Goal: Task Accomplishment & Management: Complete application form

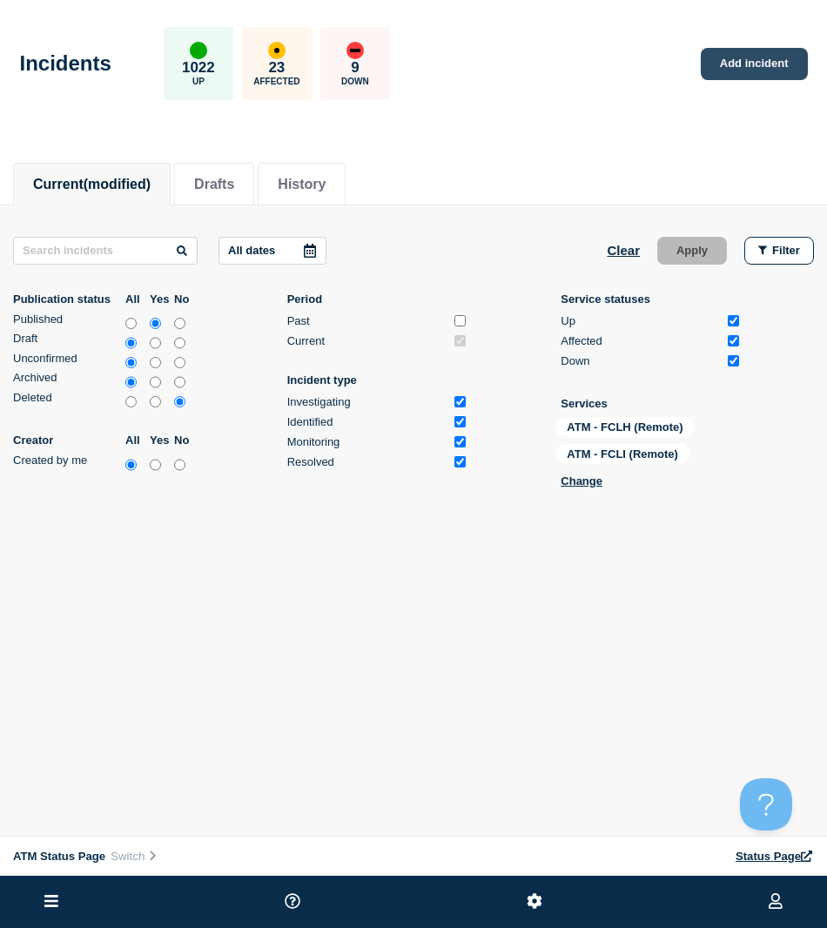
click at [789, 60] on link "Add incident" at bounding box center [754, 64] width 107 height 32
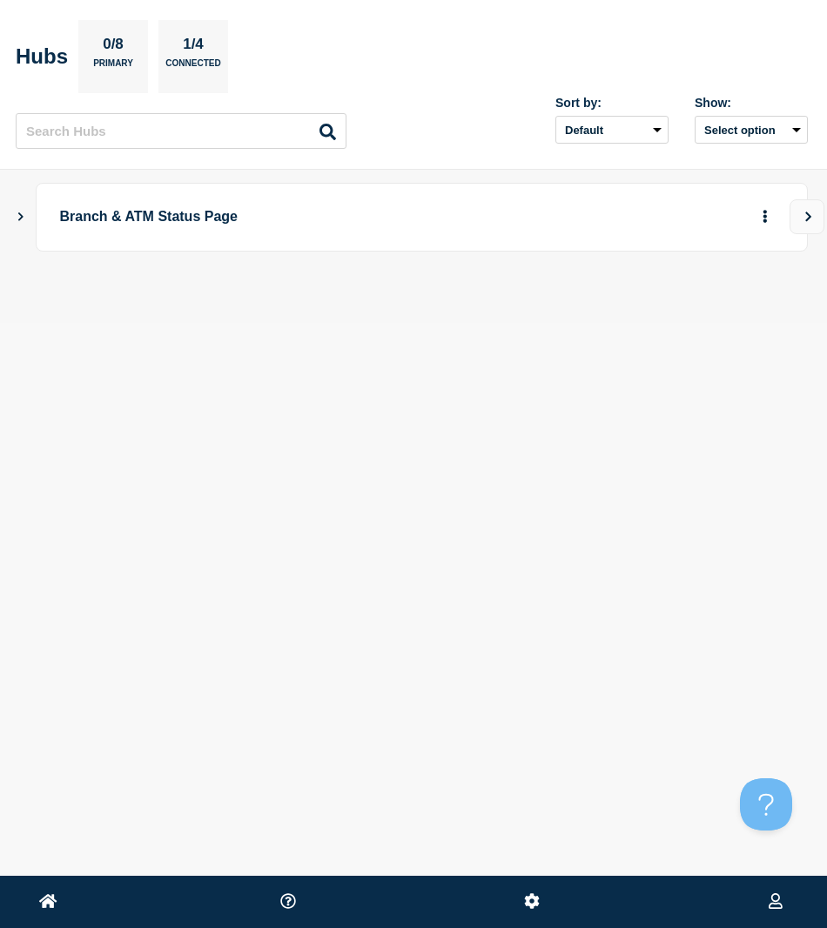
click at [18, 218] on icon "Show Connected Hubs" at bounding box center [20, 215] width 11 height 9
click at [719, 309] on div "ATM Status Page Create incident See overview" at bounding box center [433, 303] width 748 height 69
click at [725, 307] on button "button" at bounding box center [736, 303] width 29 height 27
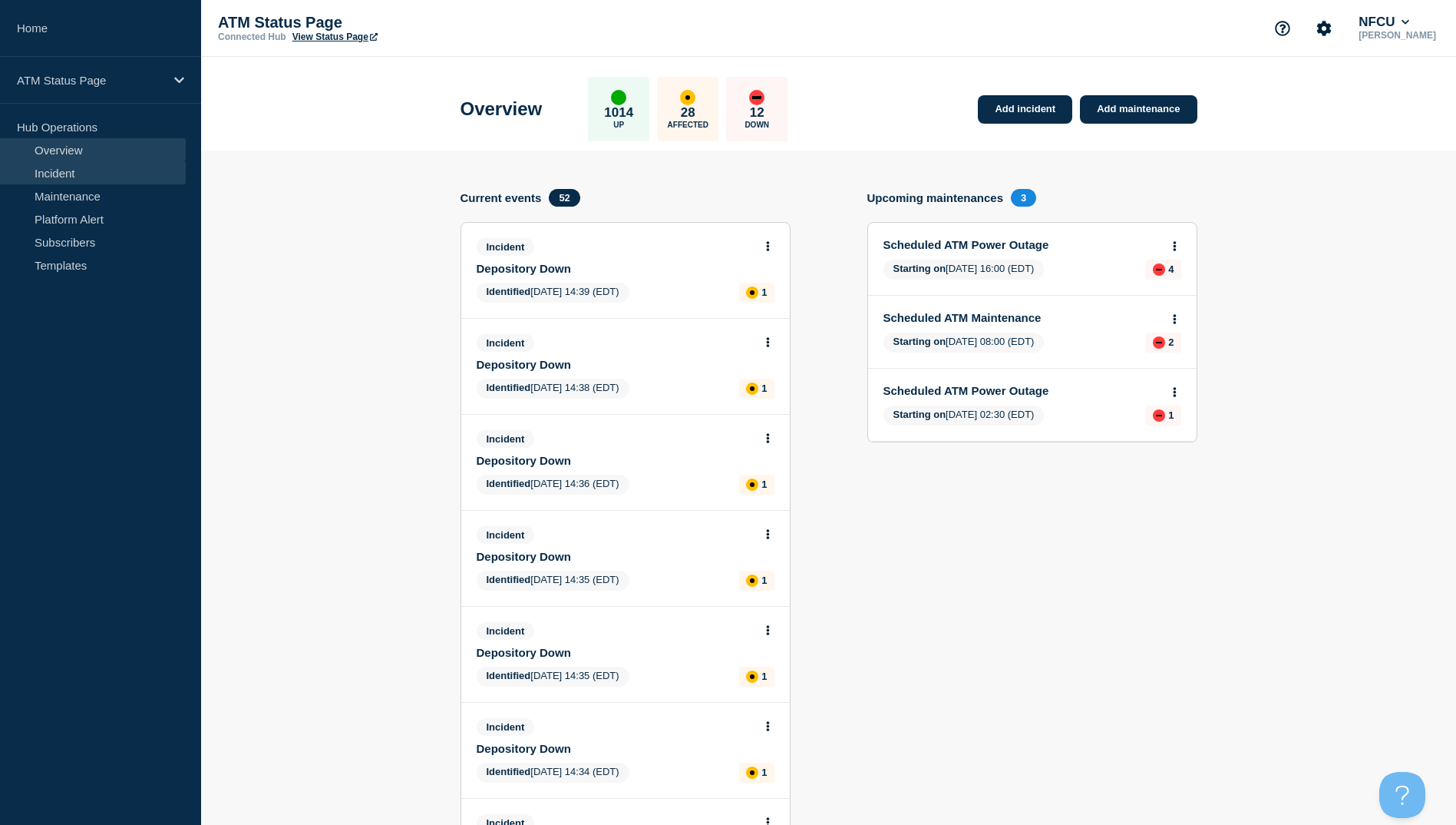
click at [93, 180] on link "Incident" at bounding box center [93, 173] width 186 height 23
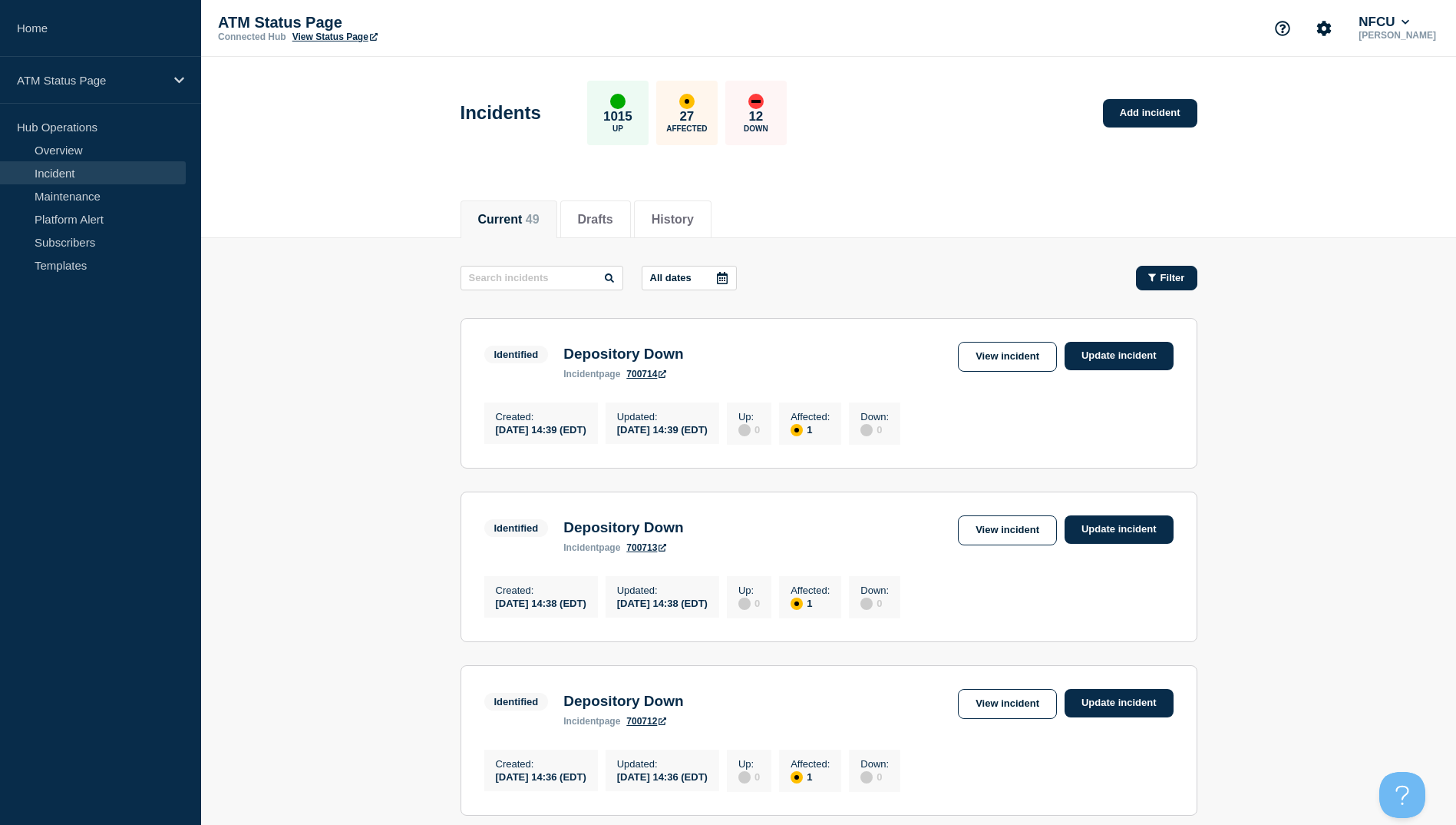
click at [728, 287] on button "Filter" at bounding box center [1167, 278] width 62 height 25
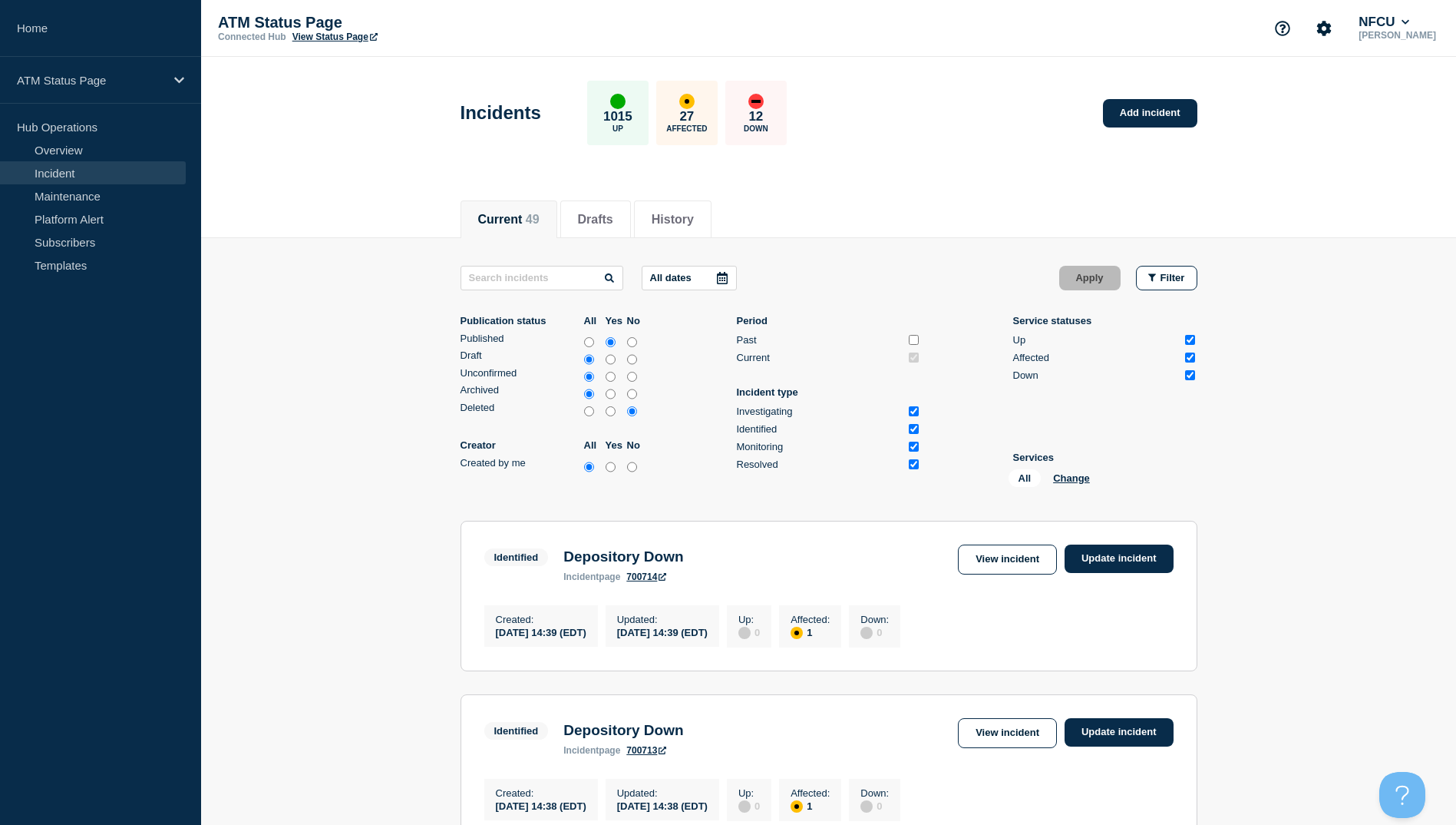
click at [728, 469] on div "All Change" at bounding box center [1086, 481] width 153 height 24
click at [728, 476] on button "Change" at bounding box center [1071, 477] width 37 height 11
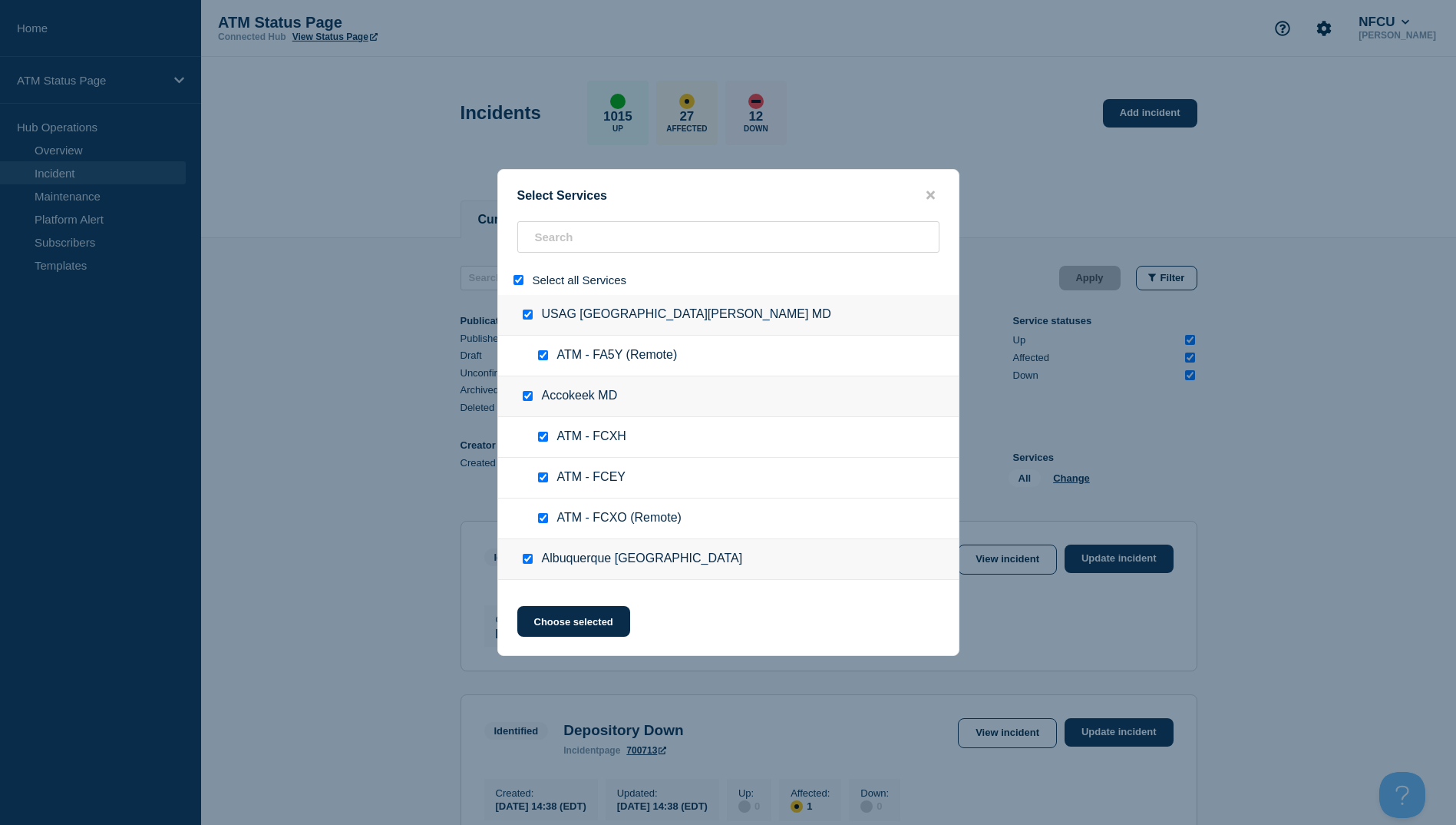
click at [513, 277] on input "select all" at bounding box center [518, 280] width 10 height 10
checkbox input "false"
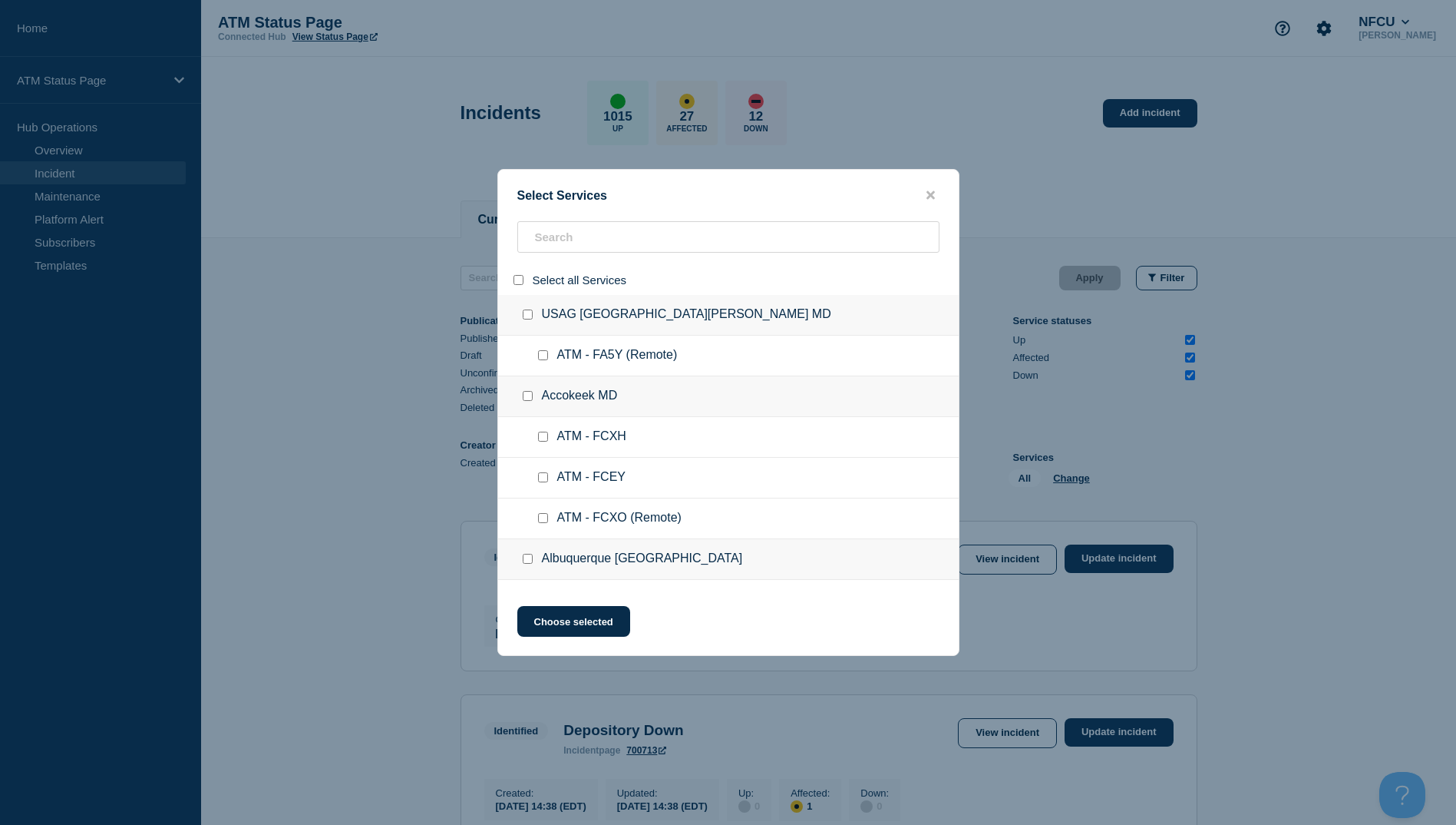
checkbox input "false"
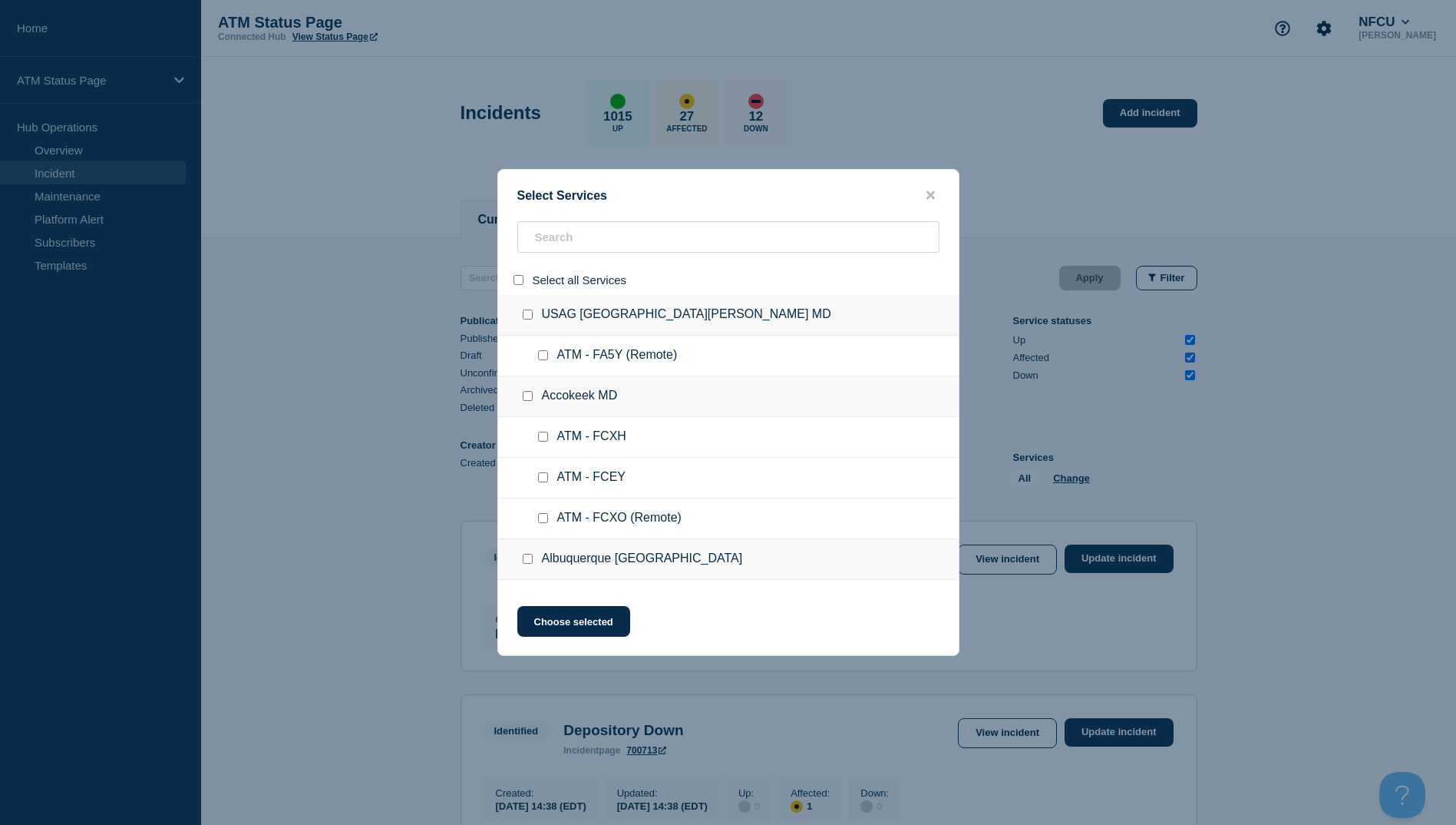
checkbox input "false"
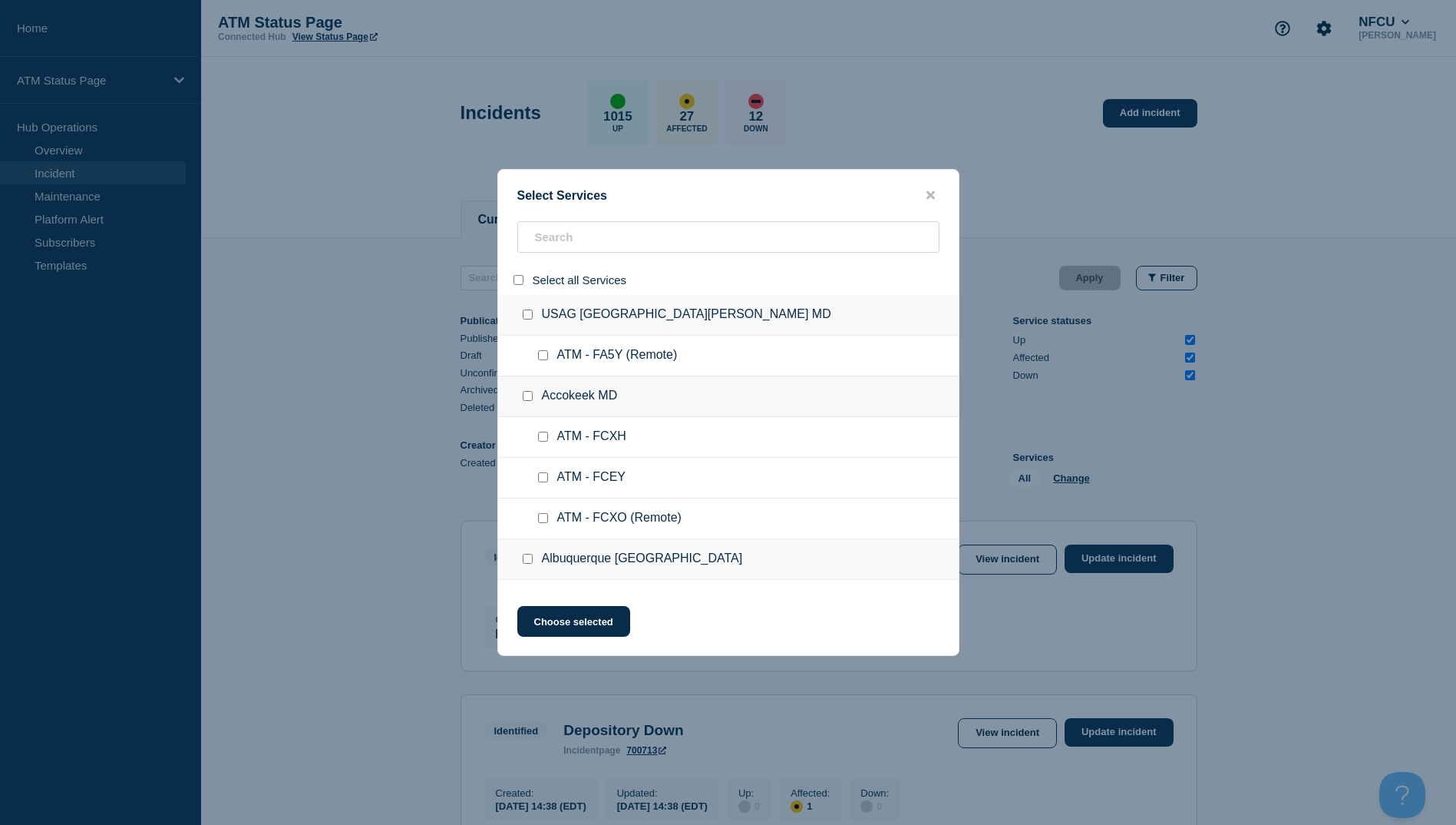
checkbox input "false"
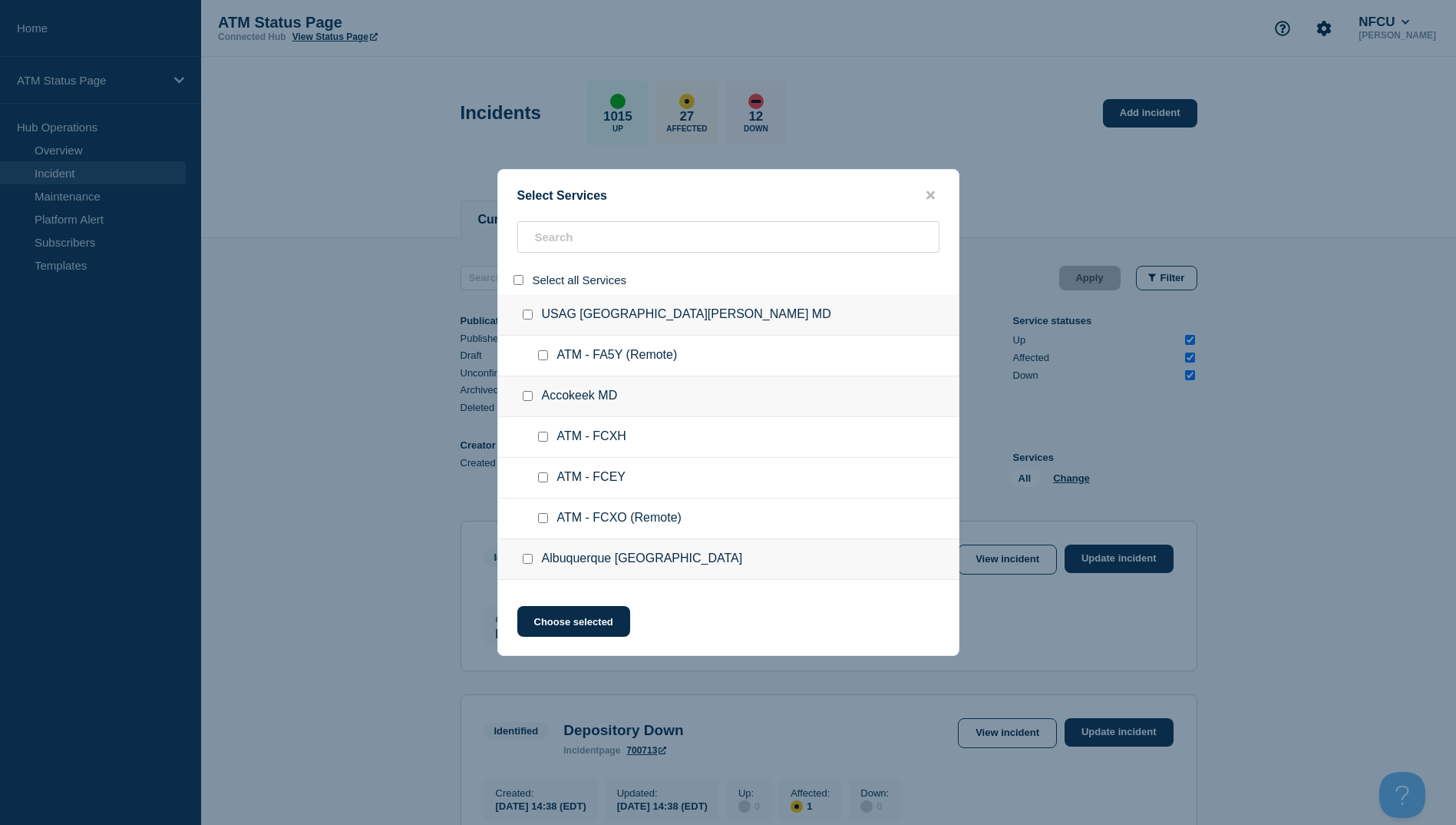
checkbox input "false"
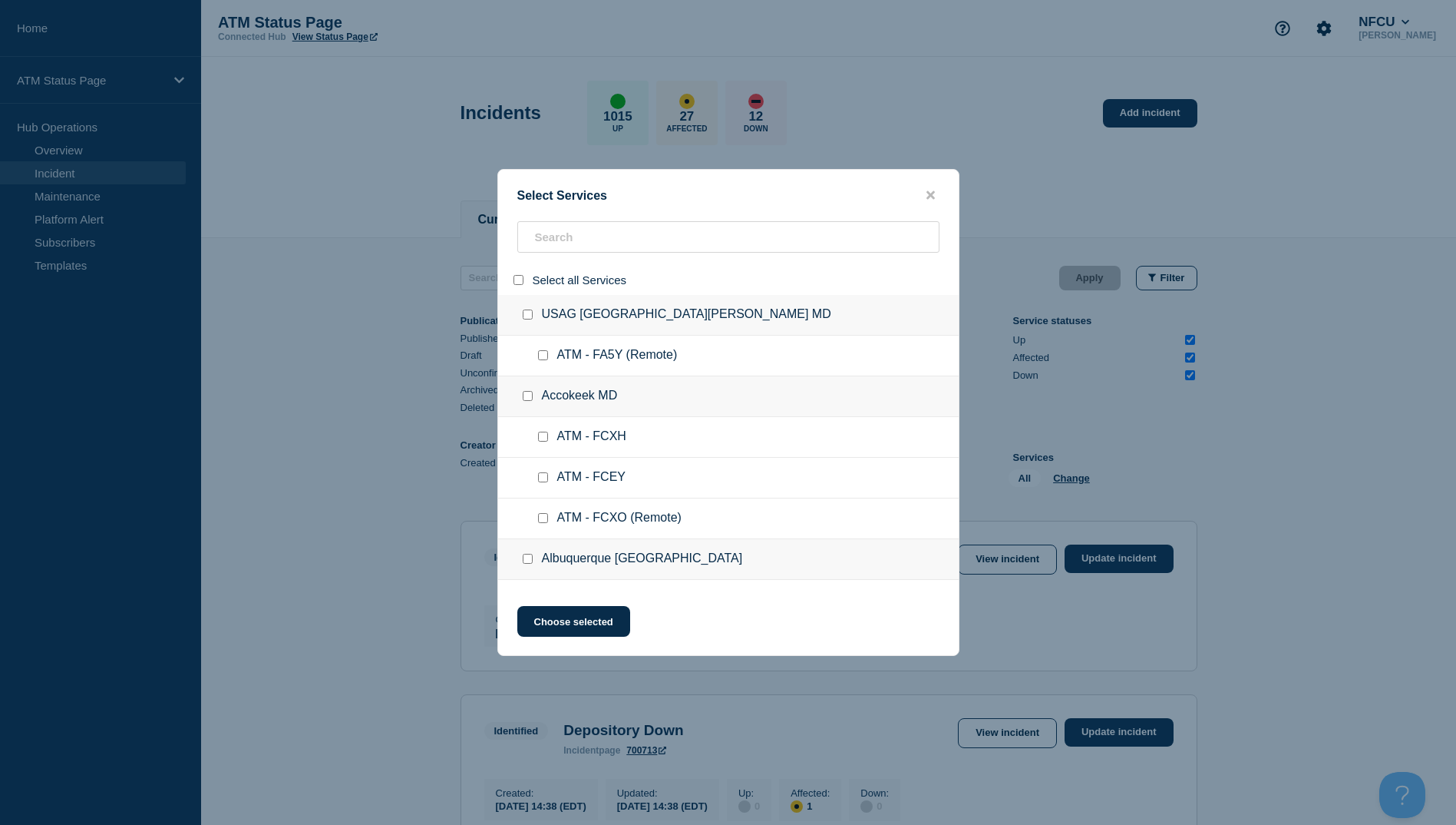
checkbox input "false"
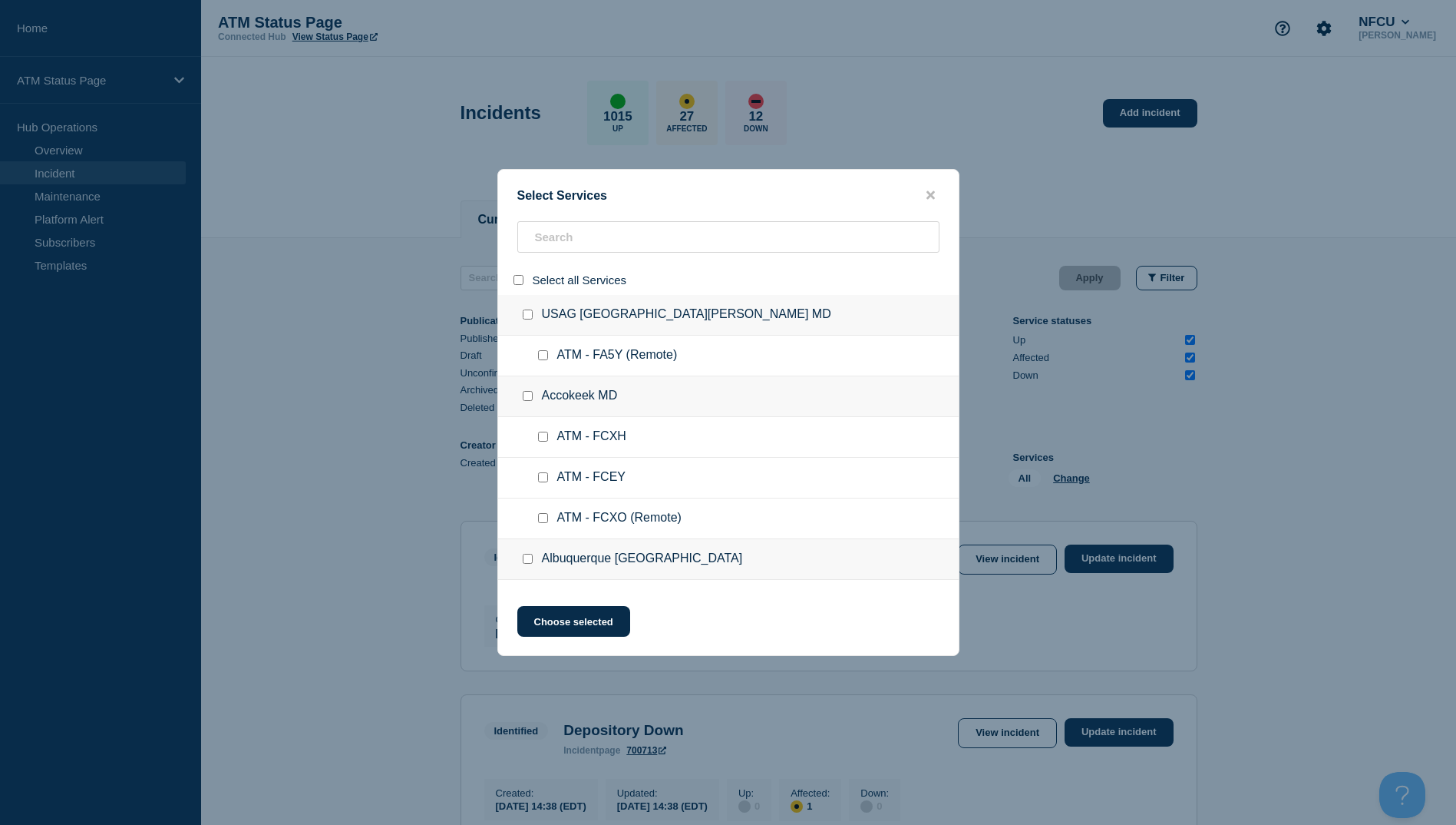
checkbox input "false"
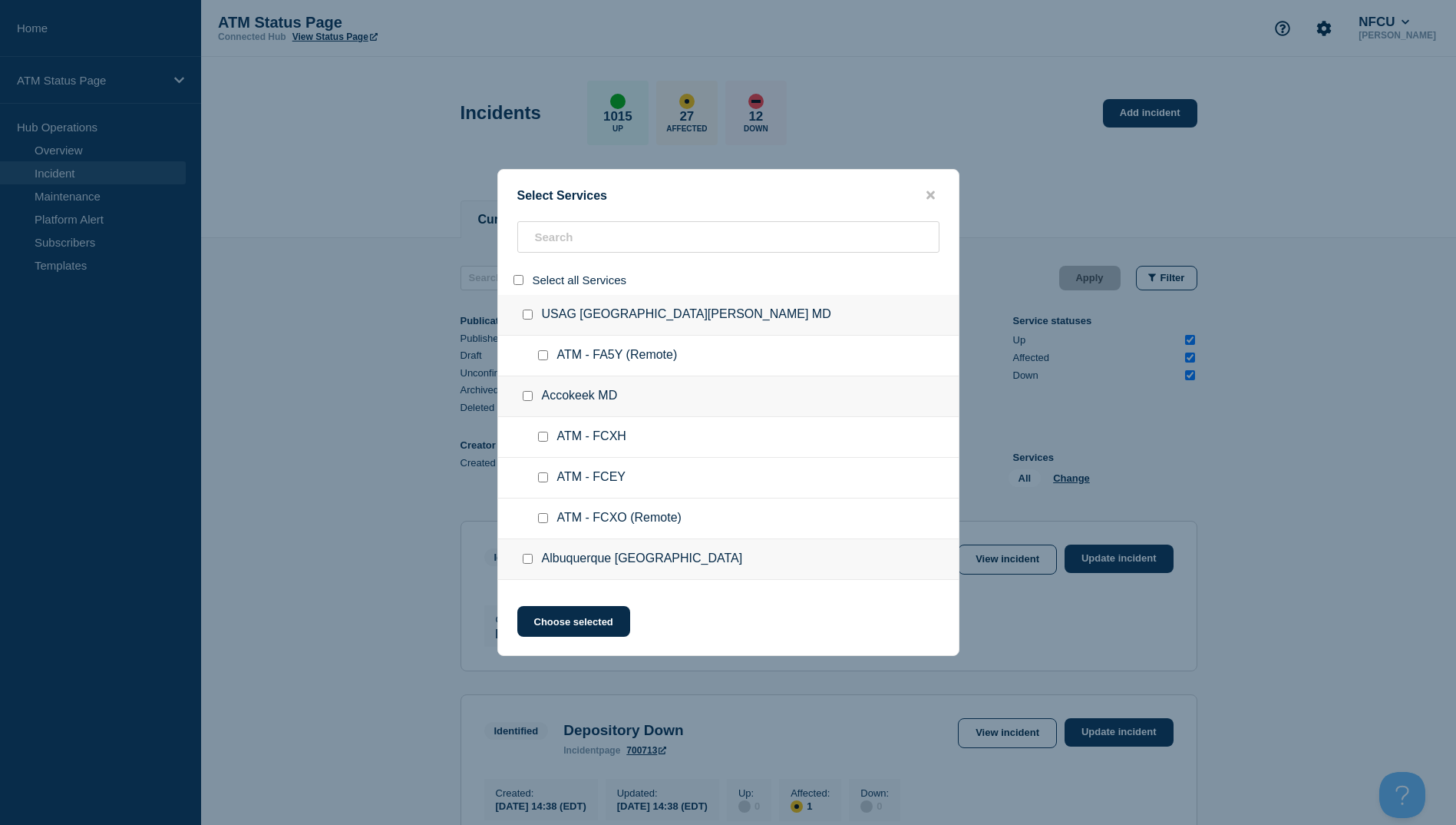
checkbox input "false"
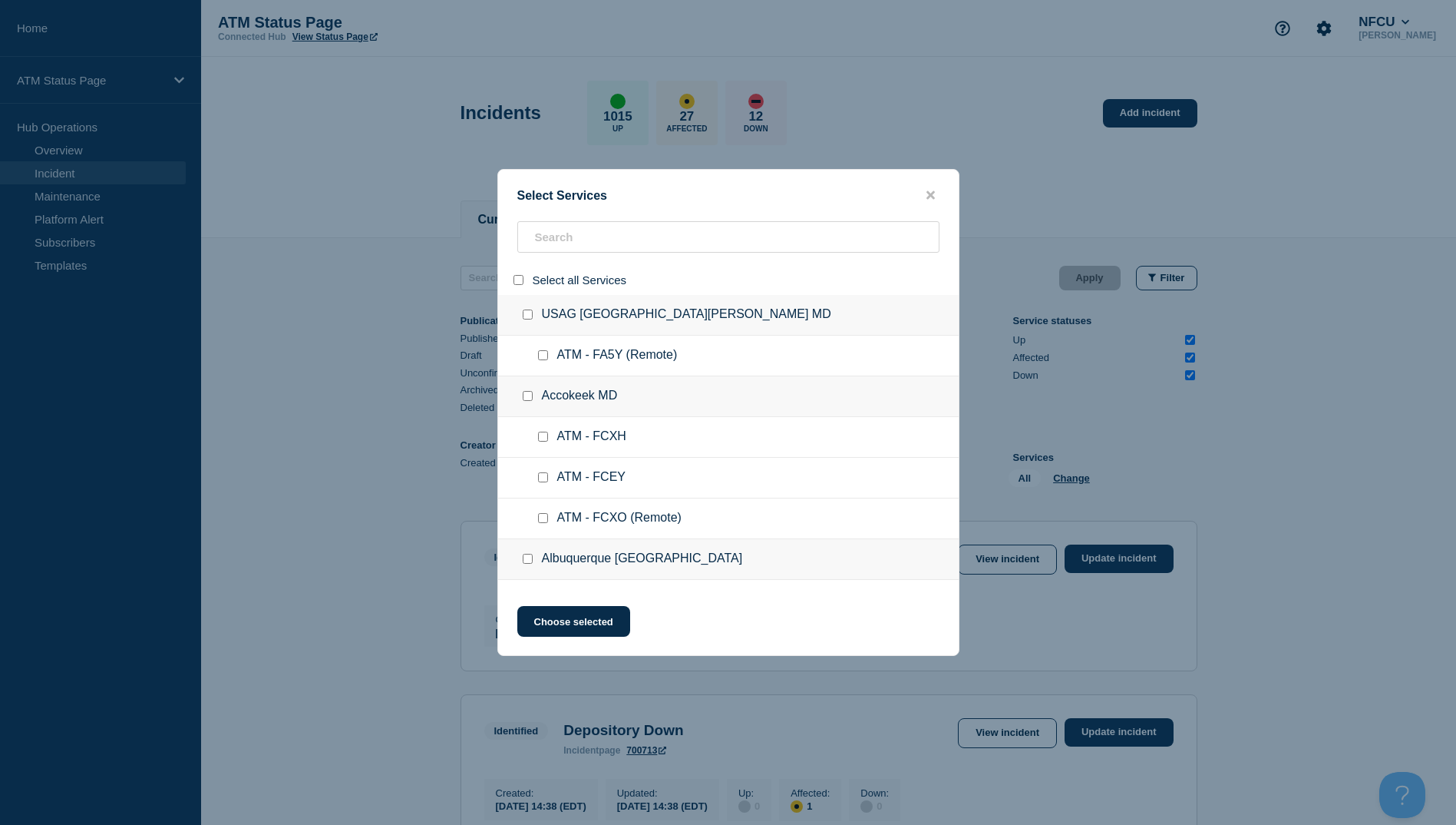
checkbox input "false"
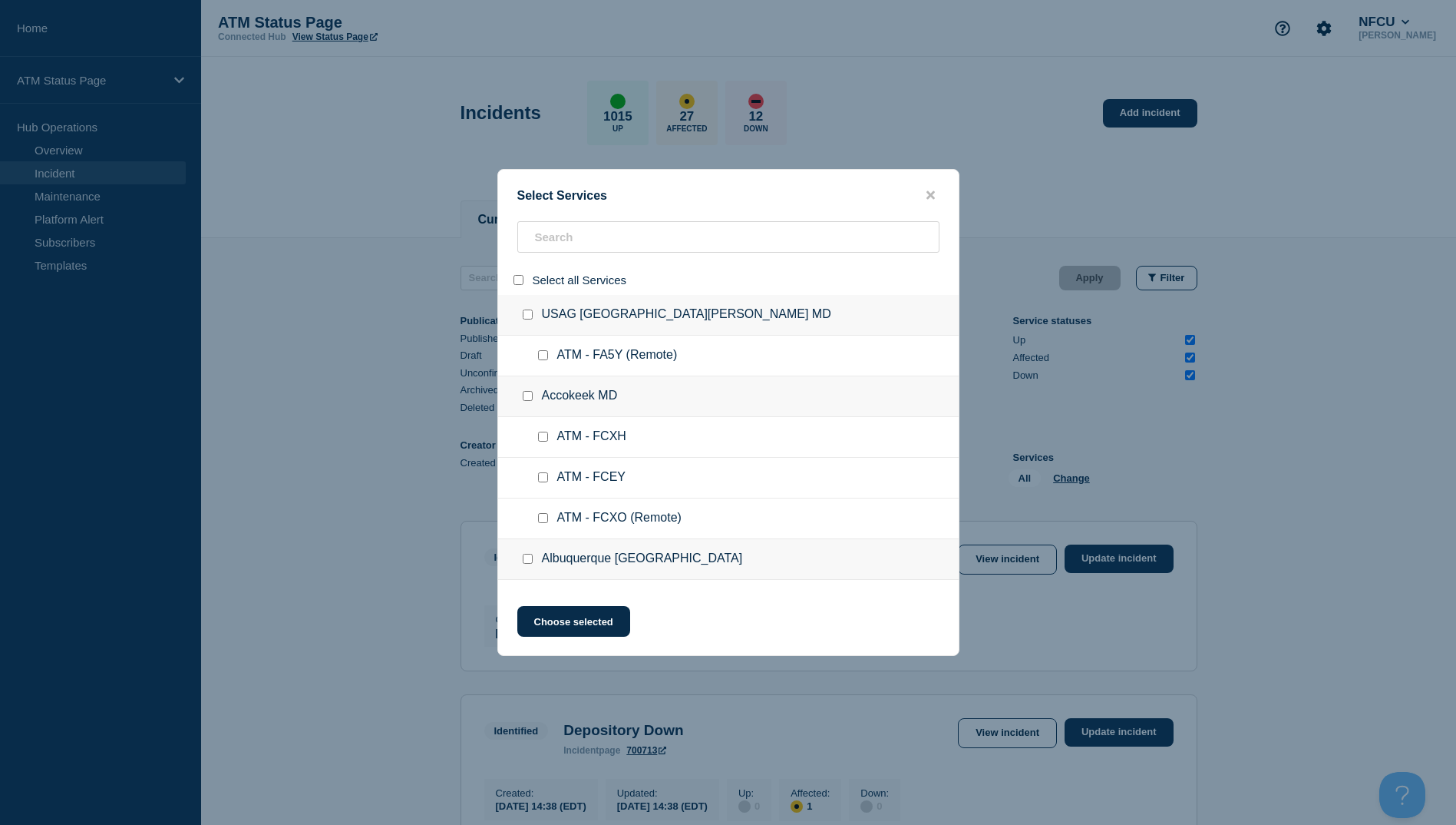
checkbox input "false"
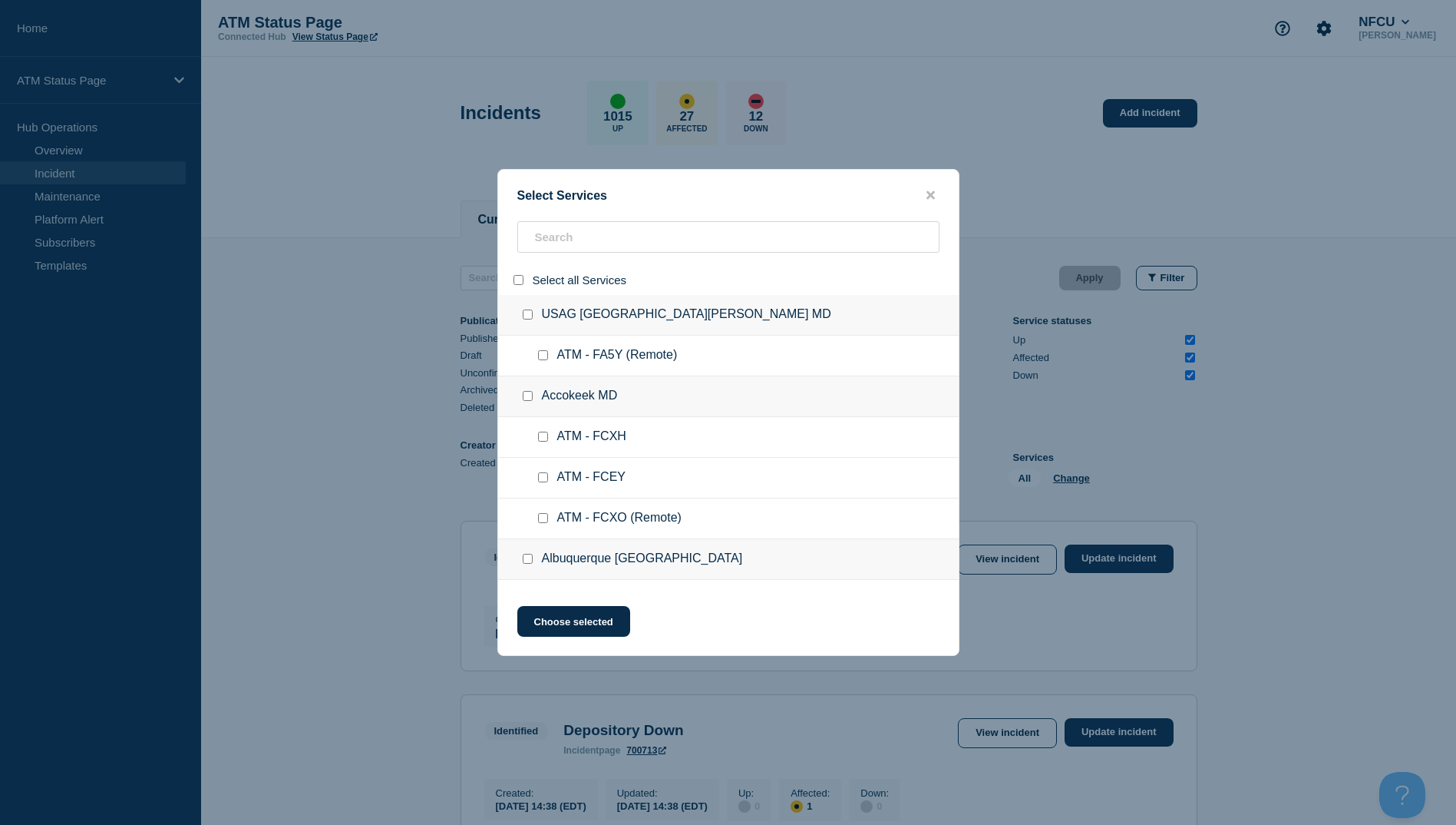
checkbox input "false"
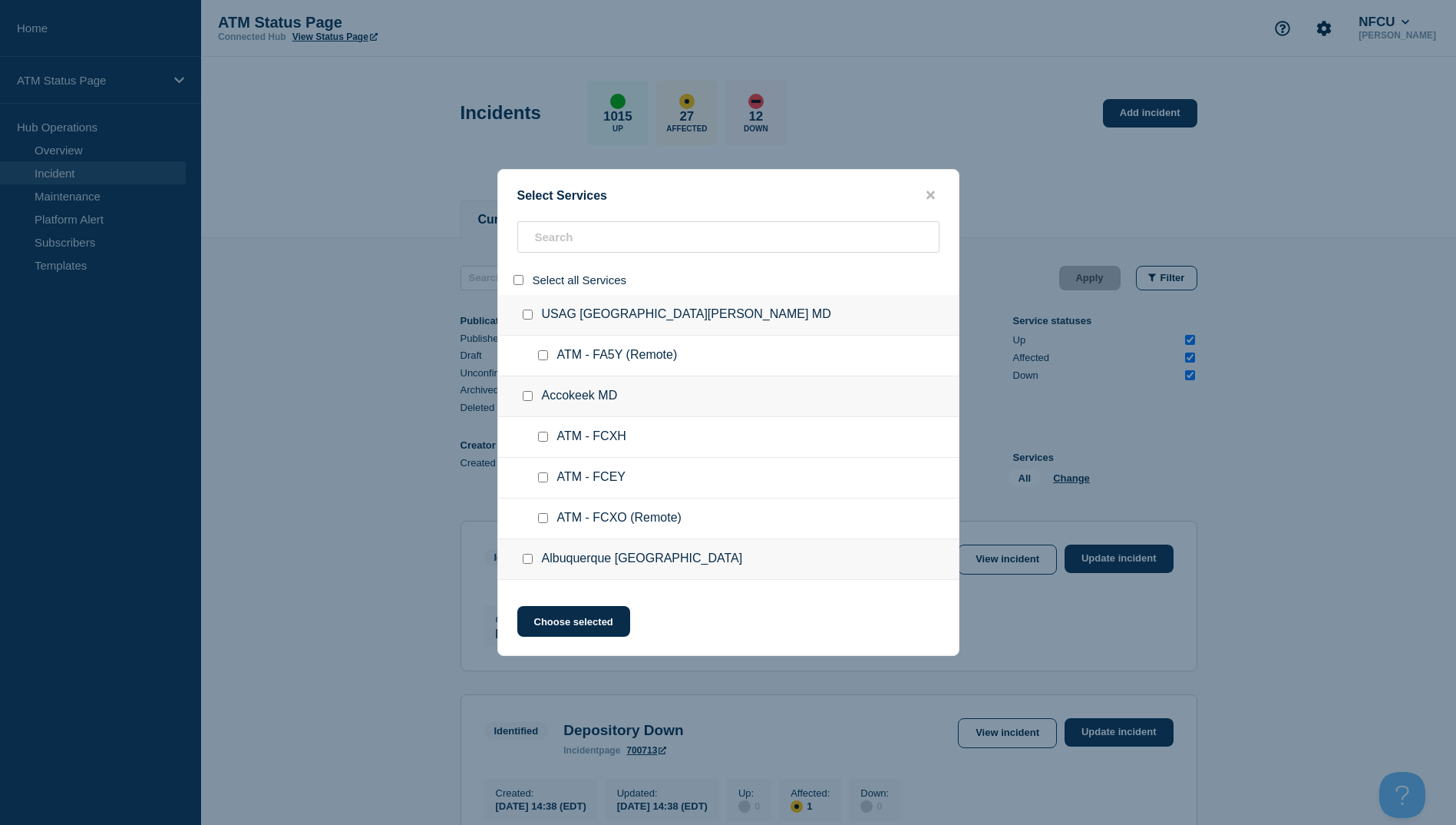
checkbox input "false"
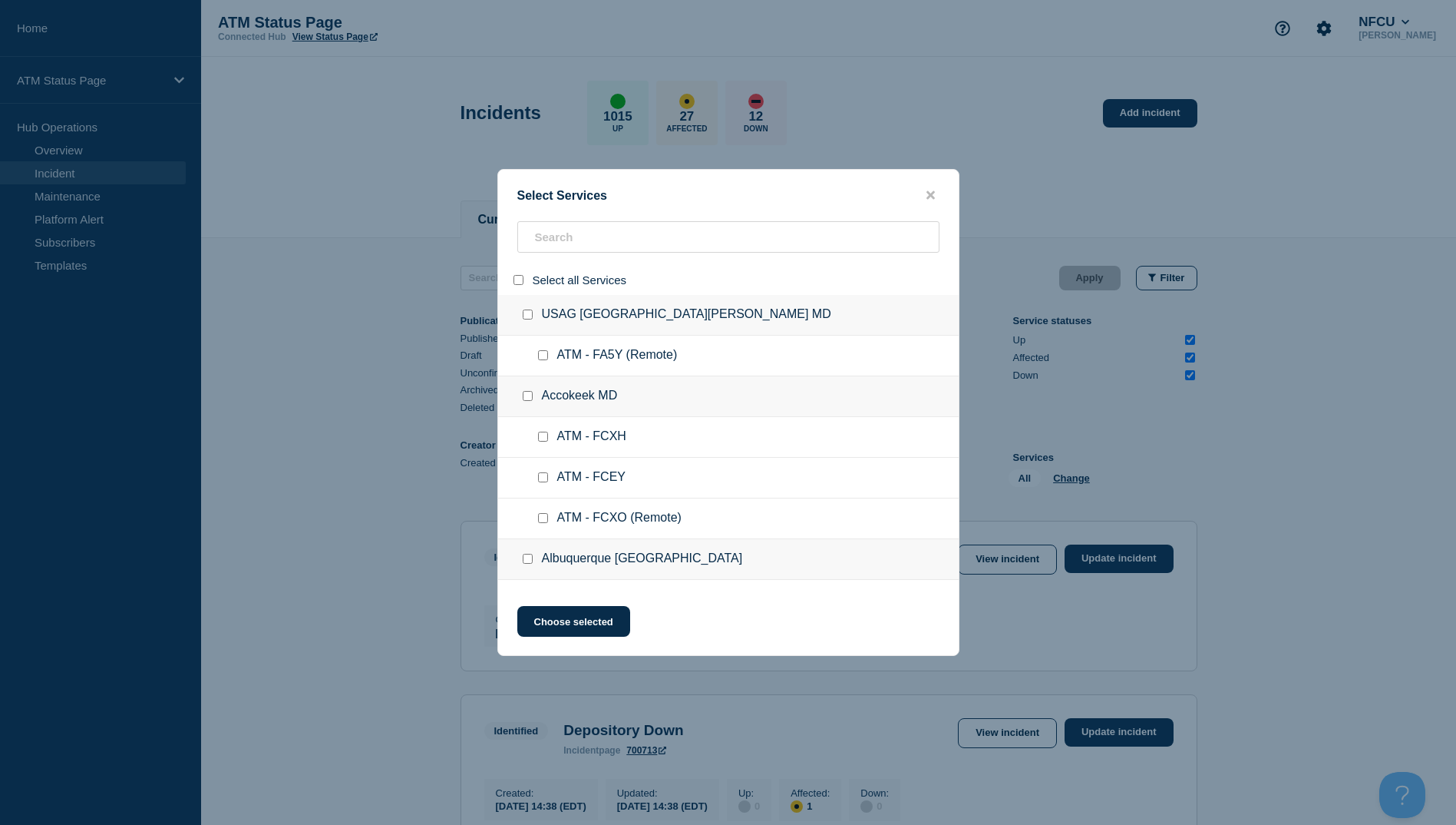
checkbox input "false"
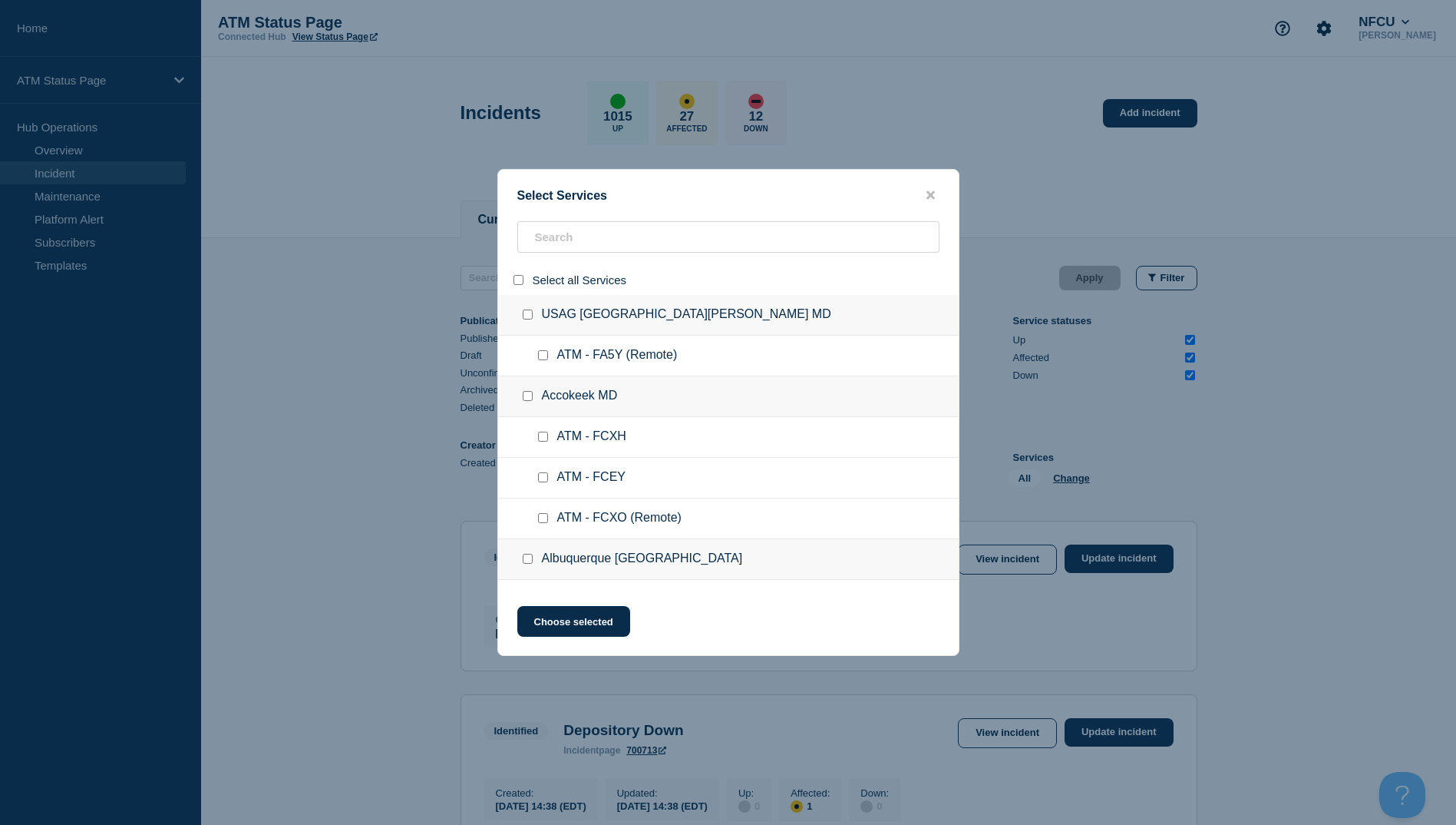
checkbox input "false"
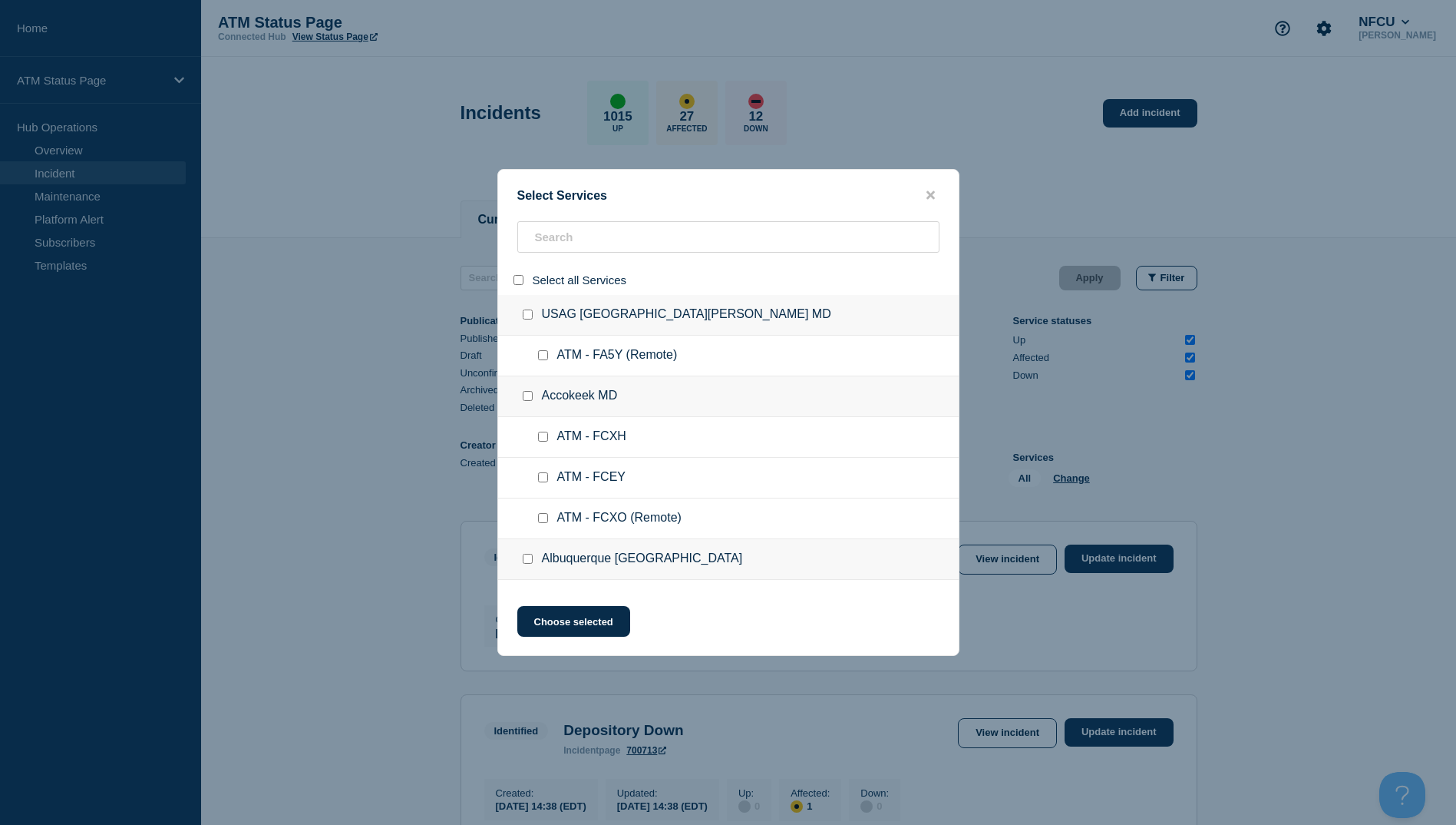
checkbox input "false"
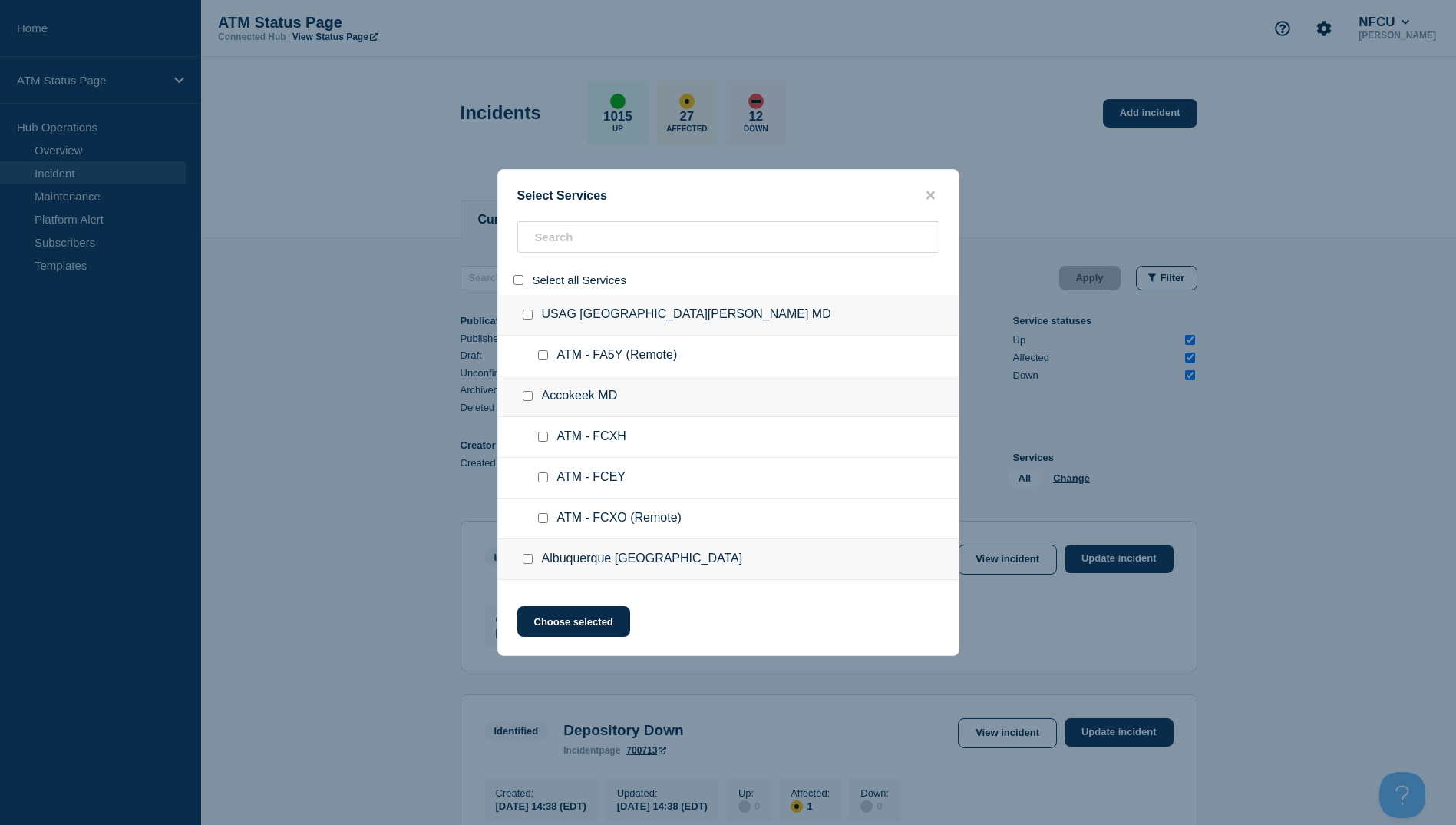
checkbox input "false"
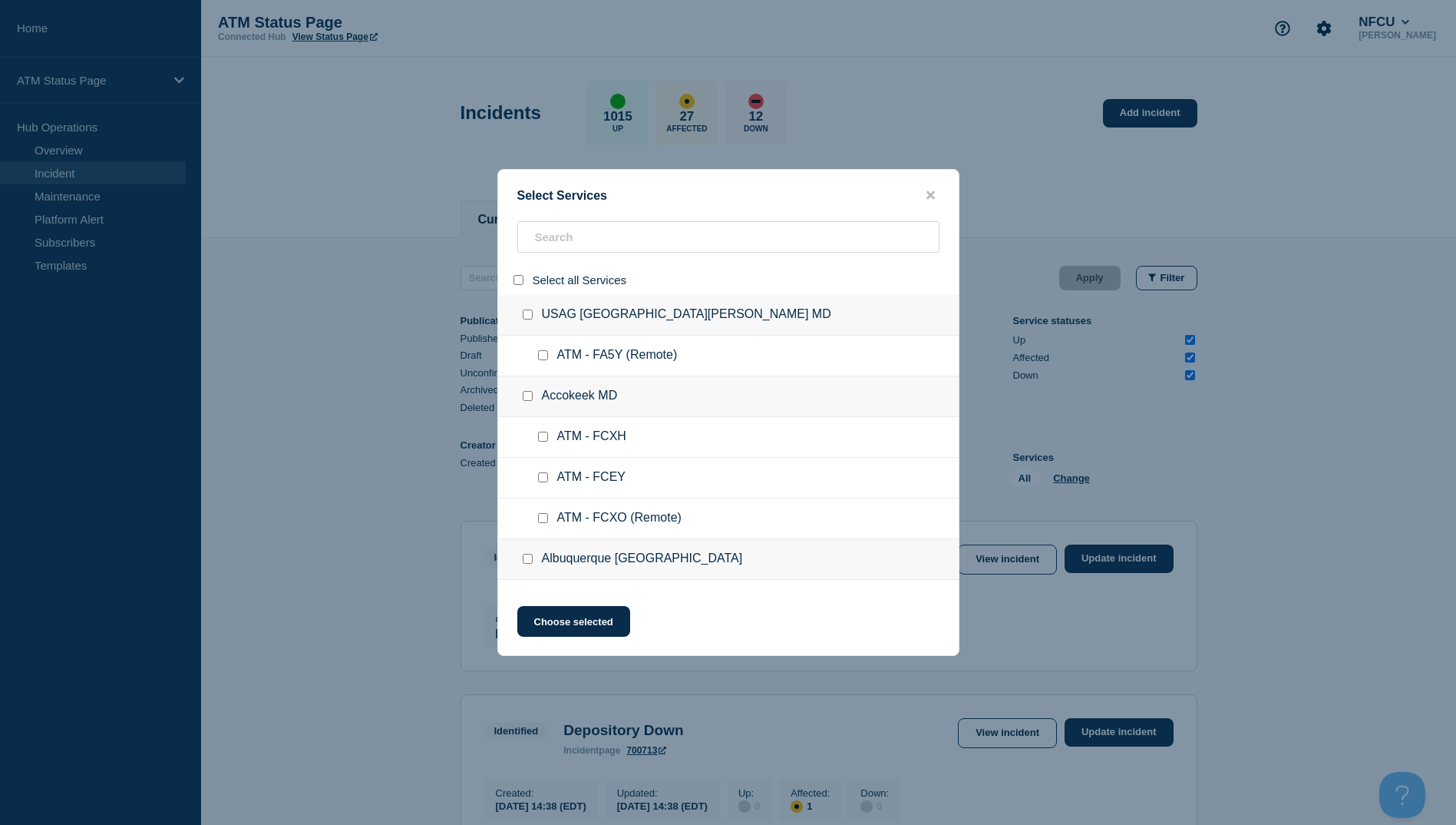
checkbox input "false"
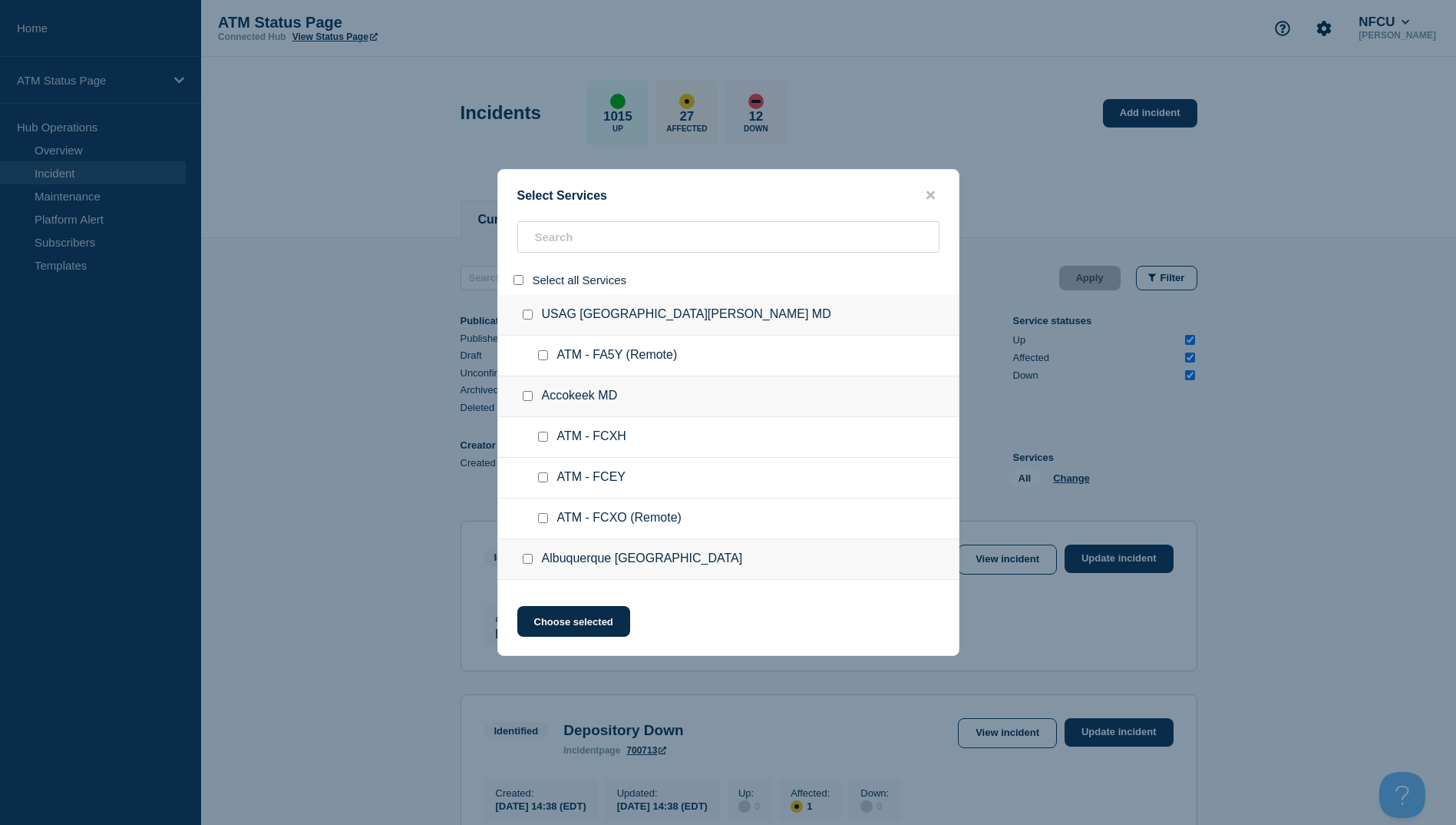
checkbox input "false"
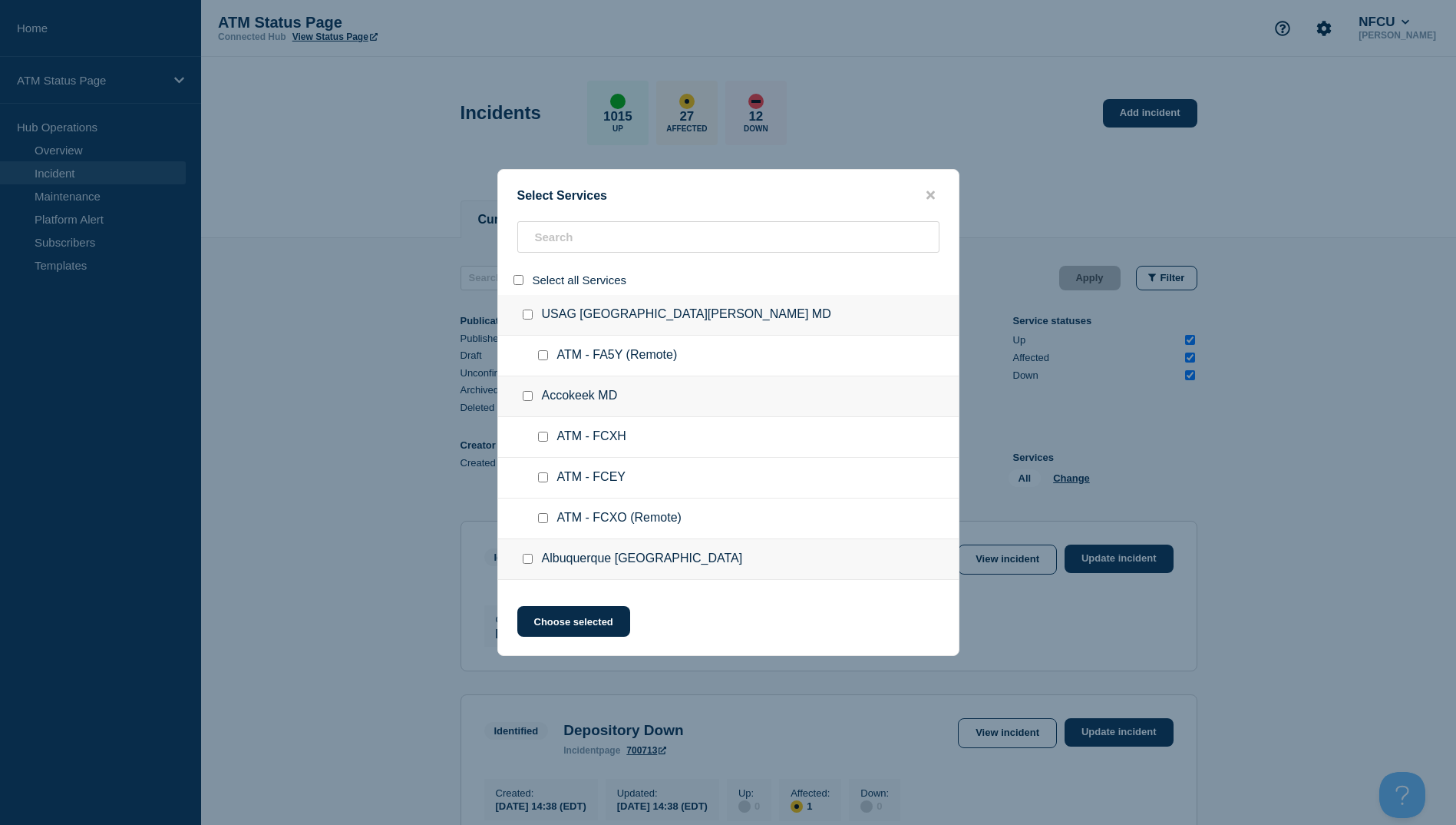
checkbox input "false"
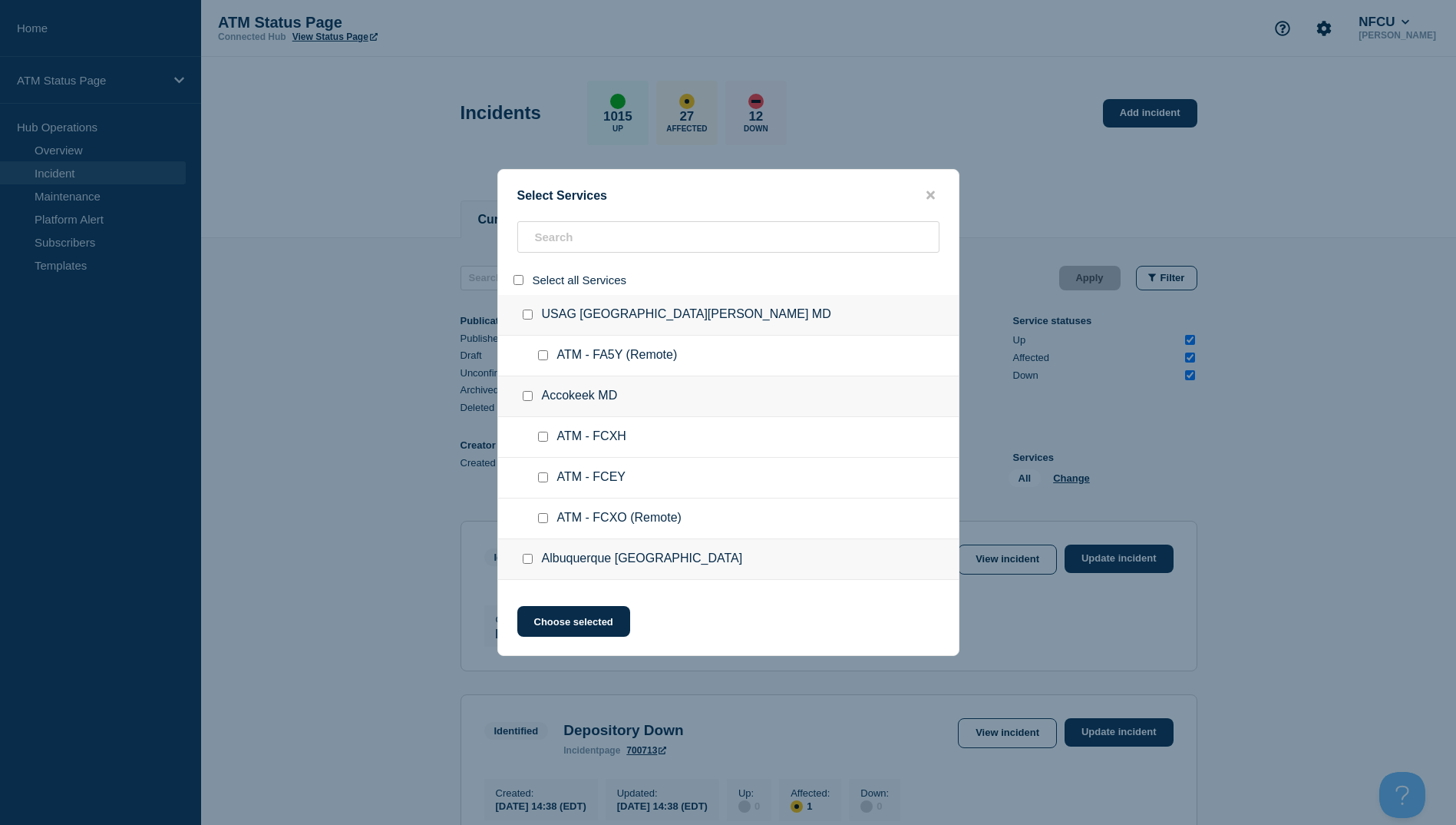
checkbox input "false"
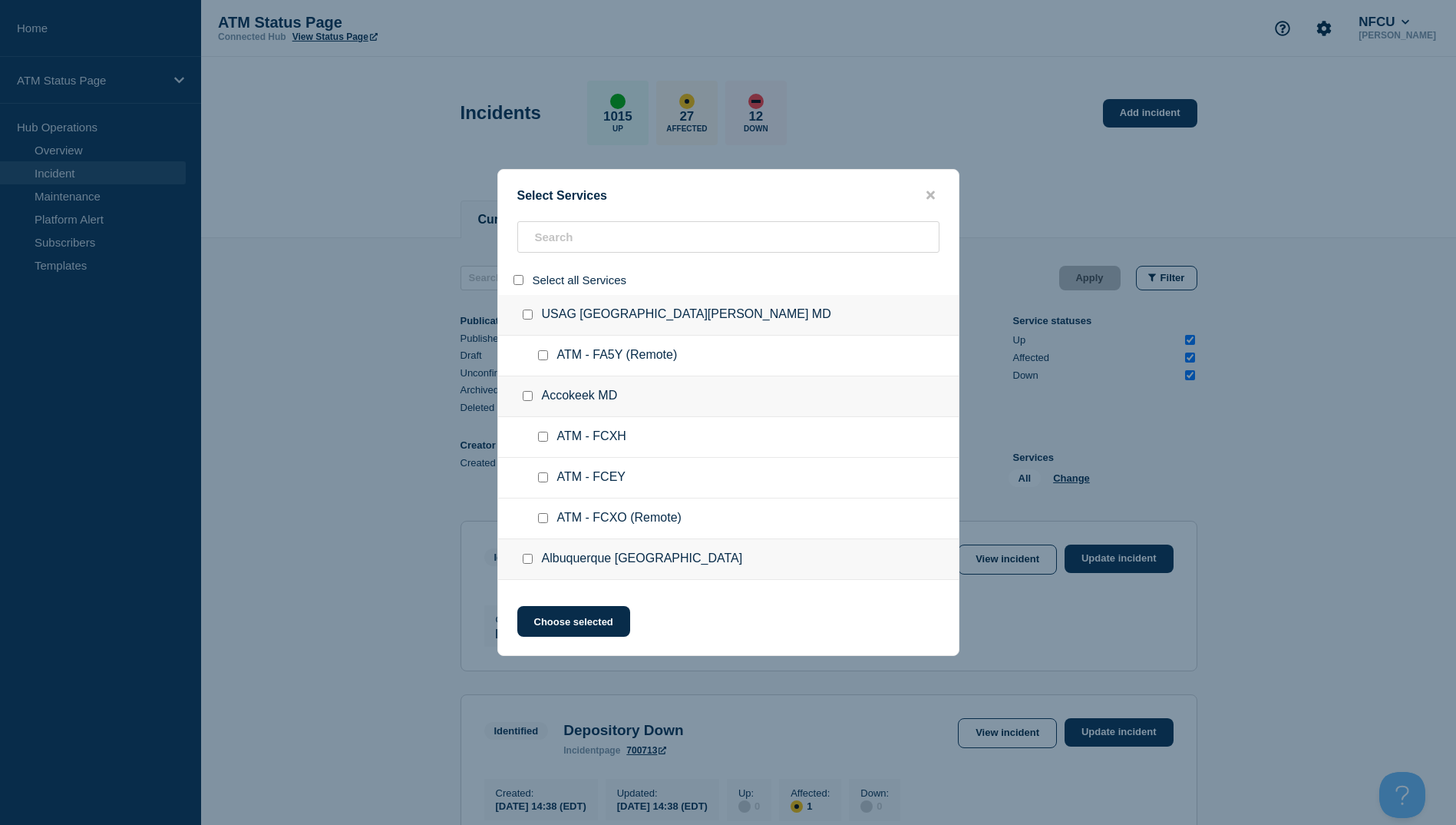
checkbox input "false"
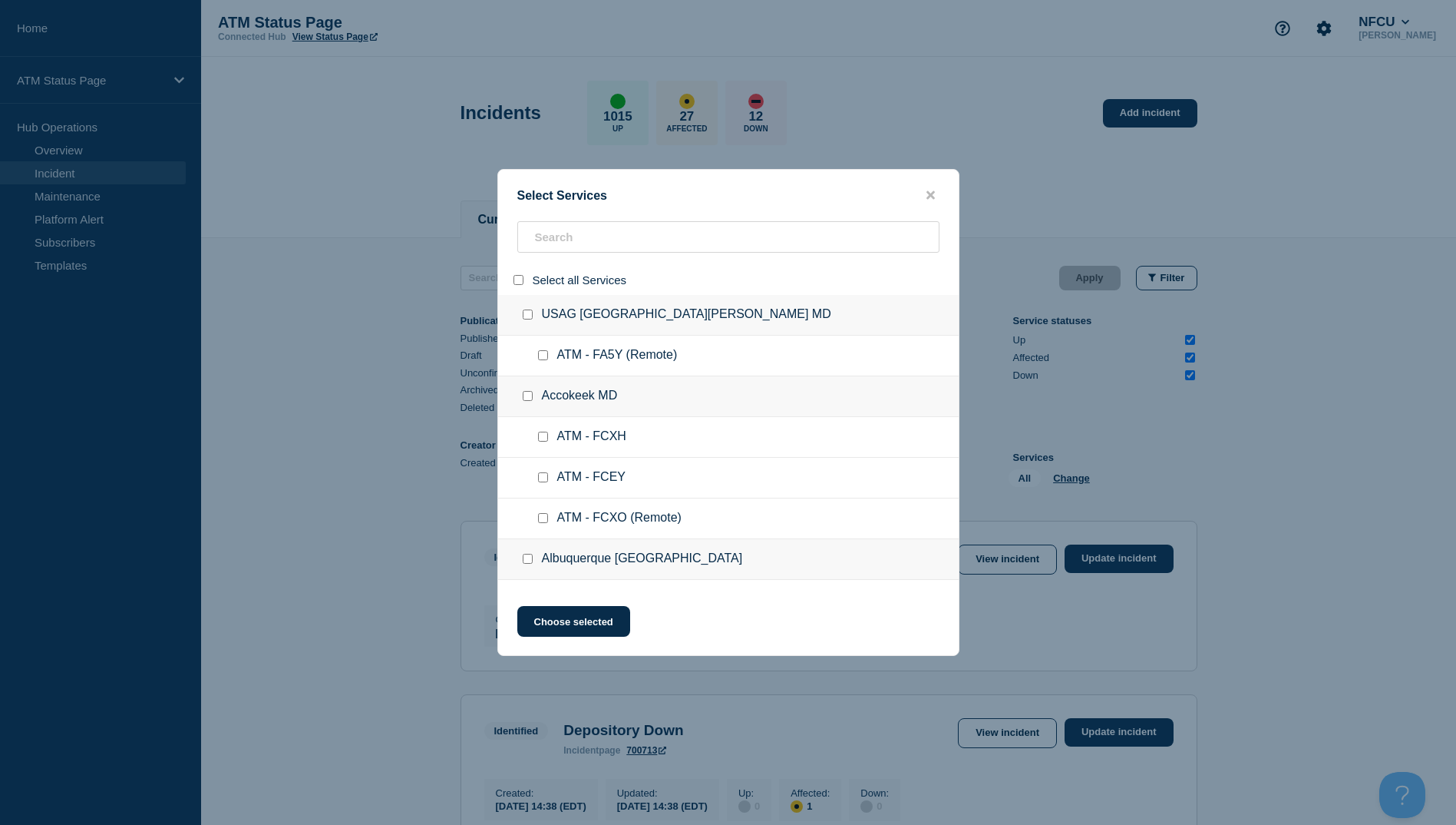
checkbox input "false"
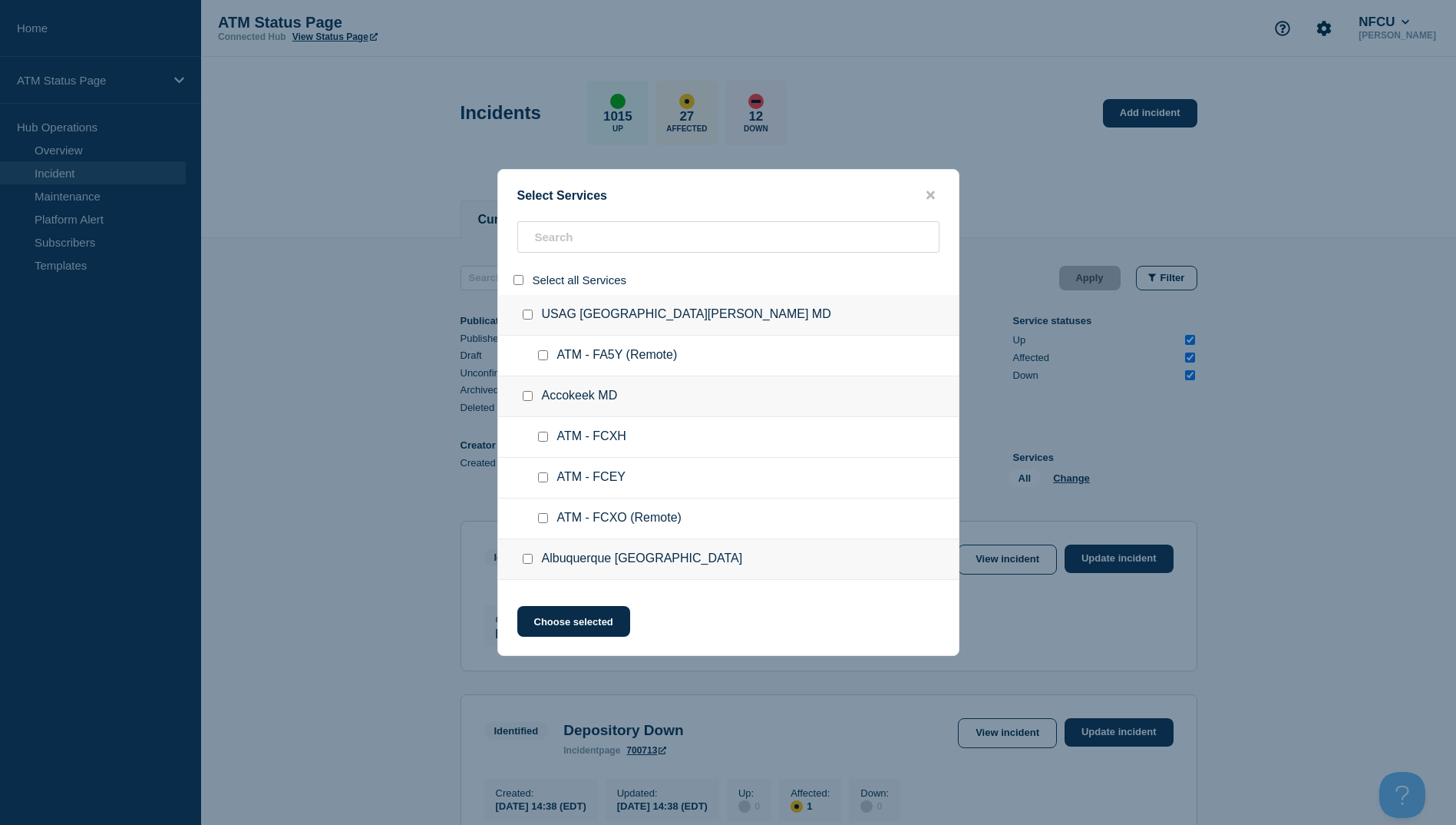
checkbox input "false"
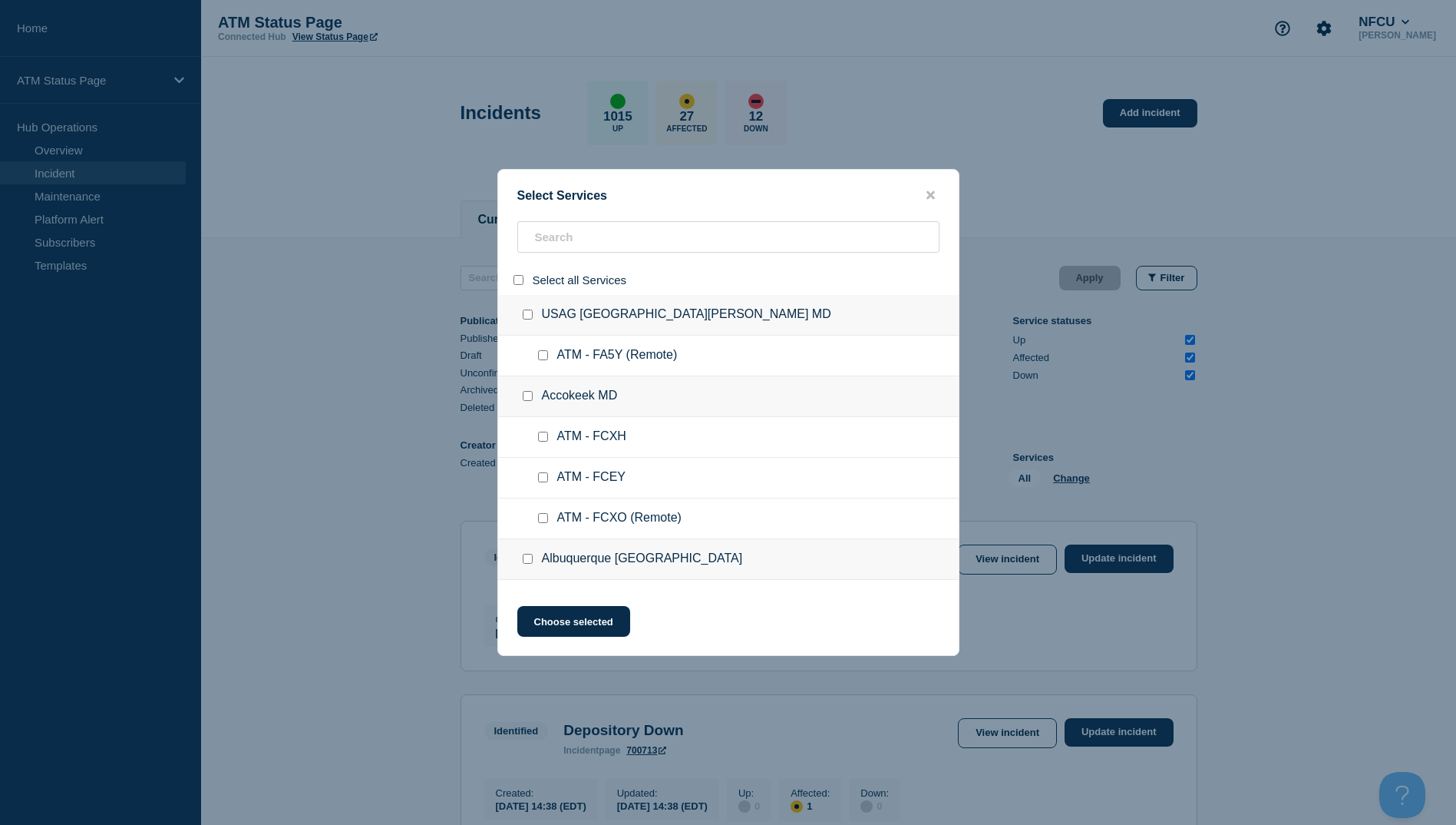
checkbox input "false"
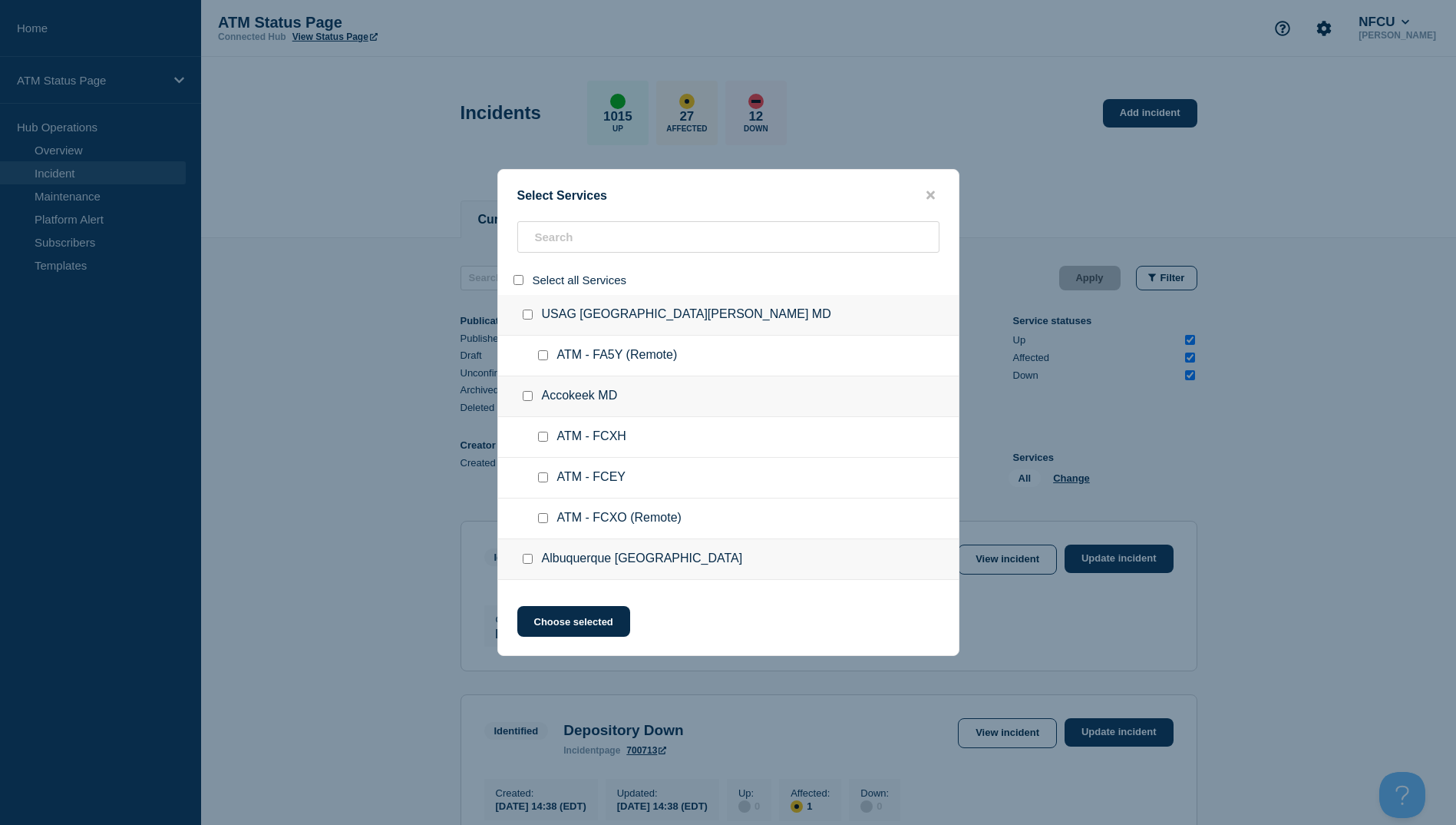
checkbox input "false"
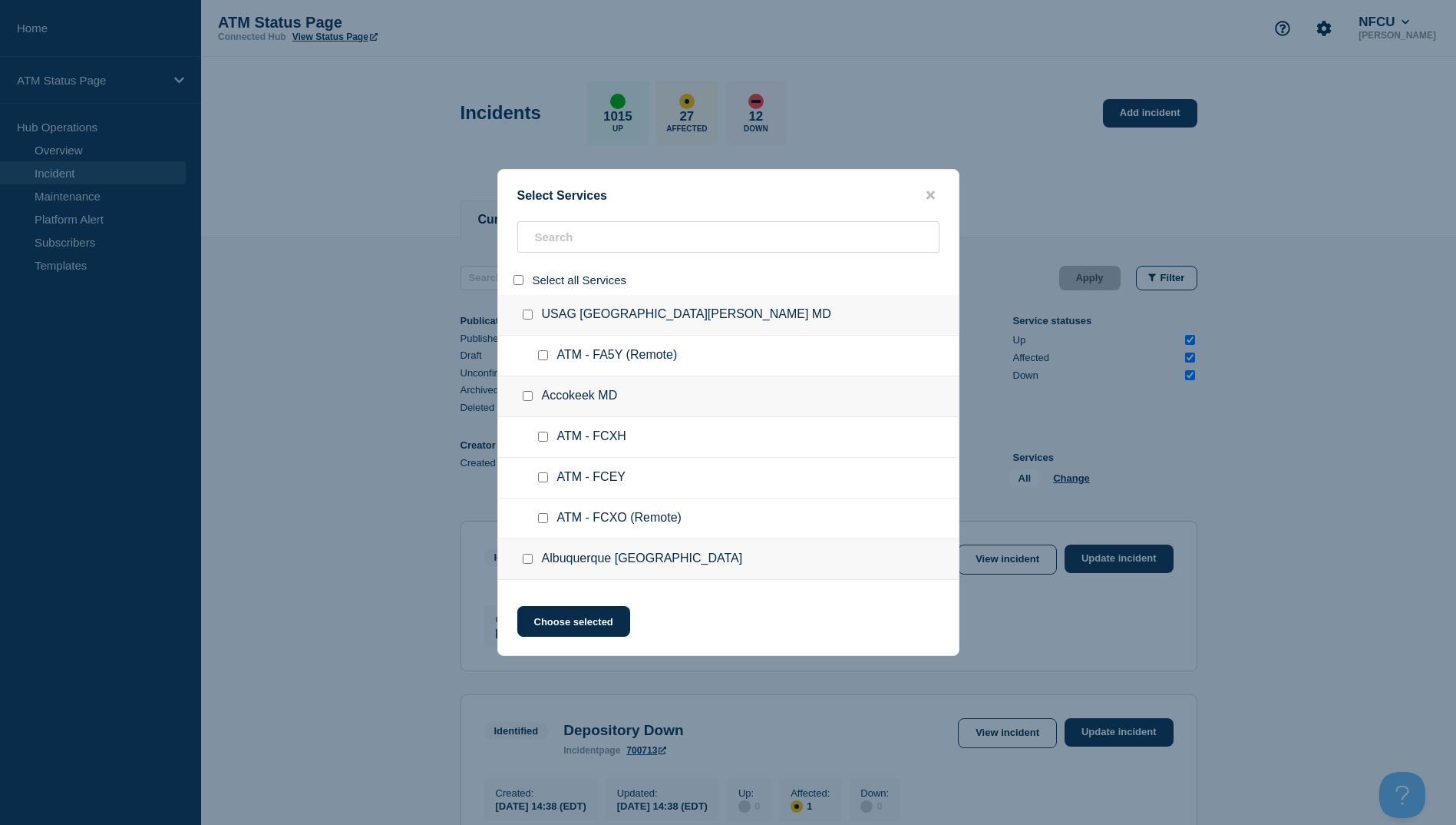
checkbox input "false"
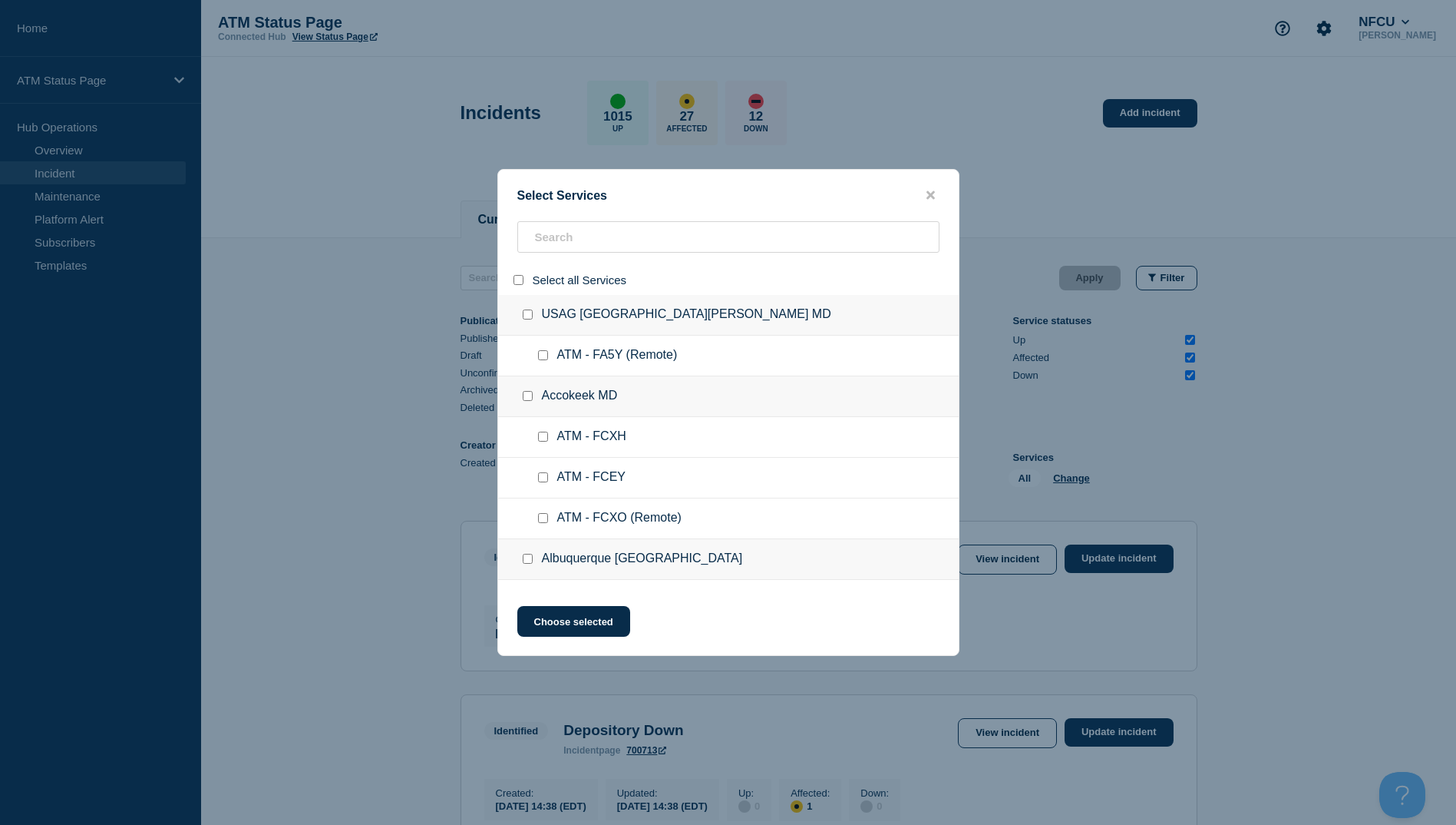
checkbox input "false"
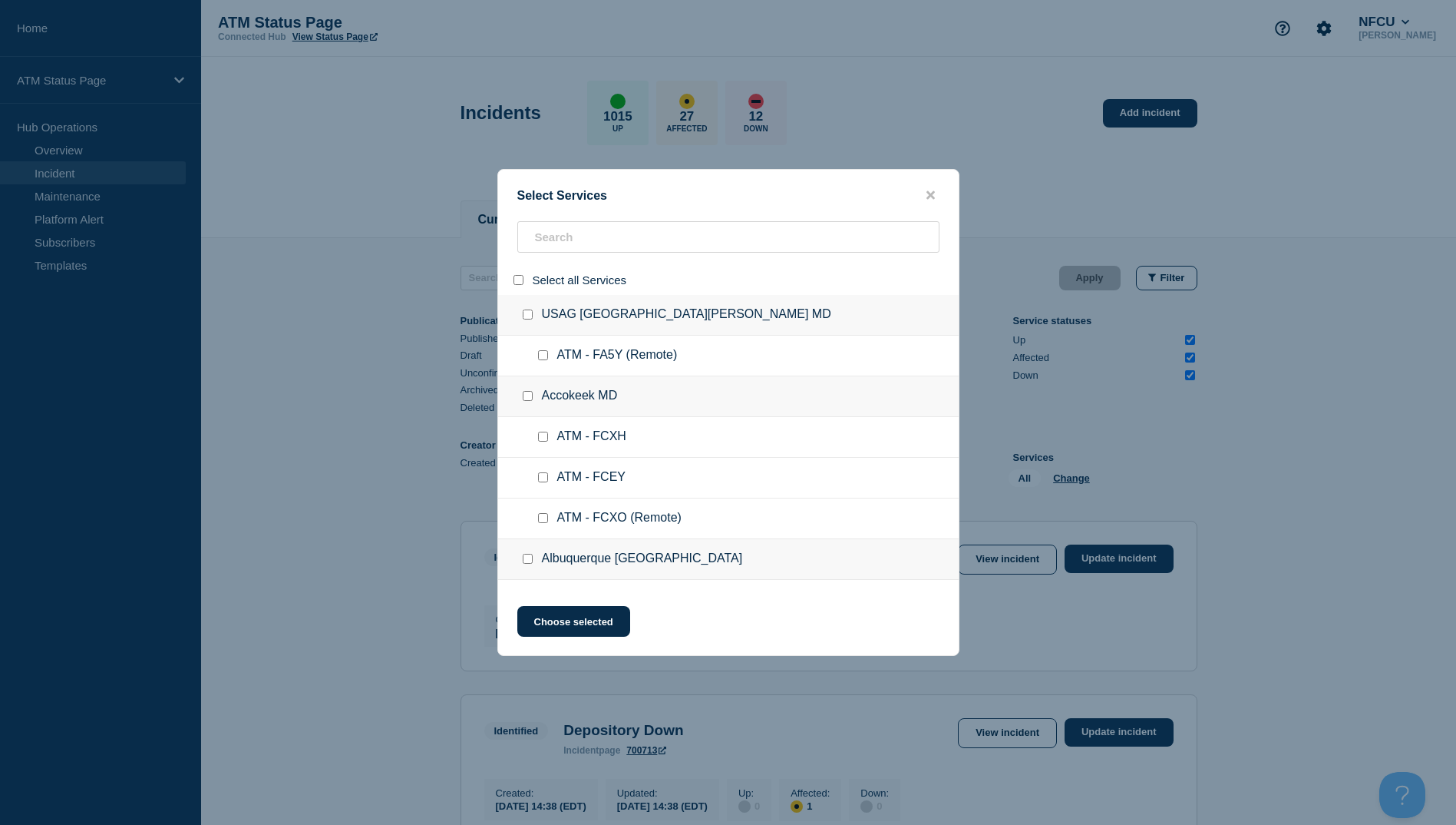
checkbox input "false"
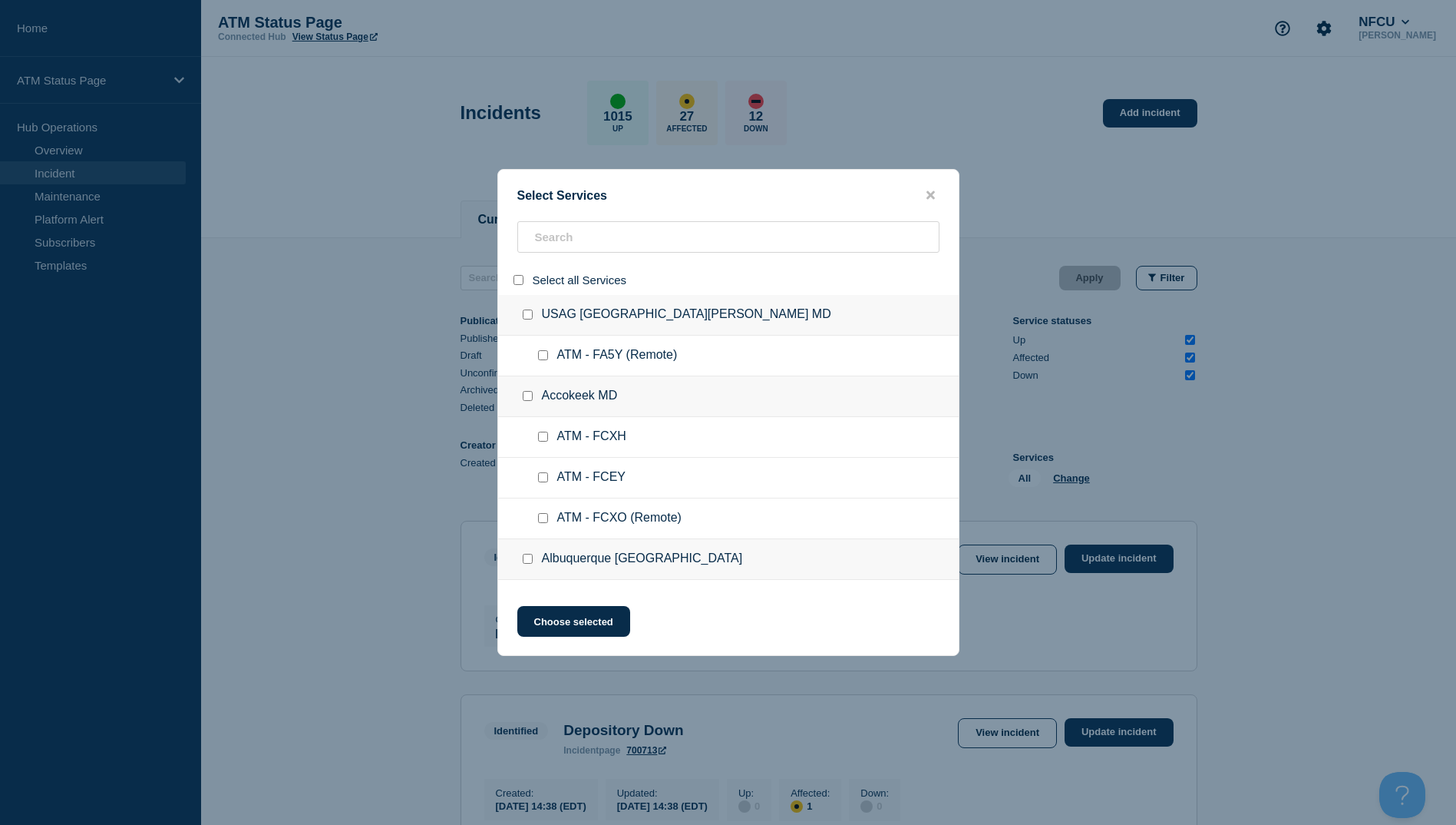
checkbox input "false"
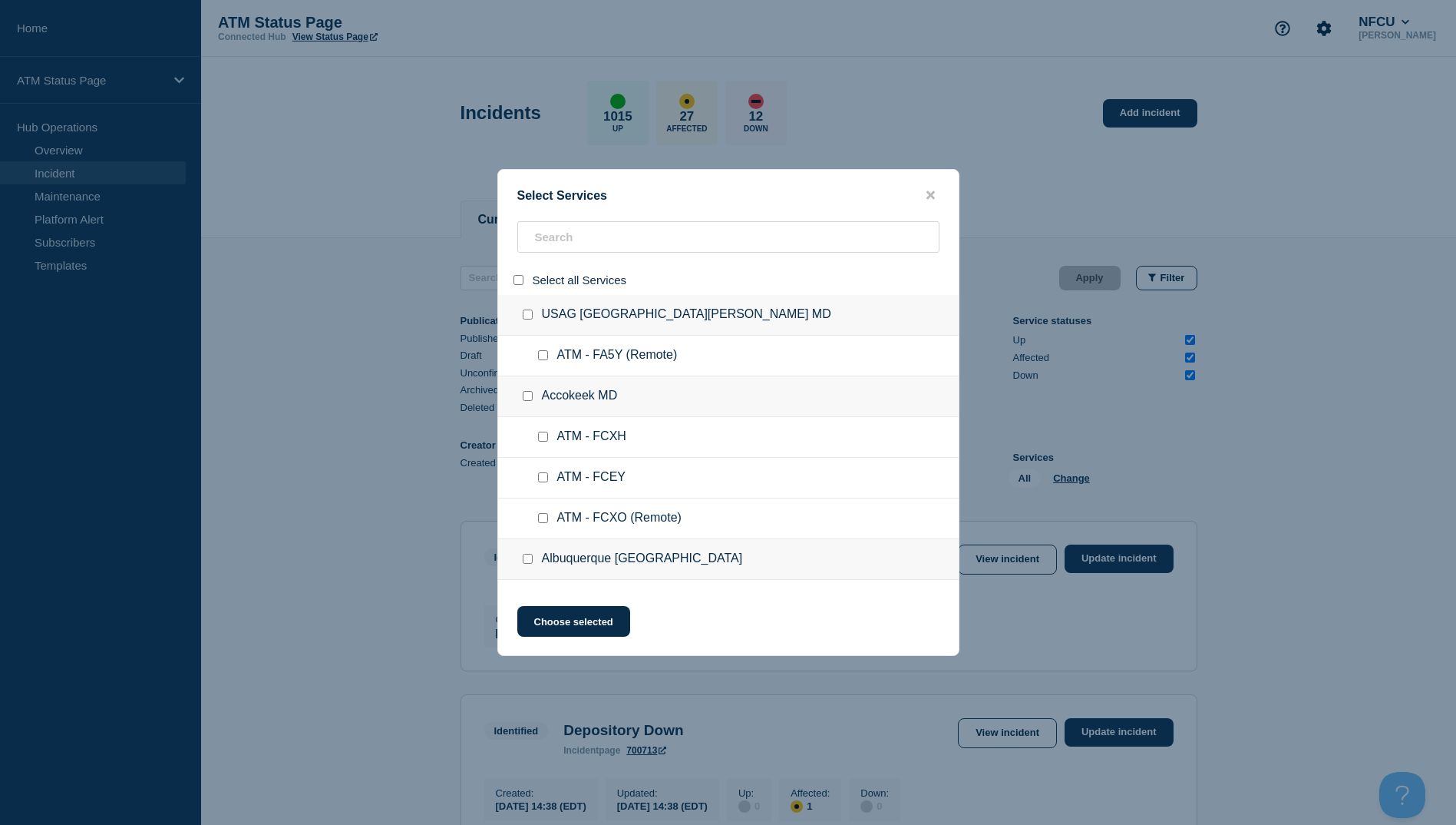
checkbox input "false"
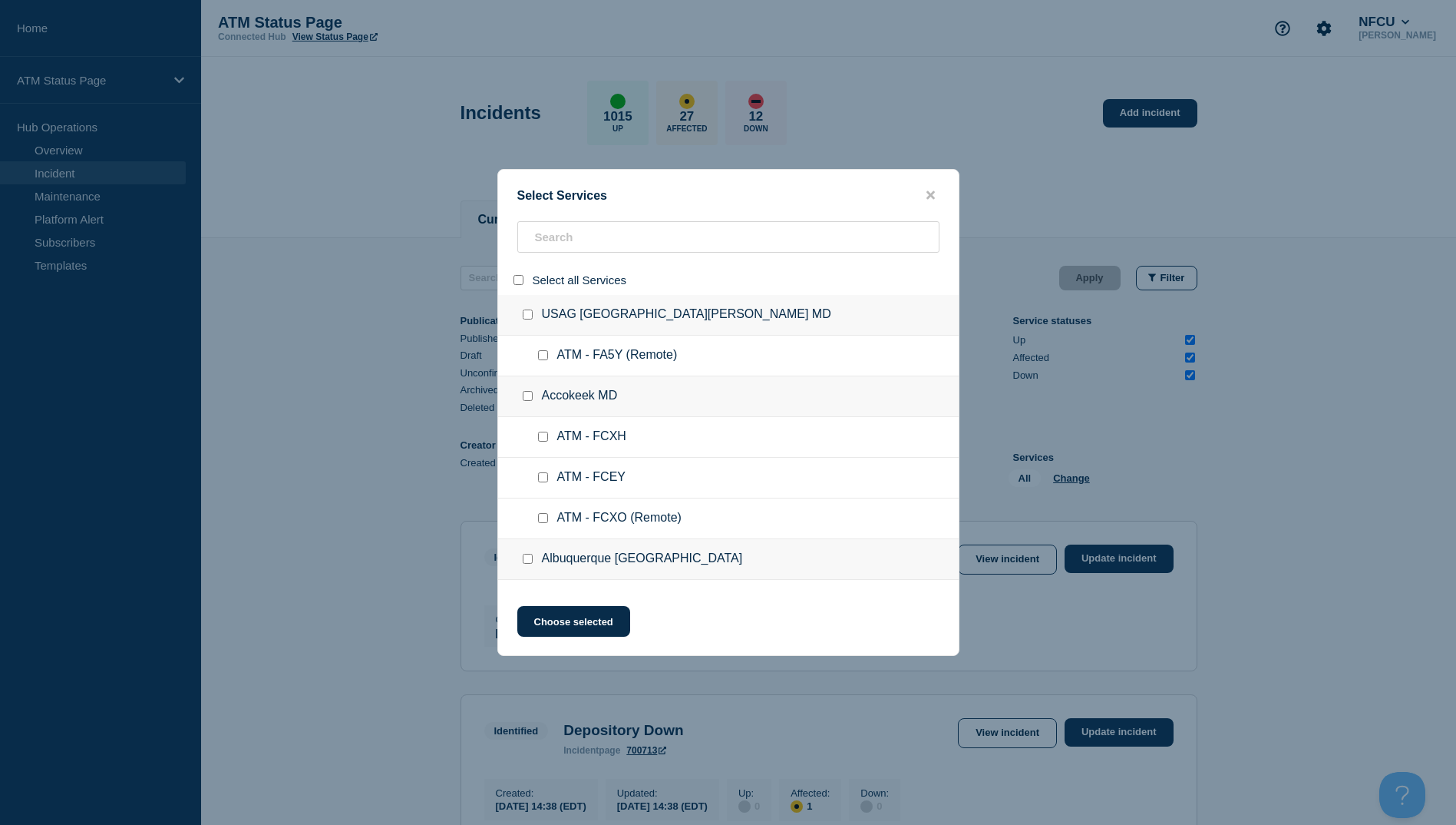
checkbox input "false"
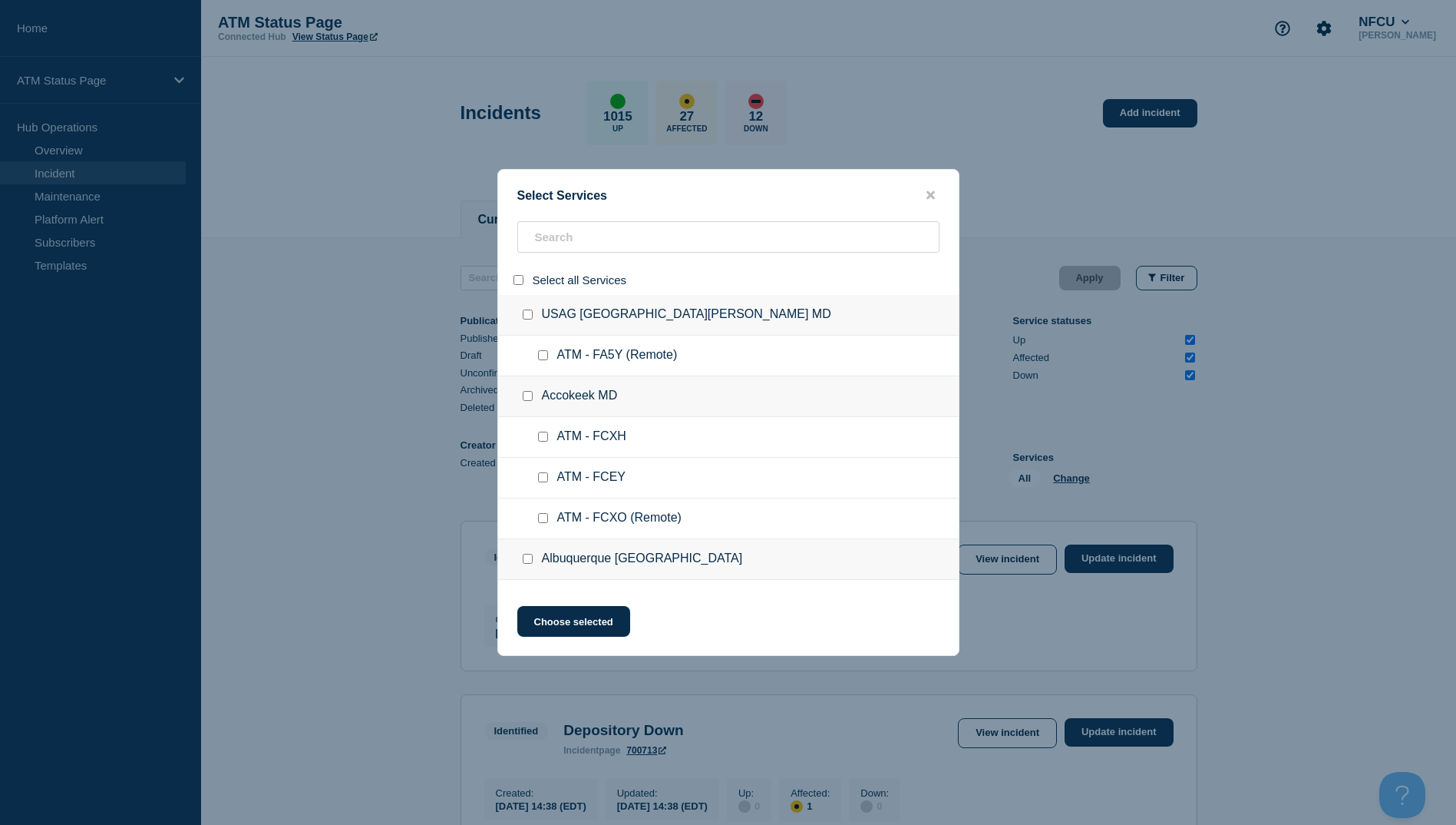
checkbox input "false"
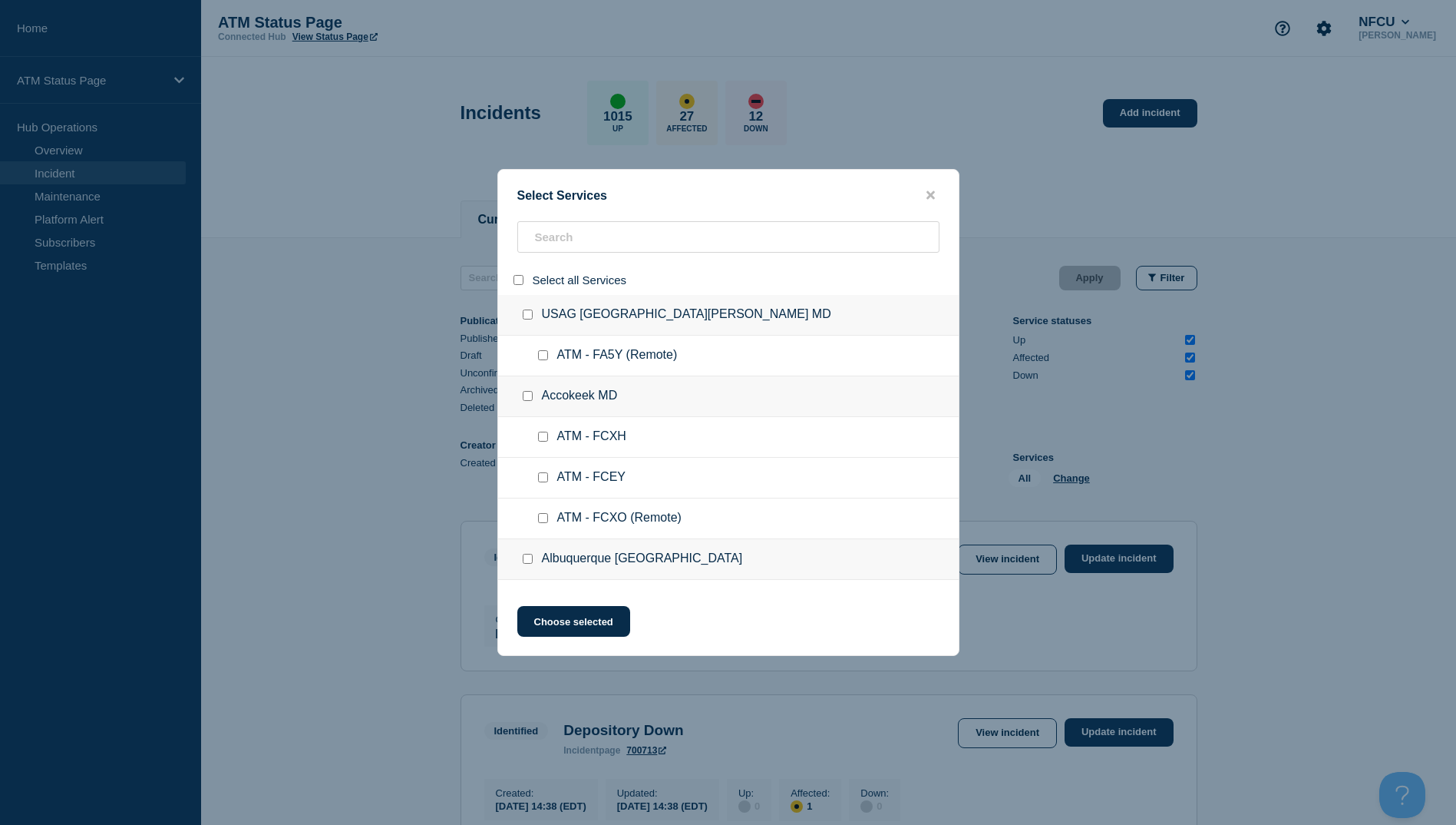
checkbox input "false"
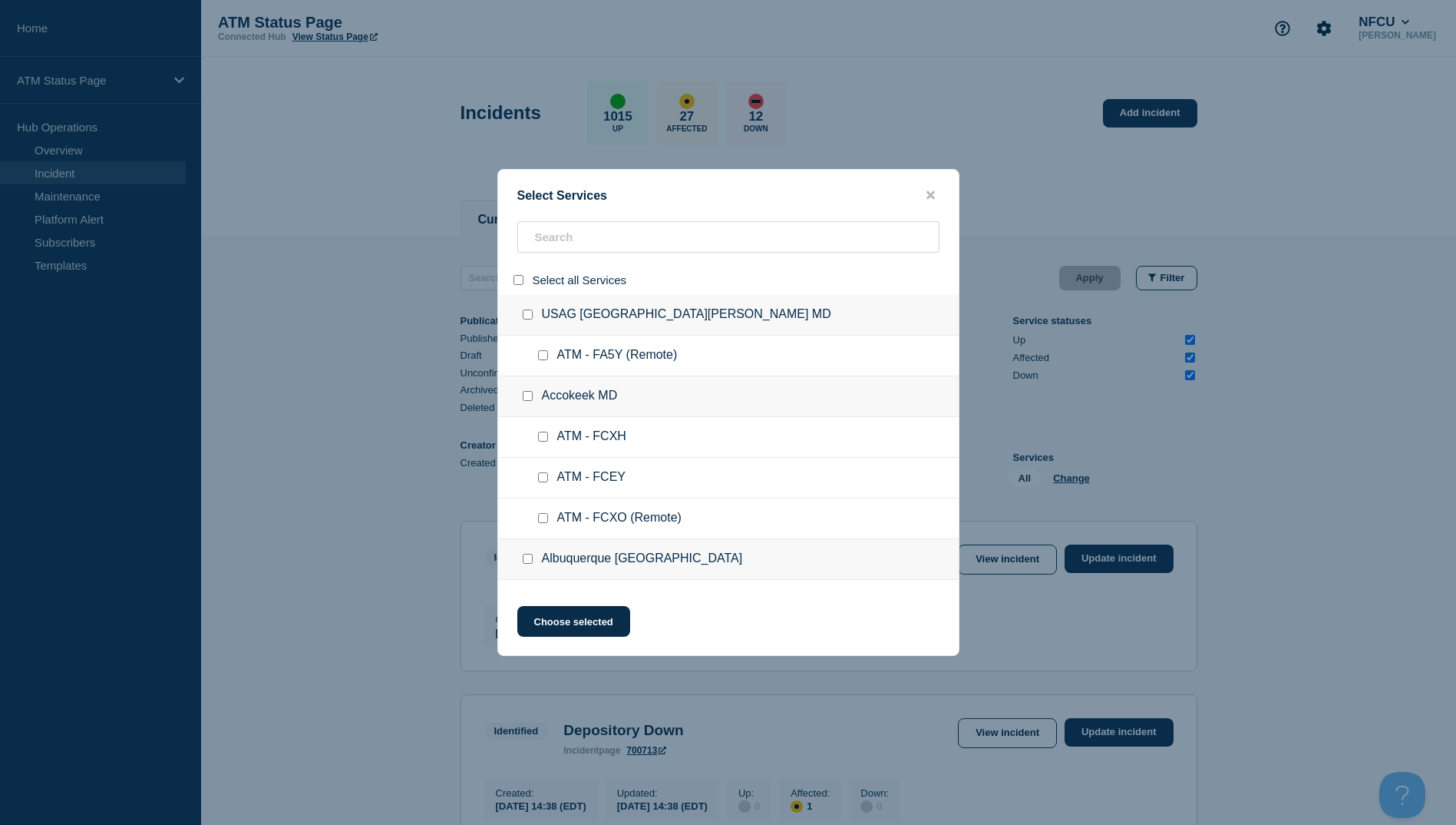
checkbox input "false"
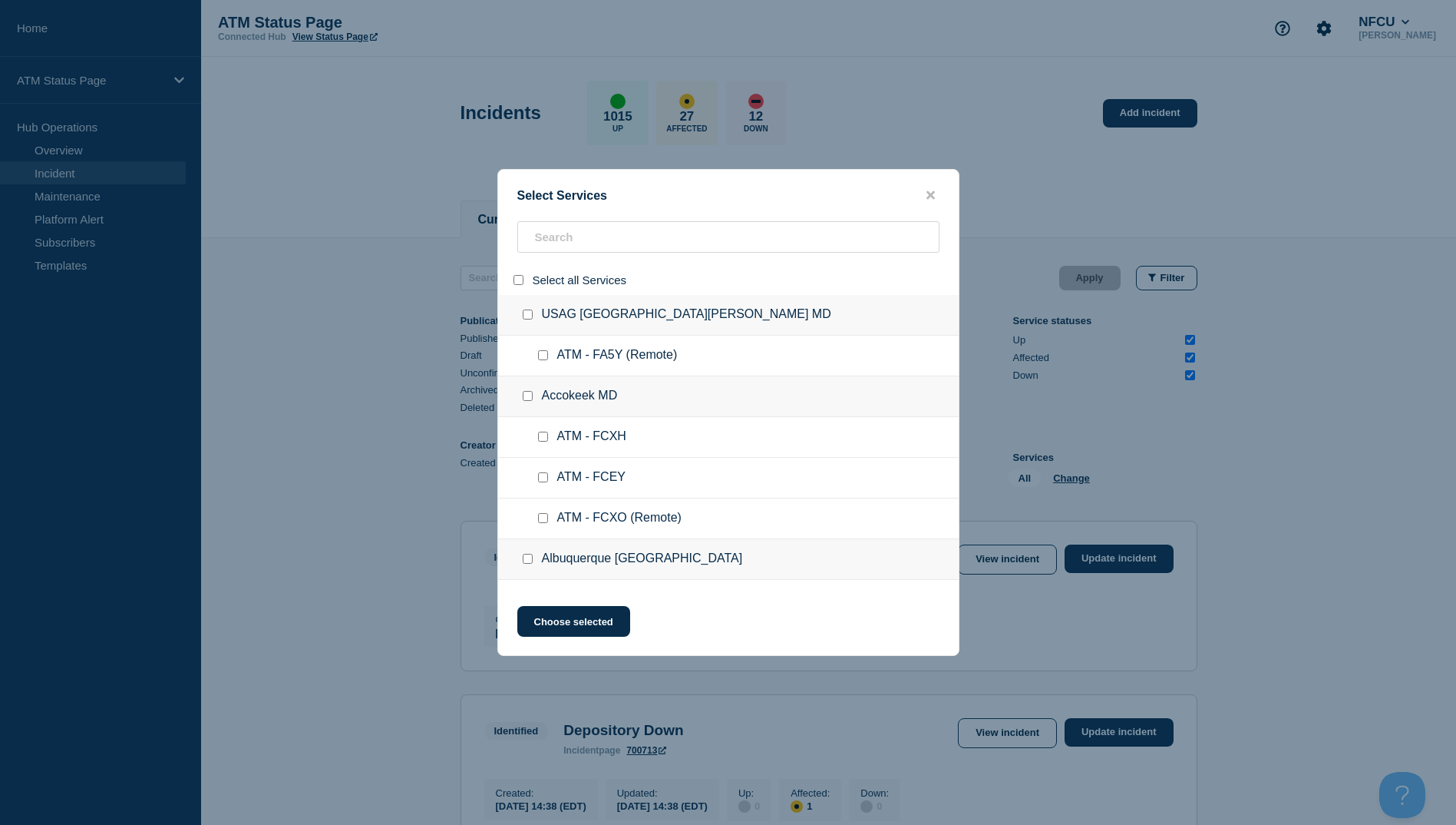
checkbox input "false"
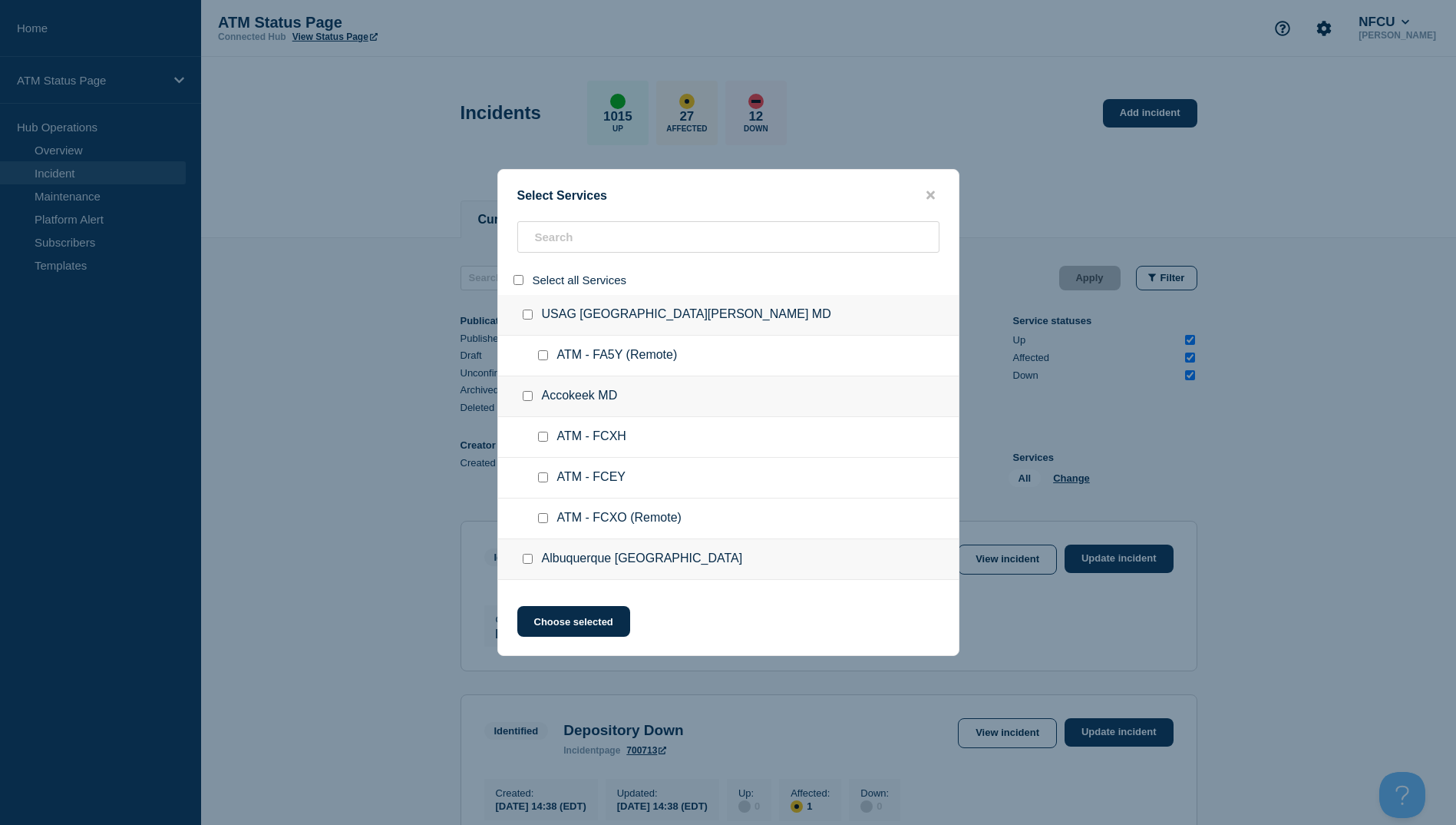
checkbox input "false"
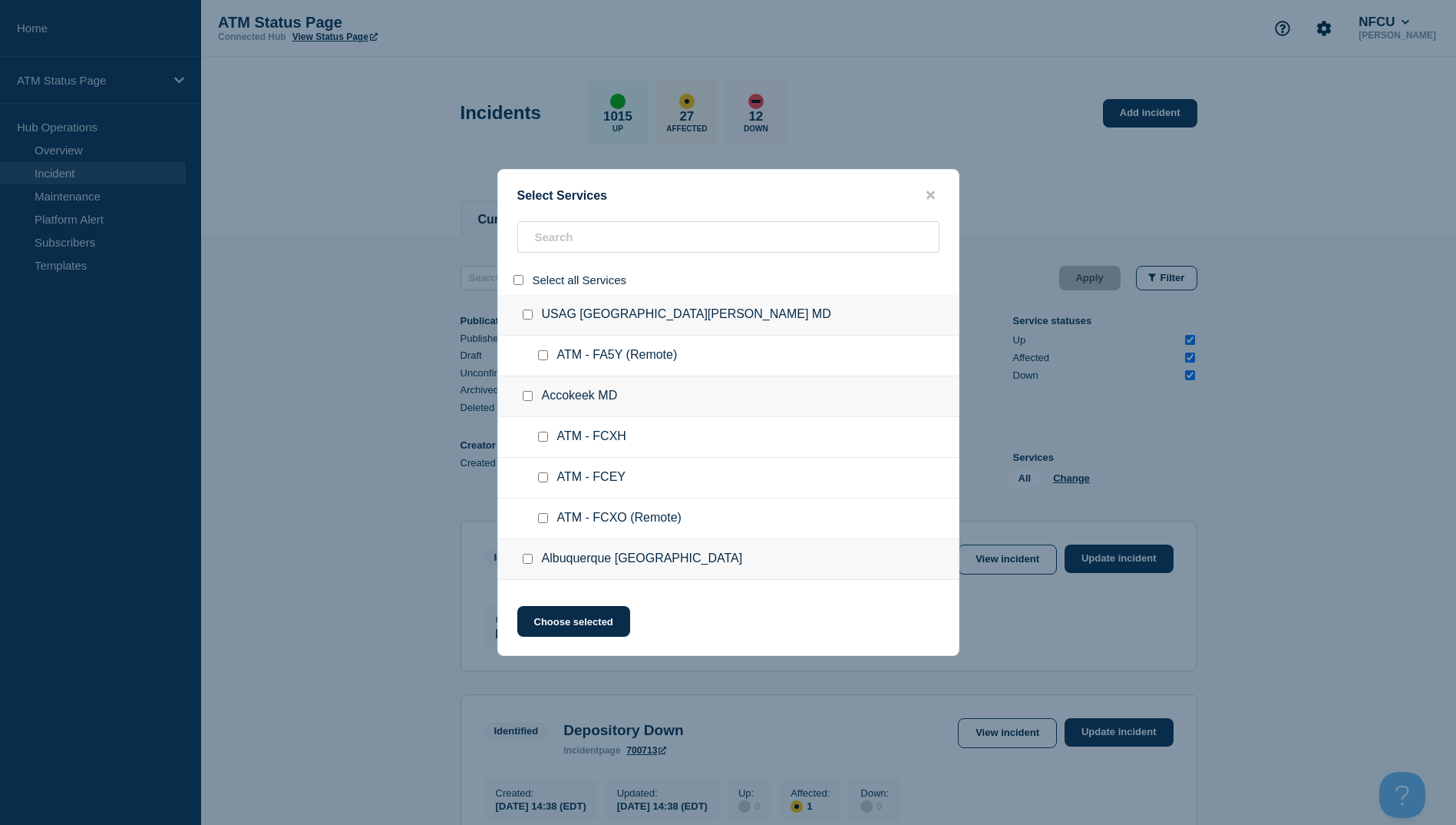
checkbox input "false"
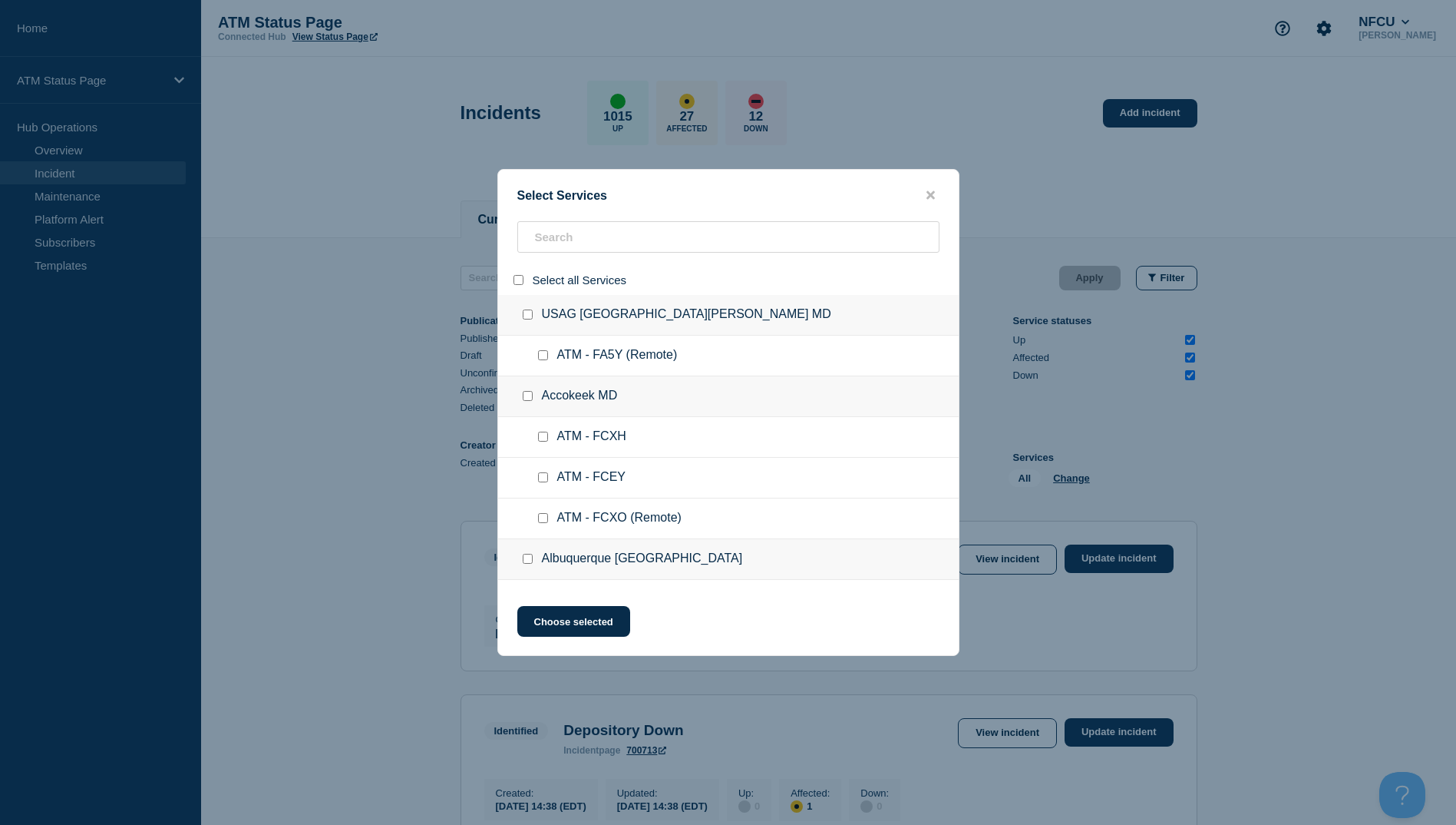
checkbox input "false"
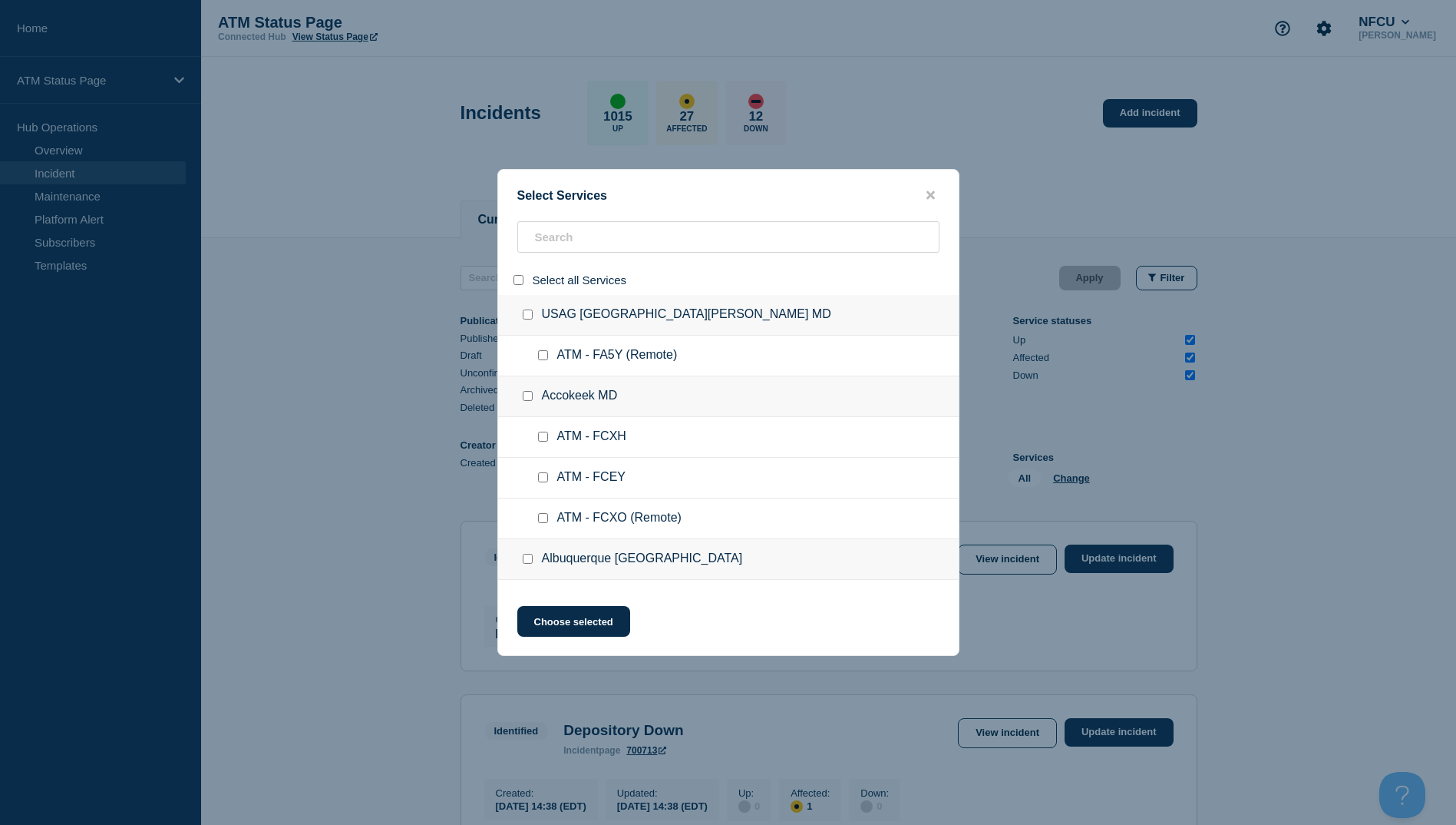
checkbox input "false"
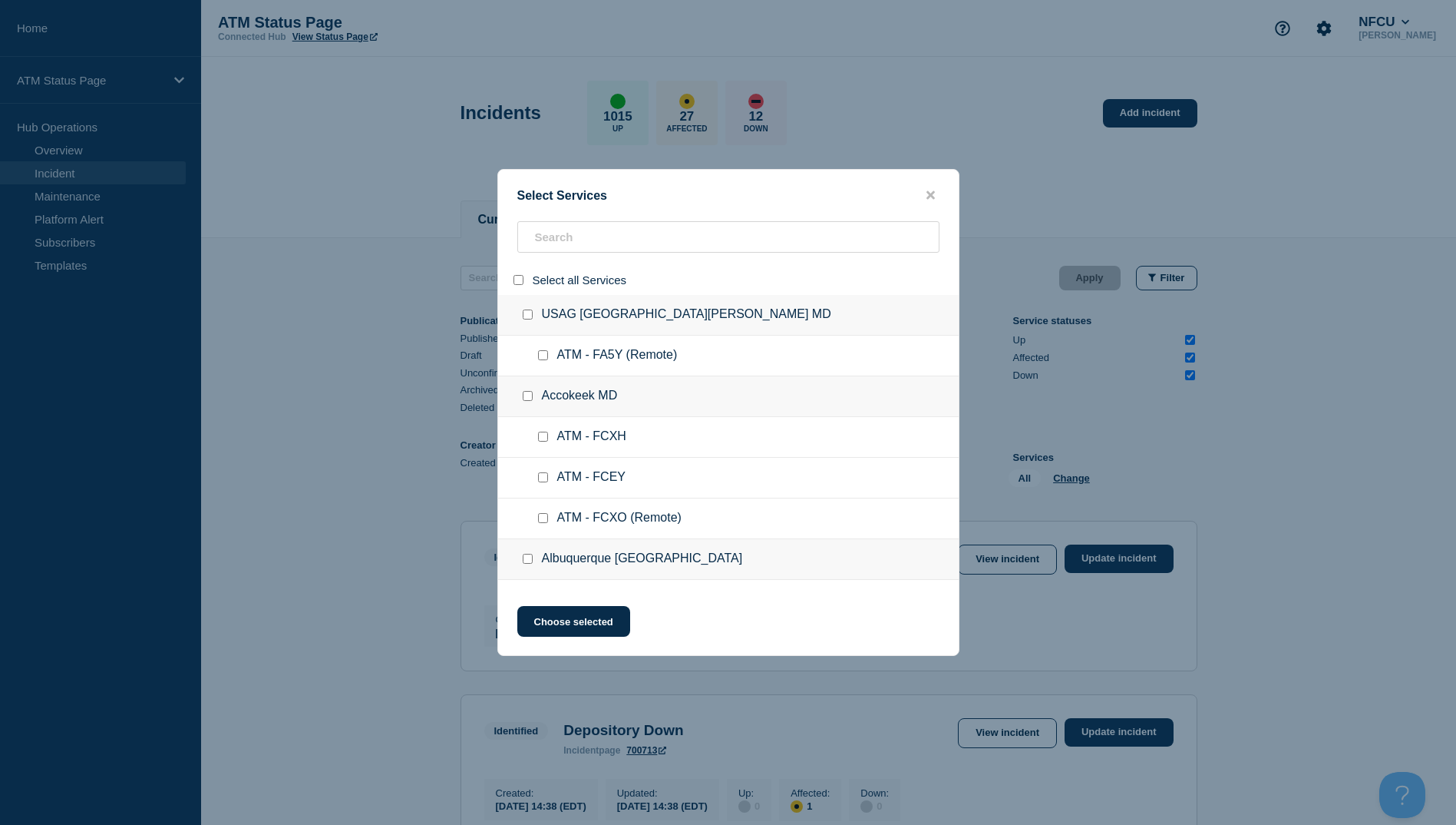
checkbox input "false"
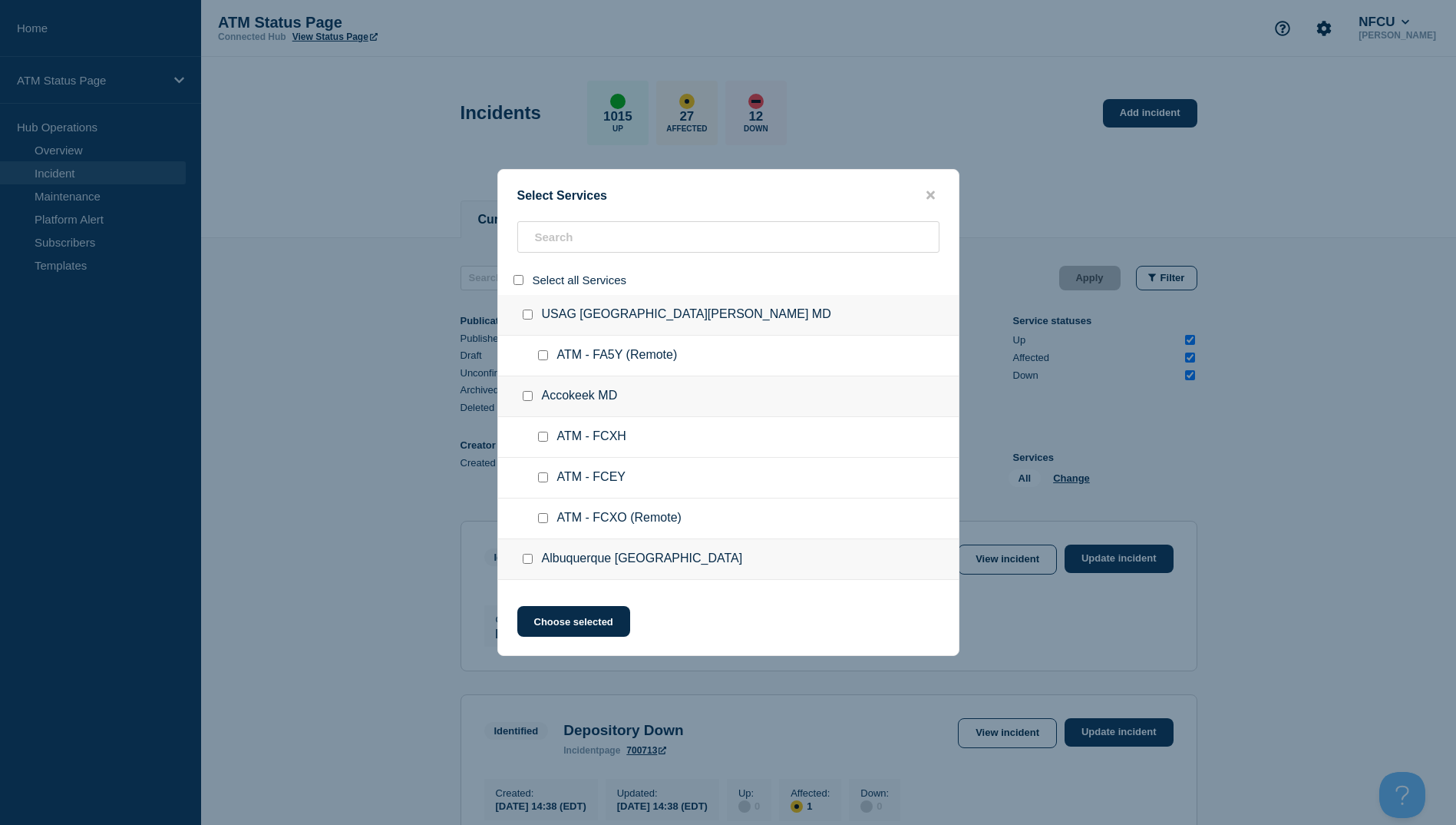
checkbox input "false"
click at [555, 240] on input "search" at bounding box center [728, 237] width 422 height 32
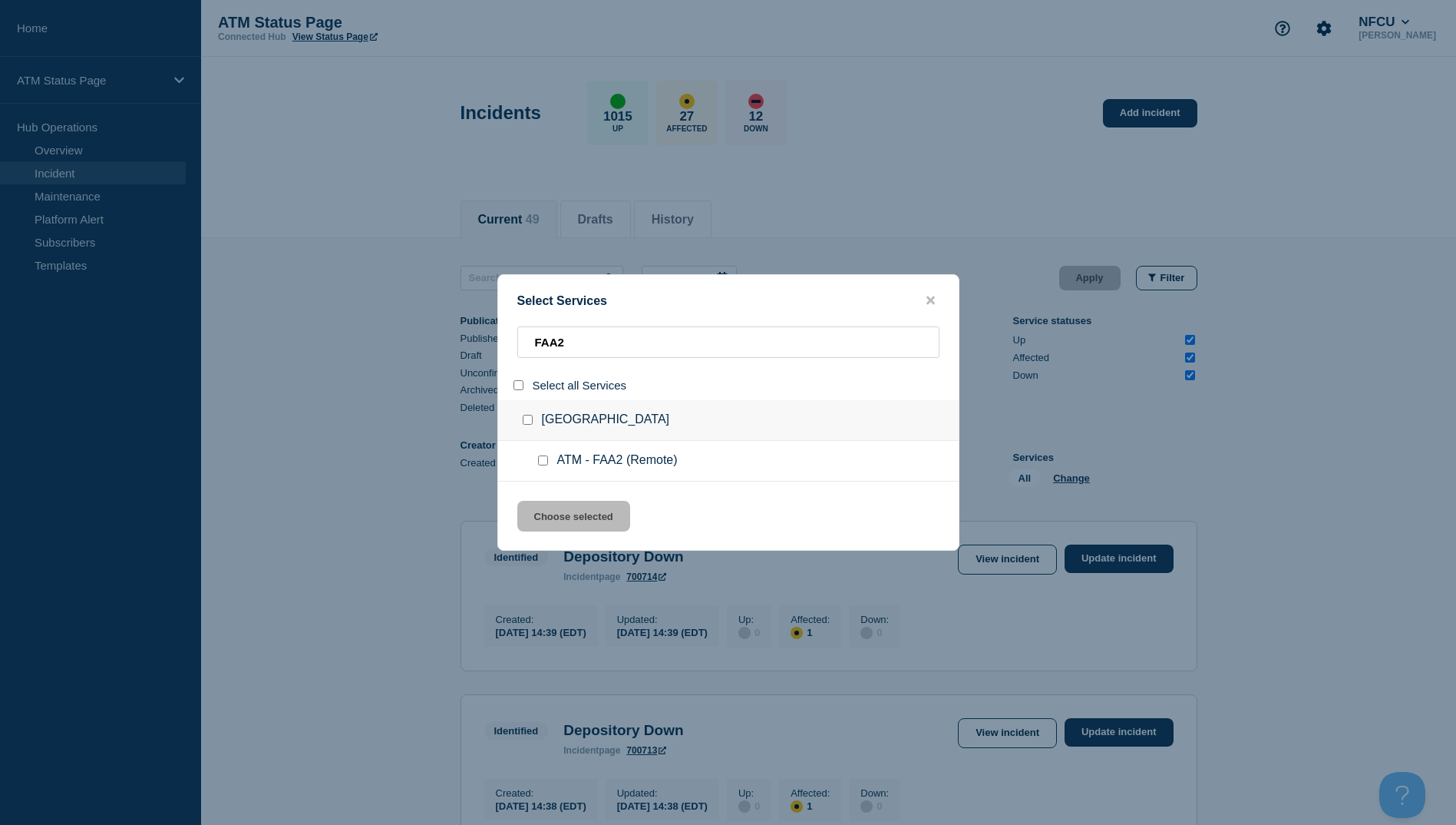
click at [535, 464] on div at bounding box center [546, 460] width 22 height 15
click at [540, 464] on input "service: ATM - FAA2 (Remote)" at bounding box center [542, 460] width 10 height 10
click at [546, 513] on button "Choose selected" at bounding box center [574, 515] width 113 height 31
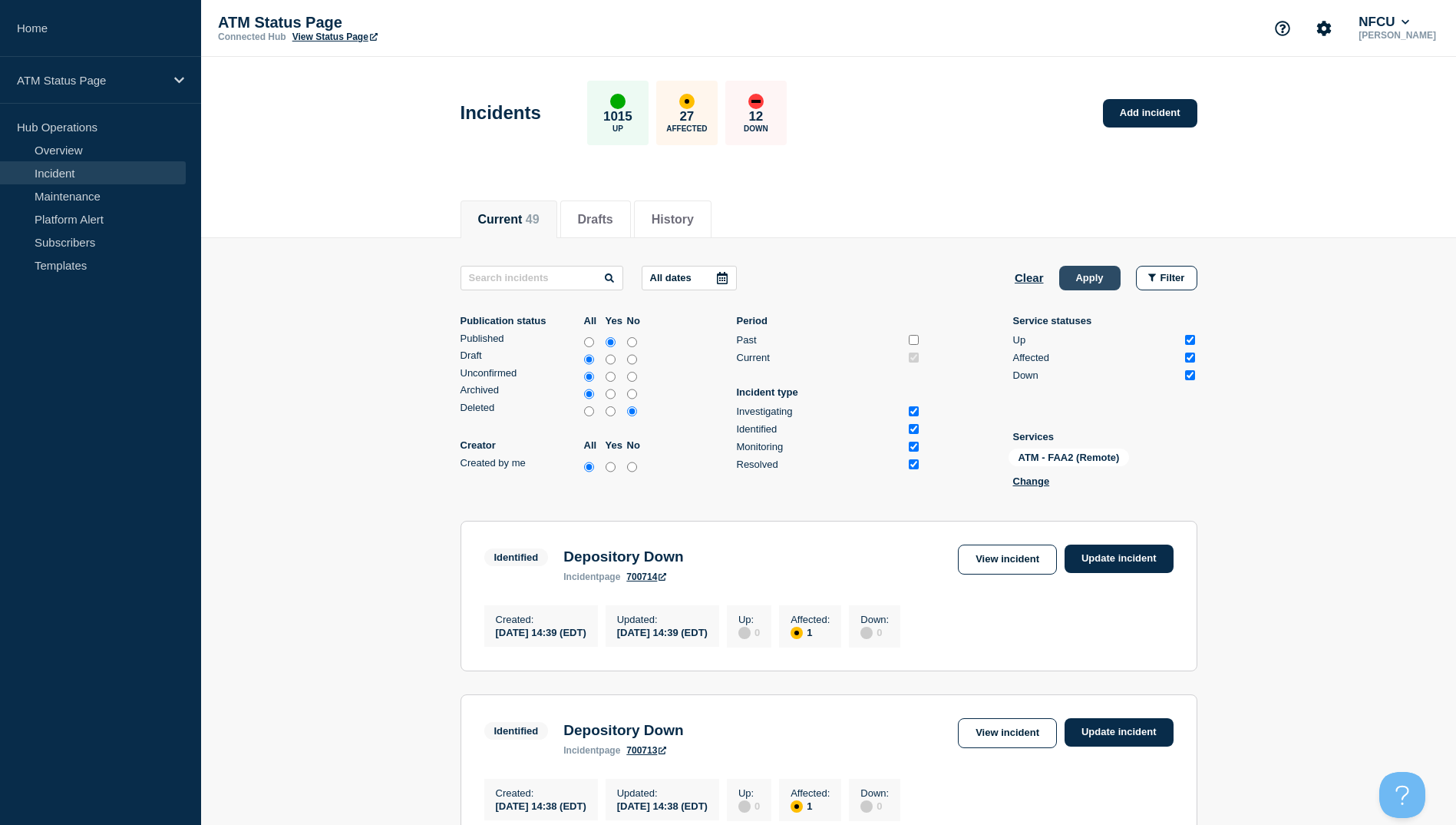
click at [728, 282] on button "Apply" at bounding box center [1090, 278] width 62 height 25
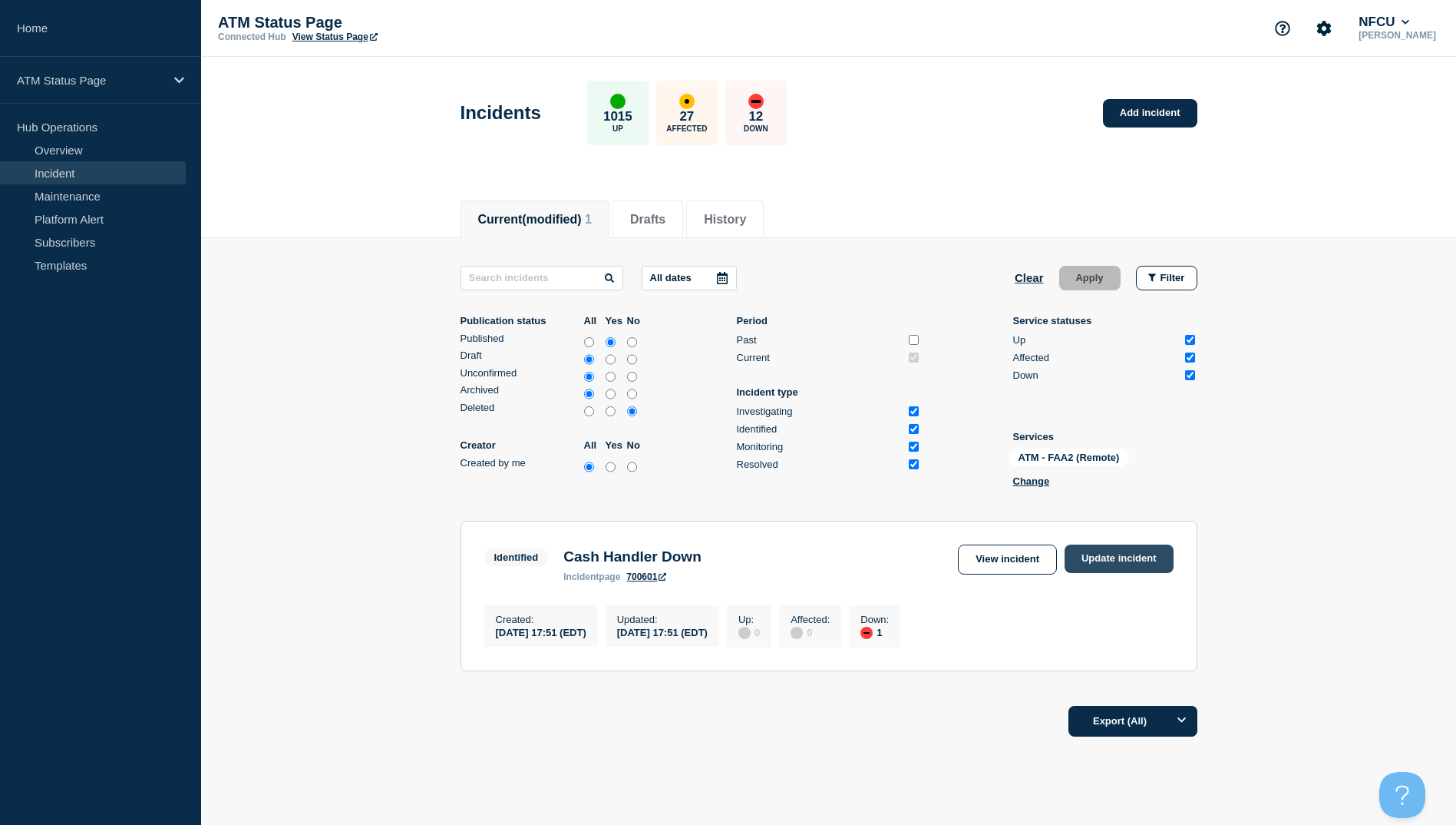
click at [728, 552] on link "Update incident" at bounding box center [1119, 559] width 109 height 28
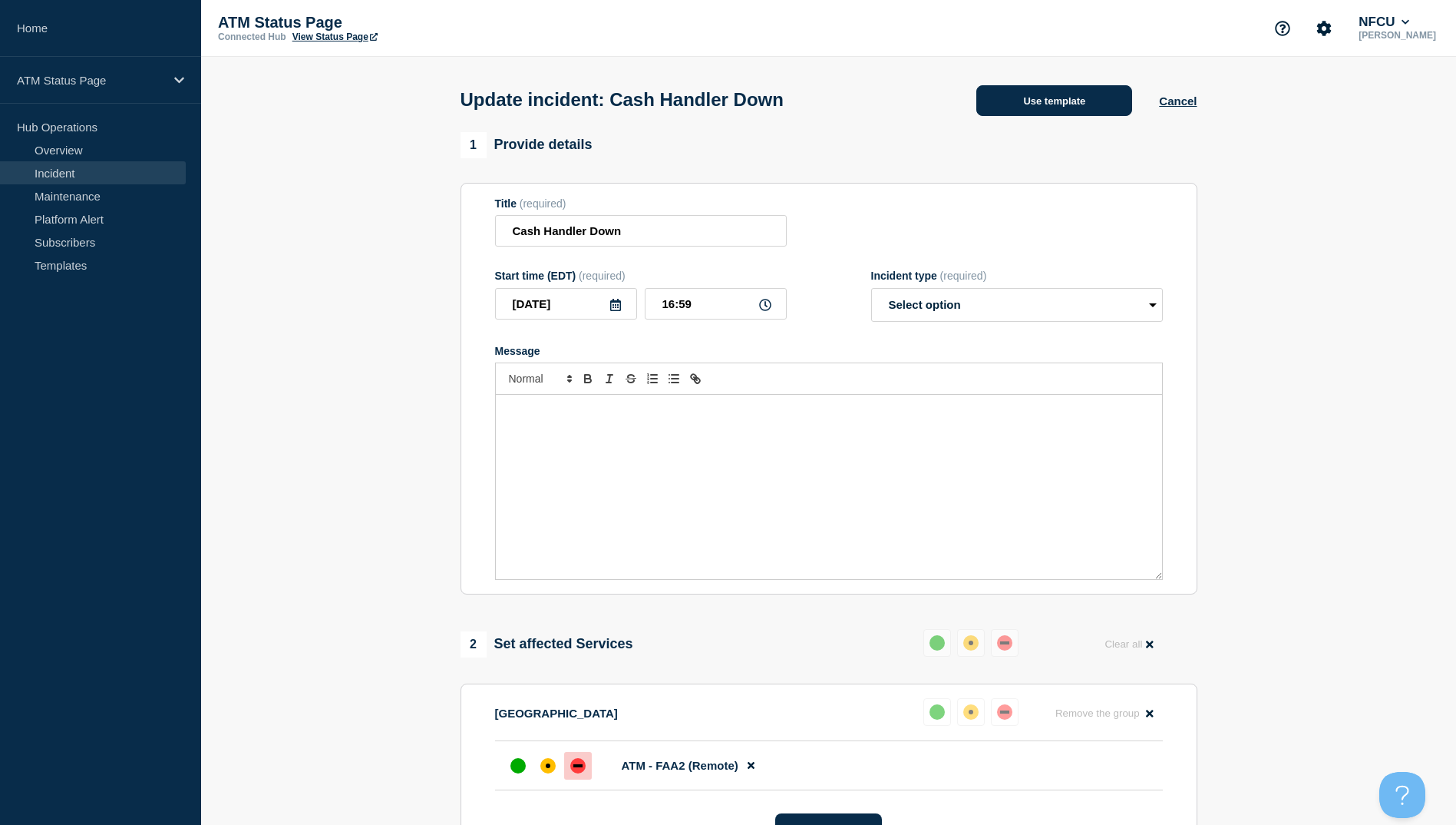
click at [728, 90] on button "Use template" at bounding box center [1054, 101] width 156 height 31
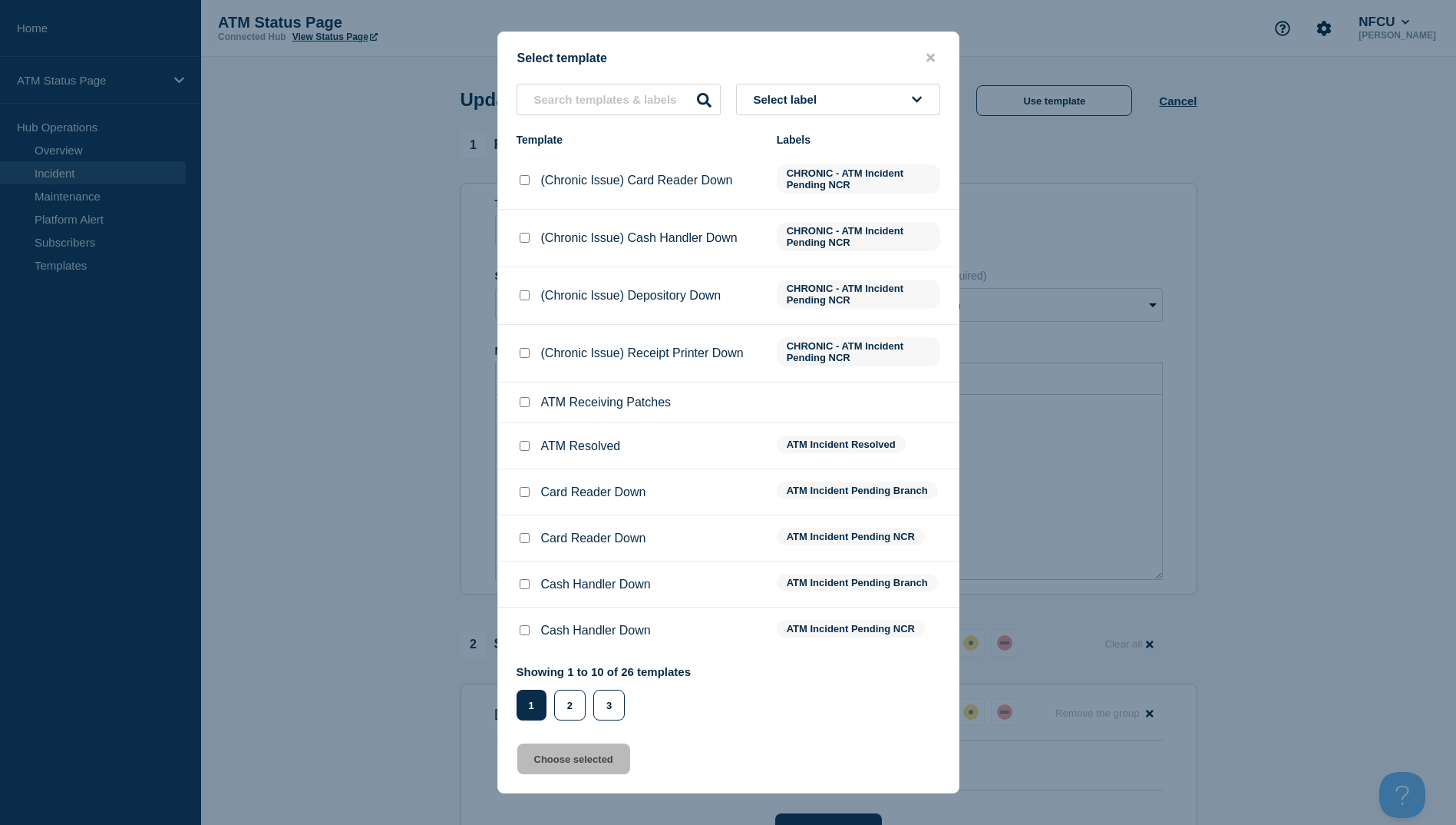
click at [525, 454] on div at bounding box center [524, 446] width 15 height 15
click at [524, 454] on div at bounding box center [524, 446] width 15 height 15
click at [519, 449] on input "ATM Resolved checkbox" at bounding box center [524, 446] width 10 height 10
click at [523, 754] on button "Choose selected" at bounding box center [574, 758] width 113 height 31
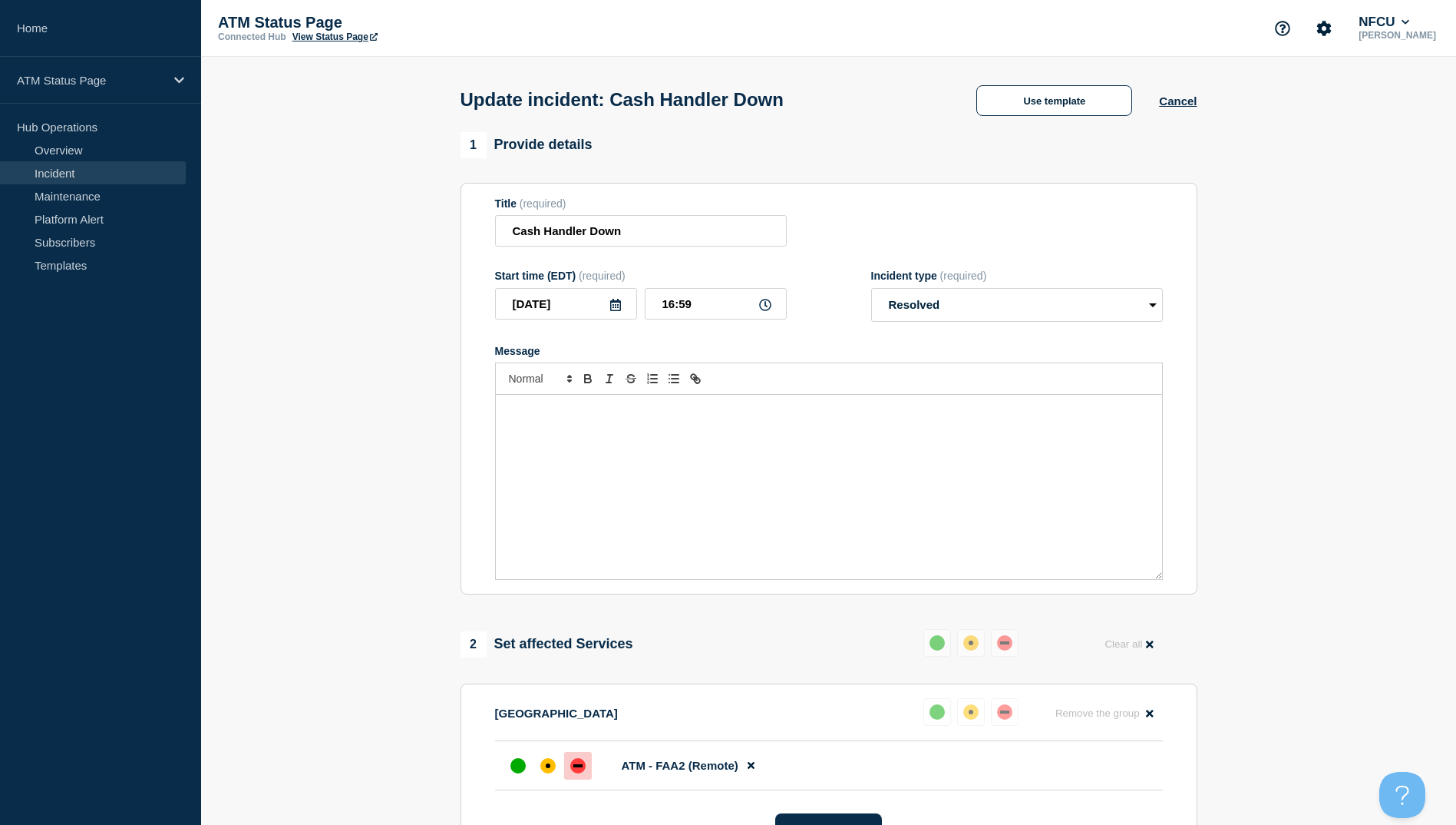
scroll to position [154, 0]
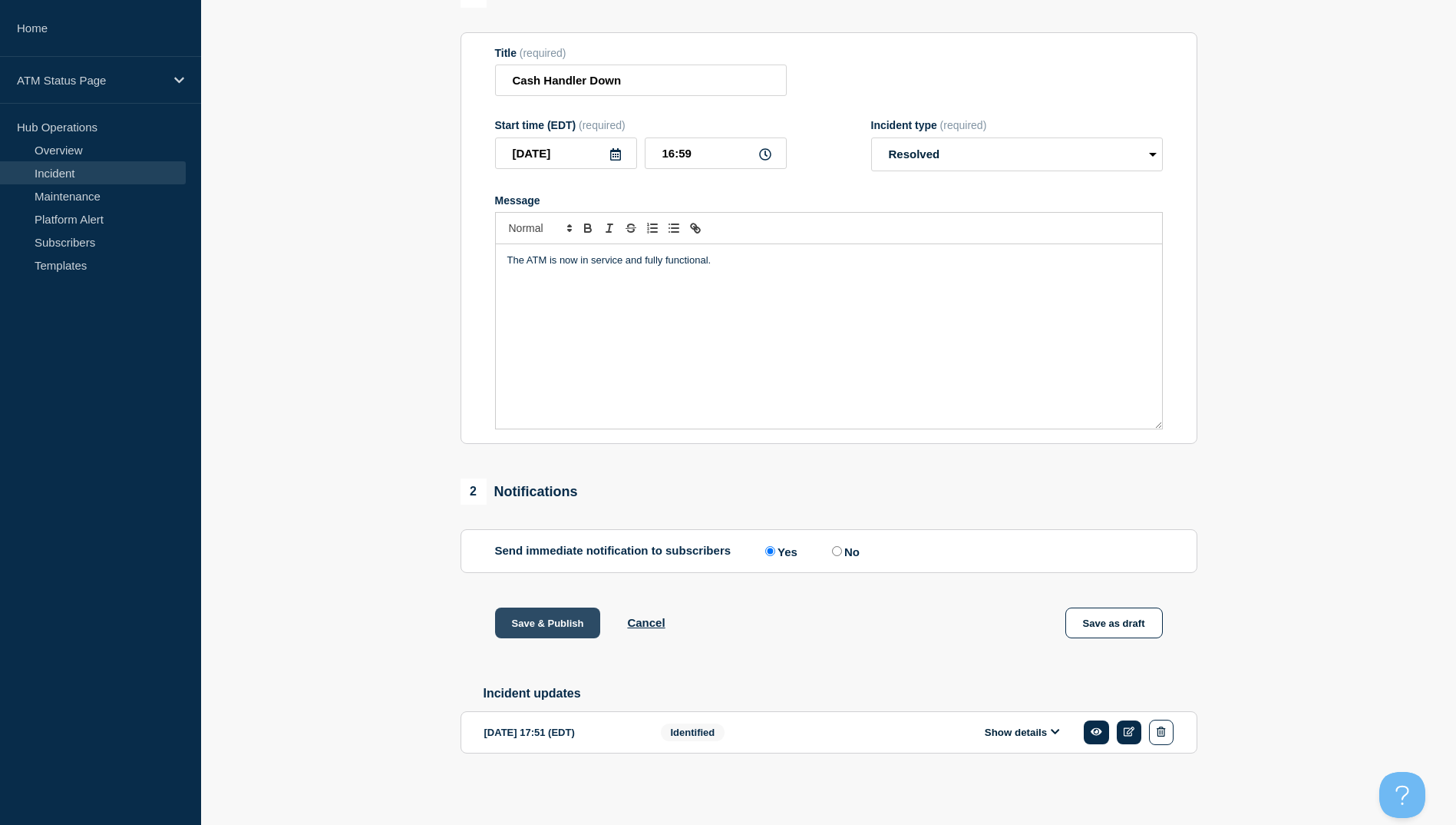
click at [561, 629] on button "Save & Publish" at bounding box center [548, 622] width 106 height 31
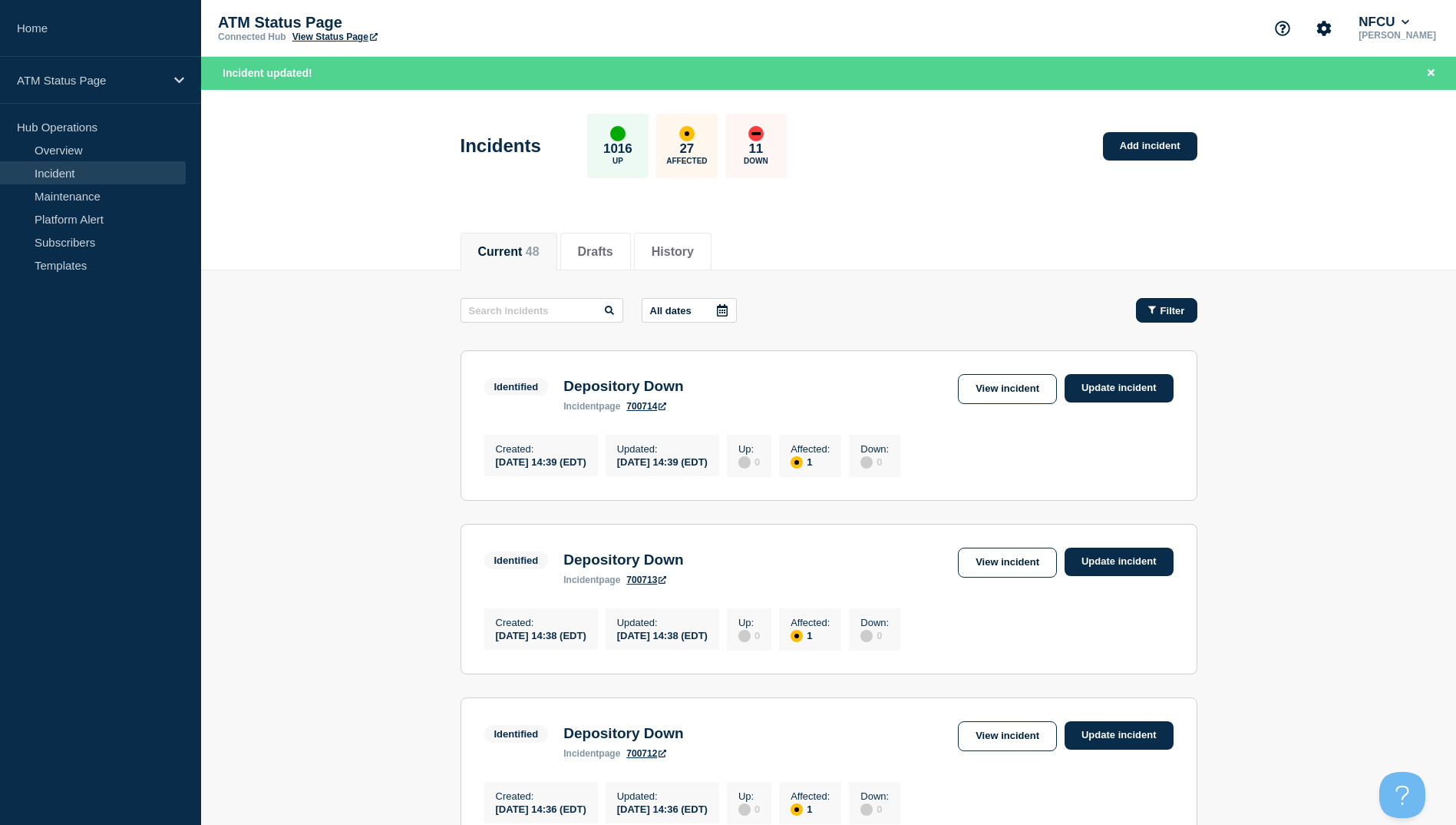
click at [728, 314] on span "Filter" at bounding box center [1173, 311] width 25 height 11
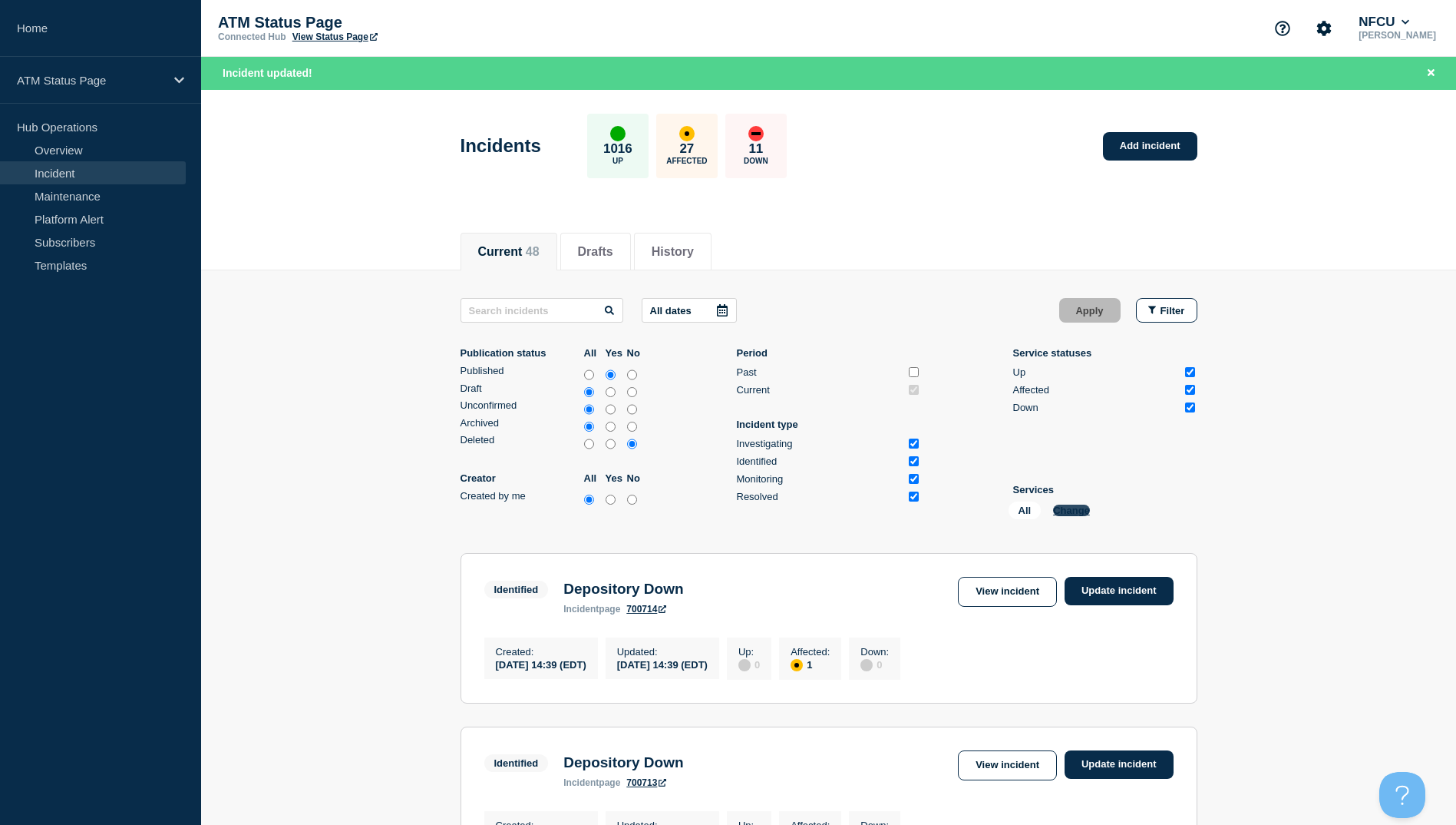
click at [728, 505] on button "Change" at bounding box center [1071, 510] width 37 height 11
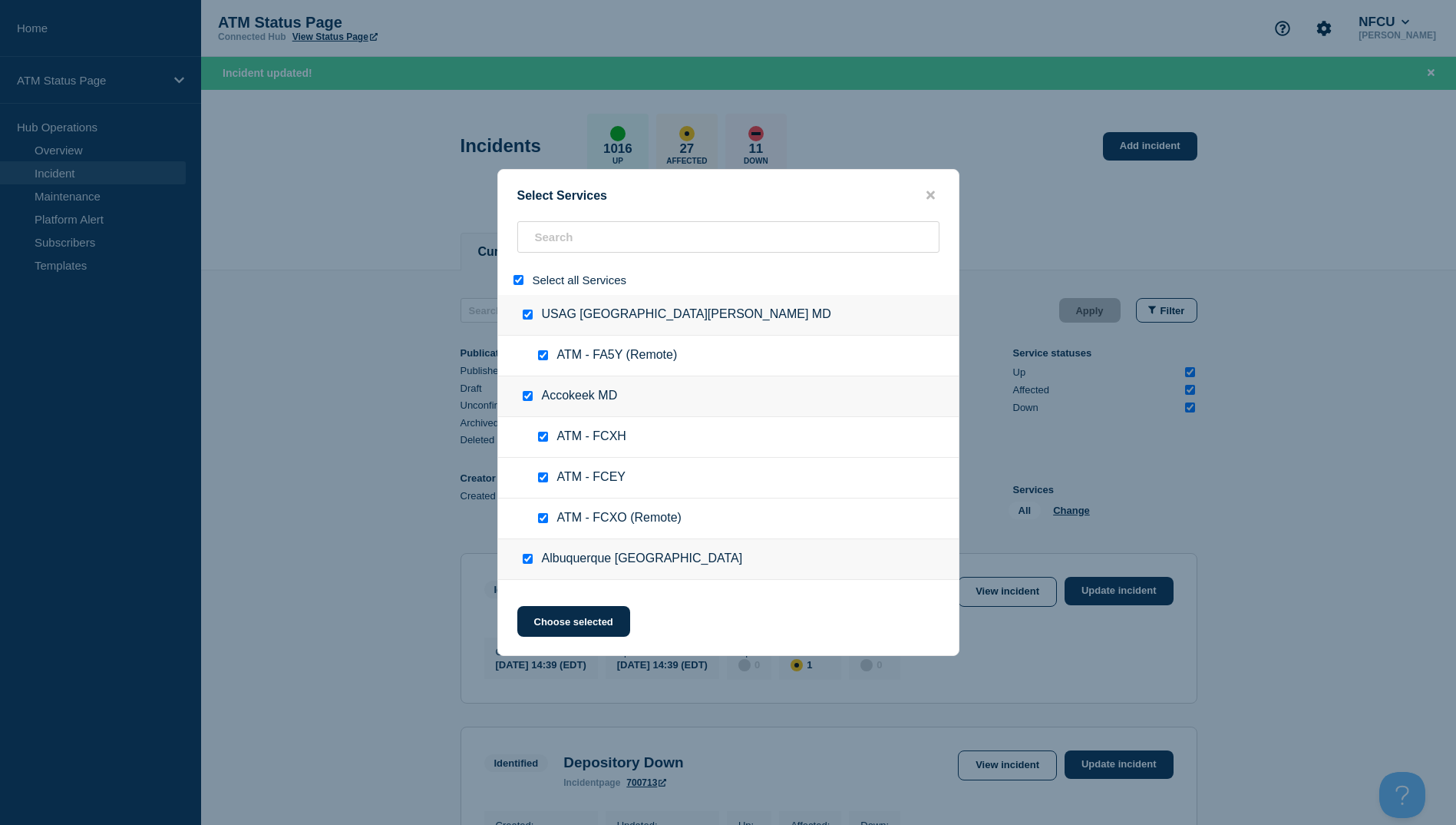
click at [518, 287] on div at bounding box center [521, 280] width 22 height 15
click at [524, 273] on div "Select all Services" at bounding box center [728, 280] width 460 height 30
click at [520, 281] on input "select all" at bounding box center [518, 280] width 10 height 10
click at [562, 242] on input "search" at bounding box center [728, 237] width 422 height 32
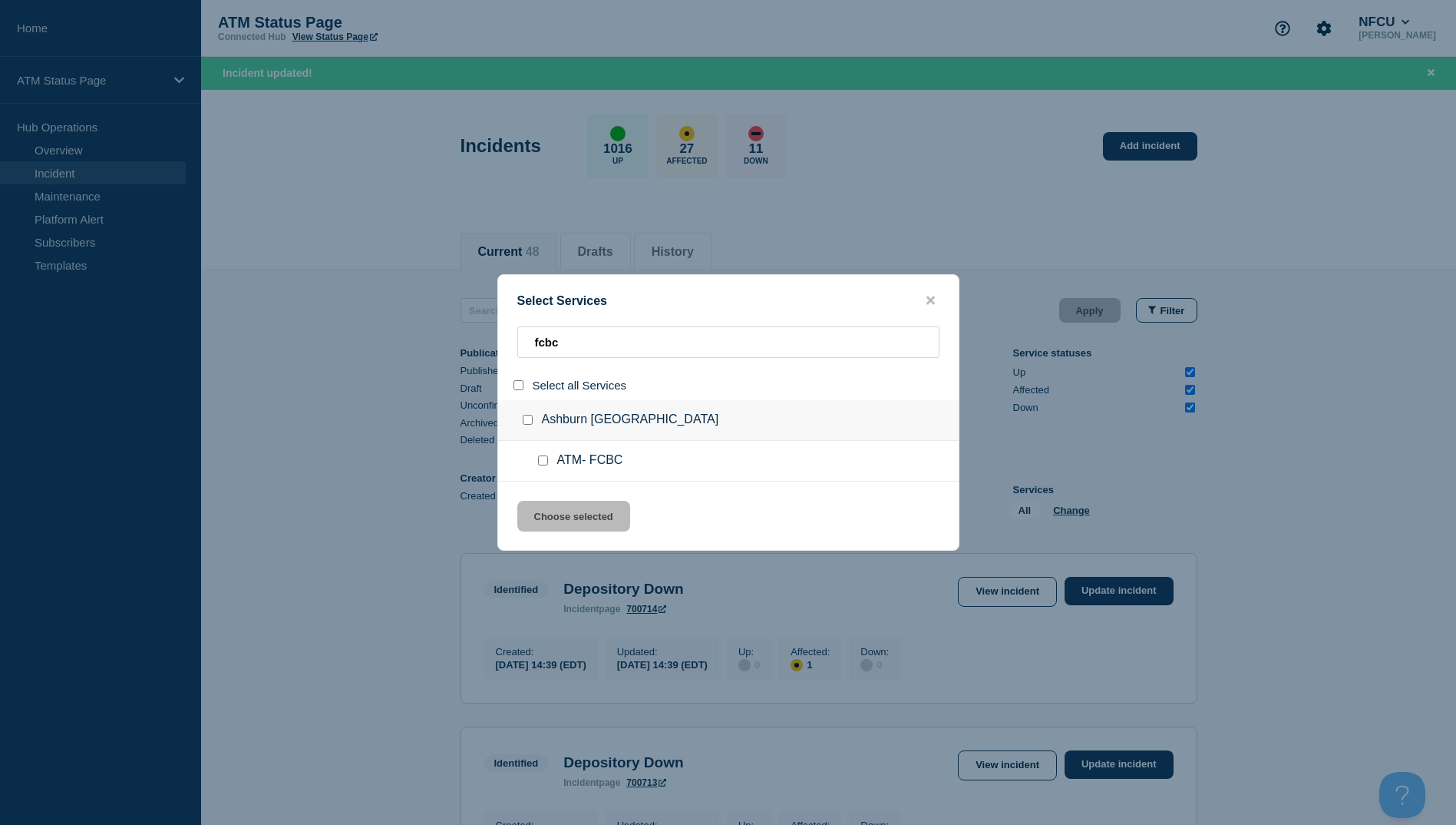
click at [543, 461] on input "service: ATM- FCBC" at bounding box center [542, 460] width 10 height 10
click at [541, 499] on div "Select Services fcbc Select all Services Ashburn VA ATM- FCBC Choose selected" at bounding box center [728, 412] width 462 height 276
click at [594, 507] on button "Choose selected" at bounding box center [574, 515] width 113 height 31
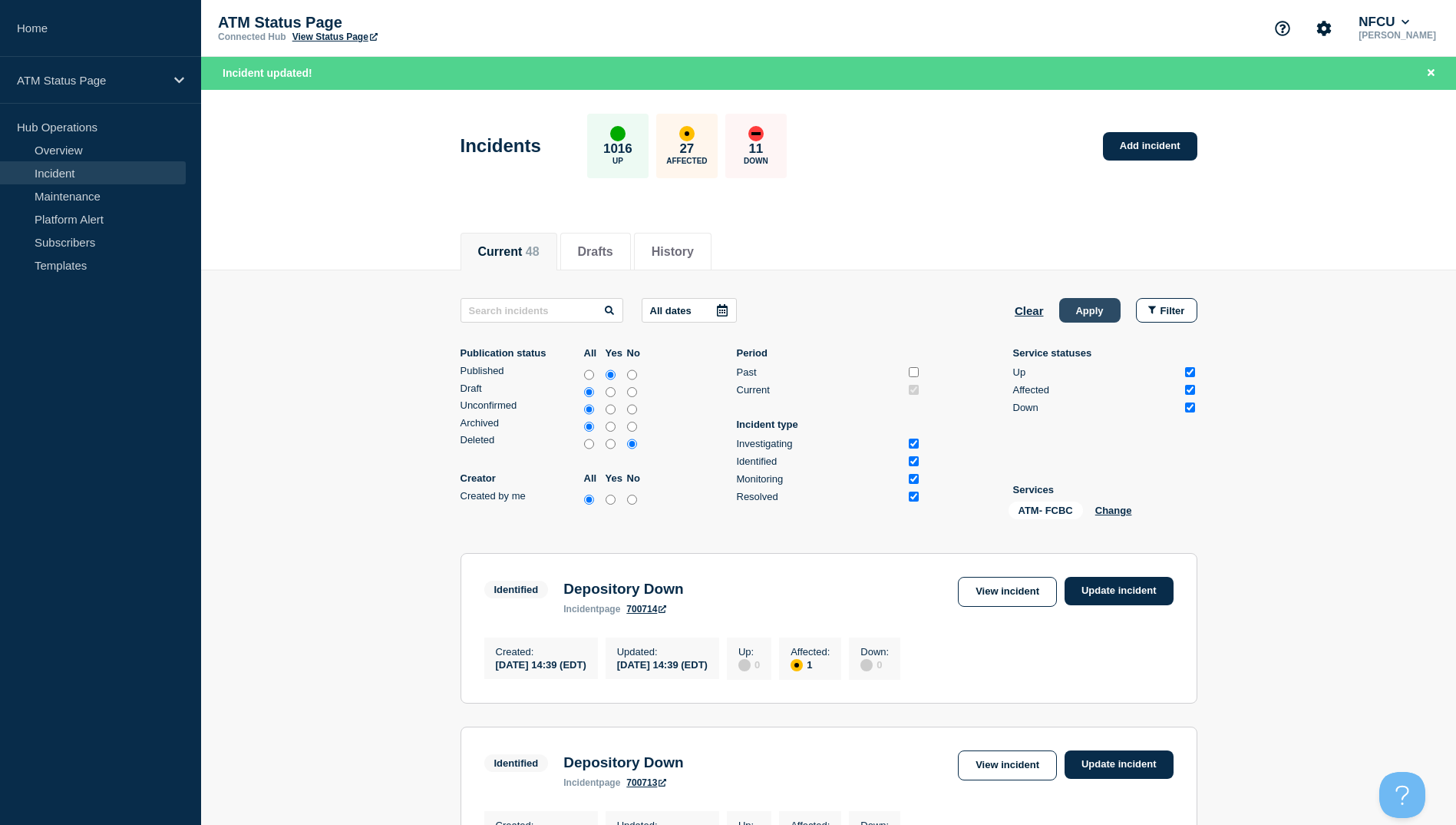
click at [728, 317] on button "Apply" at bounding box center [1090, 311] width 62 height 25
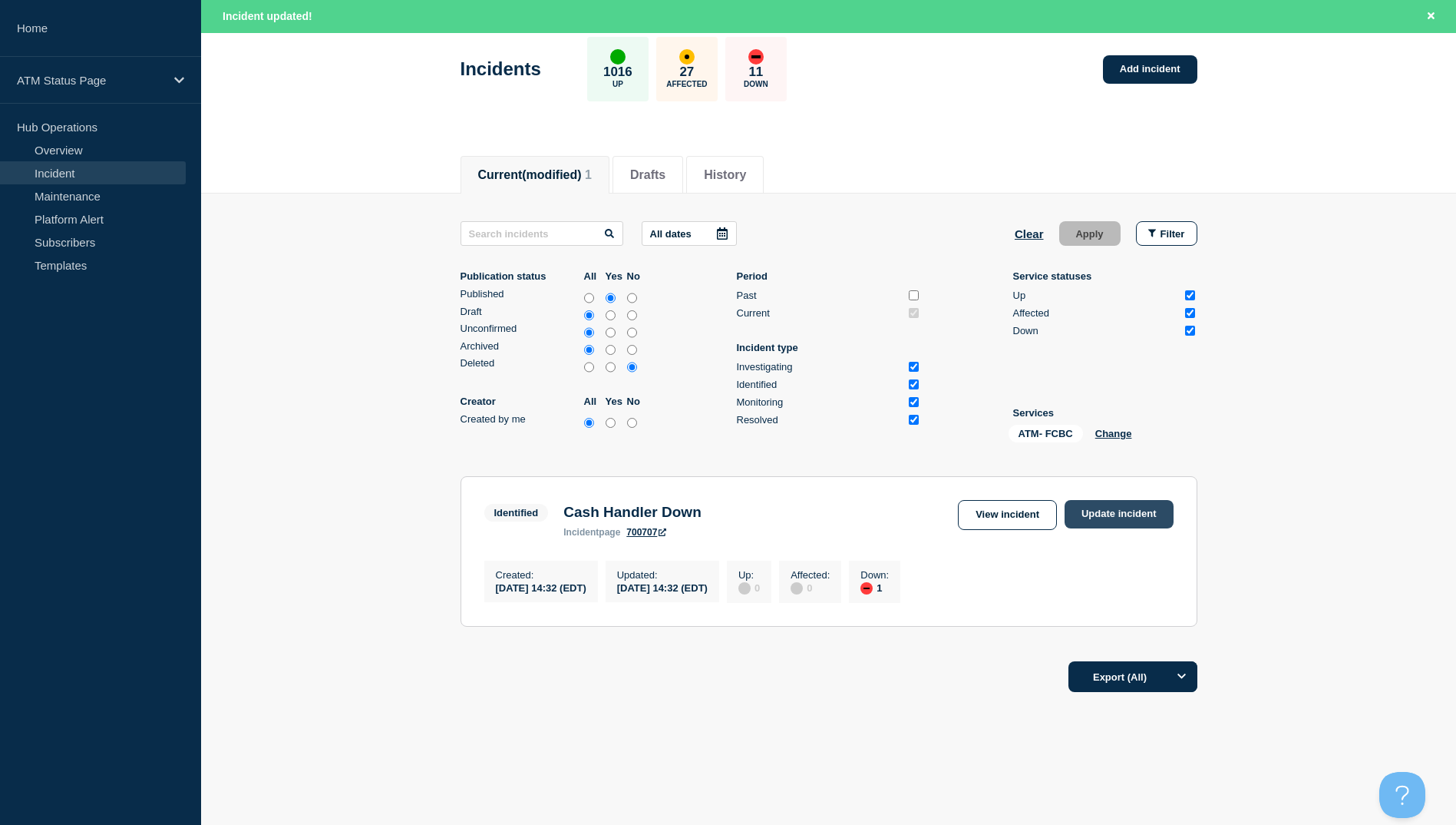
click at [728, 523] on link "Update incident" at bounding box center [1119, 514] width 109 height 28
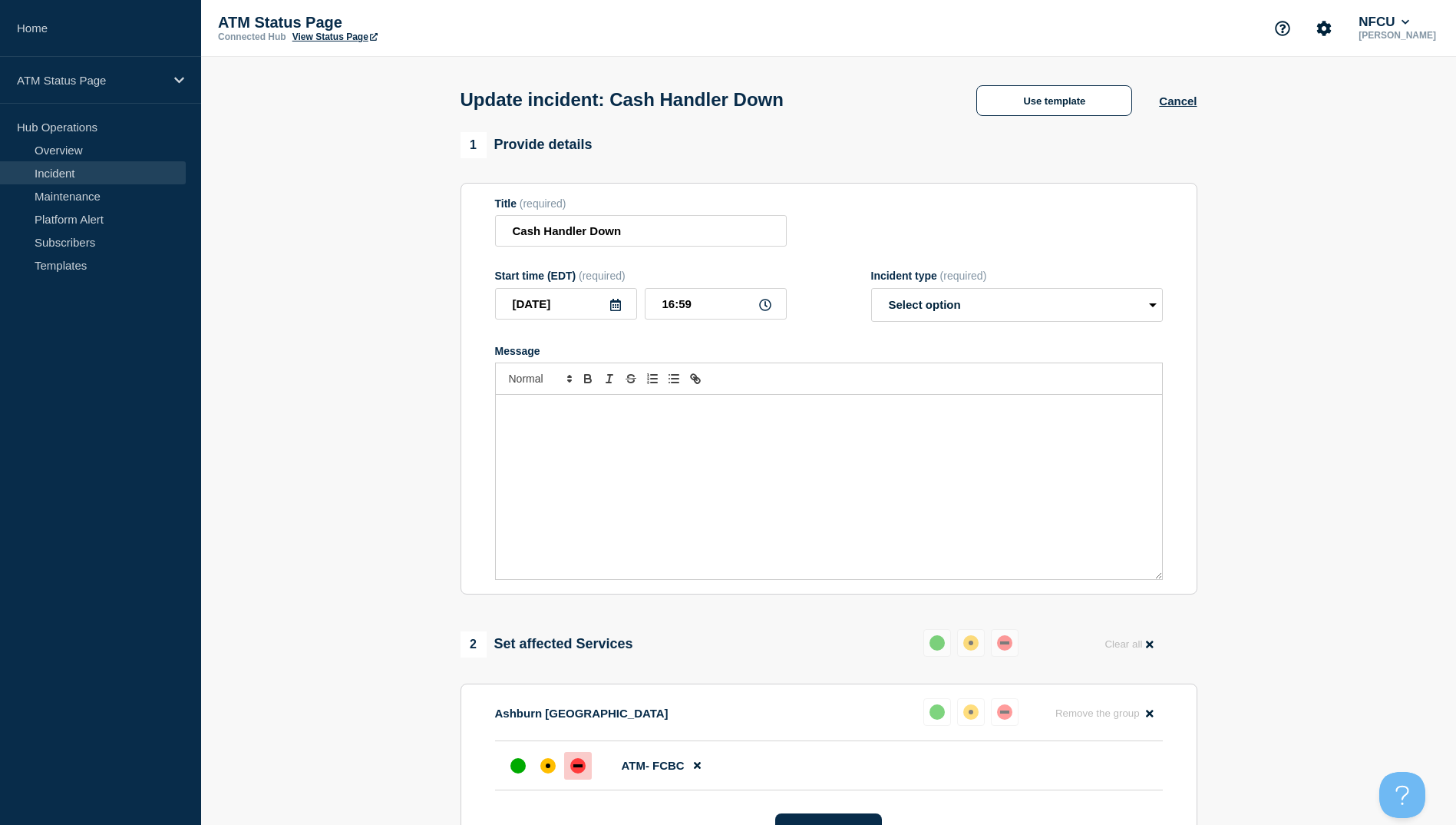
click at [728, 122] on div "Update incident: Cash Handler Down Use template Cancel" at bounding box center [828, 94] width 772 height 75
click at [728, 107] on button "Use template" at bounding box center [1054, 101] width 156 height 31
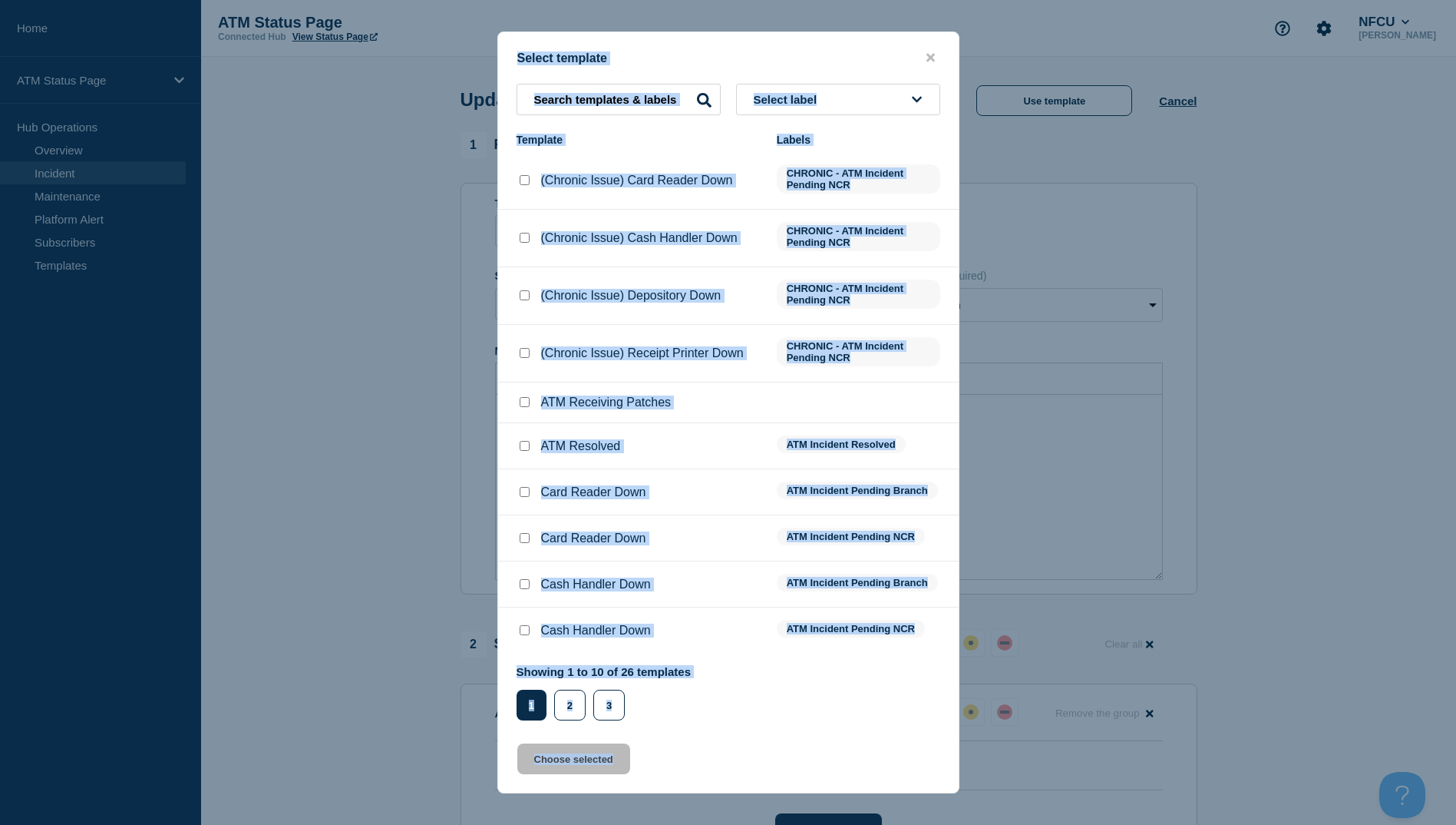
click at [526, 542] on input "Card Reader Down checkbox" at bounding box center [524, 537] width 10 height 10
click at [525, 451] on input "ATM Resolved checkbox" at bounding box center [524, 446] width 10 height 10
click at [672, 469] on li "ATM Resolved ATM Incident Resolved" at bounding box center [728, 492] width 460 height 46
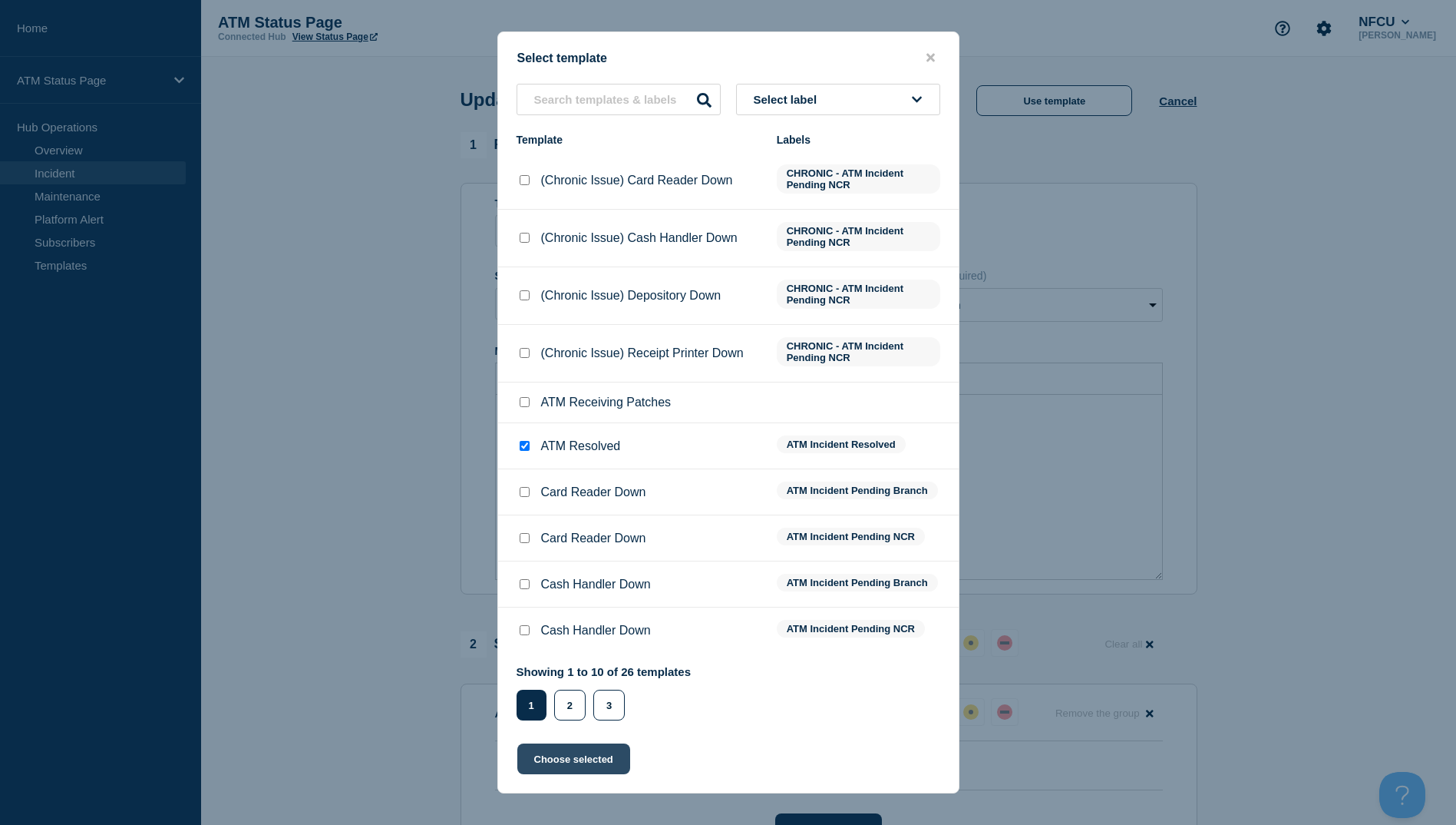
click at [572, 761] on button "Choose selected" at bounding box center [574, 758] width 113 height 31
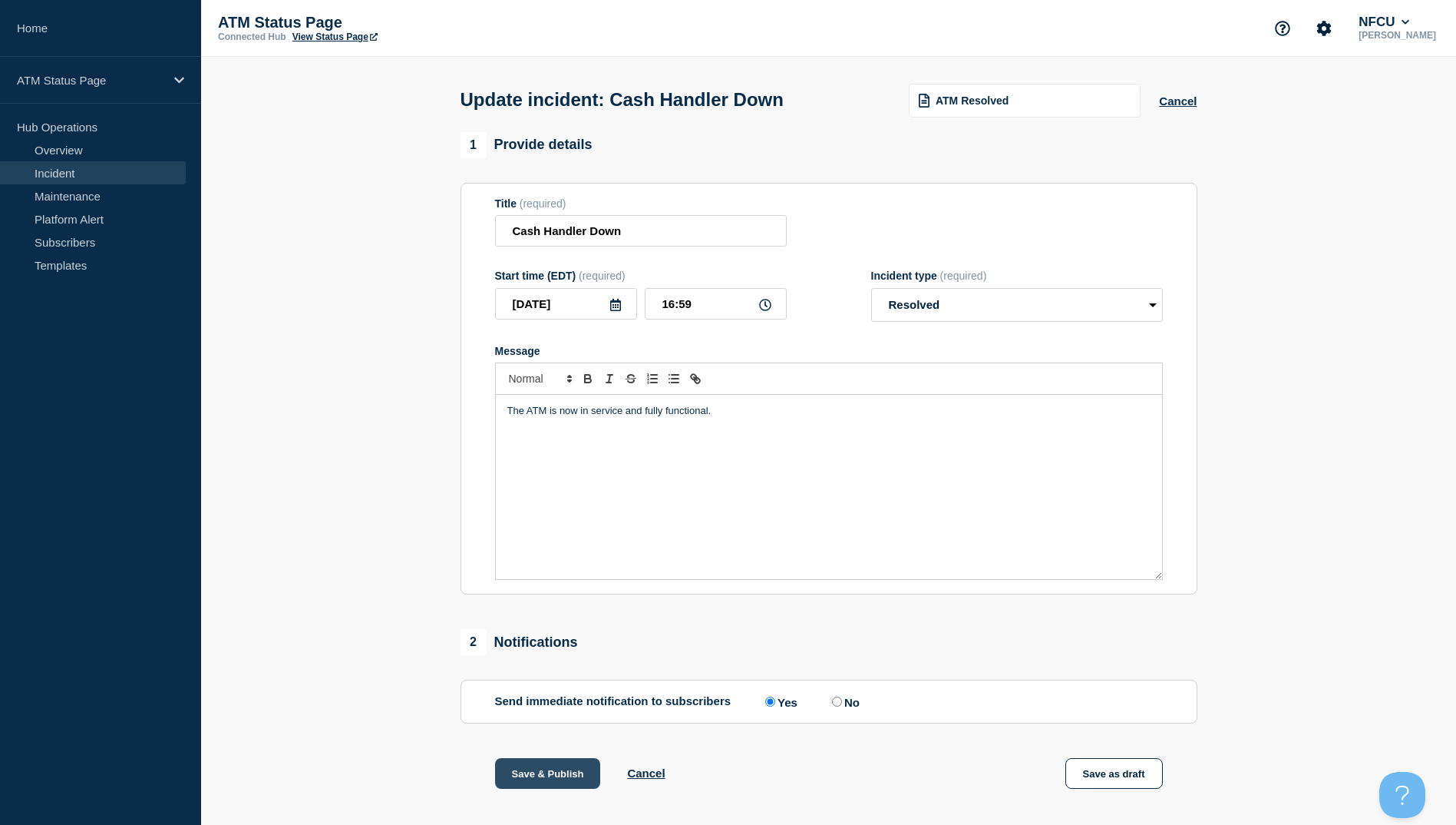
click at [560, 776] on button "Save & Publish" at bounding box center [548, 773] width 106 height 31
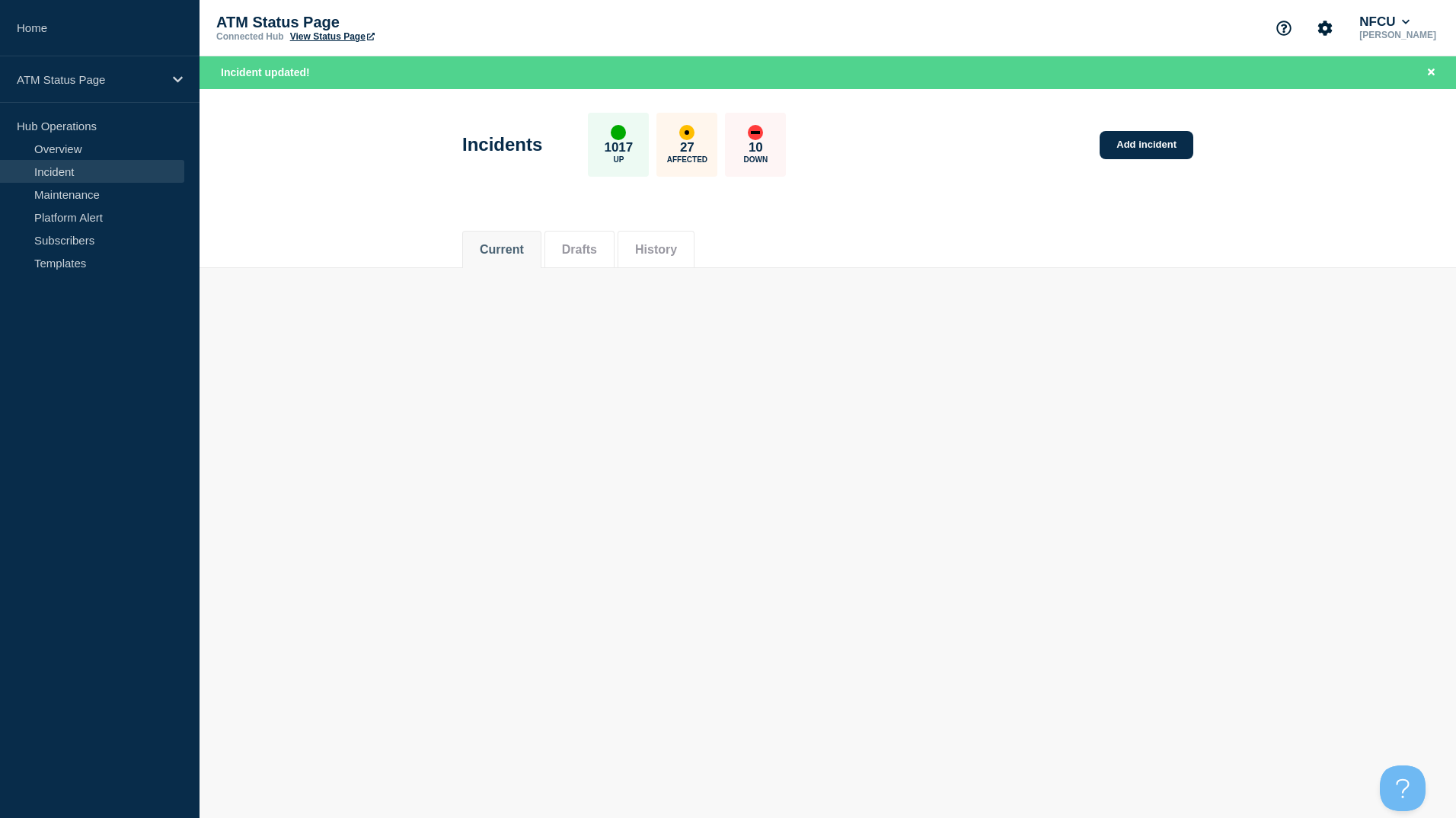
click at [723, 262] on div "Current Drafts History" at bounding box center [828, 241] width 1256 height 52
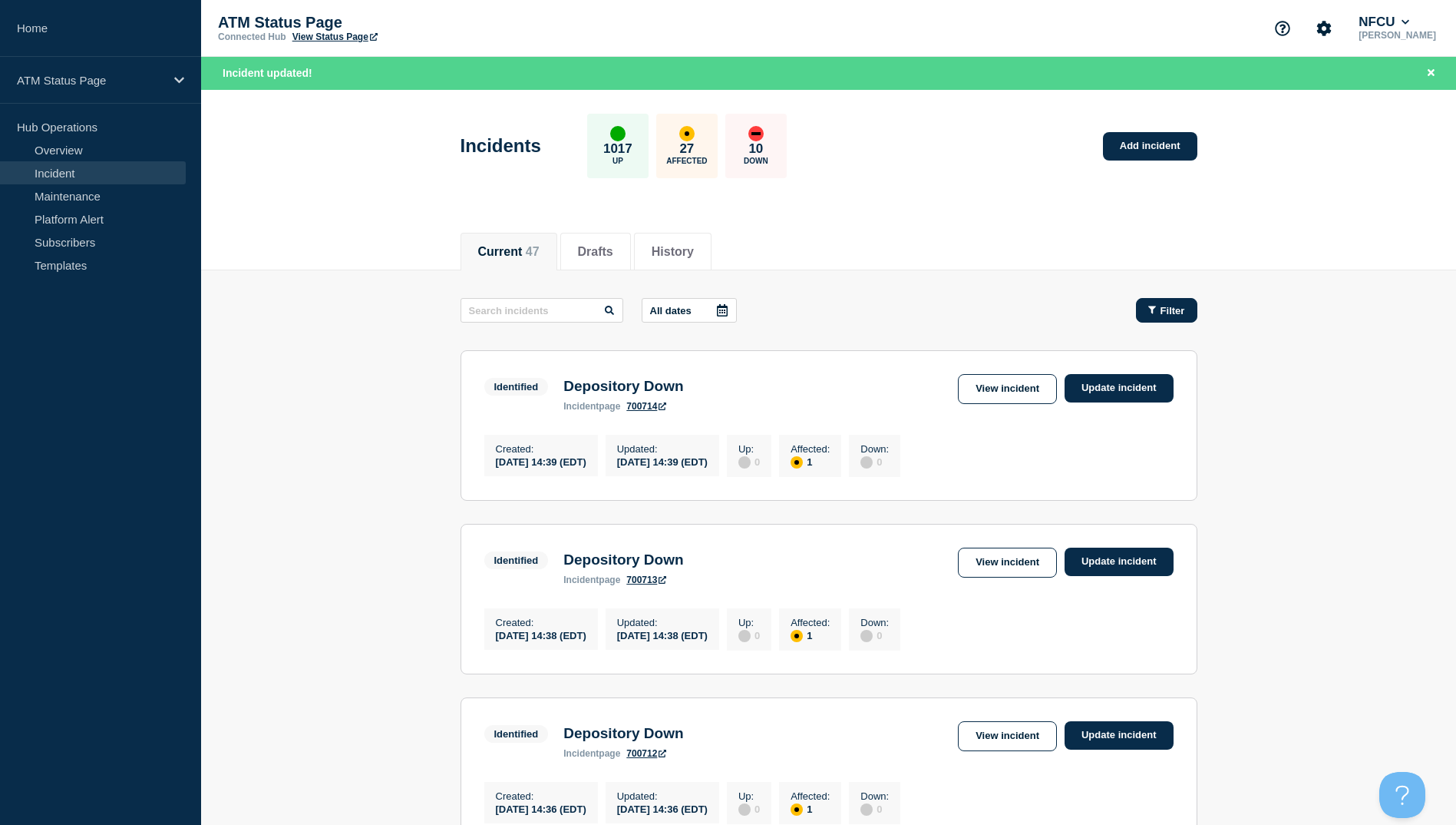
click at [728, 298] on button "Filter" at bounding box center [1167, 311] width 62 height 25
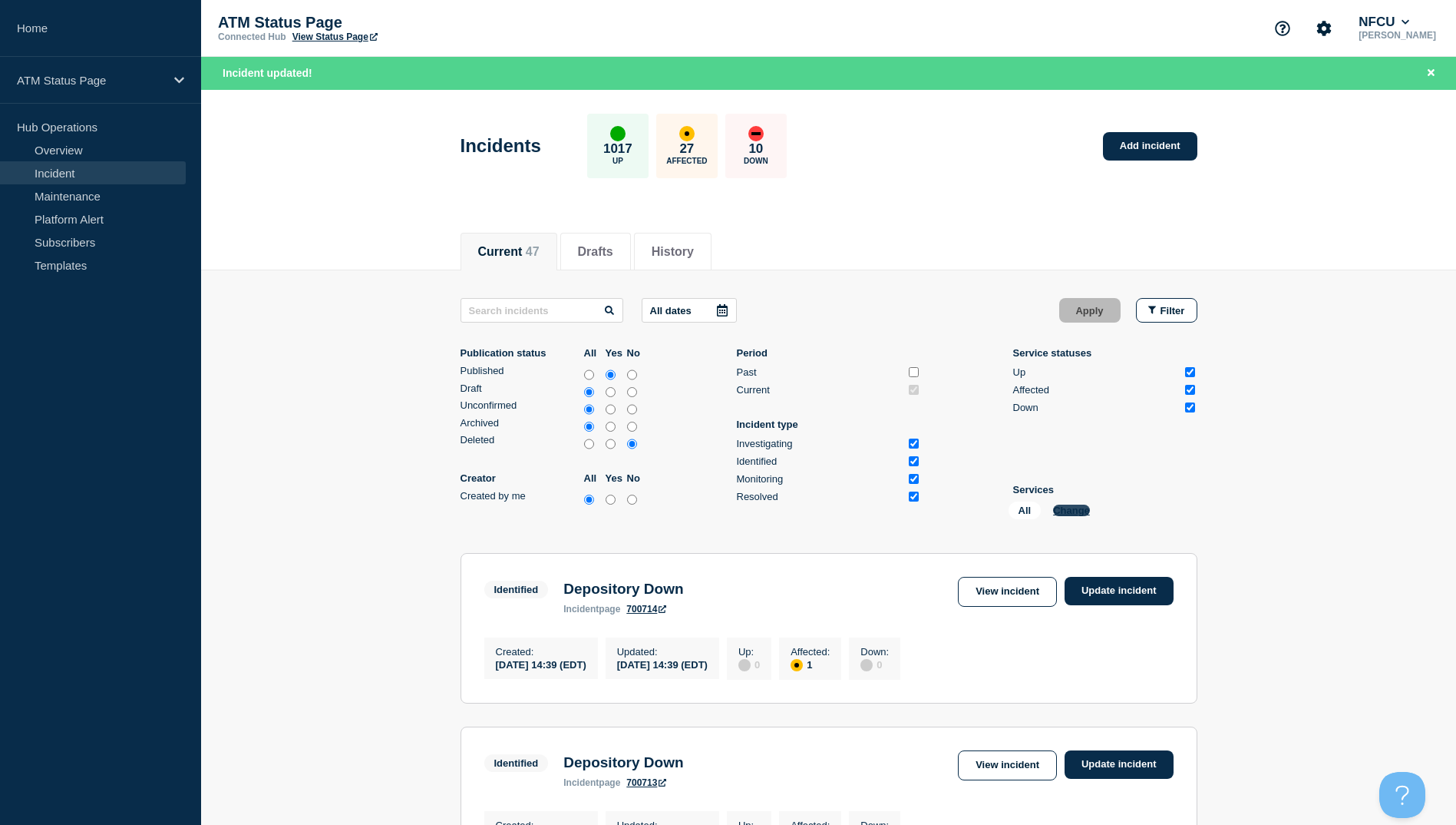
click at [728, 515] on button "Change" at bounding box center [1071, 510] width 37 height 11
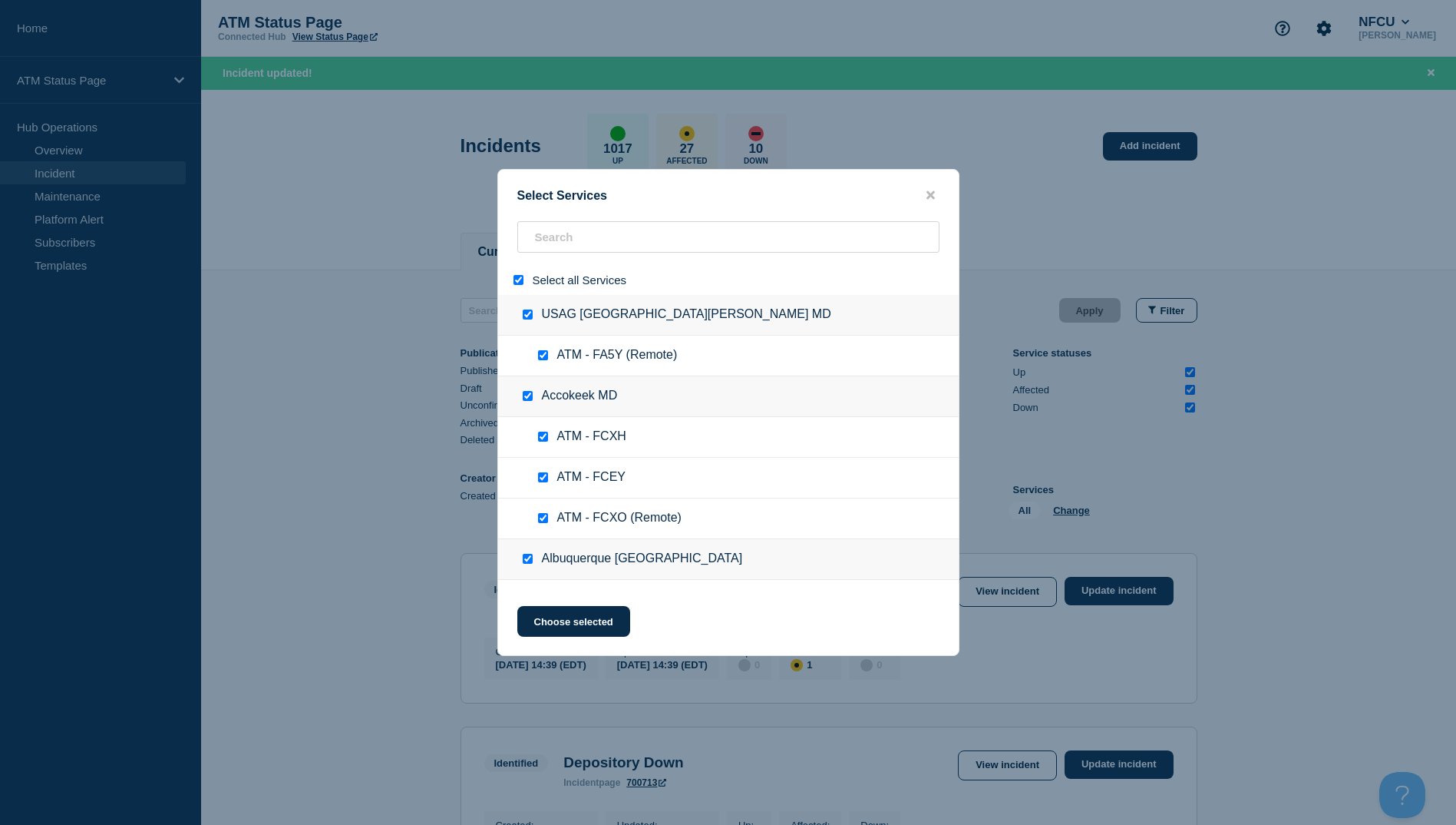
click at [517, 277] on input "select all" at bounding box center [518, 280] width 10 height 10
click at [575, 234] on input "search" at bounding box center [728, 237] width 422 height 32
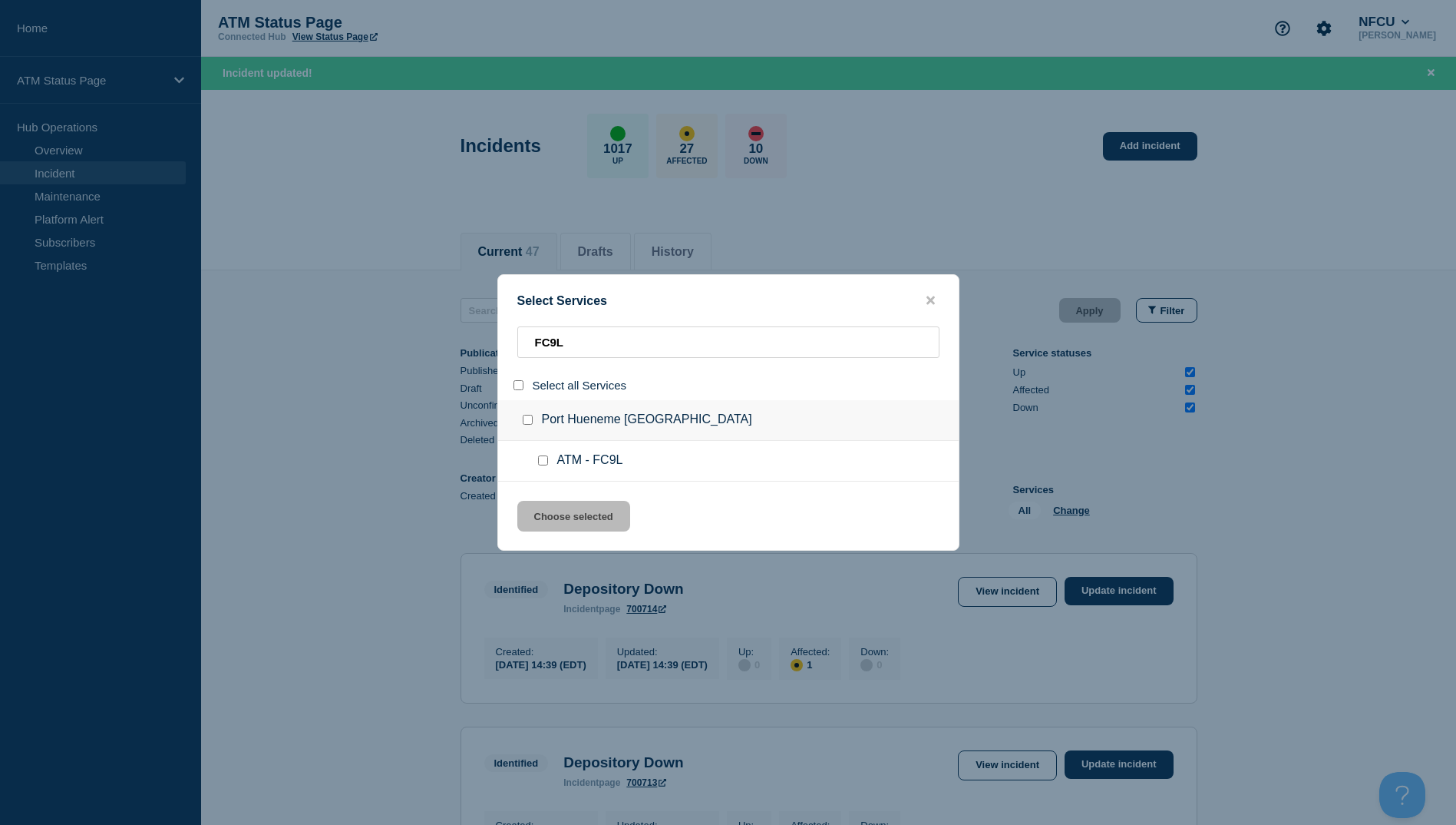
click at [538, 457] on div at bounding box center [546, 460] width 22 height 15
click at [541, 463] on input "service: ATM - FC9L" at bounding box center [542, 460] width 10 height 10
click at [559, 513] on button "Choose selected" at bounding box center [574, 515] width 113 height 31
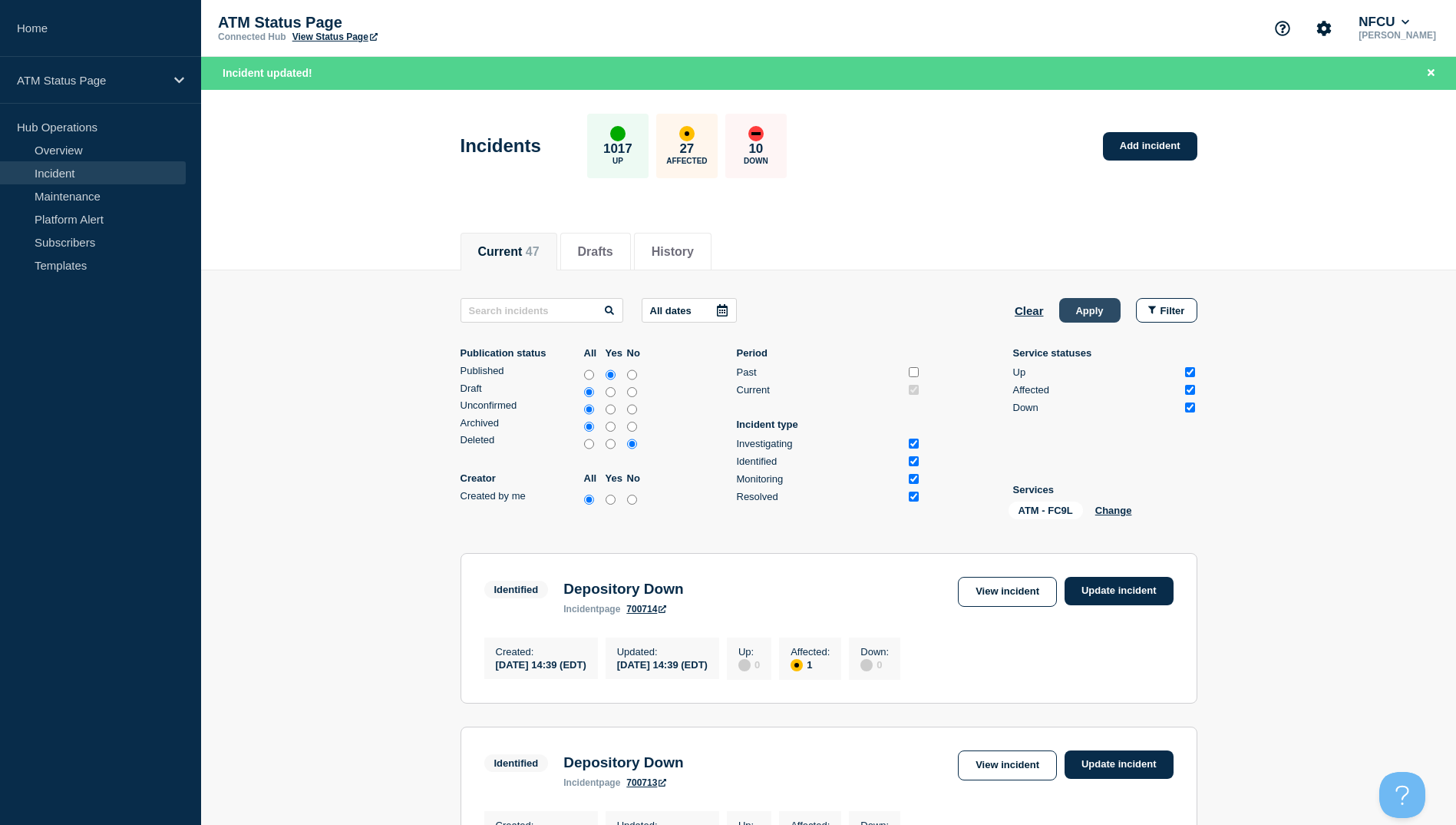
click at [728, 305] on button "Apply" at bounding box center [1090, 311] width 62 height 25
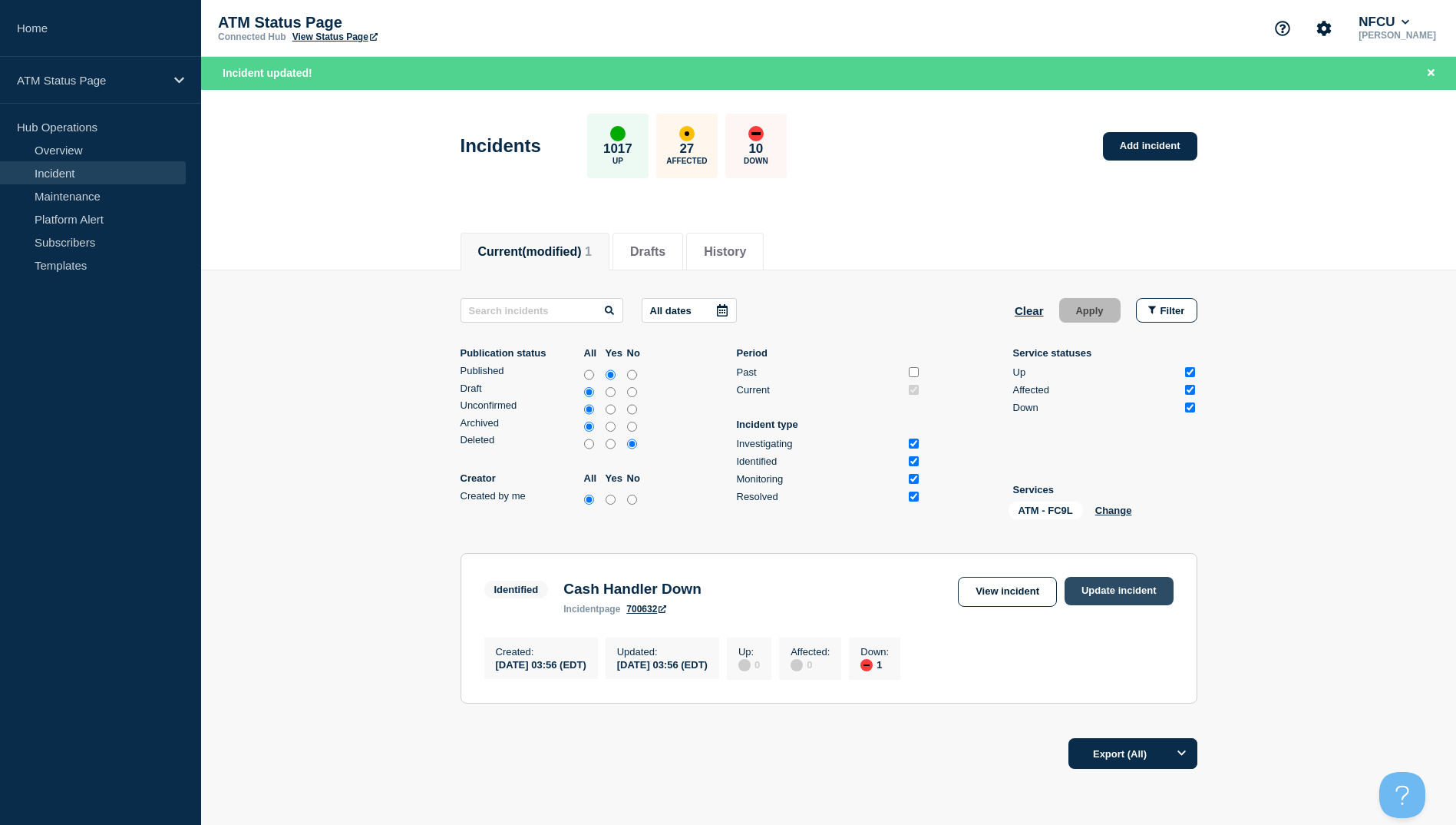
click at [728, 587] on link "Update incident" at bounding box center [1119, 591] width 109 height 28
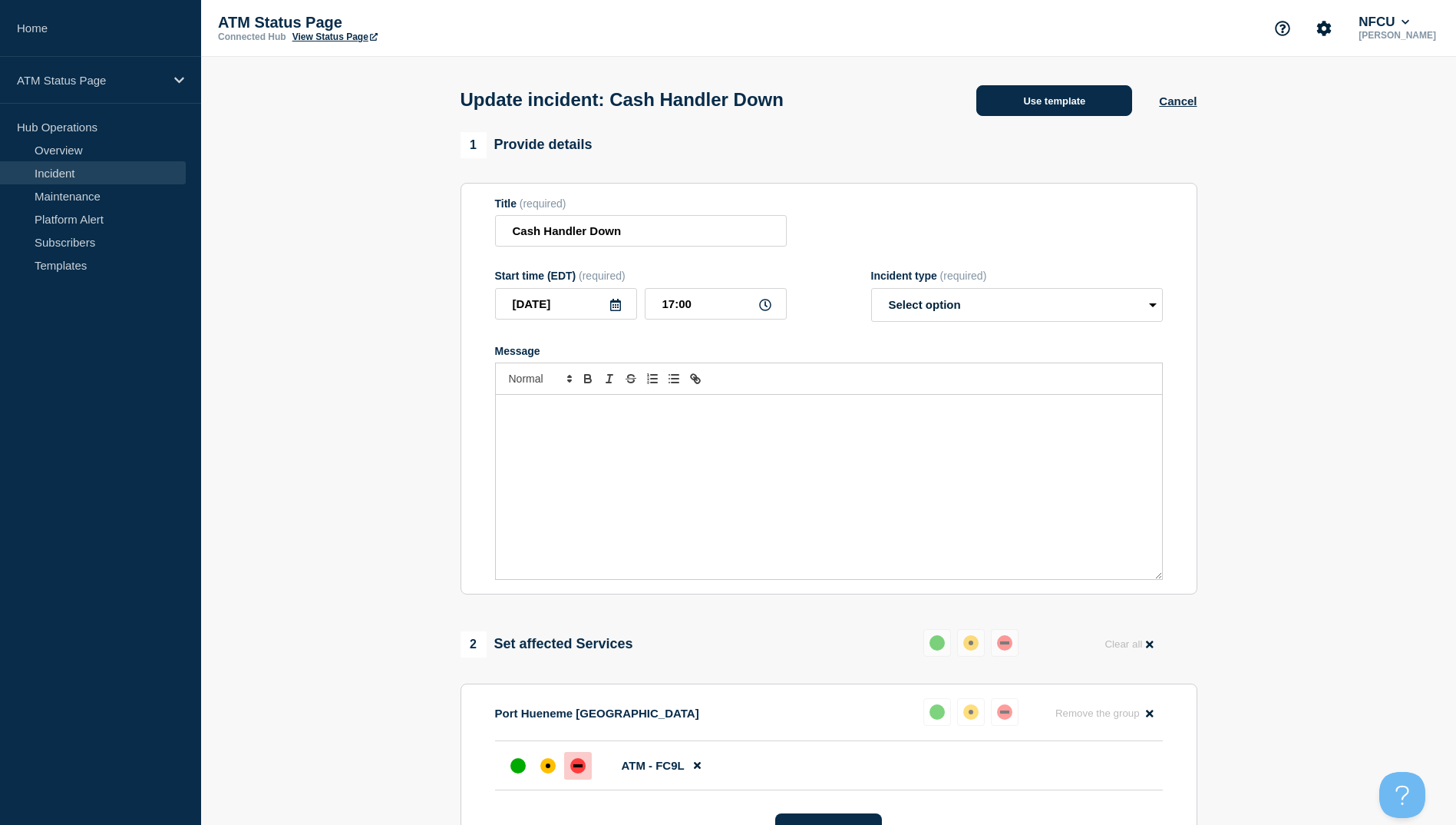
click at [728, 107] on button "Use template" at bounding box center [1054, 101] width 156 height 31
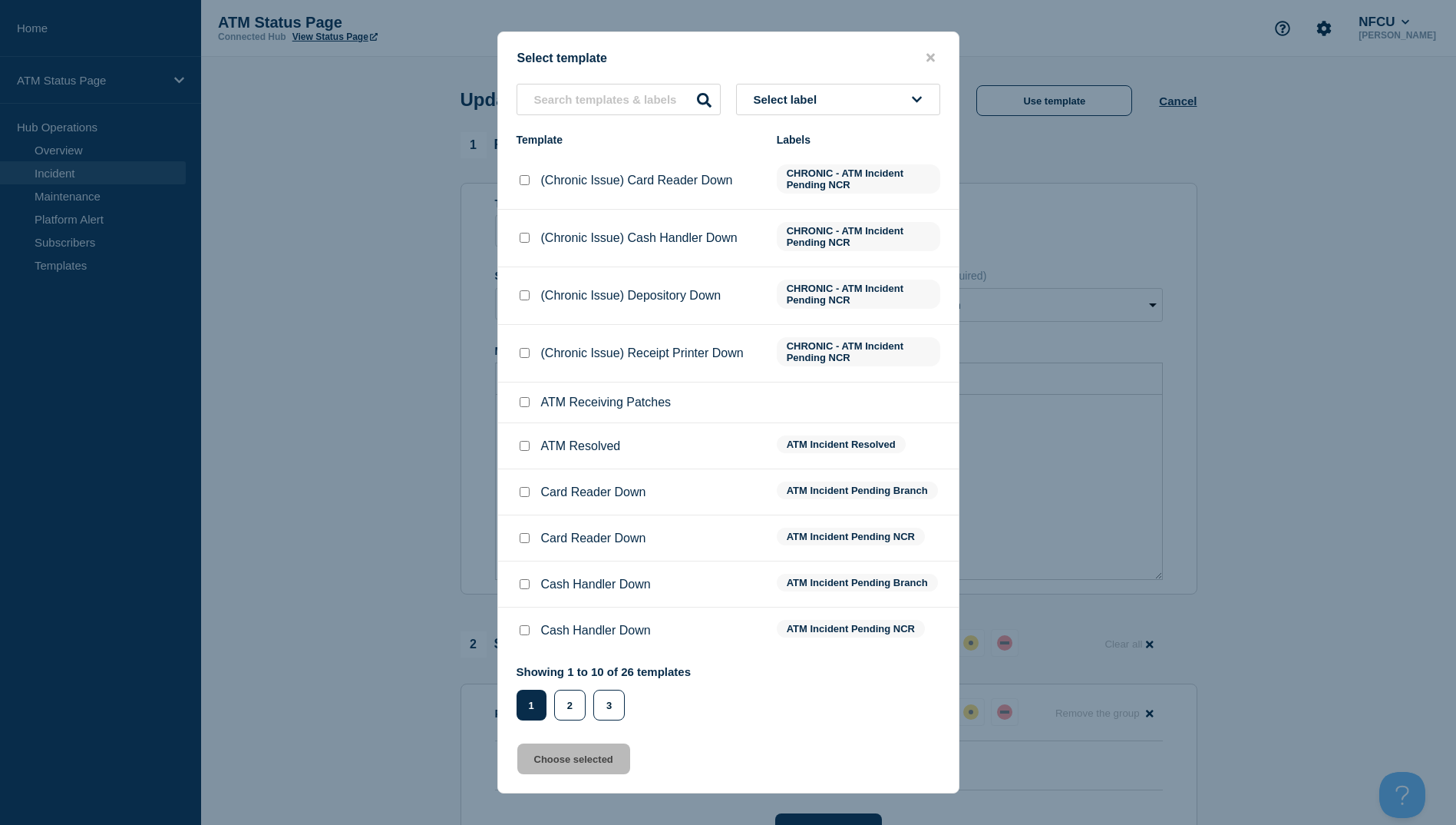
click at [522, 447] on input "ATM Resolved checkbox" at bounding box center [524, 446] width 10 height 10
click at [535, 767] on button "Choose selected" at bounding box center [574, 758] width 113 height 31
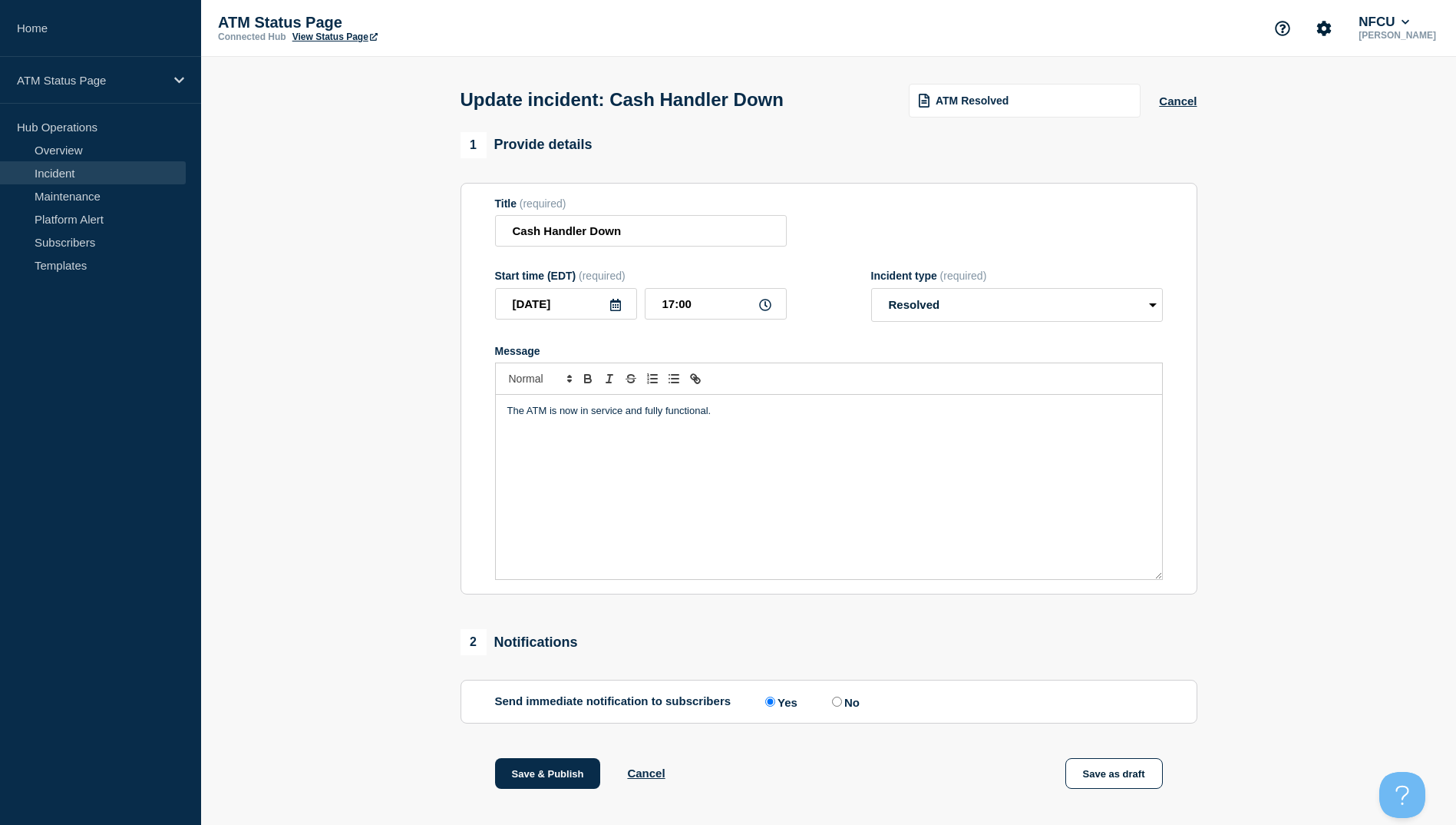
scroll to position [77, 0]
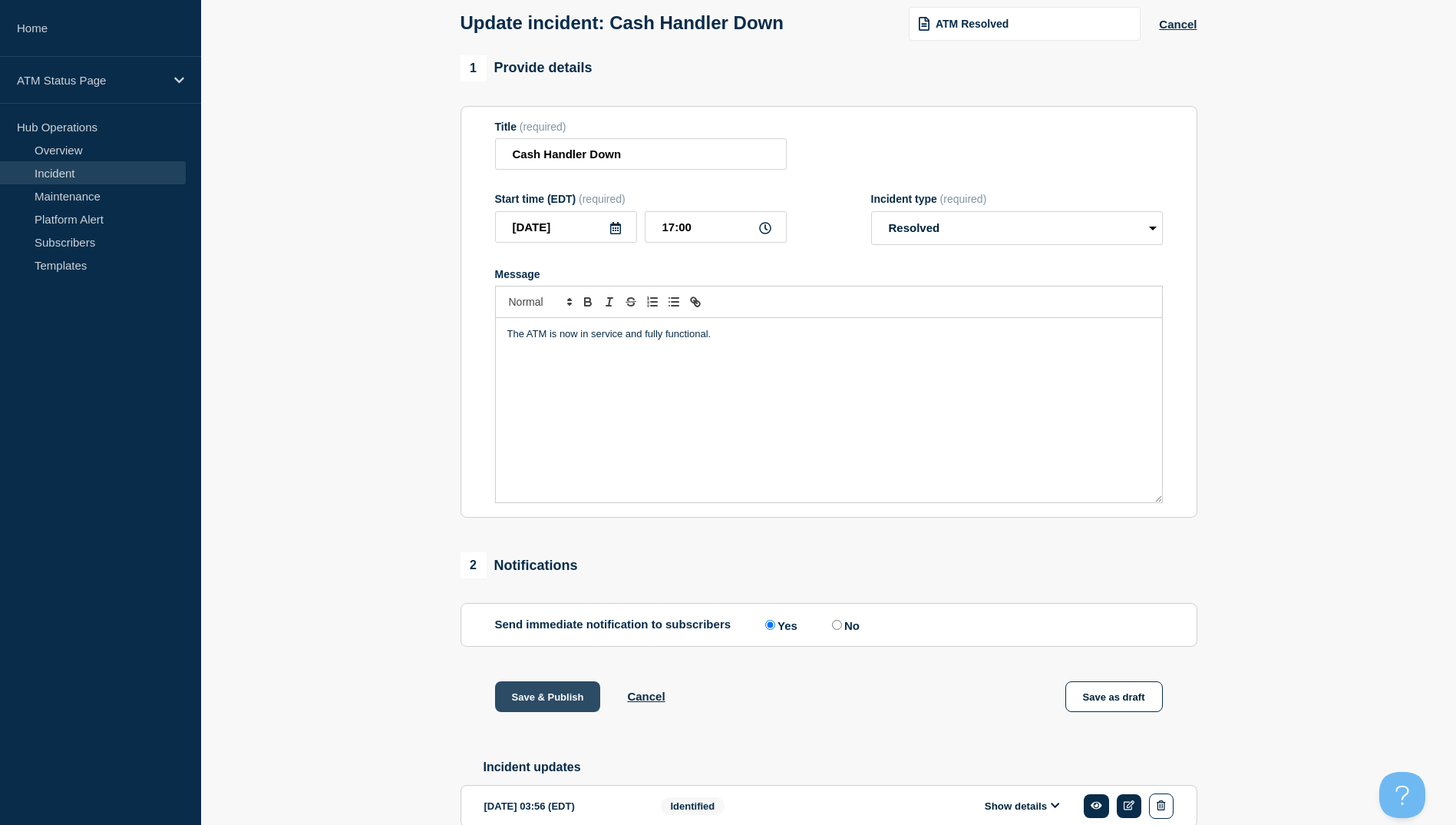
click at [538, 698] on button "Save & Publish" at bounding box center [548, 696] width 106 height 31
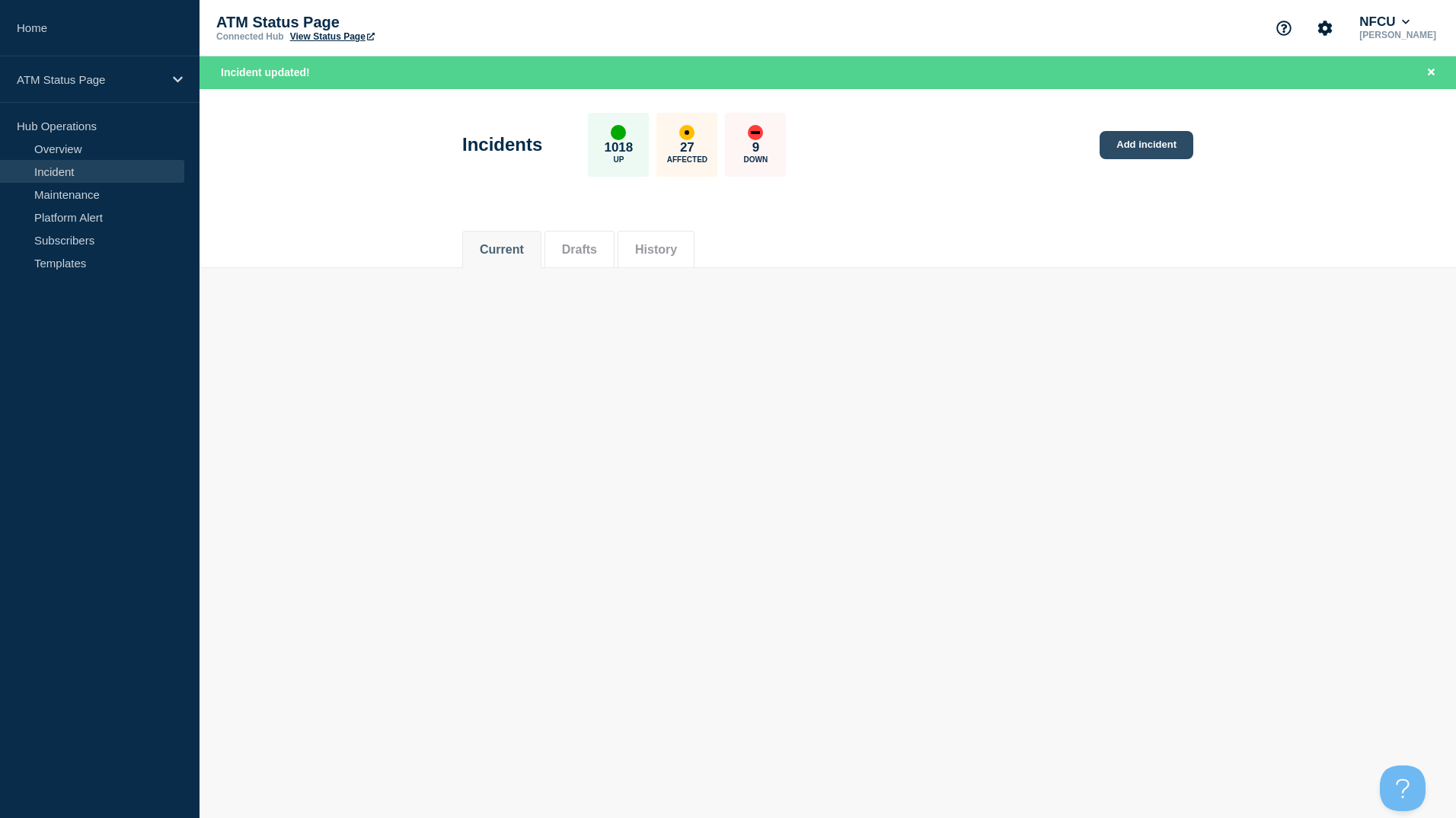
click at [723, 143] on link "Add incident" at bounding box center [1146, 145] width 94 height 28
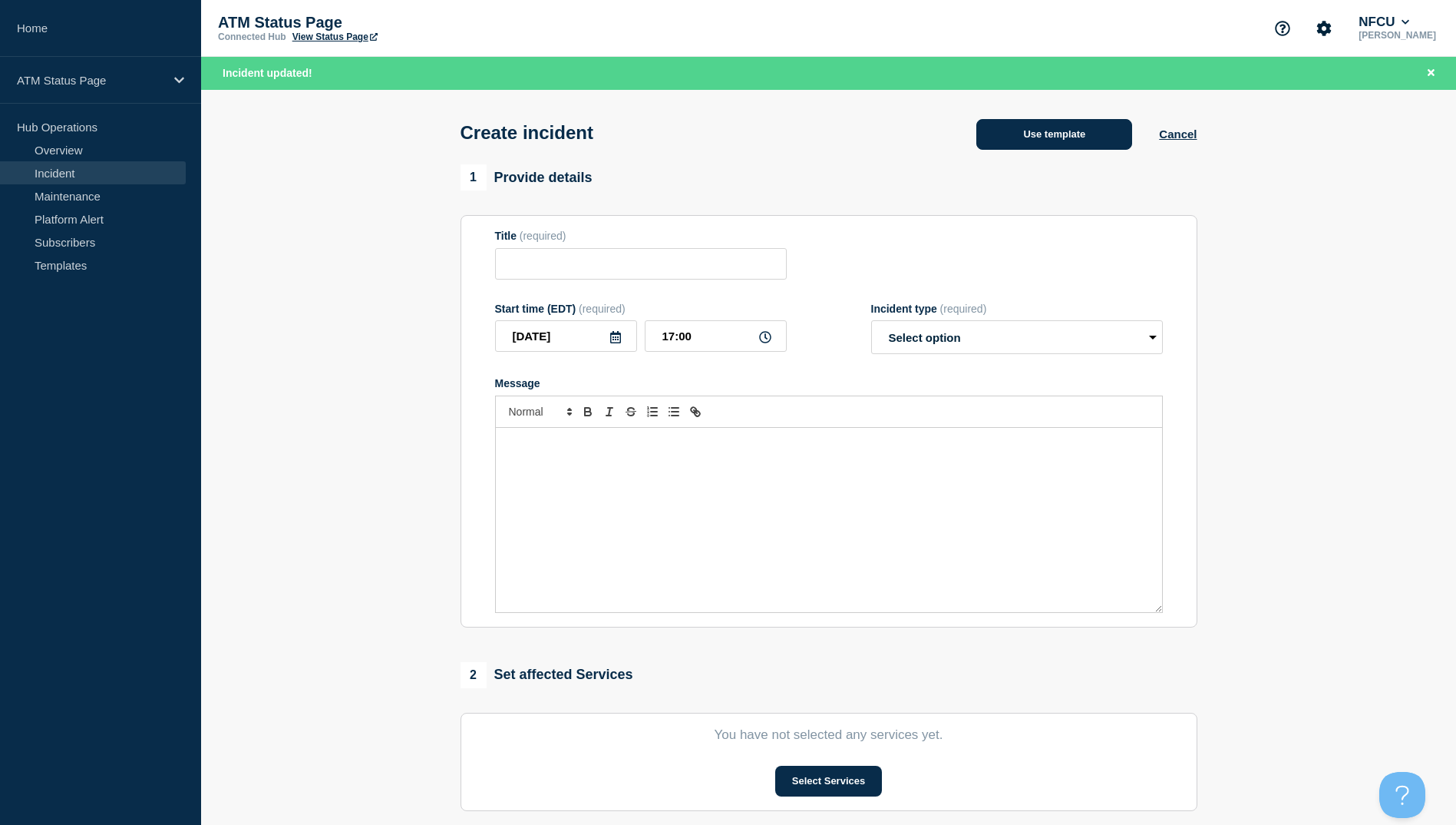
click at [728, 149] on button "Use template" at bounding box center [1054, 134] width 156 height 31
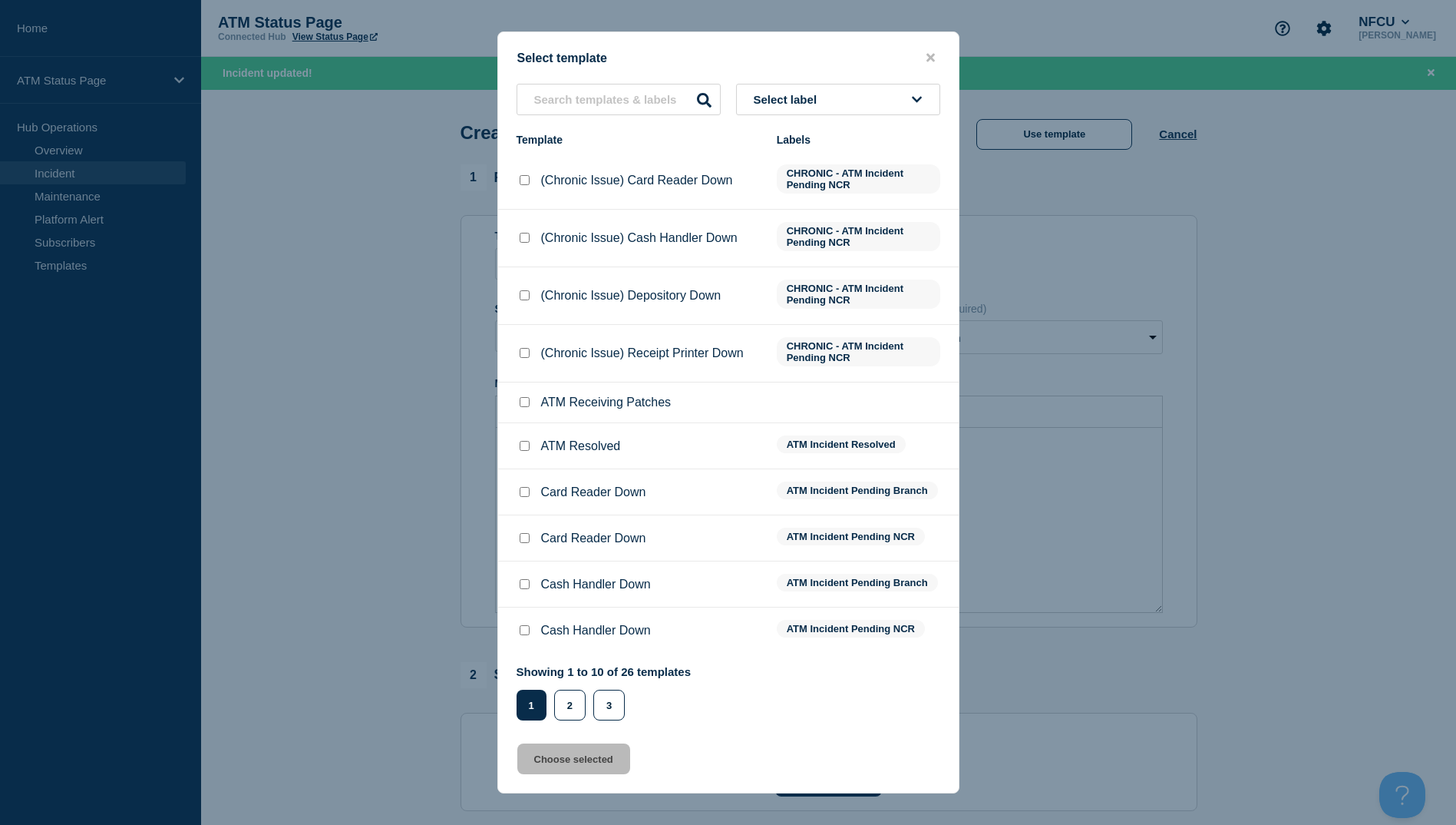
click at [634, 81] on div "Select template Select label Template Labels (Chronic Issue) Card Reader Down C…" at bounding box center [728, 412] width 462 height 761
click at [621, 104] on input "text" at bounding box center [619, 100] width 205 height 32
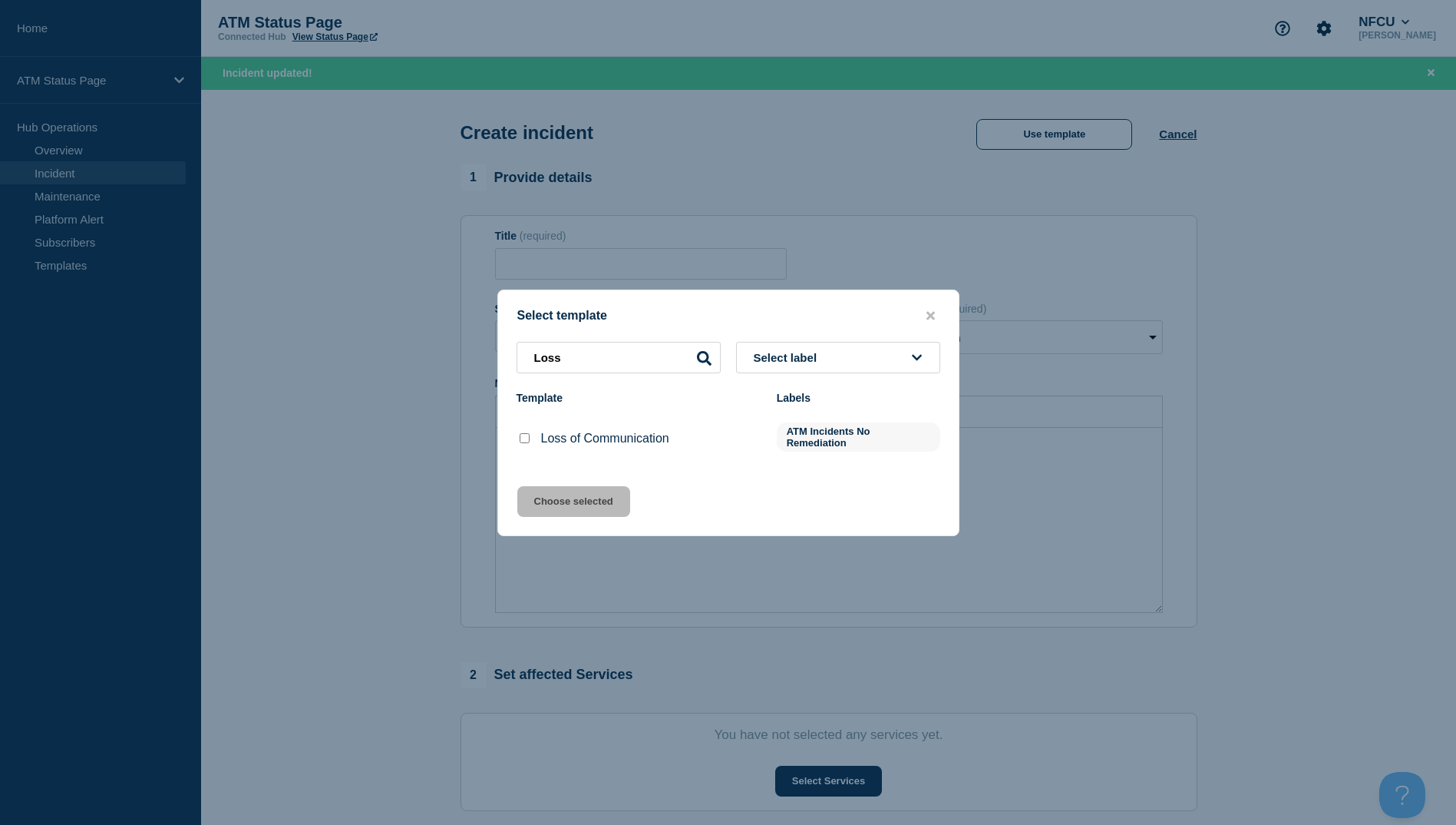
click at [530, 446] on div at bounding box center [524, 438] width 15 height 15
click at [526, 440] on input "Loss of Communication checkbox" at bounding box center [524, 438] width 10 height 10
click at [559, 494] on button "Choose selected" at bounding box center [574, 501] width 113 height 31
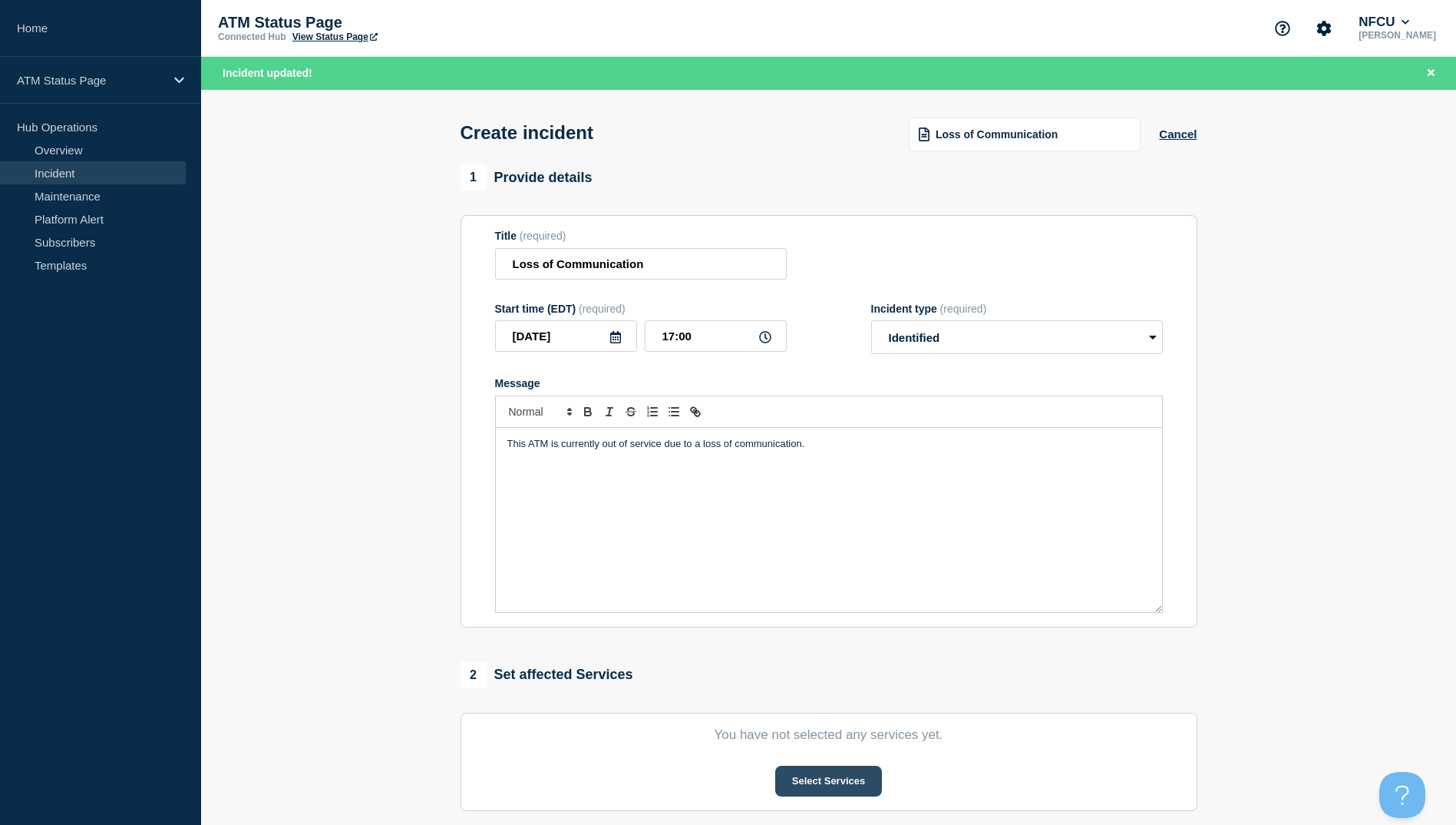
click at [728, 772] on button "Select Services" at bounding box center [828, 781] width 107 height 31
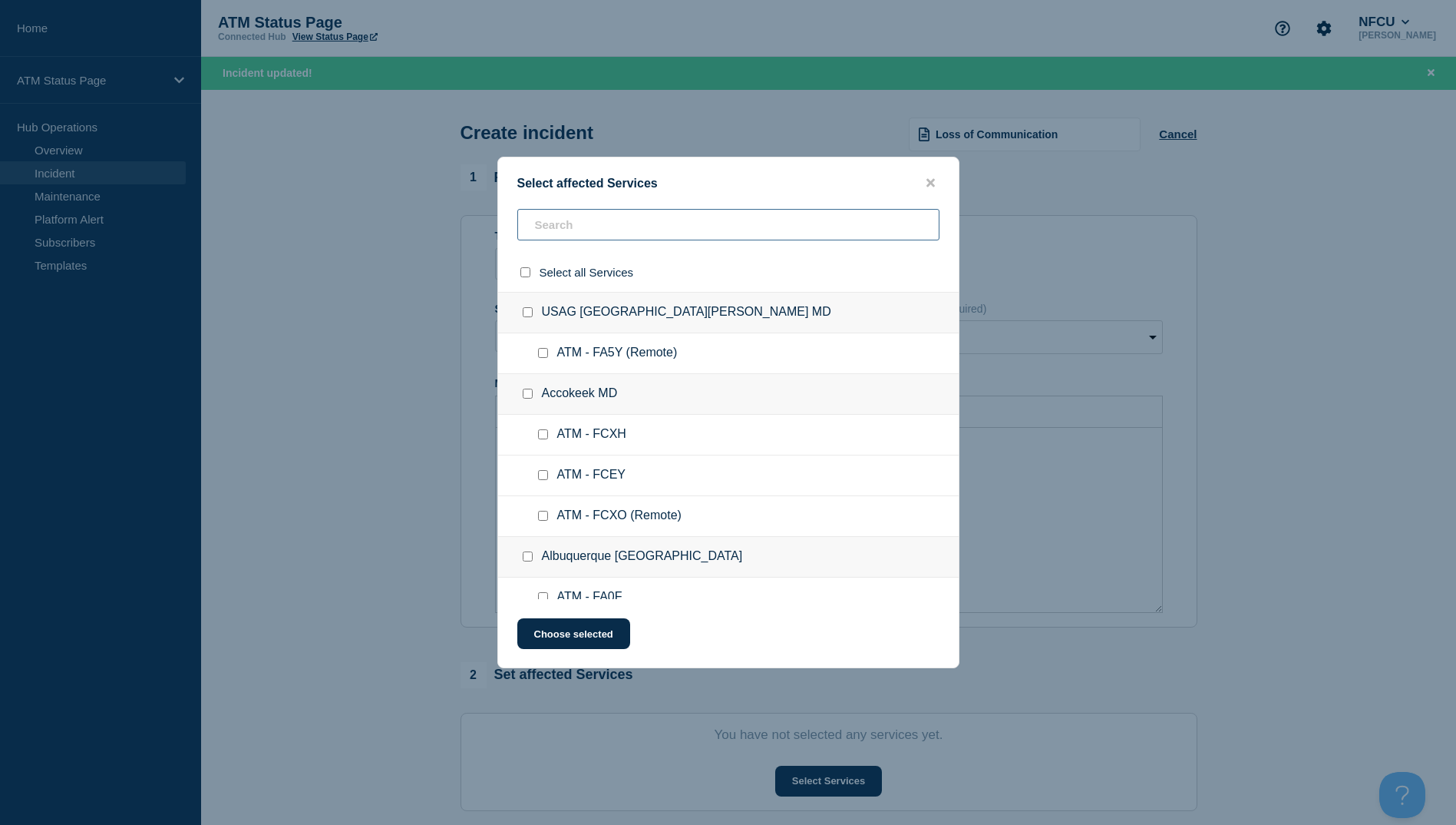
click at [544, 239] on input "text" at bounding box center [728, 225] width 422 height 32
click at [545, 232] on input "text" at bounding box center [728, 225] width 422 height 32
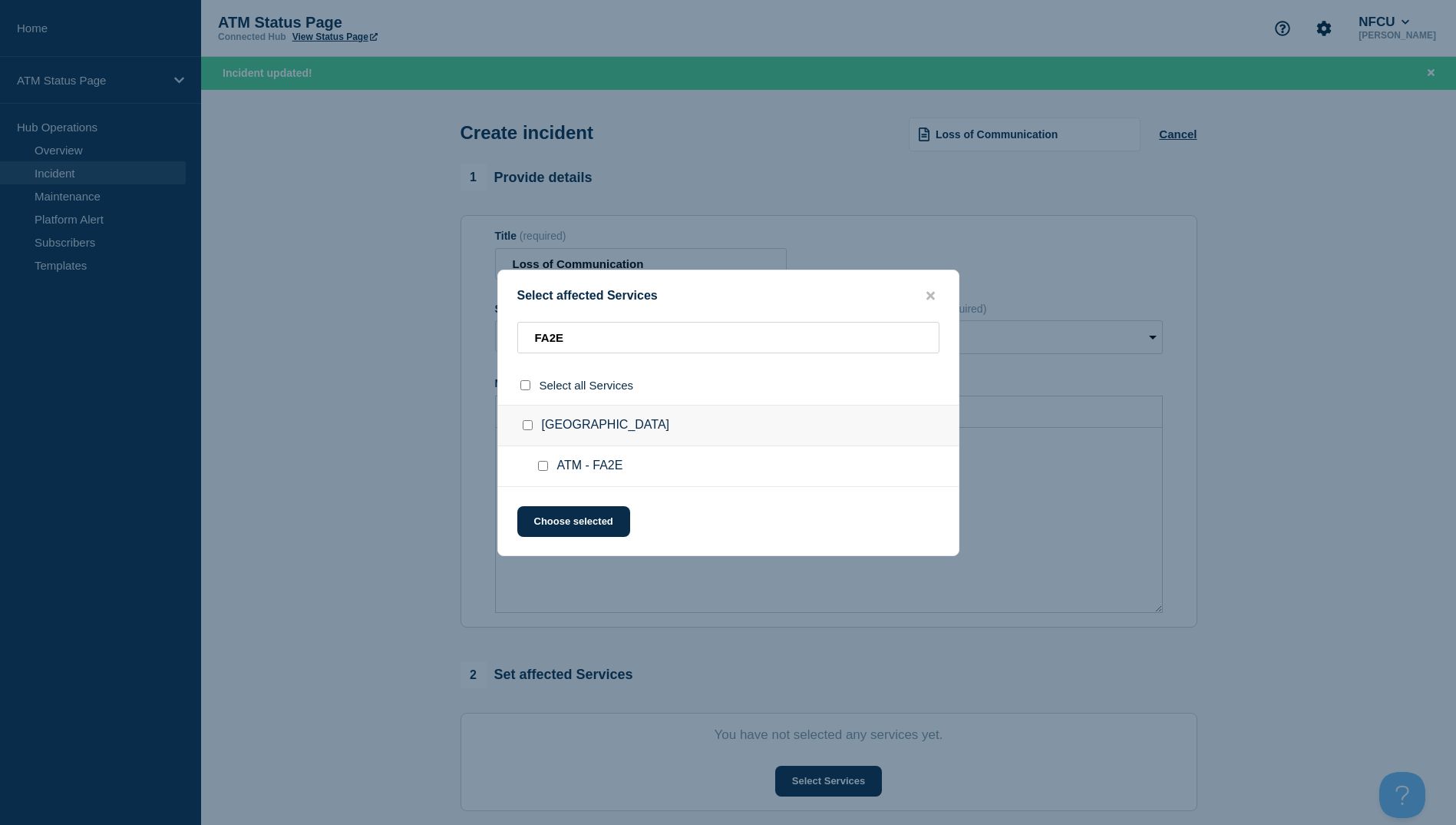
click at [541, 466] on input "ATM - FA2E checkbox" at bounding box center [542, 465] width 10 height 10
click at [553, 518] on button "Choose selected" at bounding box center [574, 521] width 113 height 31
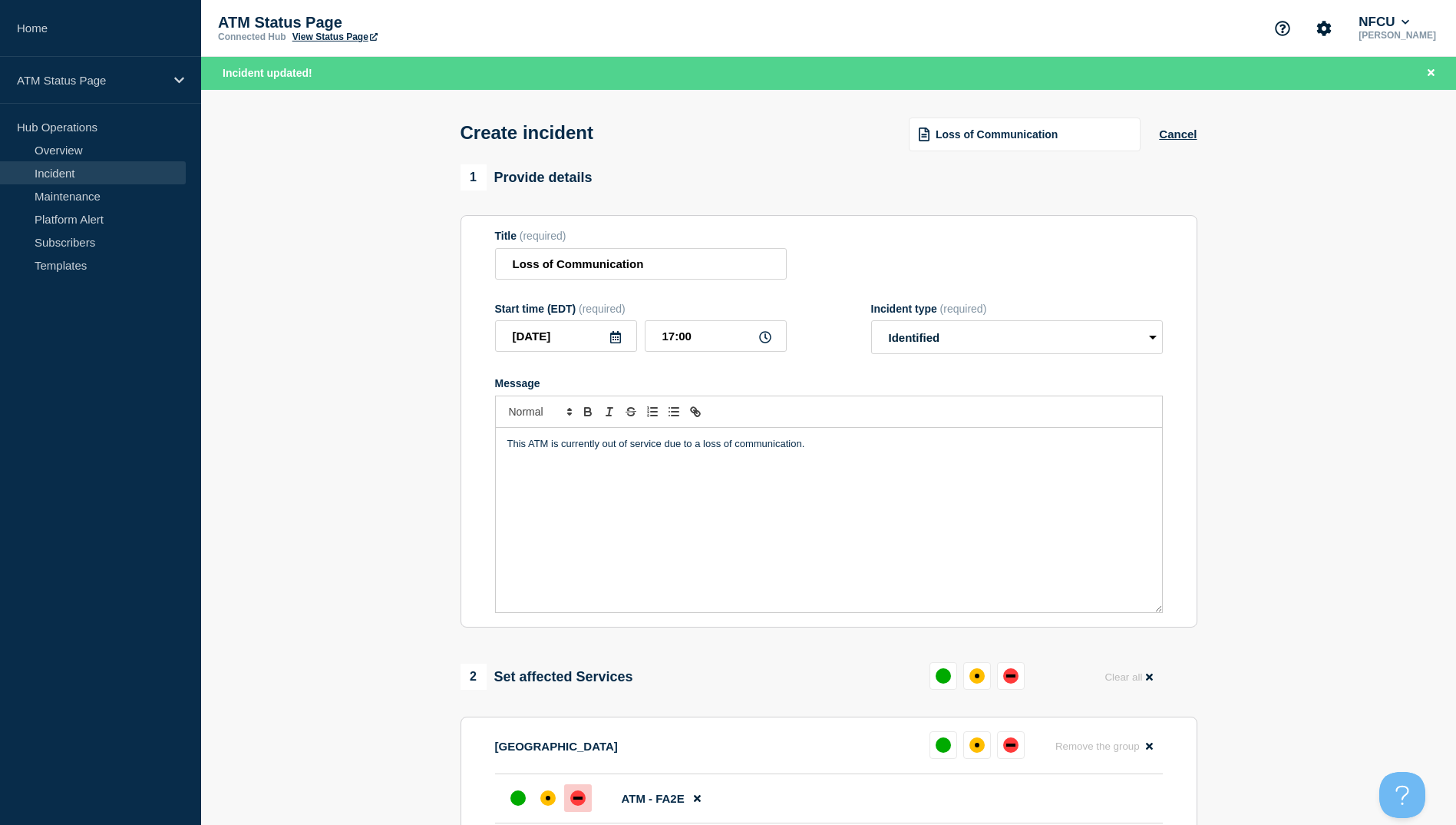
click at [572, 793] on div at bounding box center [578, 798] width 27 height 27
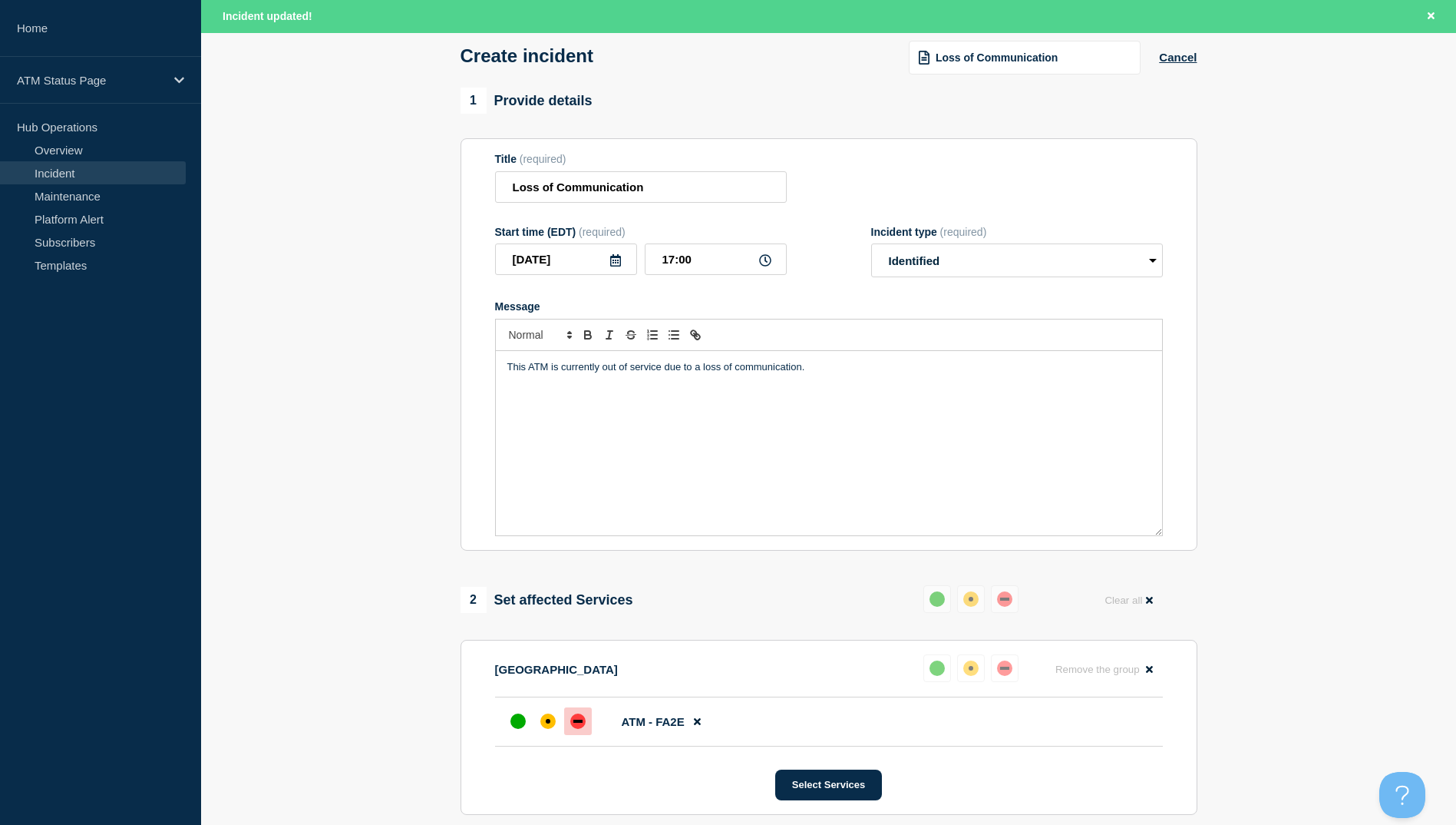
scroll to position [154, 0]
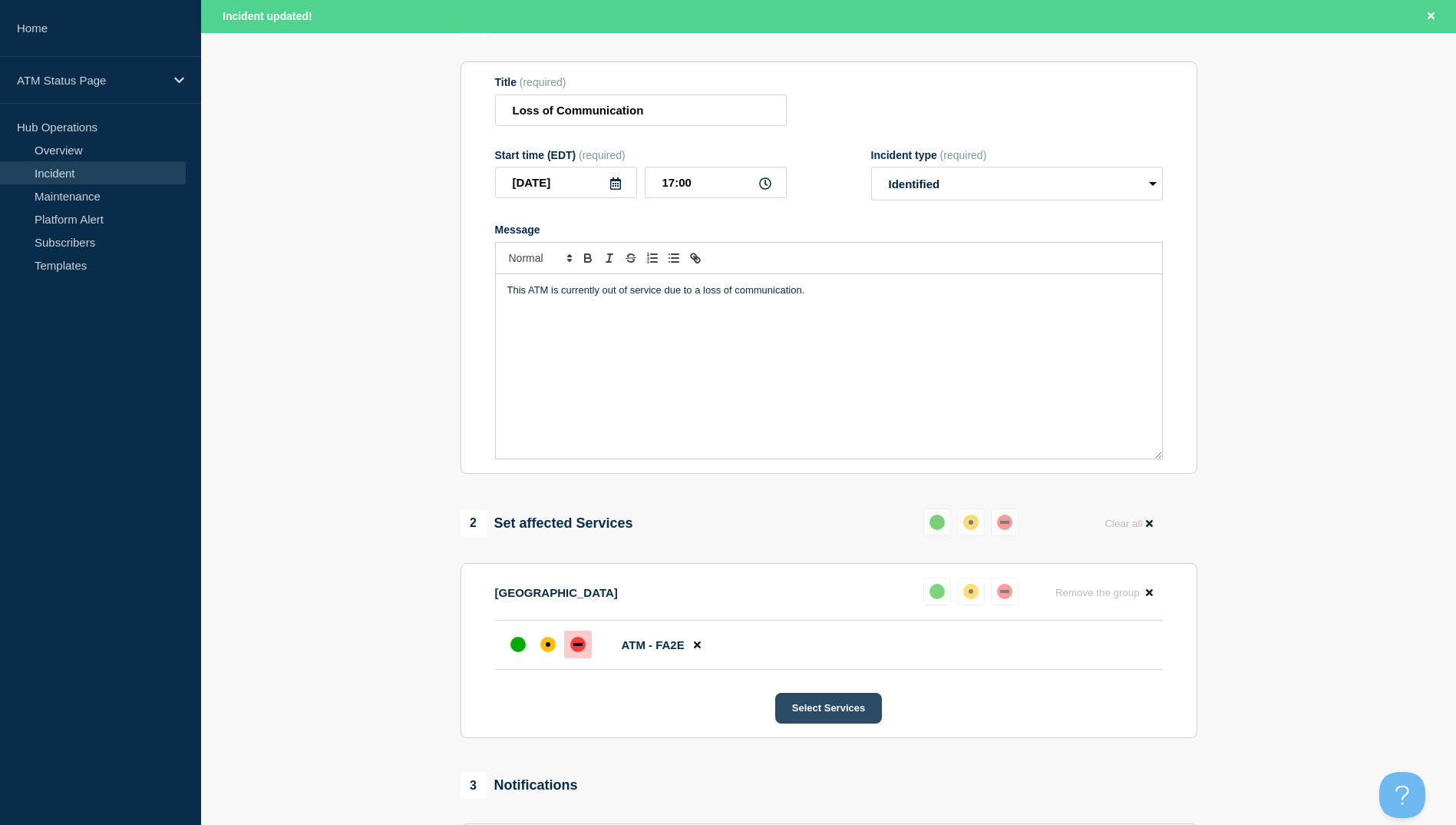
click at [728, 710] on button "Select Services" at bounding box center [828, 708] width 107 height 31
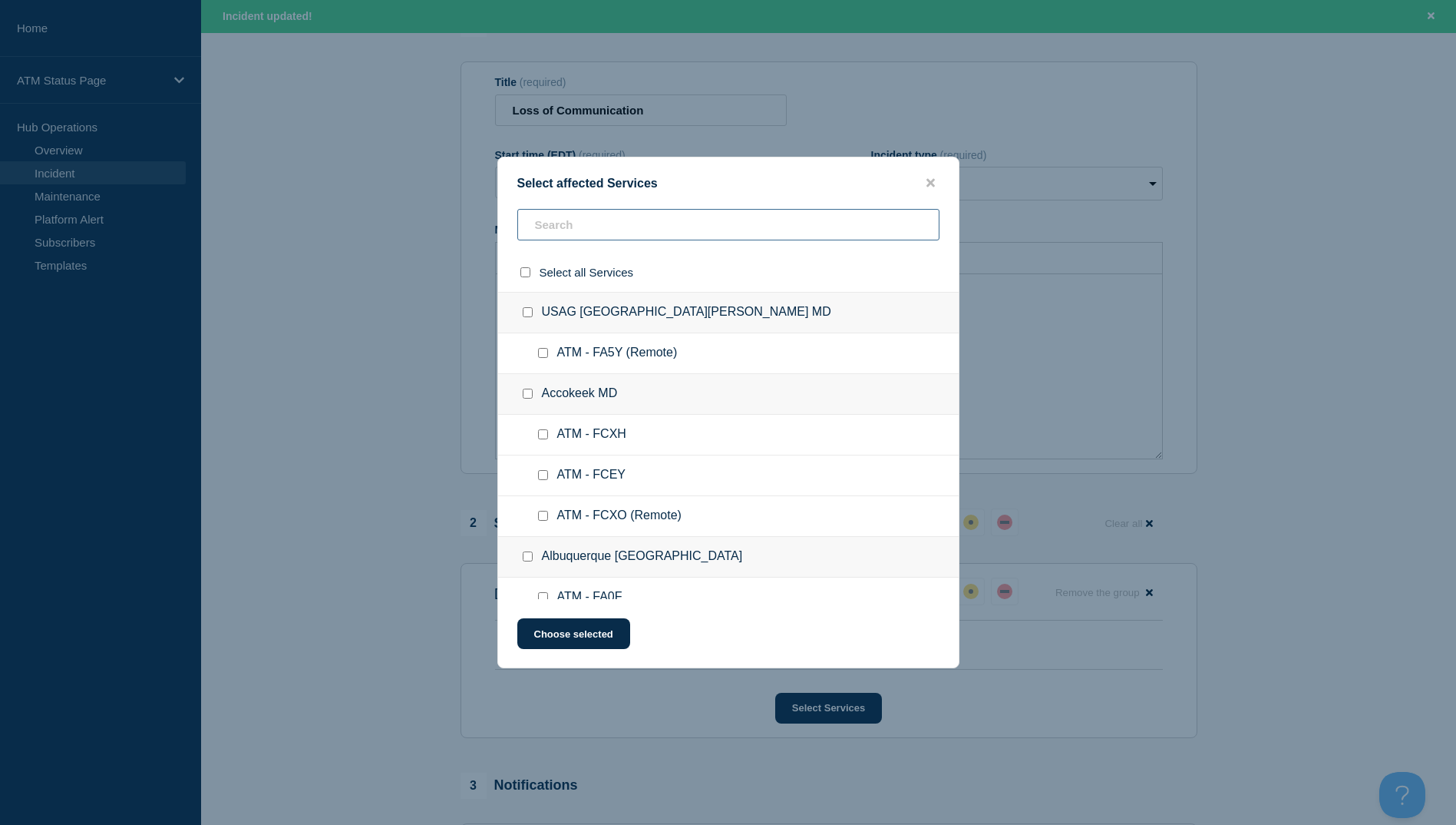
click at [552, 234] on input "text" at bounding box center [728, 225] width 422 height 32
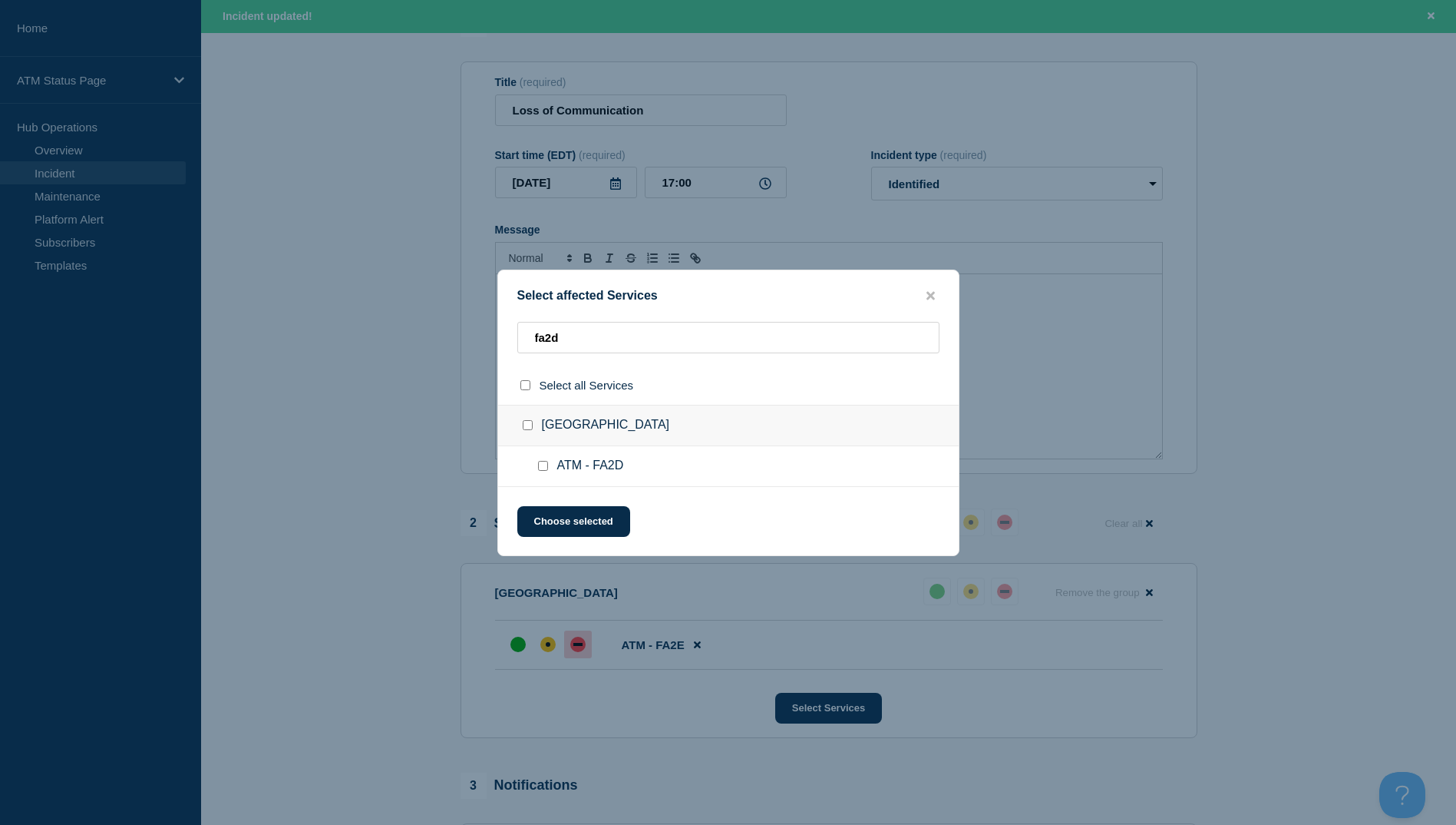
click at [547, 466] on input "ATM - FA2D checkbox" at bounding box center [542, 465] width 10 height 10
click at [553, 524] on button "Choose selected" at bounding box center [574, 521] width 113 height 31
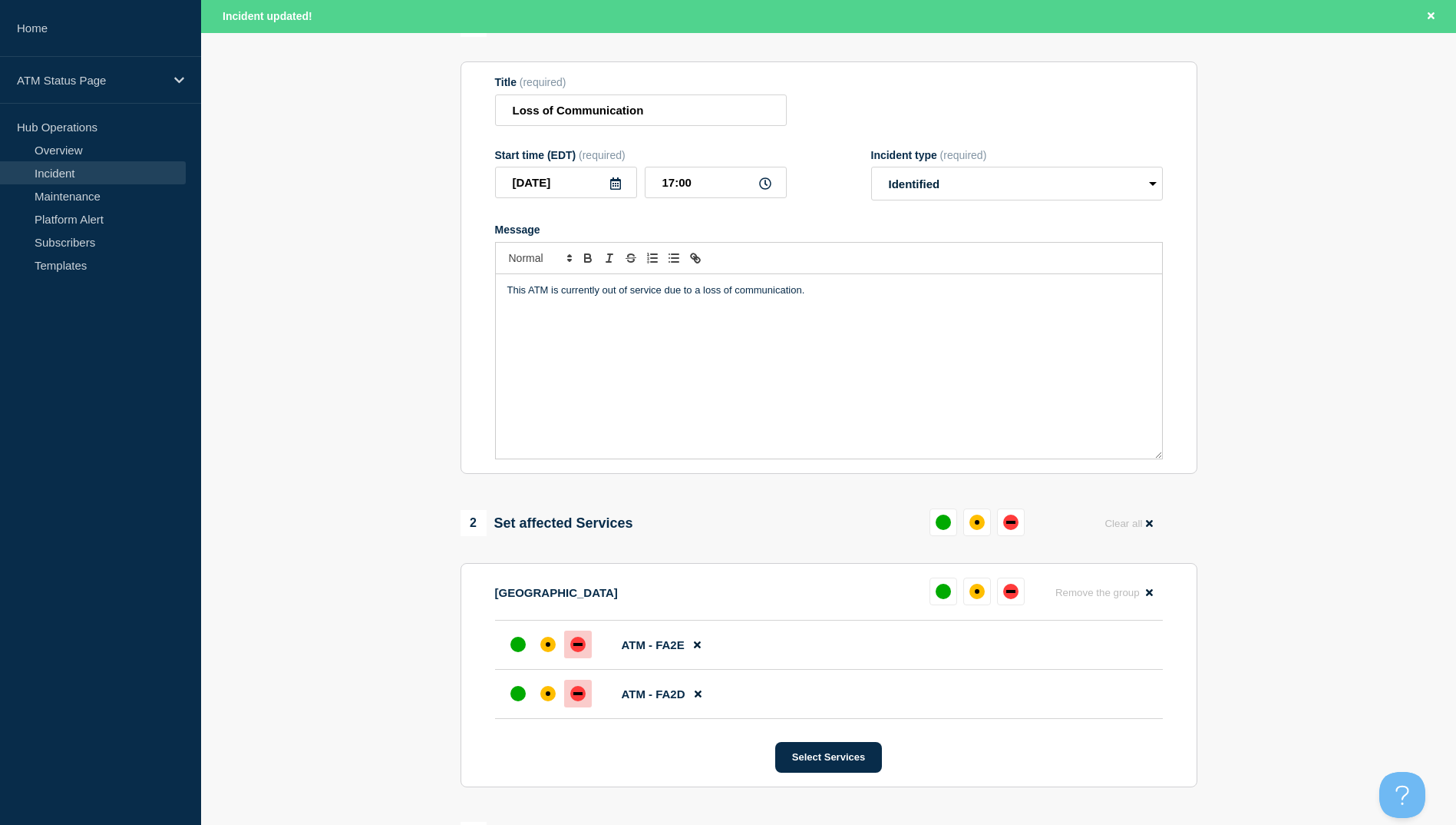
click at [574, 701] on div "down" at bounding box center [578, 693] width 15 height 15
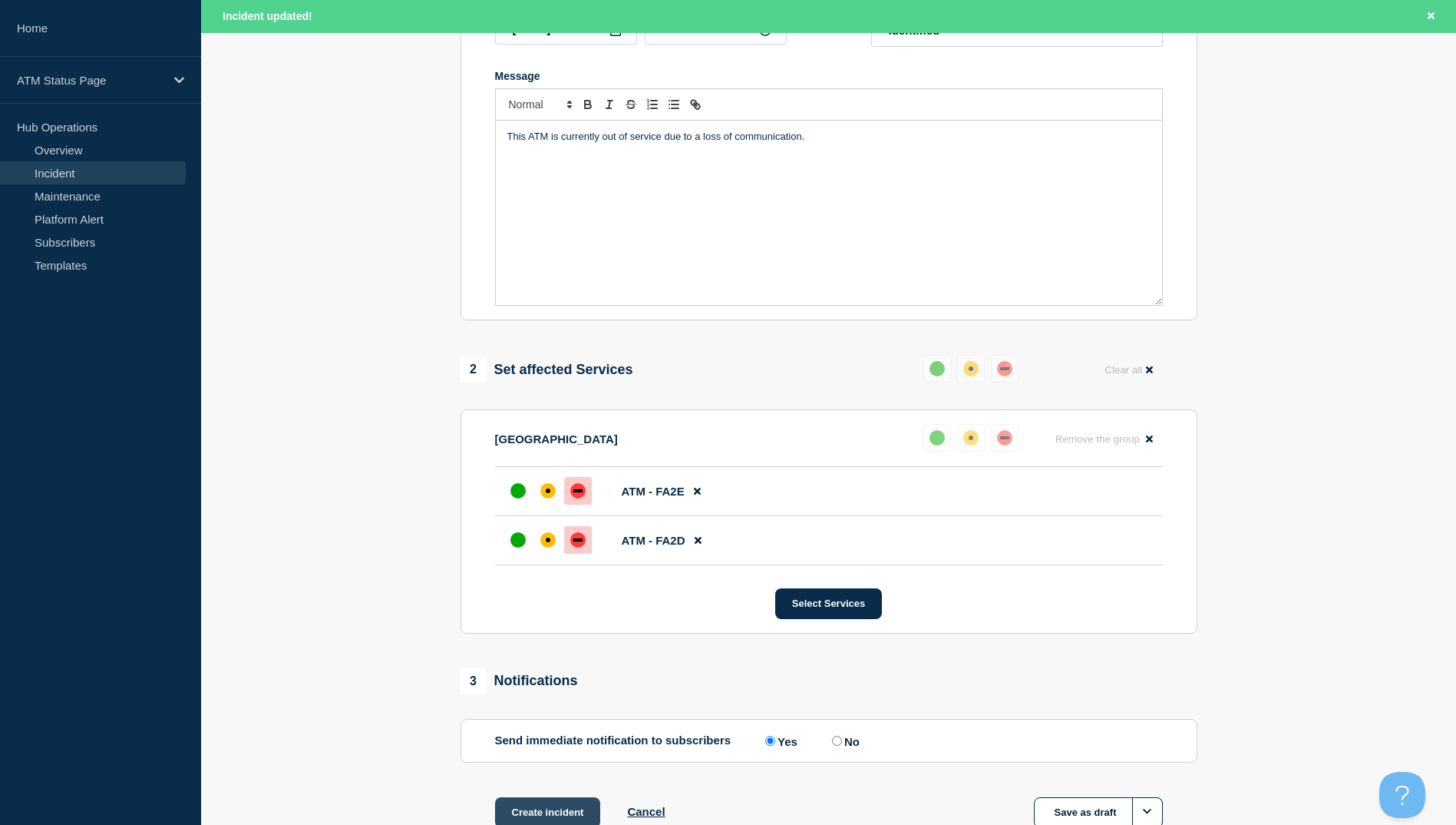
click at [539, 809] on button "Create incident" at bounding box center [548, 812] width 106 height 31
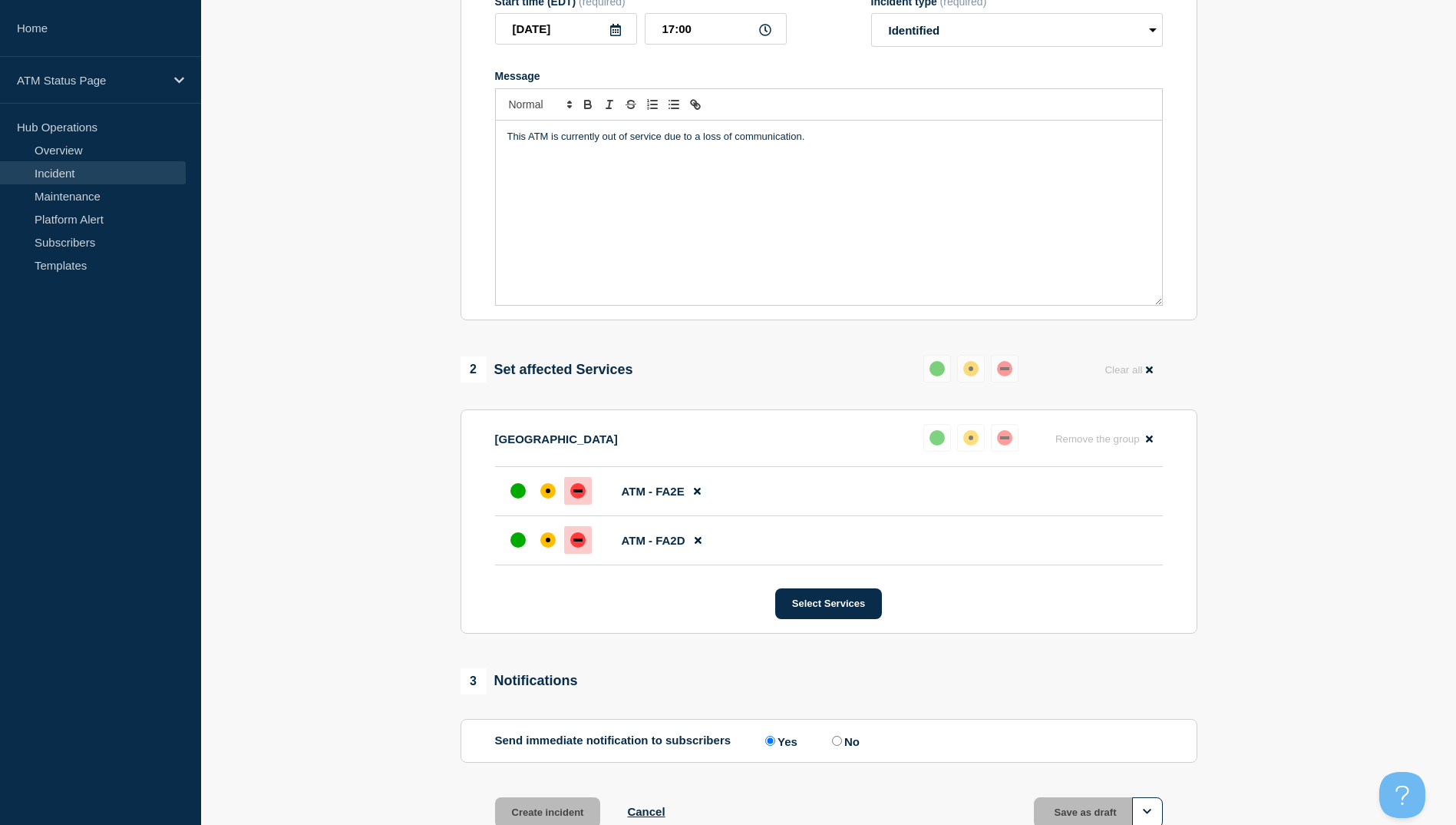
scroll to position [274, 0]
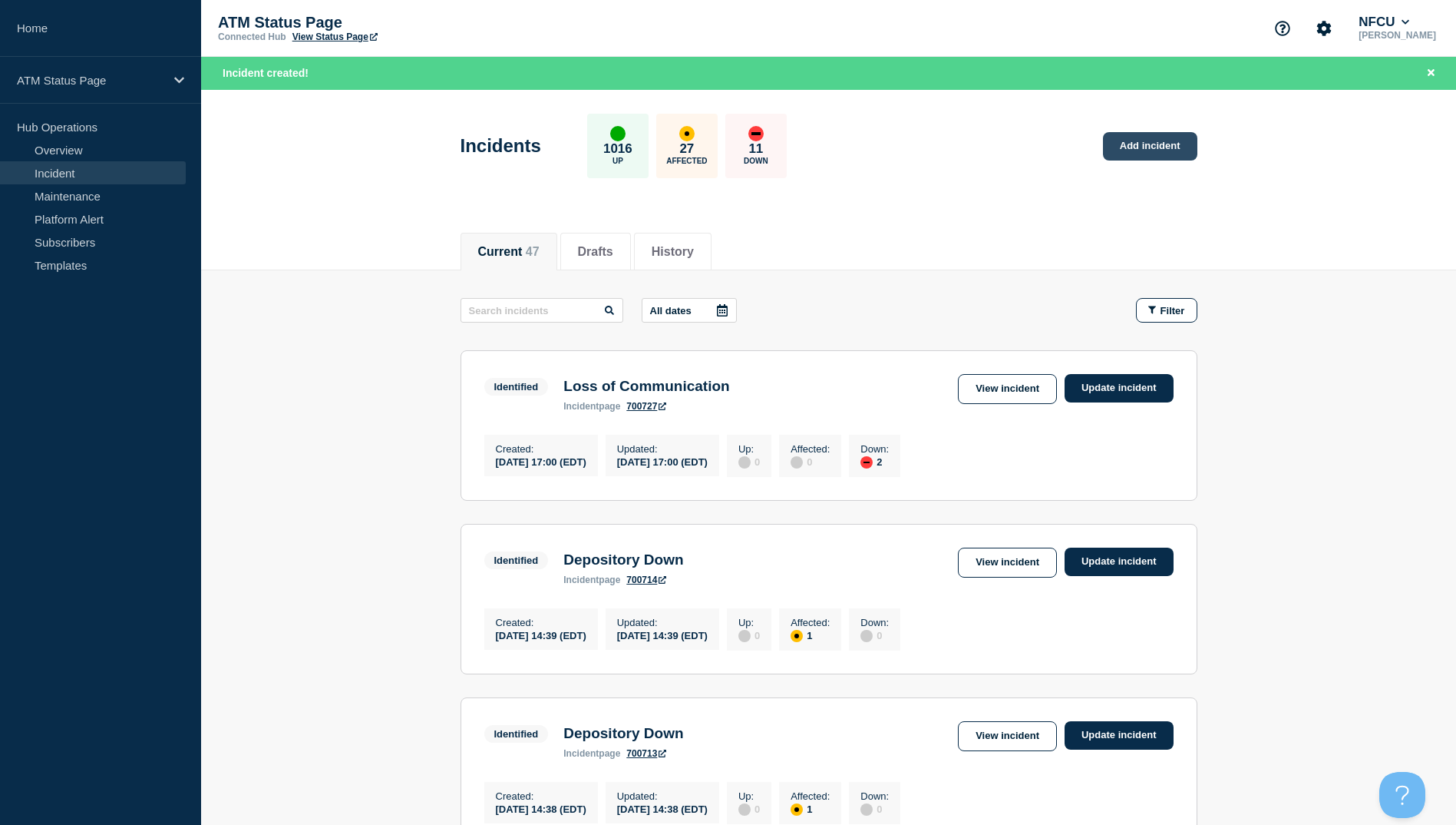
click at [728, 148] on link "Add incident" at bounding box center [1150, 146] width 94 height 28
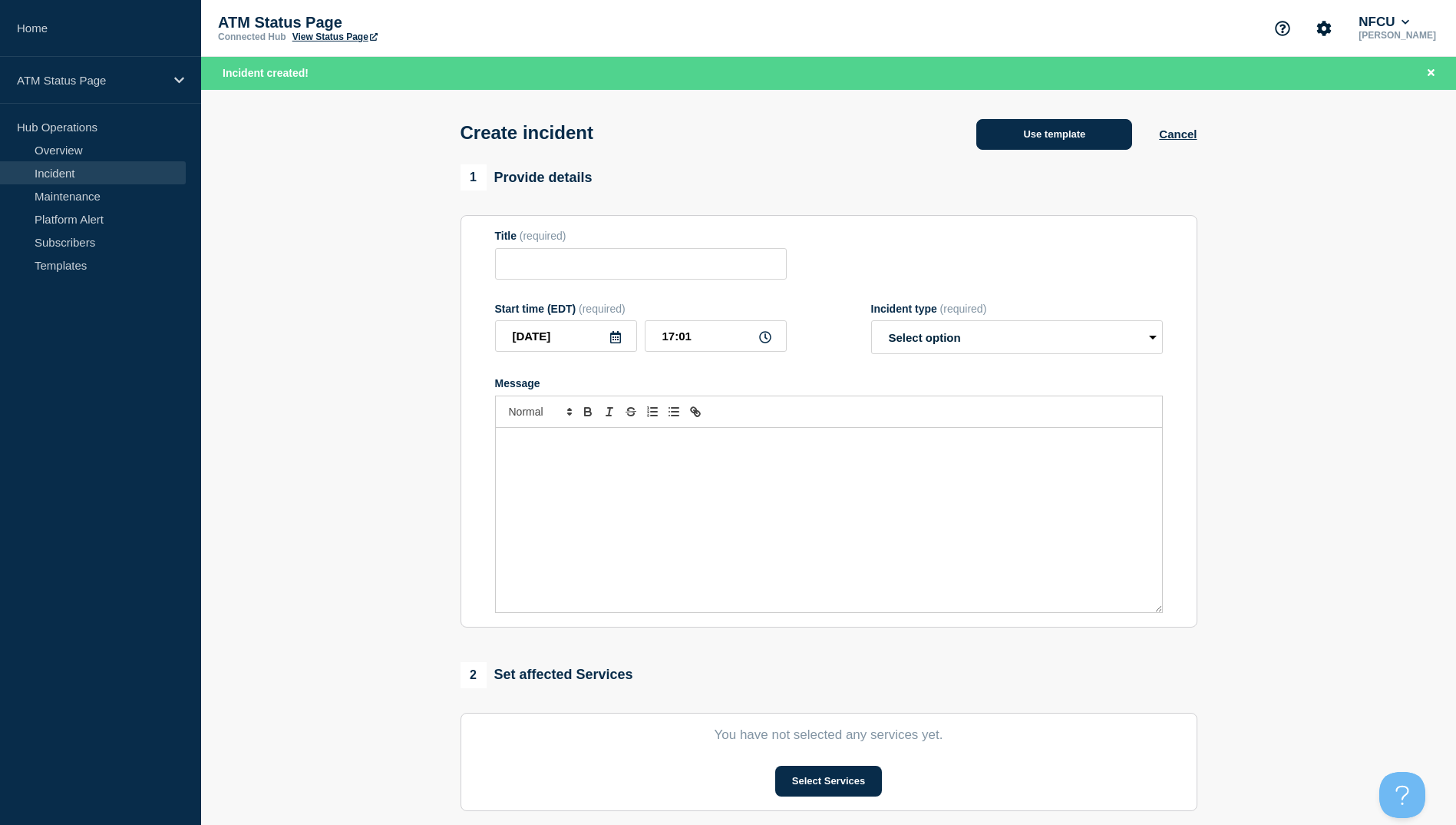
click at [728, 131] on button "Use template" at bounding box center [1054, 134] width 156 height 31
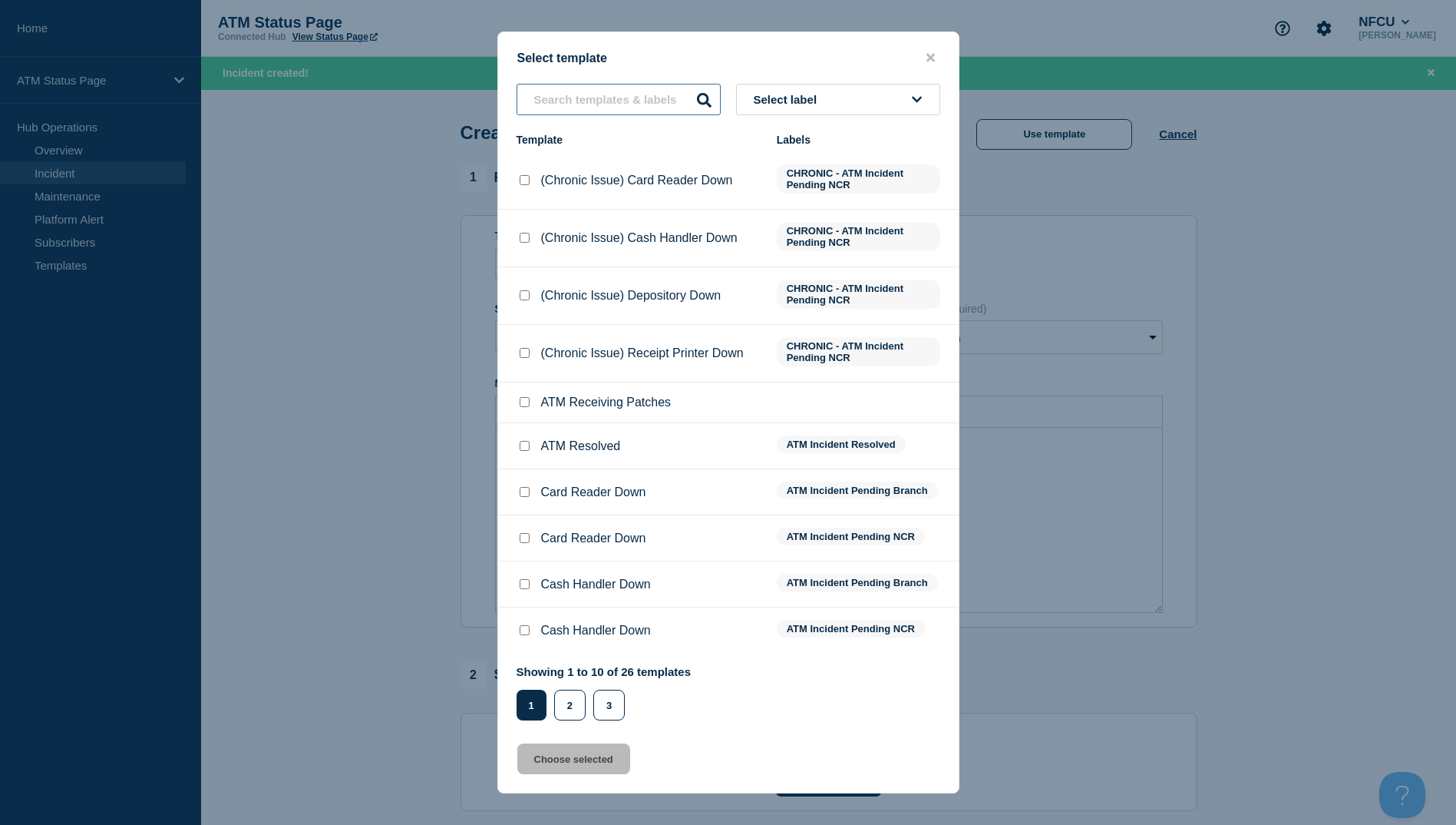
click at [669, 98] on input "text" at bounding box center [619, 100] width 205 height 32
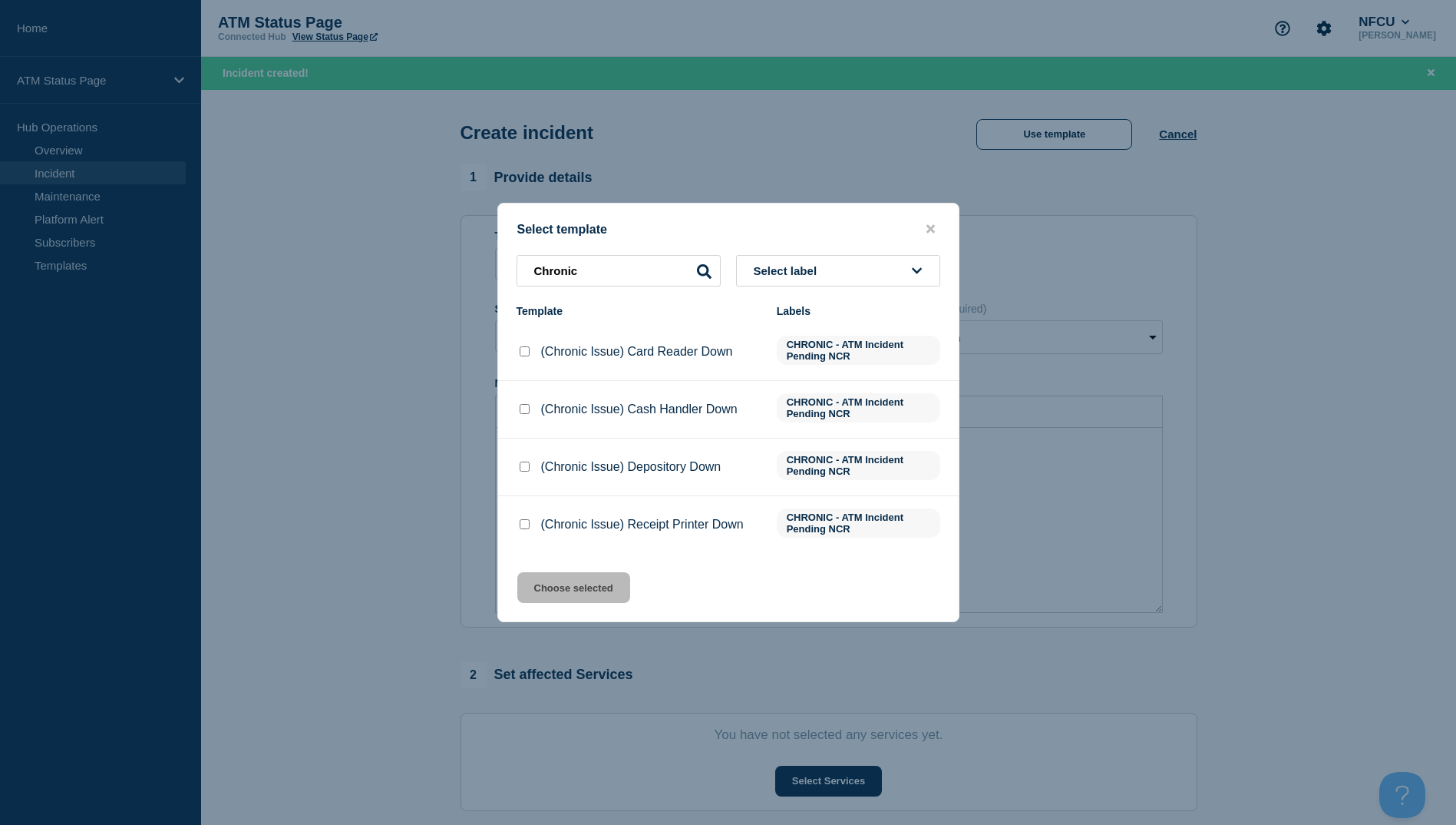
click at [530, 467] on div at bounding box center [524, 466] width 15 height 15
click at [524, 468] on input "(Chronic Issue) Depository Down checkbox" at bounding box center [524, 466] width 10 height 10
click at [563, 589] on button "Choose selected" at bounding box center [574, 587] width 113 height 31
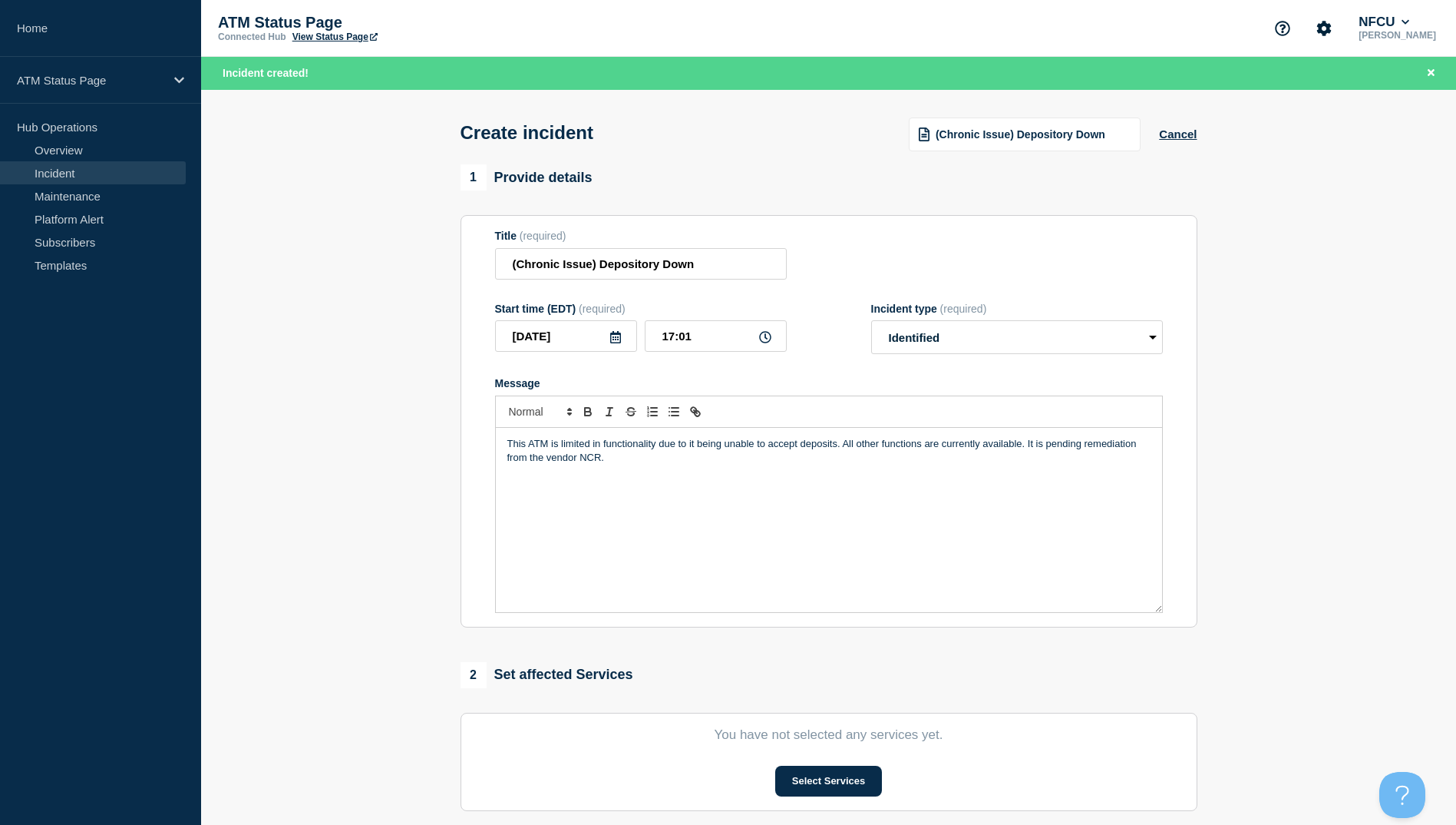
scroll to position [77, 0]
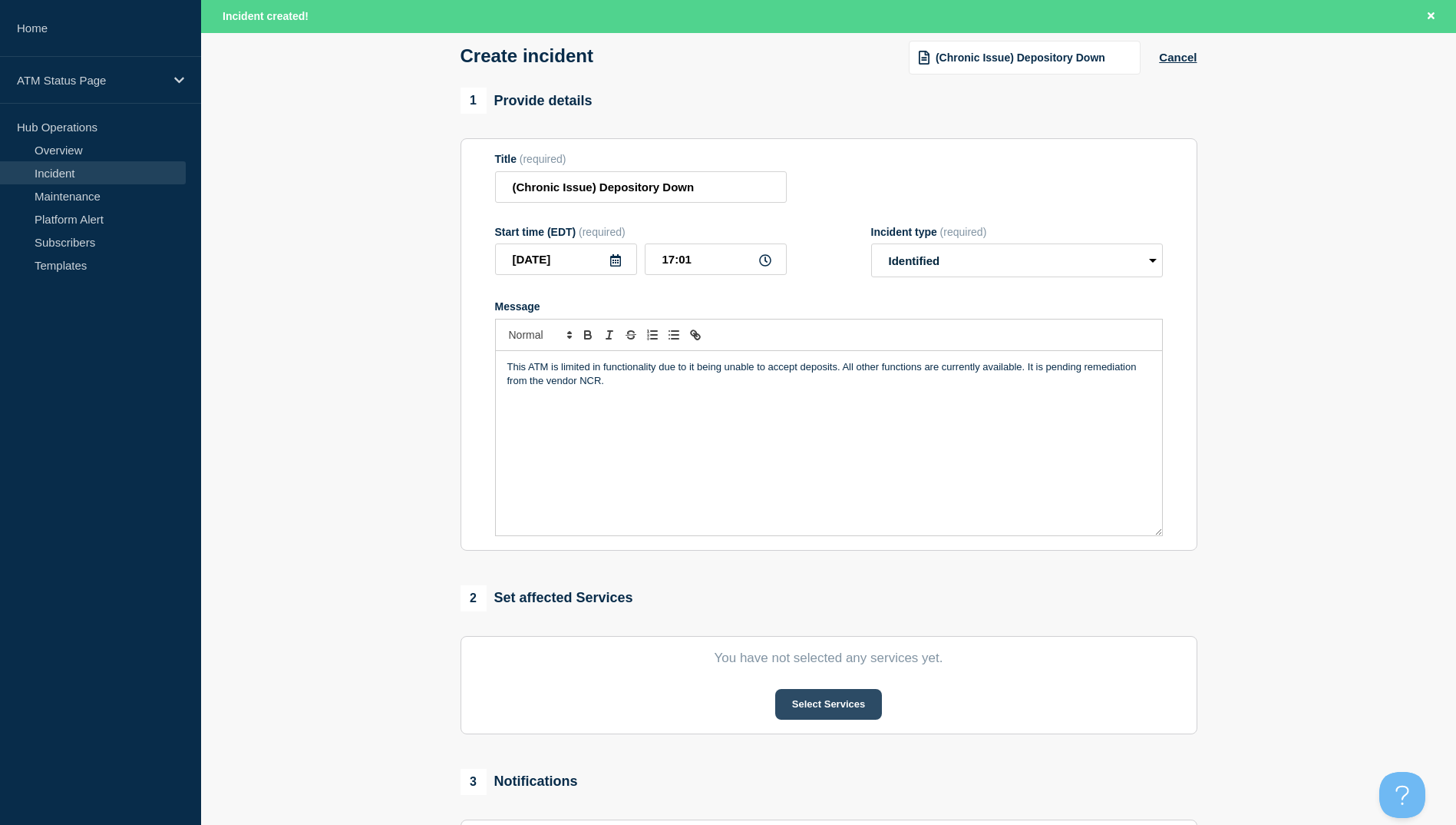
click at [728, 704] on button "Select Services" at bounding box center [828, 704] width 107 height 31
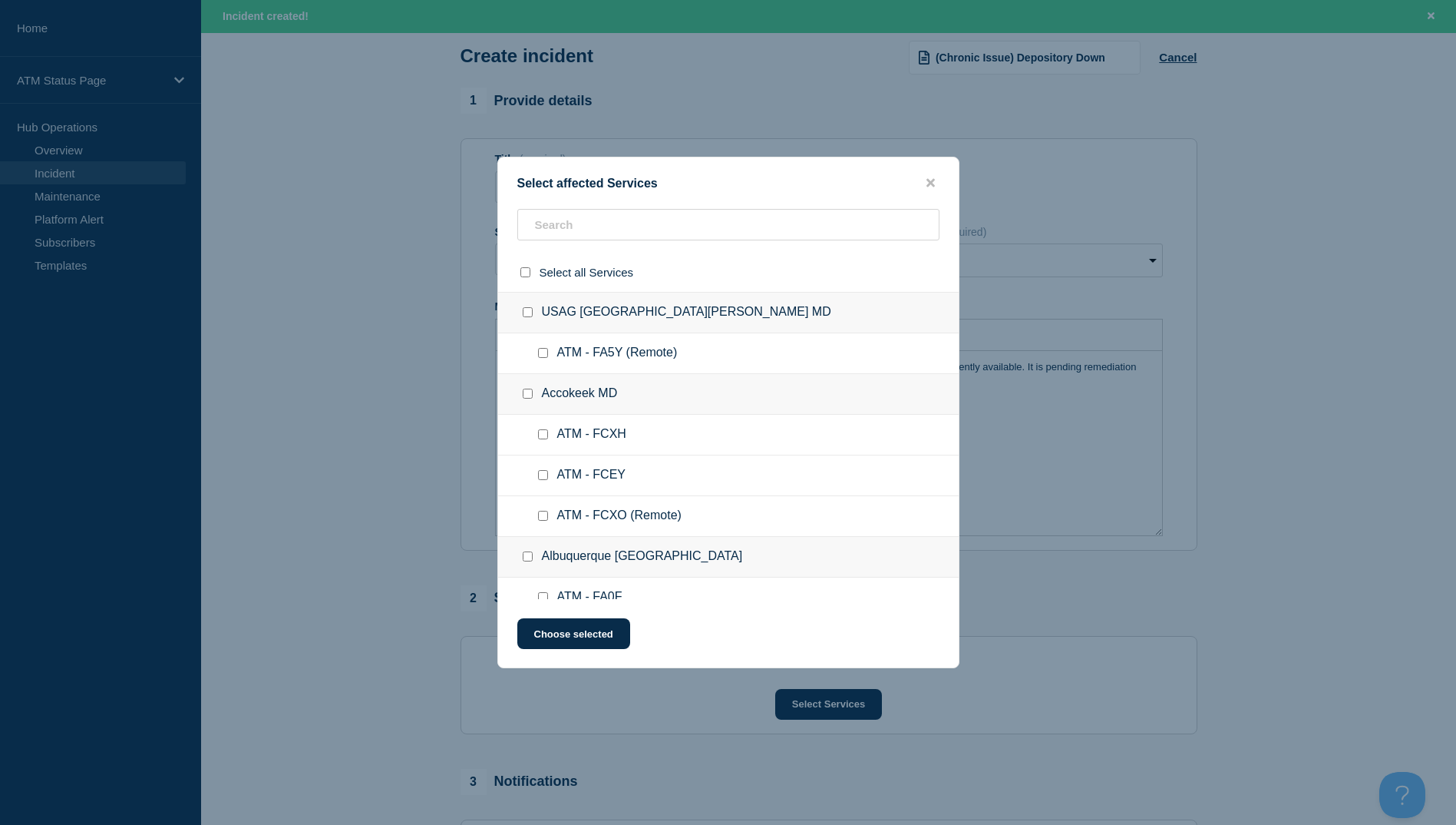
click at [568, 252] on div at bounding box center [728, 272] width 460 height 39
click at [568, 240] on input "text" at bounding box center [728, 225] width 422 height 32
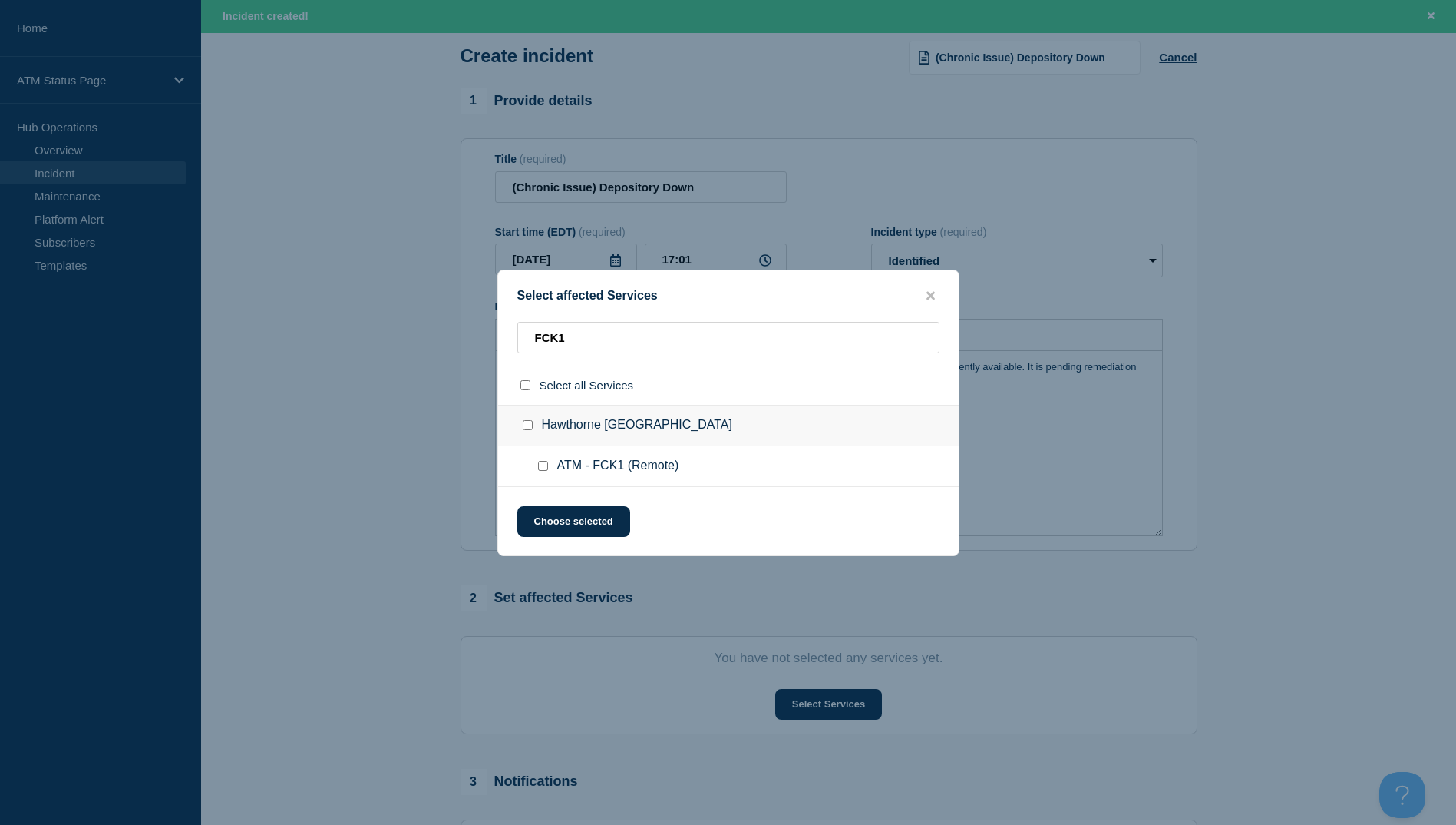
drag, startPoint x: 545, startPoint y: 461, endPoint x: 546, endPoint y: 496, distance: 35.0
click at [543, 461] on input "ATM - FCK1 (Remote) checkbox" at bounding box center [542, 465] width 10 height 10
click at [548, 523] on button "Choose selected" at bounding box center [574, 521] width 113 height 31
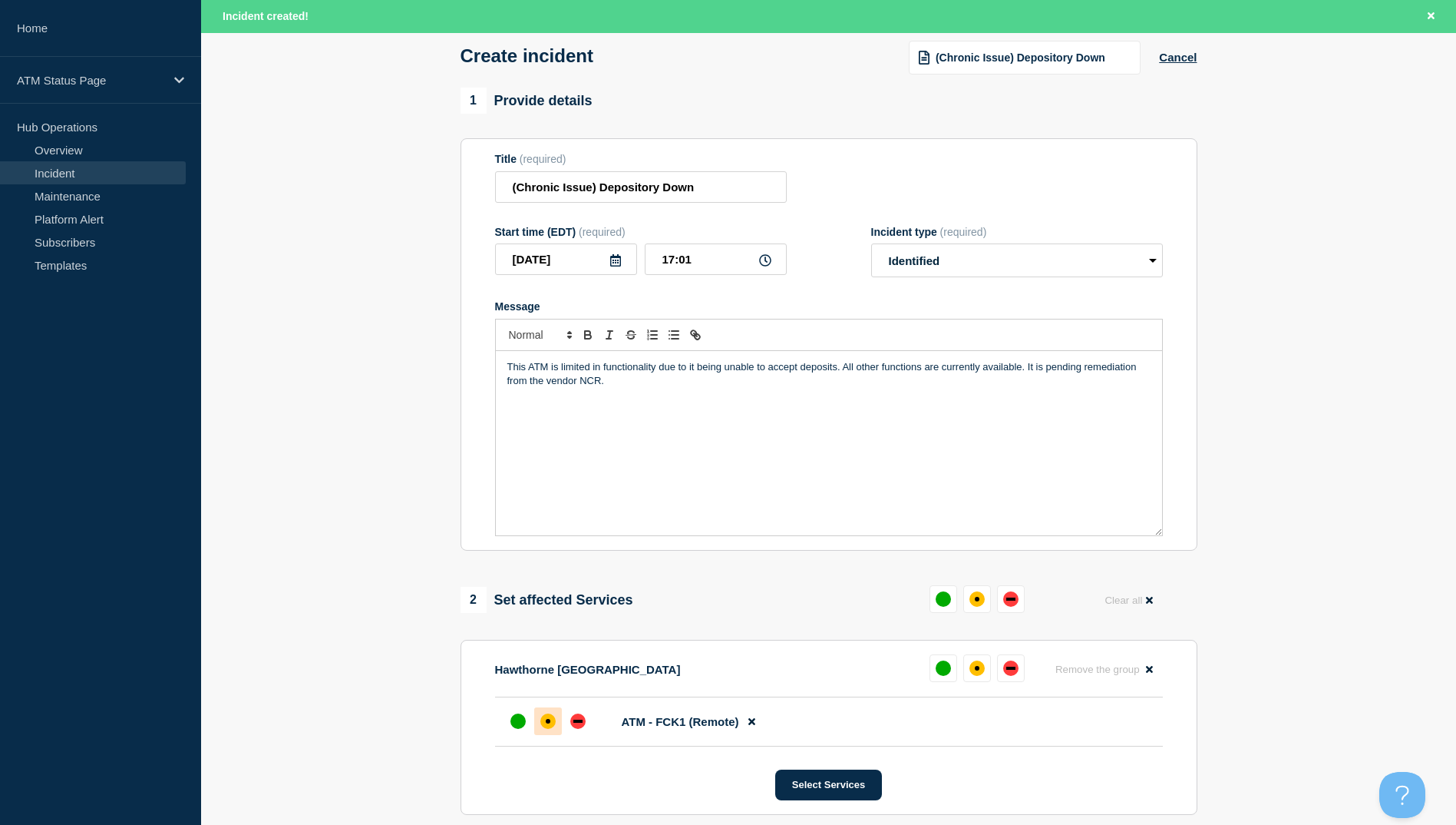
click at [549, 719] on div "affected" at bounding box center [548, 721] width 15 height 15
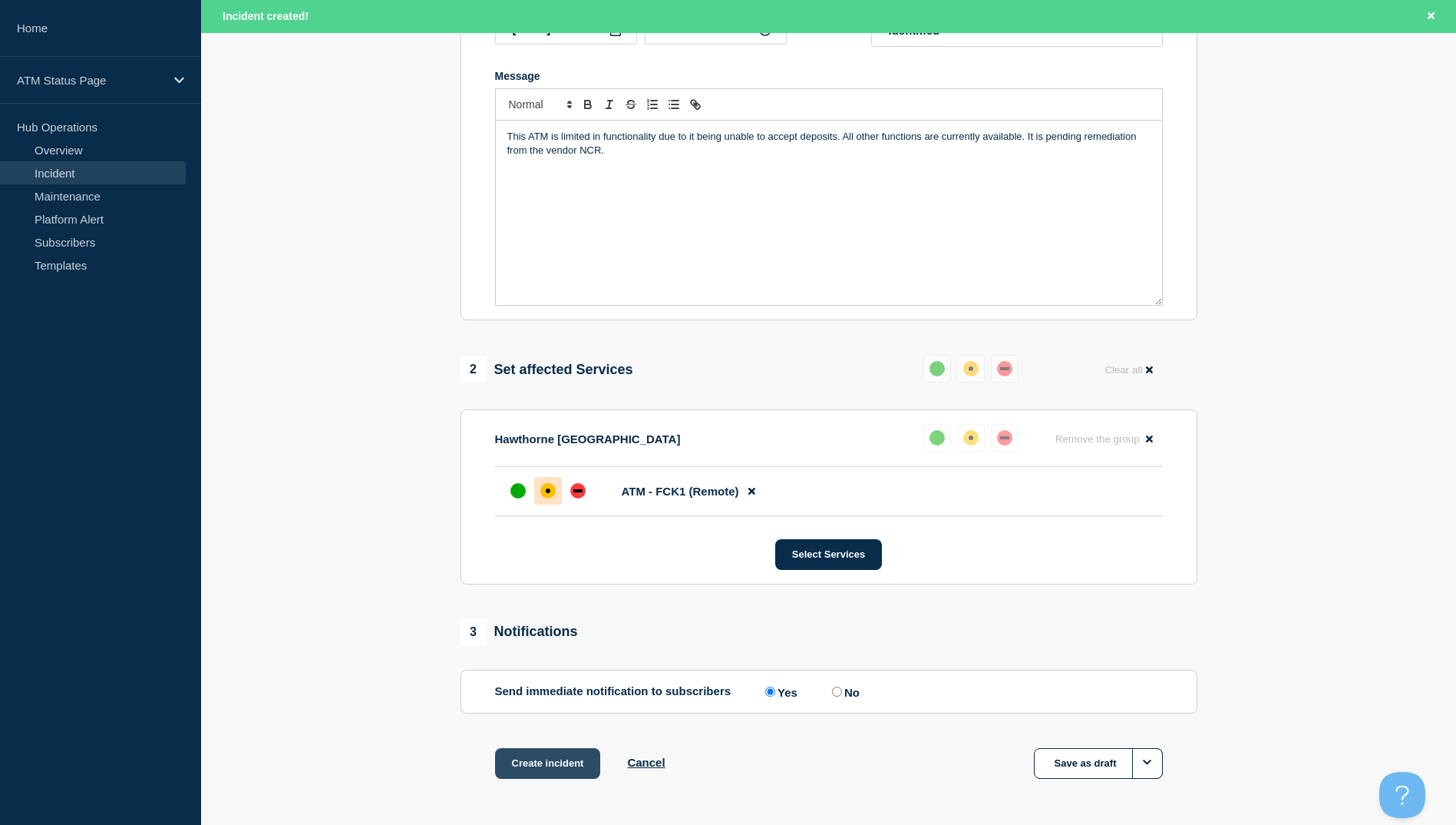
click at [589, 778] on button "Create incident" at bounding box center [548, 763] width 106 height 31
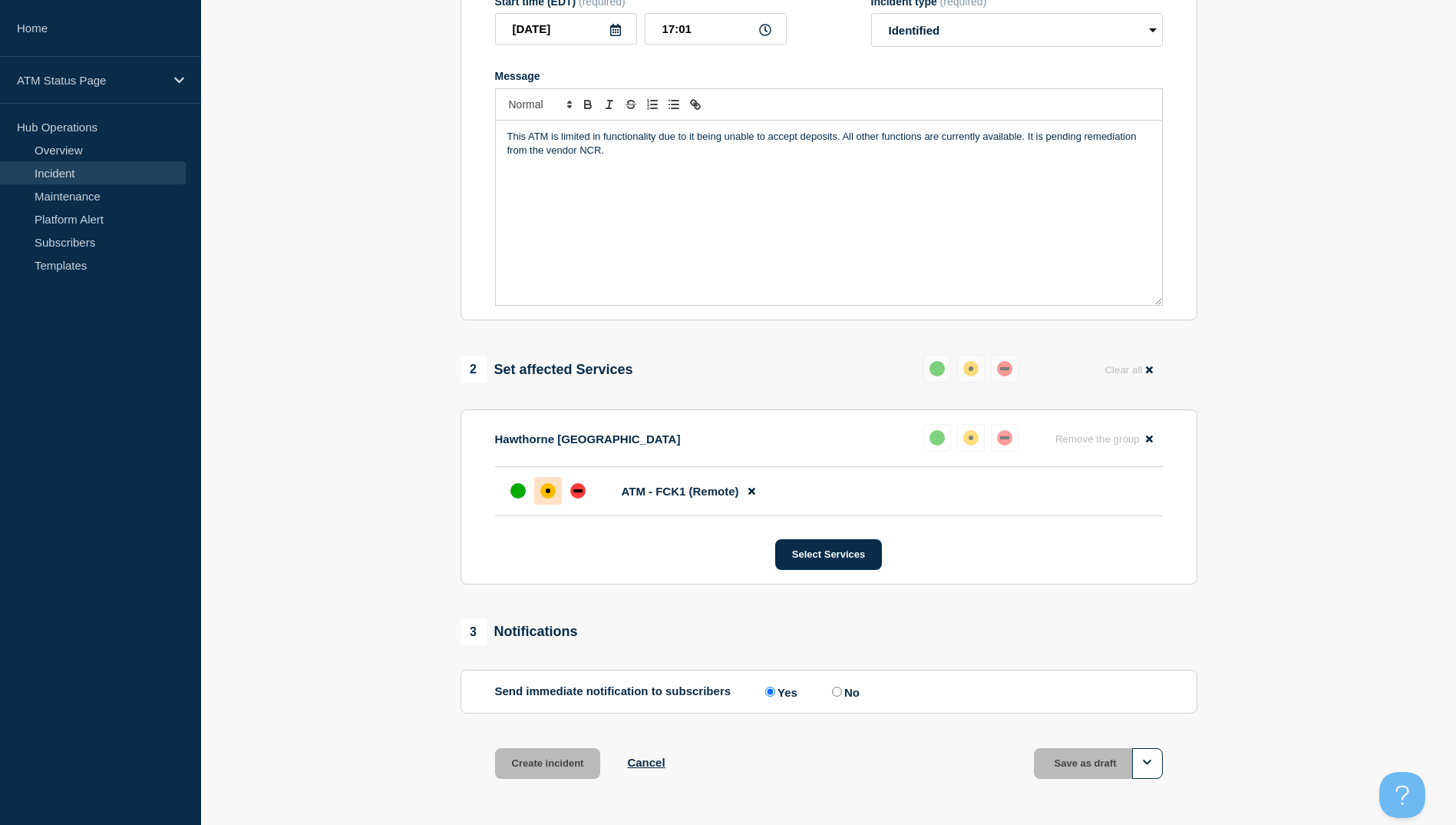
scroll to position [274, 0]
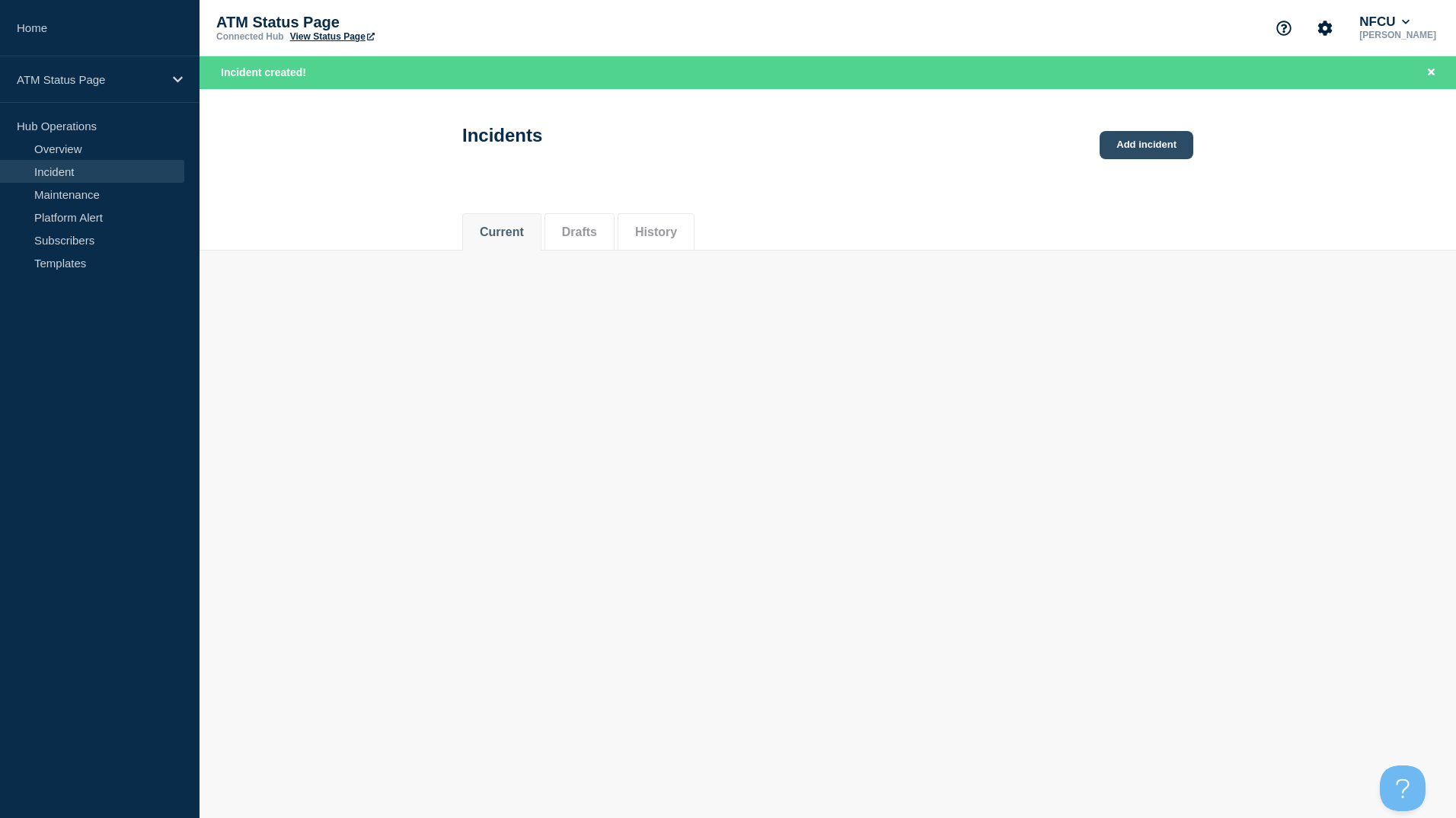
click at [723, 155] on link "Add incident" at bounding box center [1146, 145] width 94 height 28
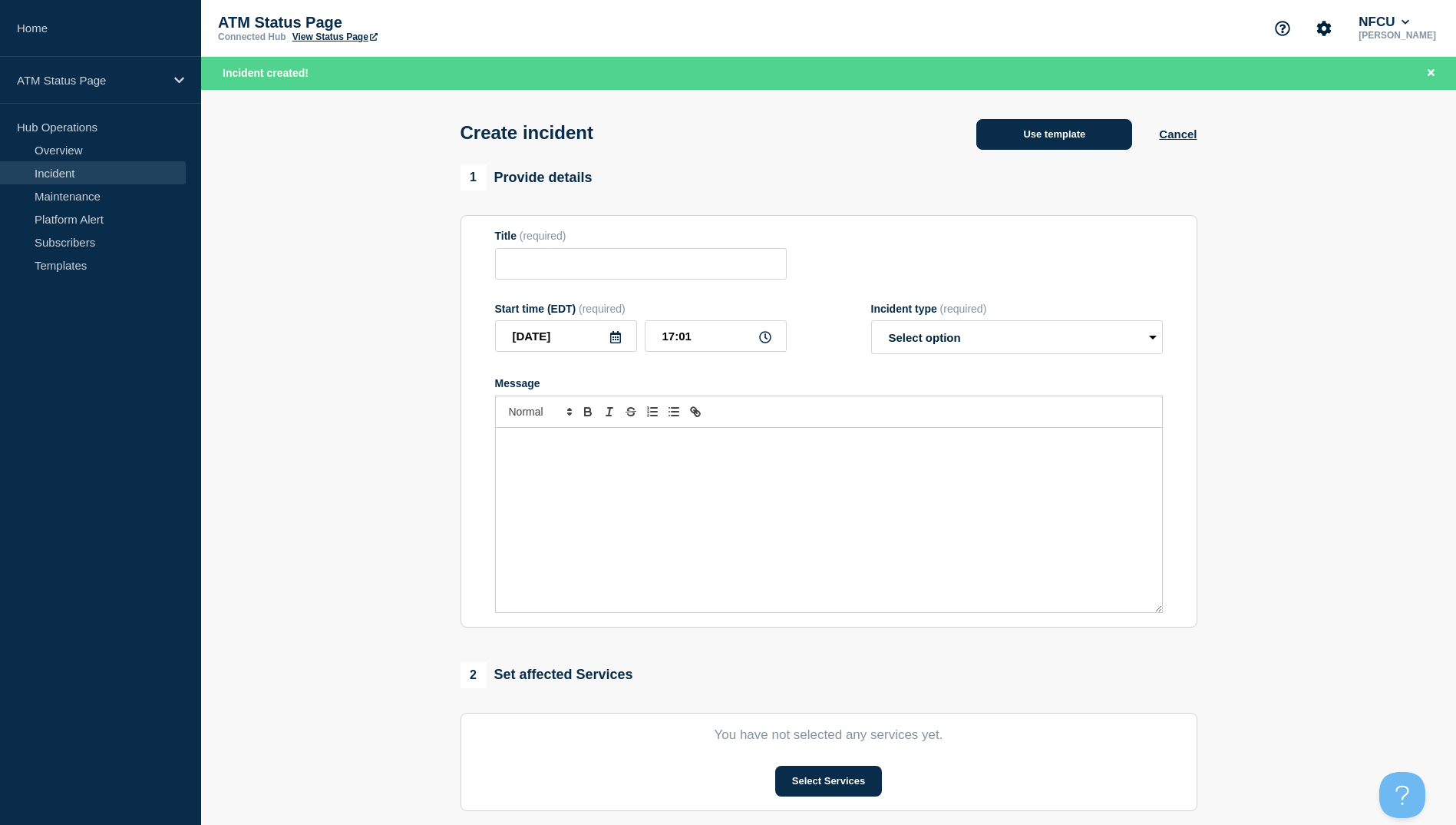
click at [728, 140] on button "Use template" at bounding box center [1054, 134] width 156 height 31
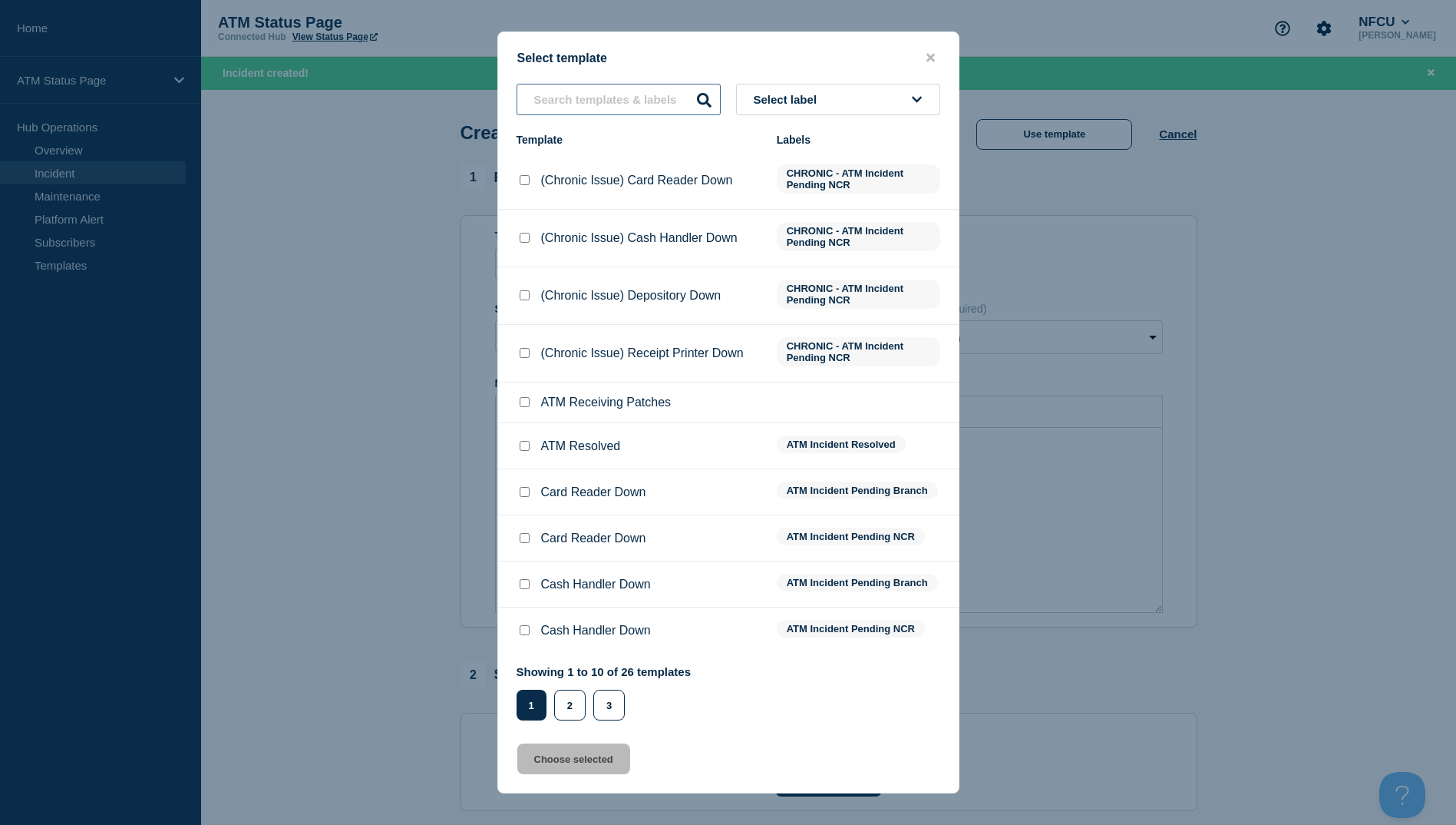
click at [591, 105] on input "text" at bounding box center [619, 100] width 205 height 32
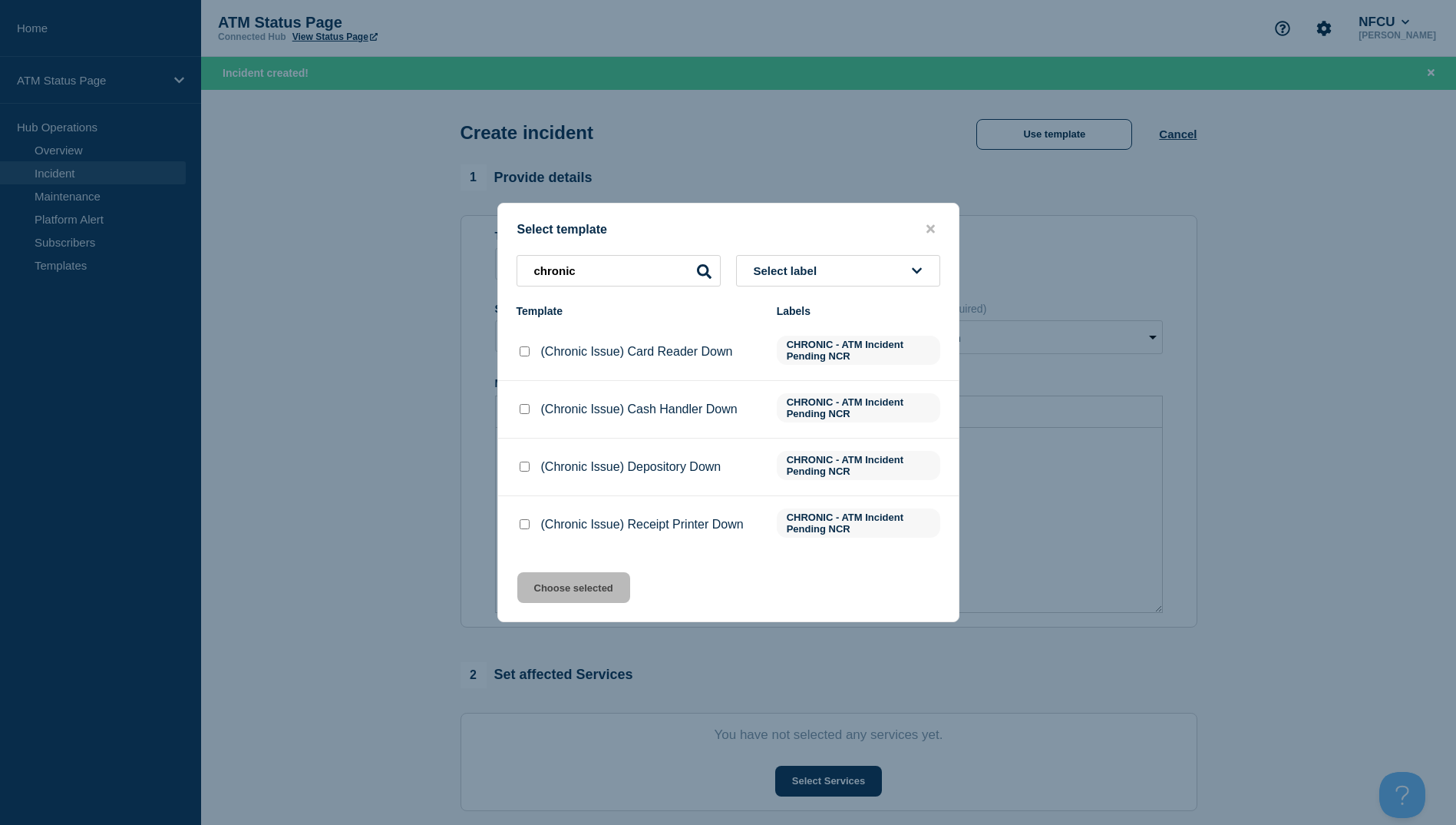
click at [522, 469] on input "(Chronic Issue) Depository Down checkbox" at bounding box center [524, 466] width 10 height 10
click at [568, 596] on button "Choose selected" at bounding box center [574, 587] width 113 height 31
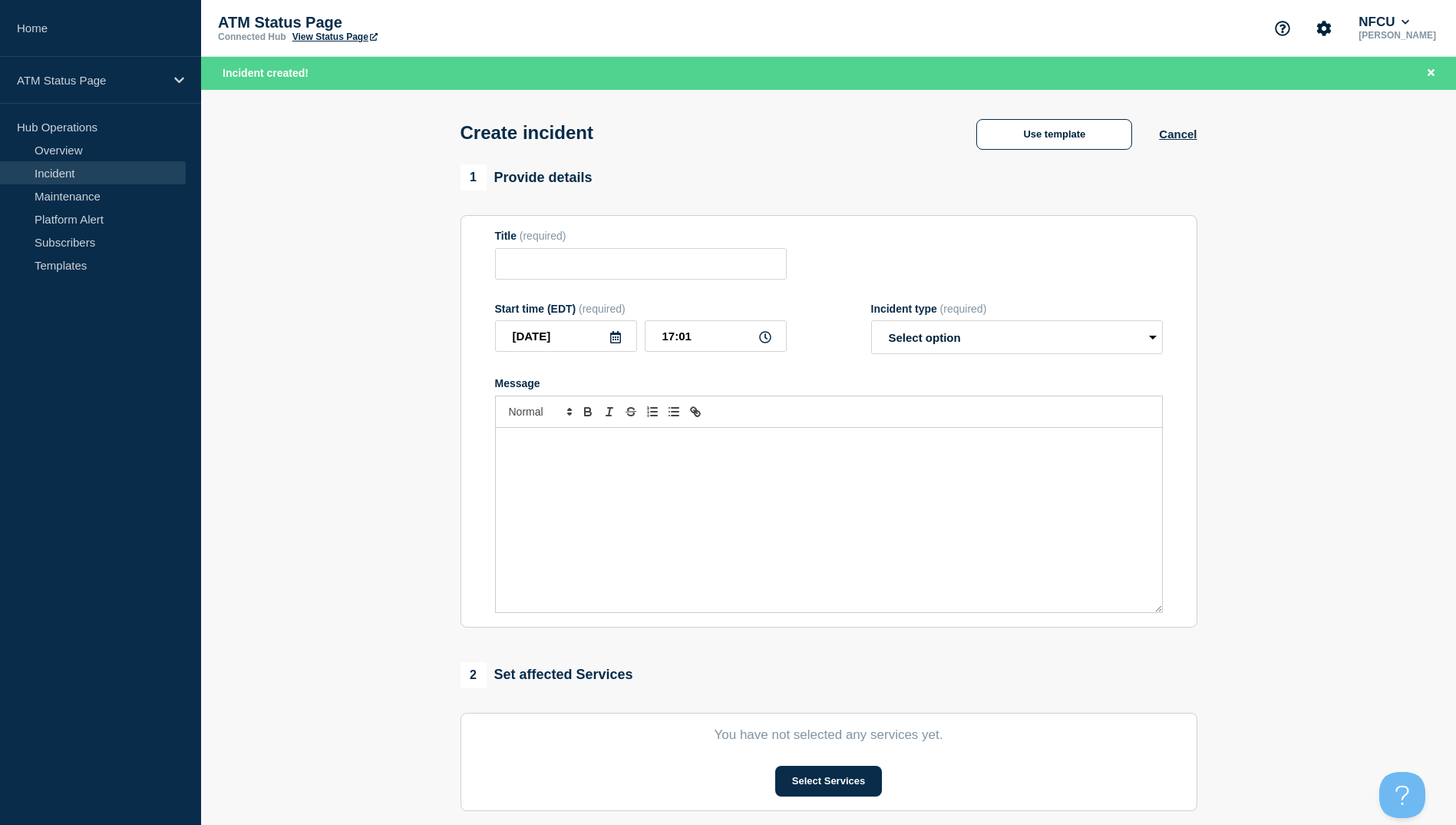
scroll to position [77, 0]
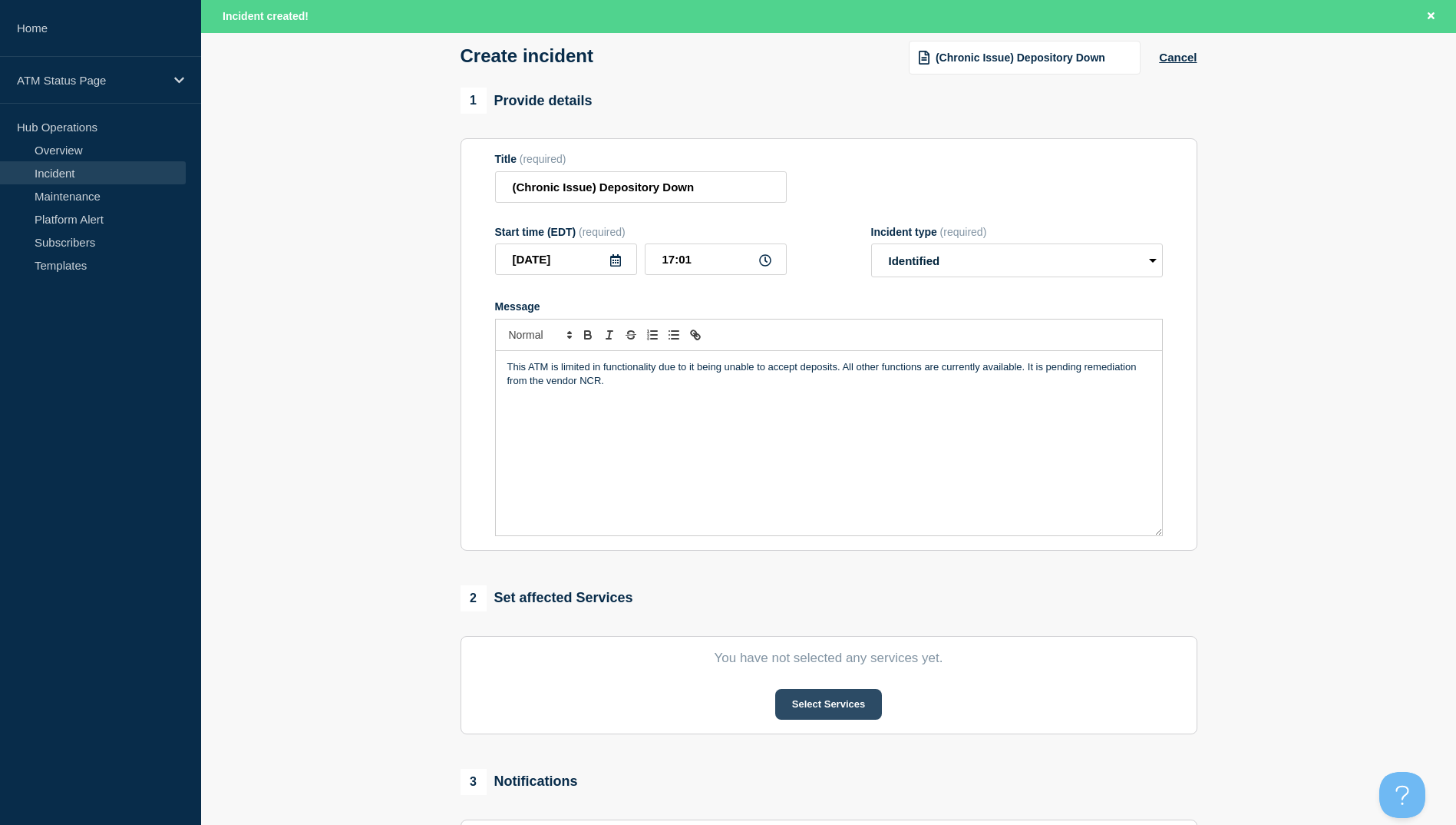
click at [728, 697] on button "Select Services" at bounding box center [828, 704] width 107 height 31
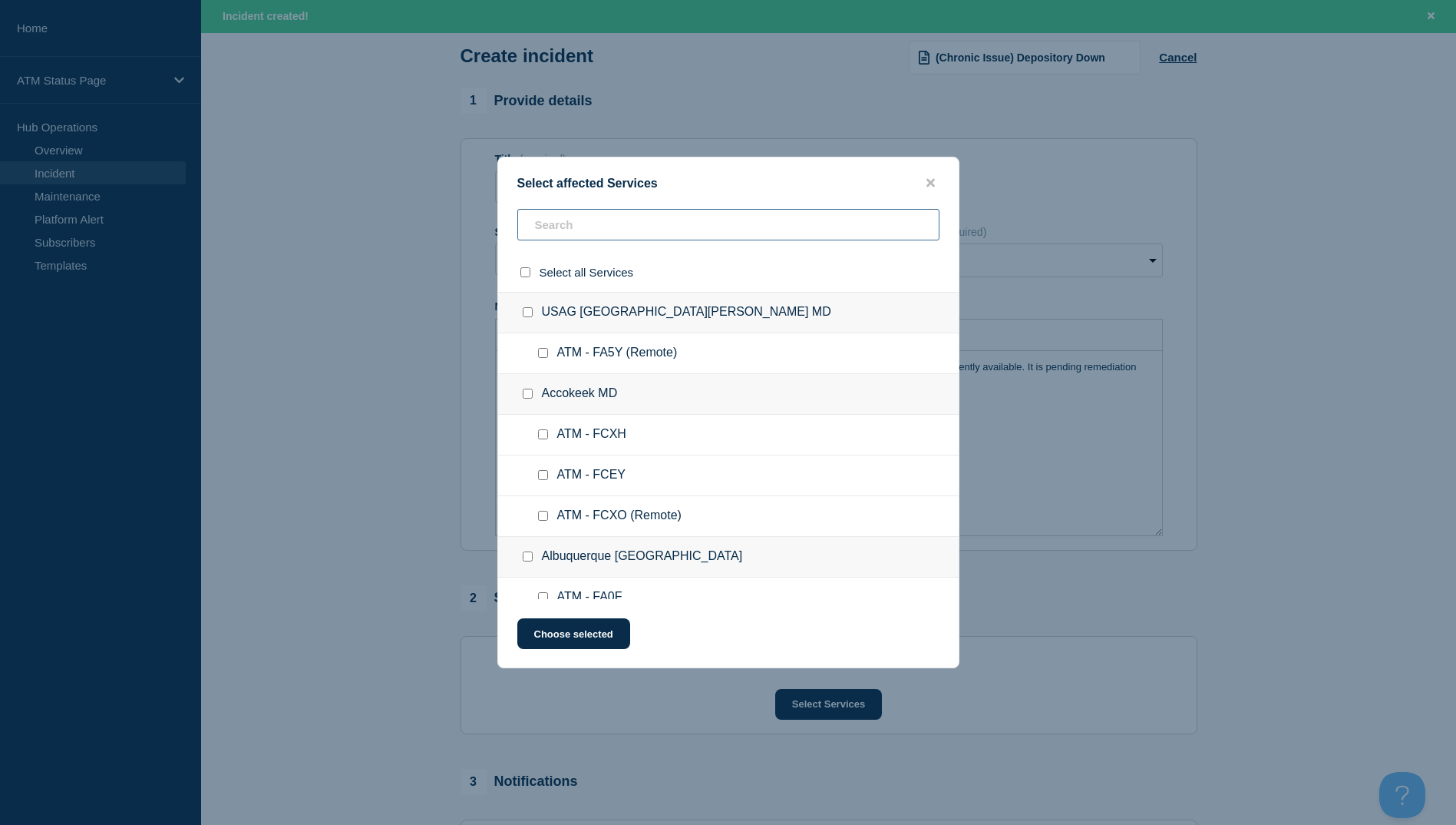
click at [541, 234] on input "text" at bounding box center [728, 225] width 422 height 32
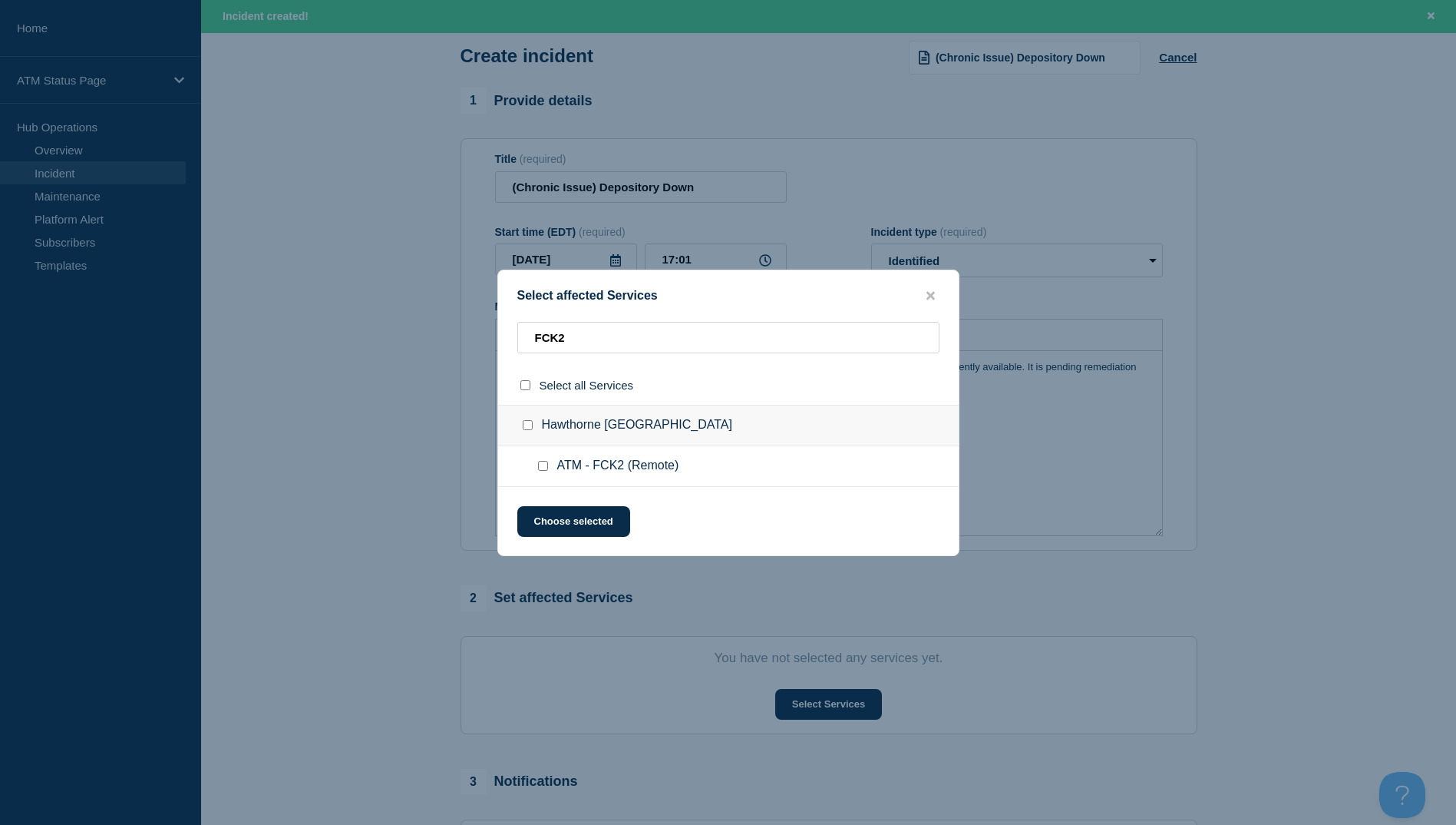
click at [543, 466] on input "ATM - FCK2 (Remote) checkbox" at bounding box center [542, 465] width 10 height 10
click at [555, 515] on button "Choose selected" at bounding box center [574, 521] width 113 height 31
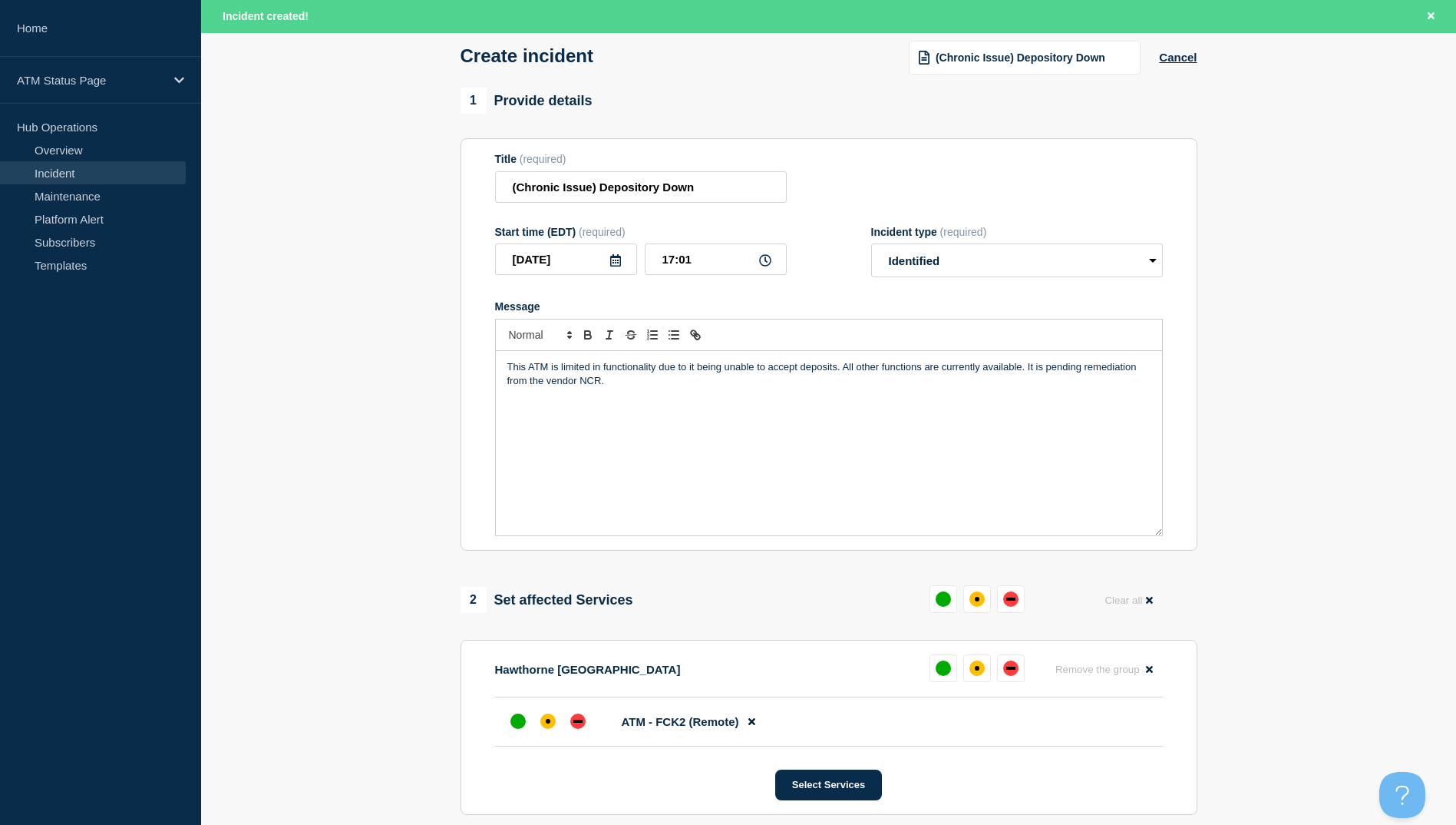
scroll to position [0, 0]
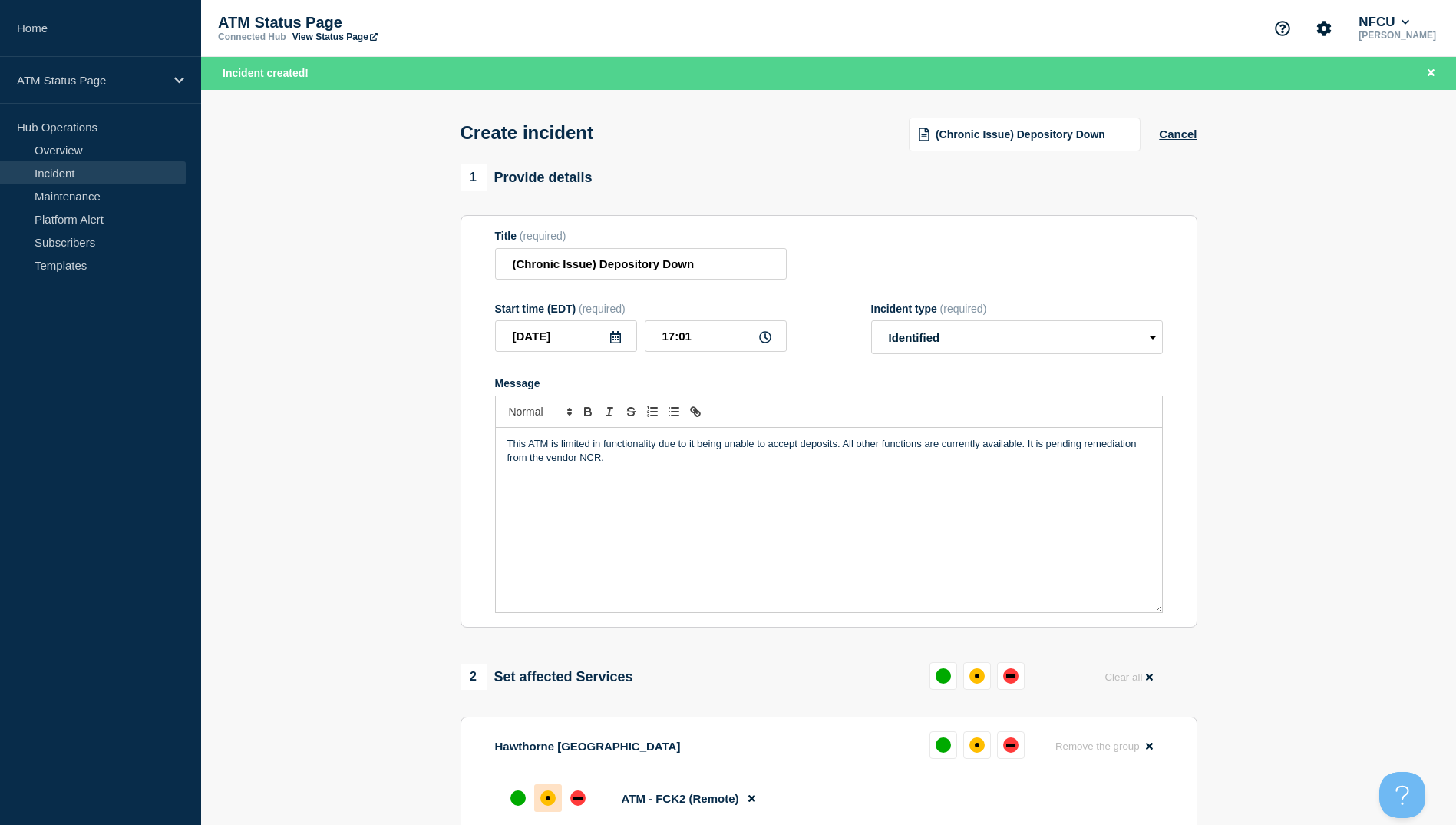
click at [541, 792] on div at bounding box center [548, 798] width 27 height 27
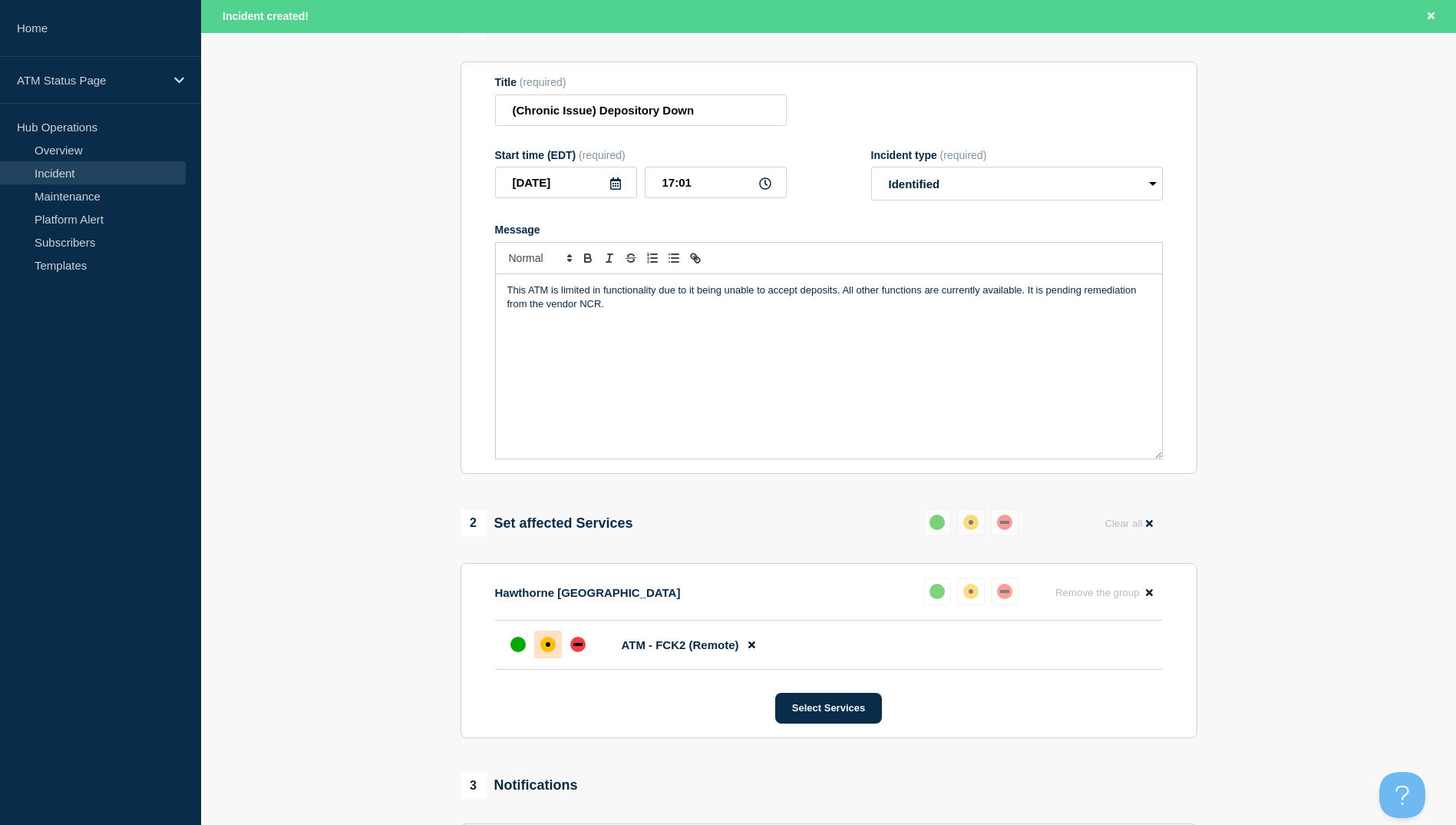
scroll to position [364, 0]
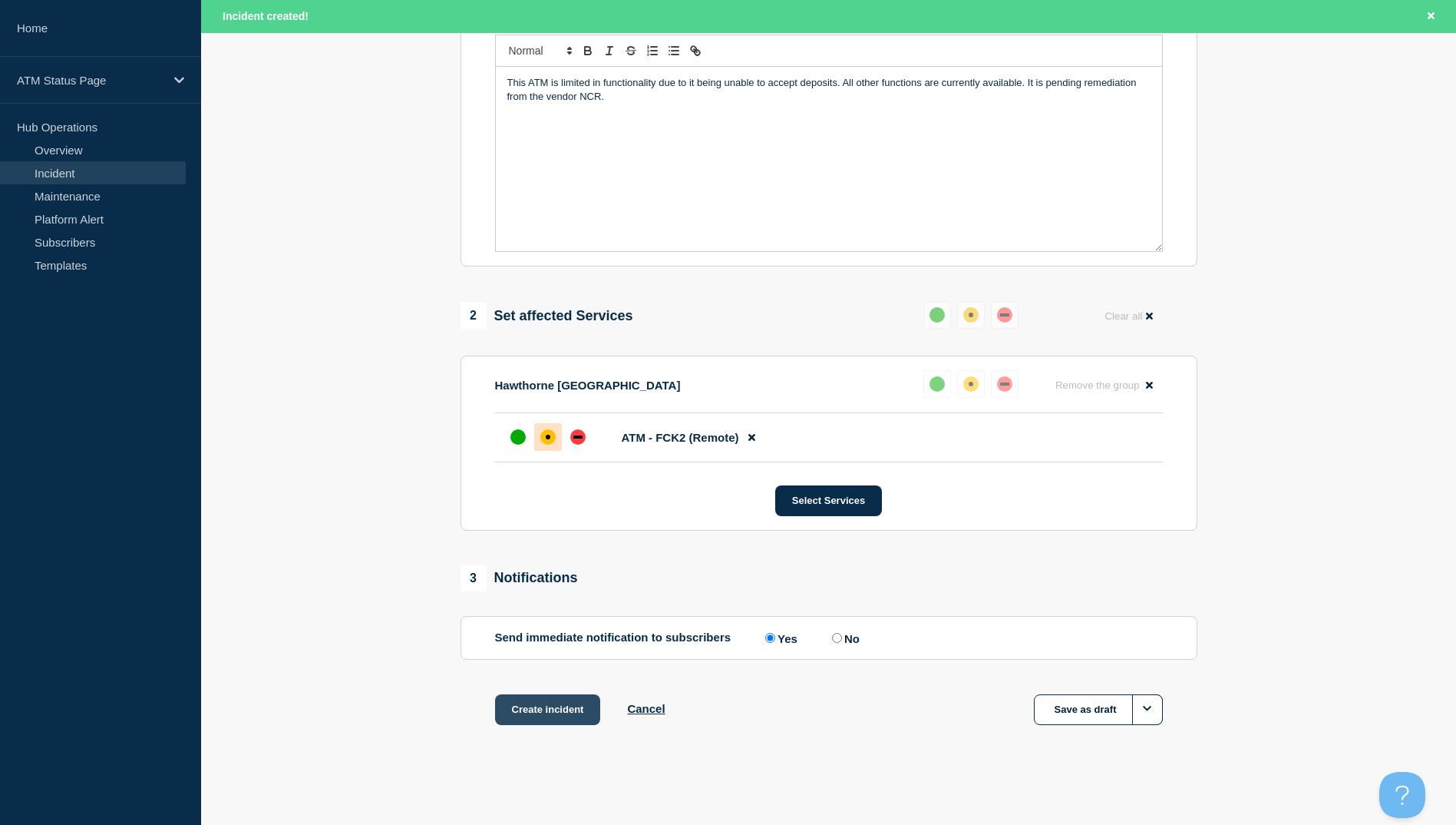
click at [568, 715] on button "Create incident" at bounding box center [548, 709] width 106 height 31
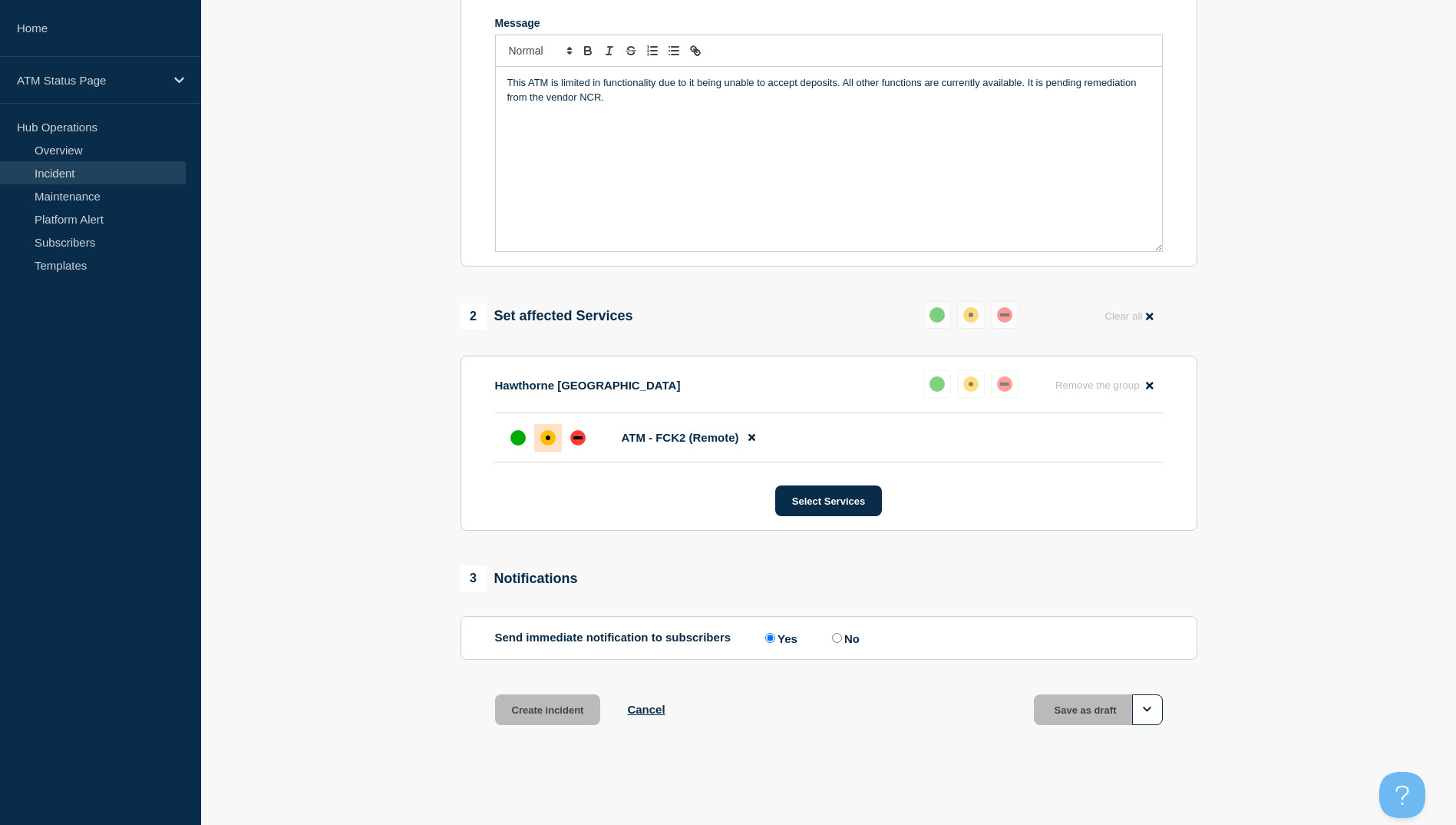
scroll to position [332, 0]
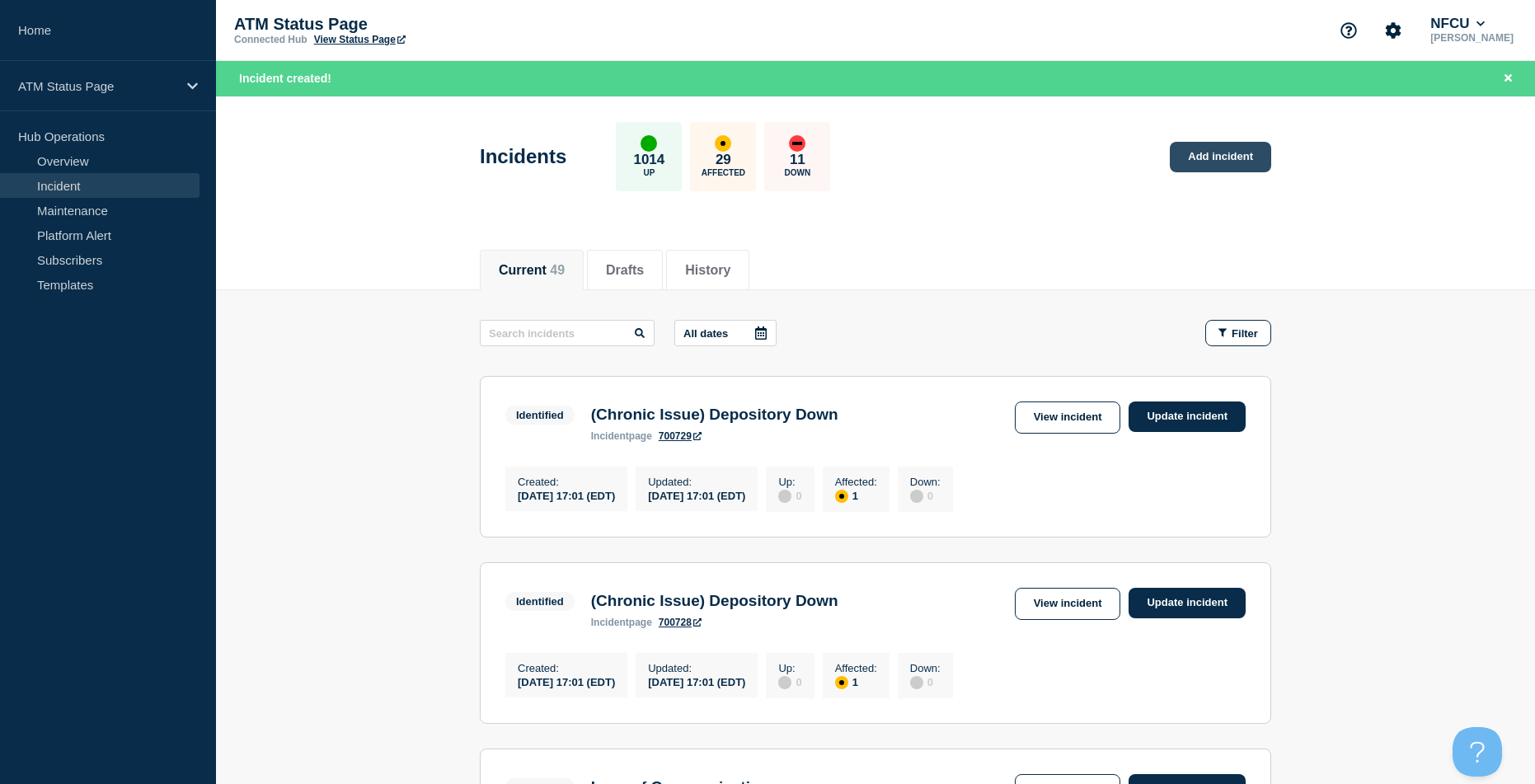
click at [782, 167] on link "Add incident" at bounding box center [1220, 157] width 101 height 30
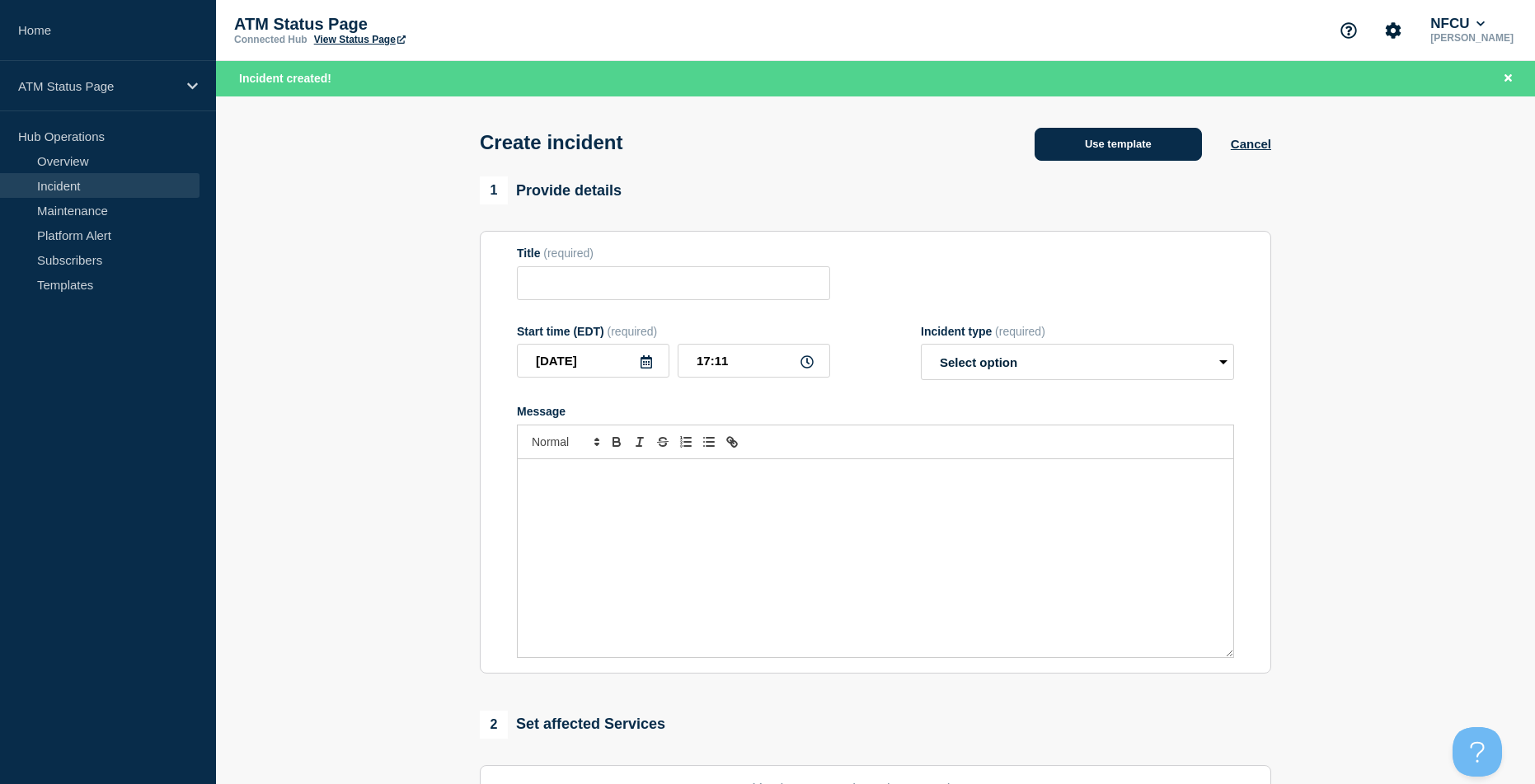
click at [782, 143] on button "Use template" at bounding box center [1117, 144] width 168 height 33
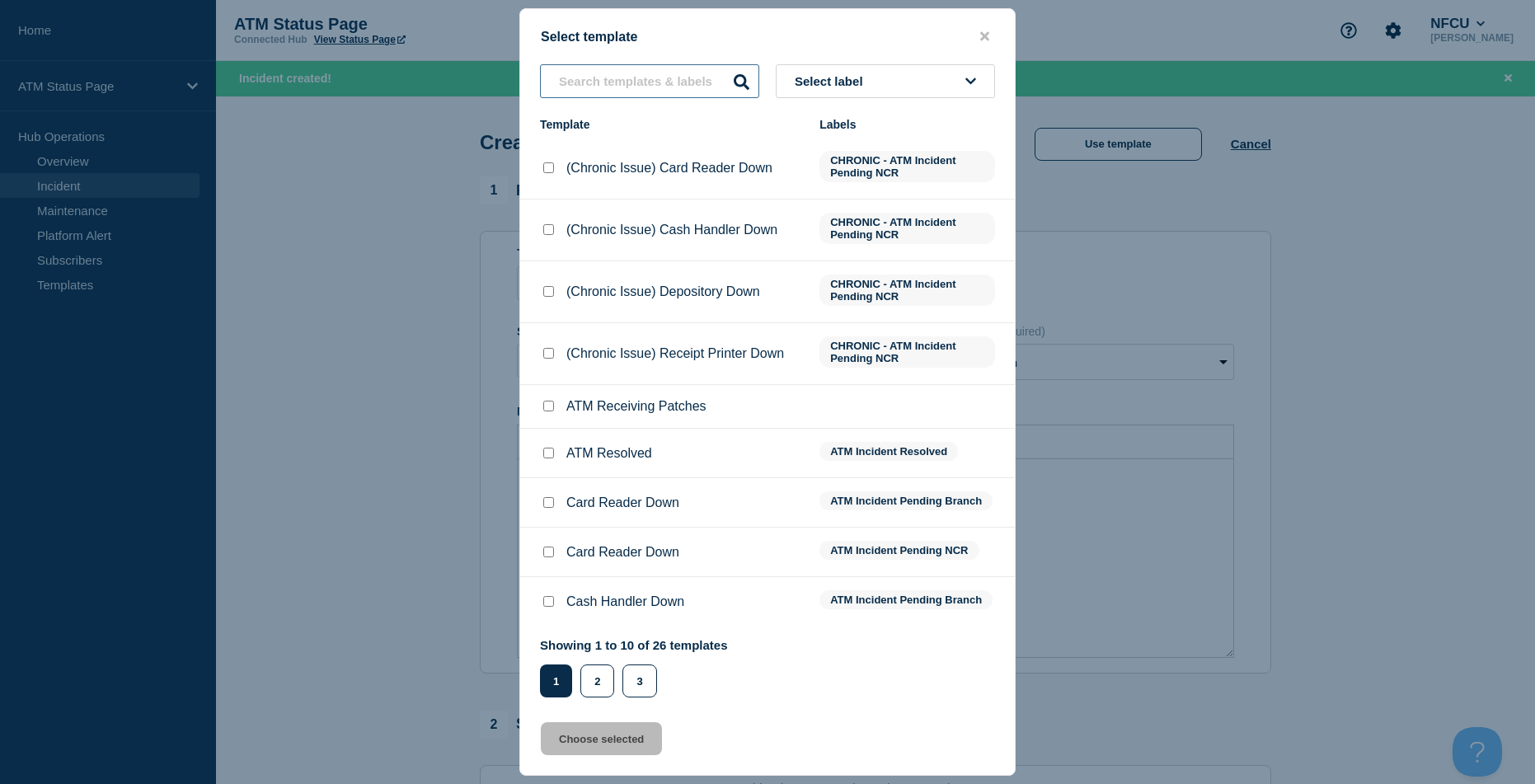
click at [661, 90] on input "text" at bounding box center [650, 81] width 220 height 34
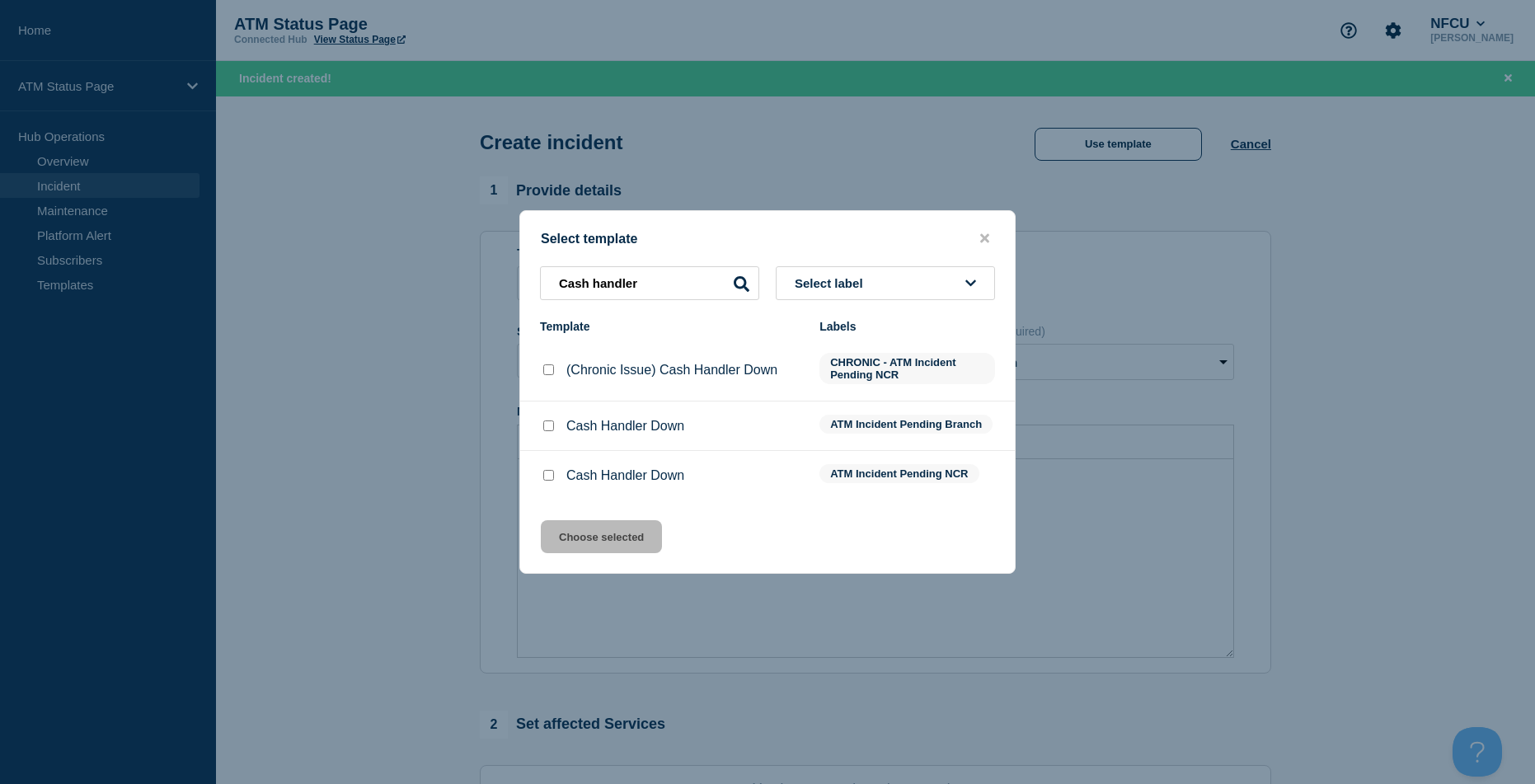
click at [549, 475] on input "Cash Handler Down checkbox" at bounding box center [548, 474] width 10 height 10
click at [569, 530] on button "Choose selected" at bounding box center [601, 536] width 121 height 33
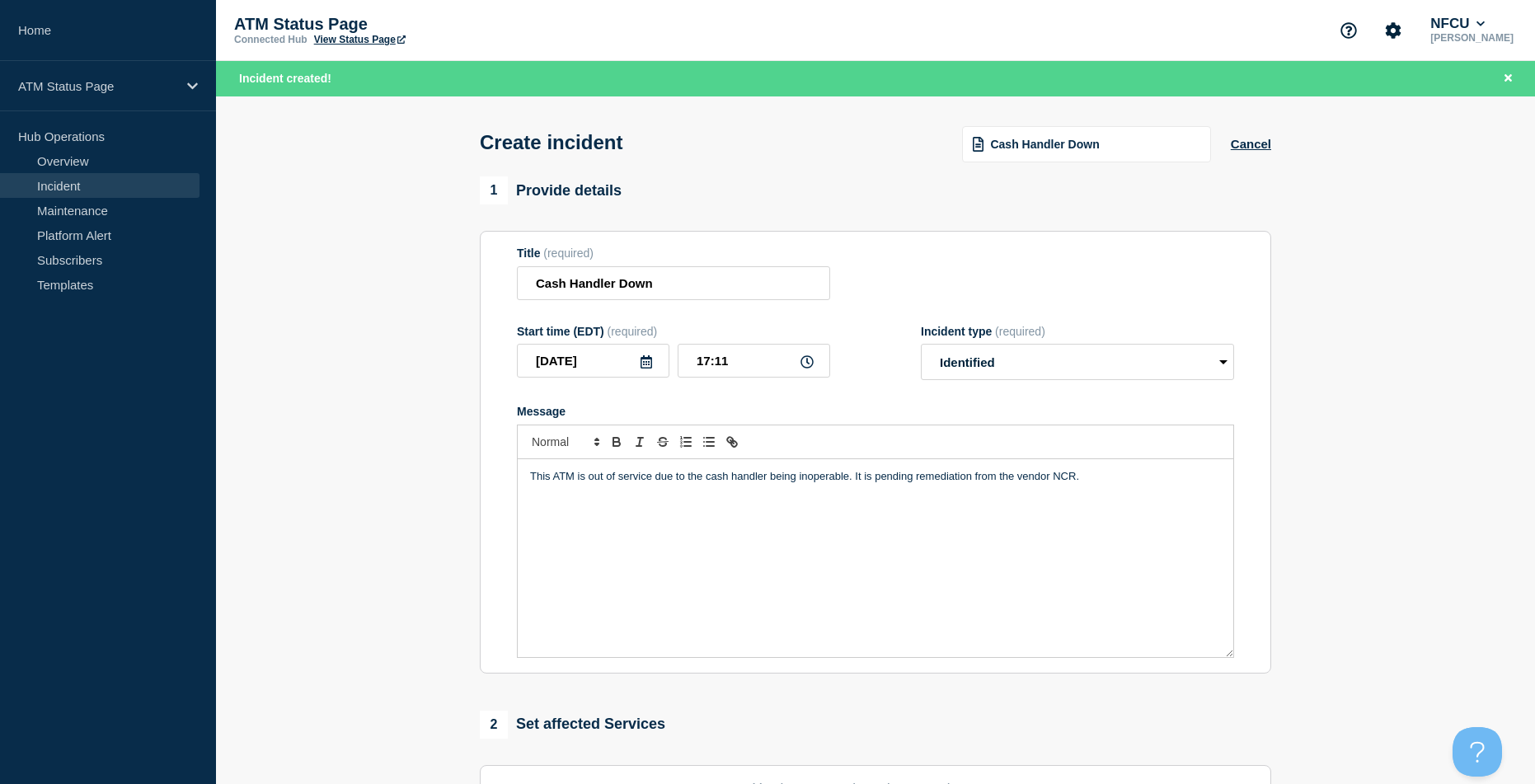
scroll to position [165, 0]
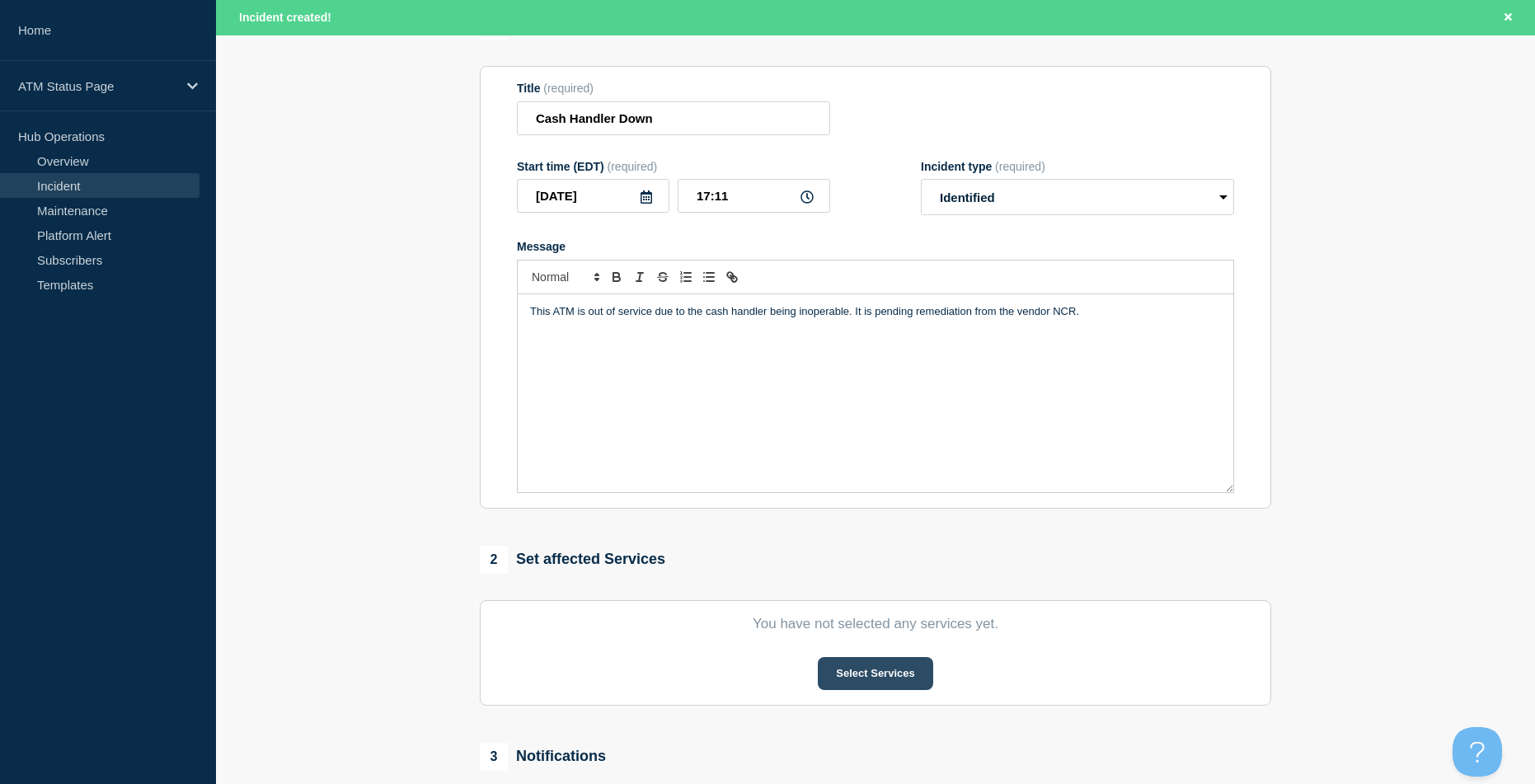
click at [782, 669] on button "Select Services" at bounding box center [874, 673] width 115 height 33
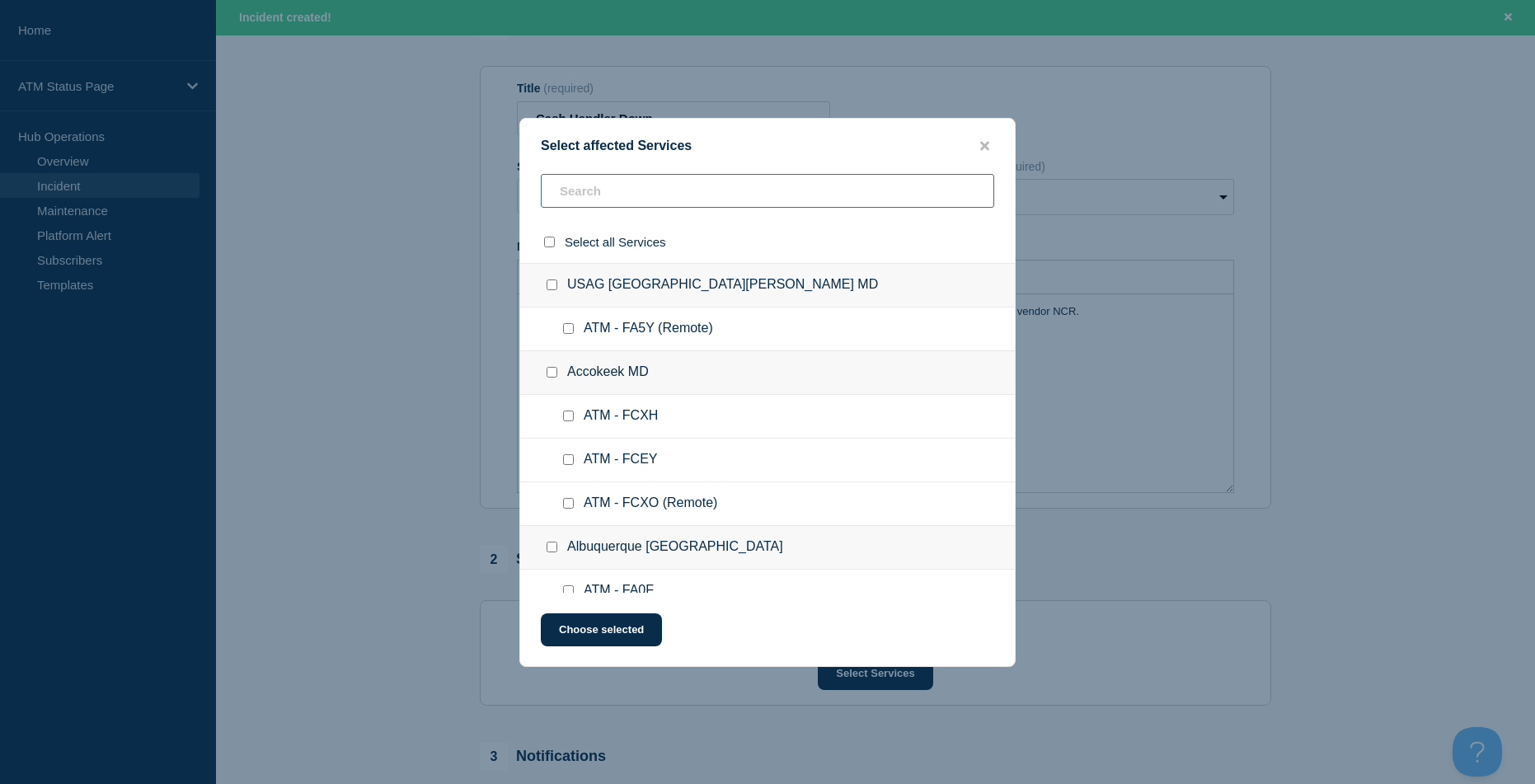
click at [604, 190] on input "text" at bounding box center [767, 191] width 454 height 34
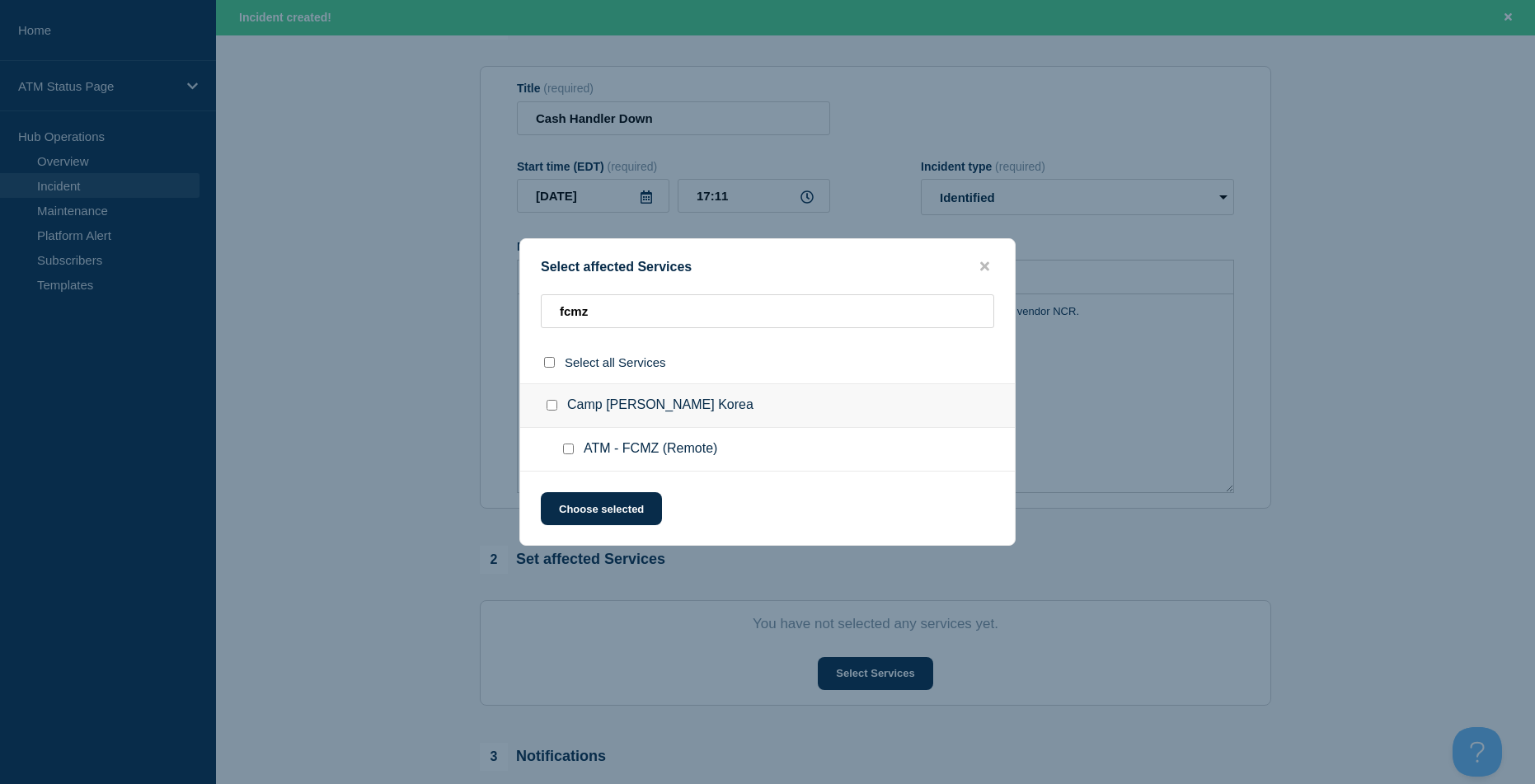
click at [565, 451] on input "ATM - FCMZ (Remote) checkbox" at bounding box center [567, 448] width 10 height 10
click at [594, 523] on button "Choose selected" at bounding box center [601, 508] width 121 height 33
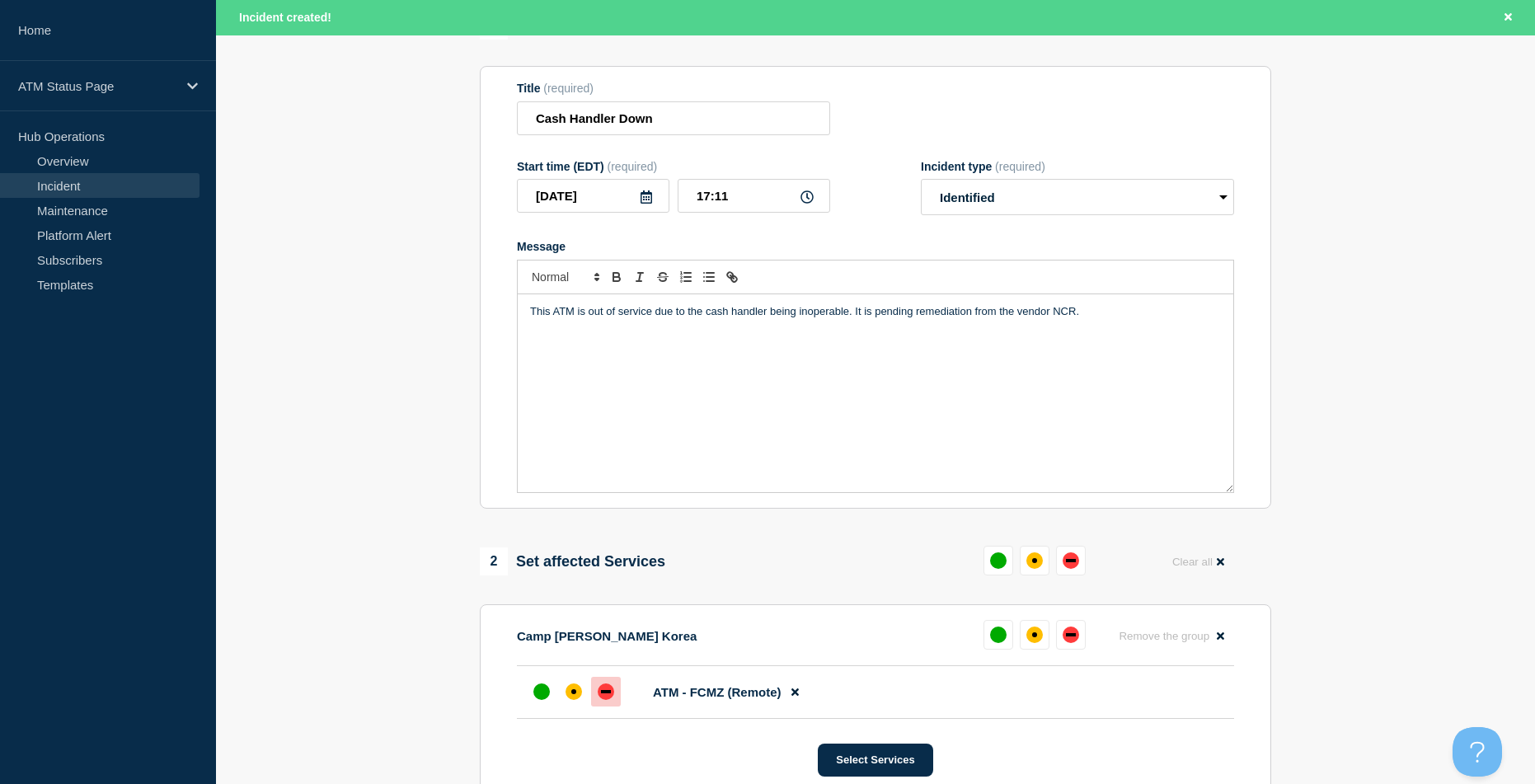
click at [617, 706] on div at bounding box center [605, 691] width 29 height 29
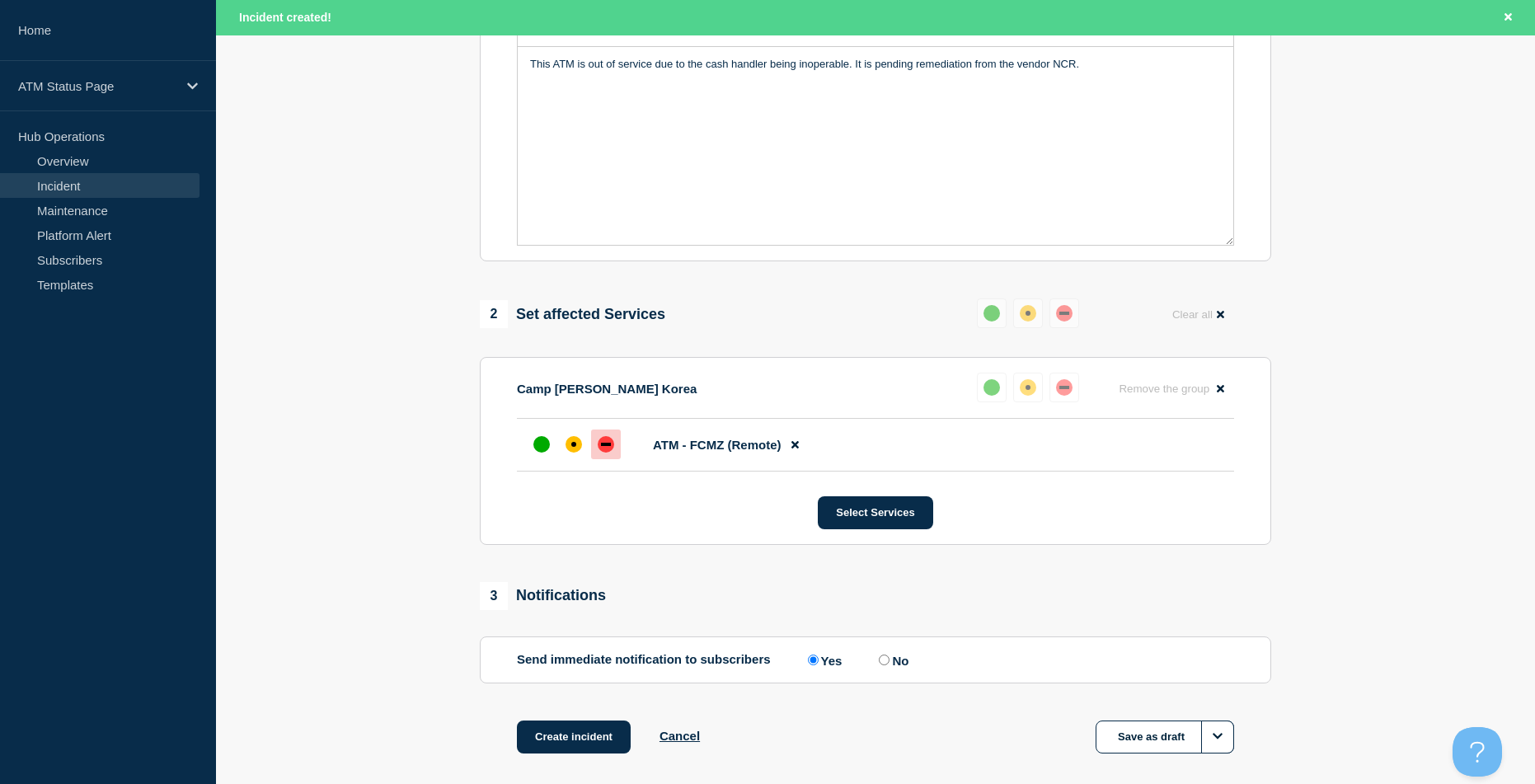
scroll to position [492, 0]
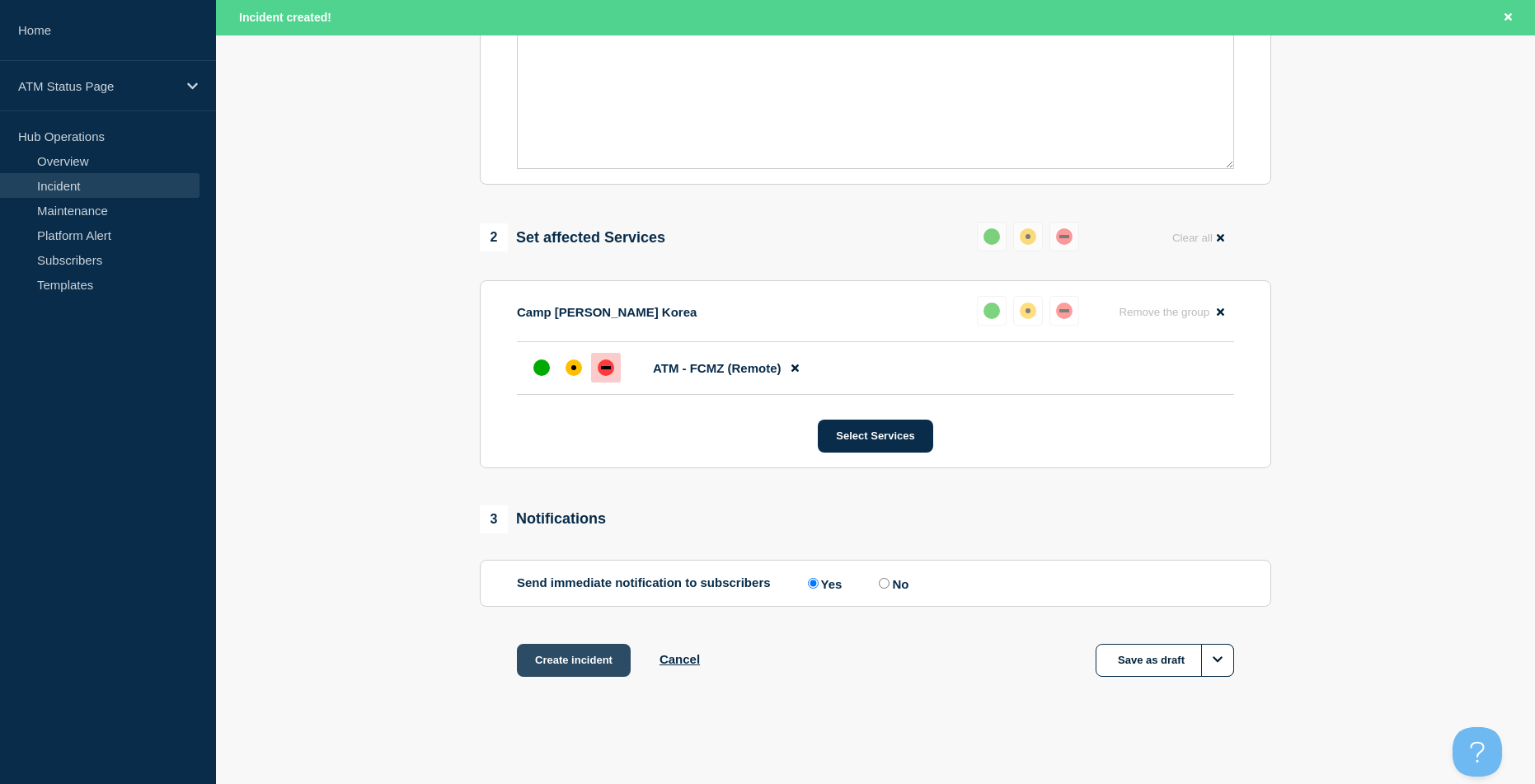
click at [562, 664] on button "Create incident" at bounding box center [574, 660] width 114 height 33
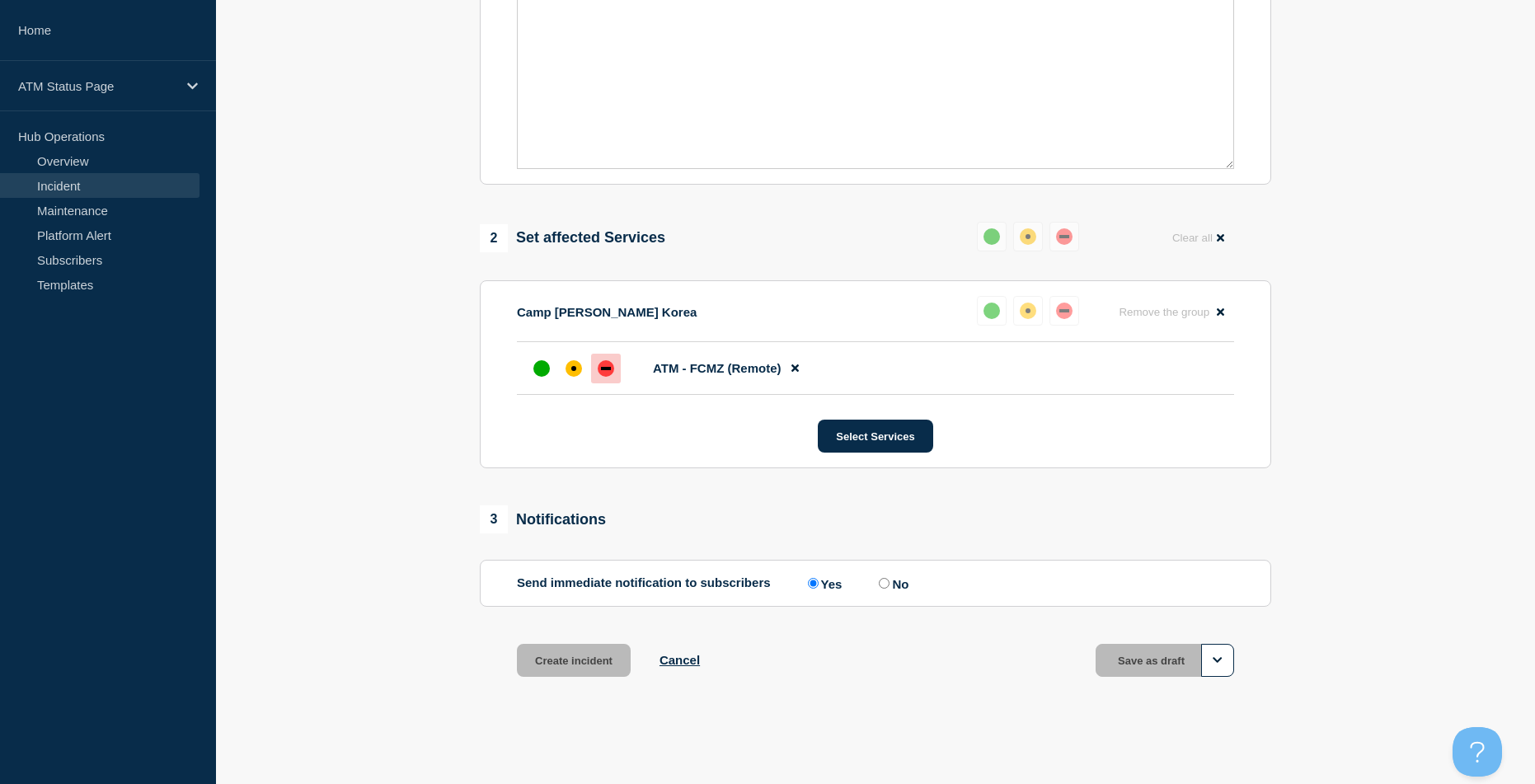
scroll to position [457, 0]
